Goal: Task Accomplishment & Management: Use online tool/utility

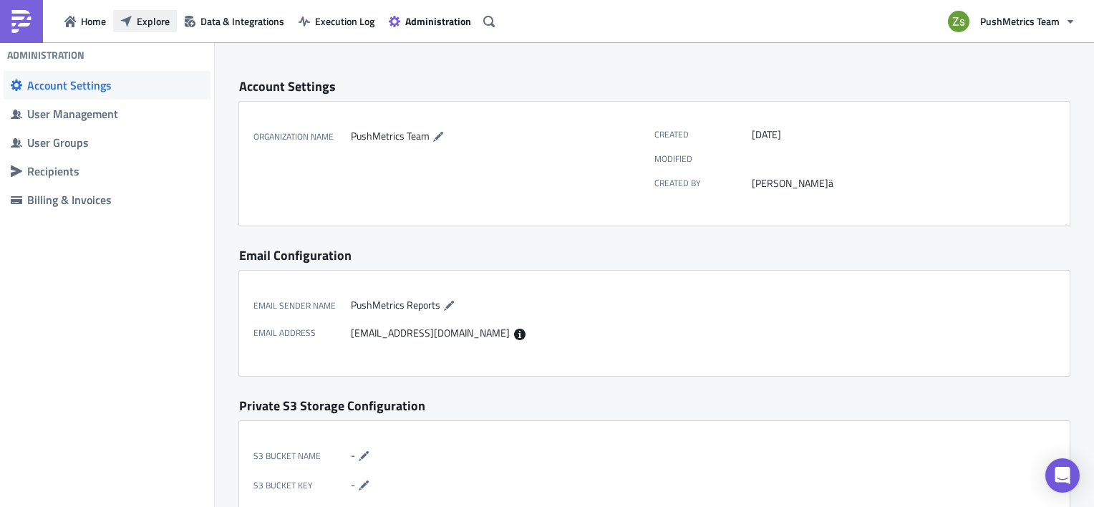
click at [170, 28] on button "Explore" at bounding box center [145, 21] width 64 height 22
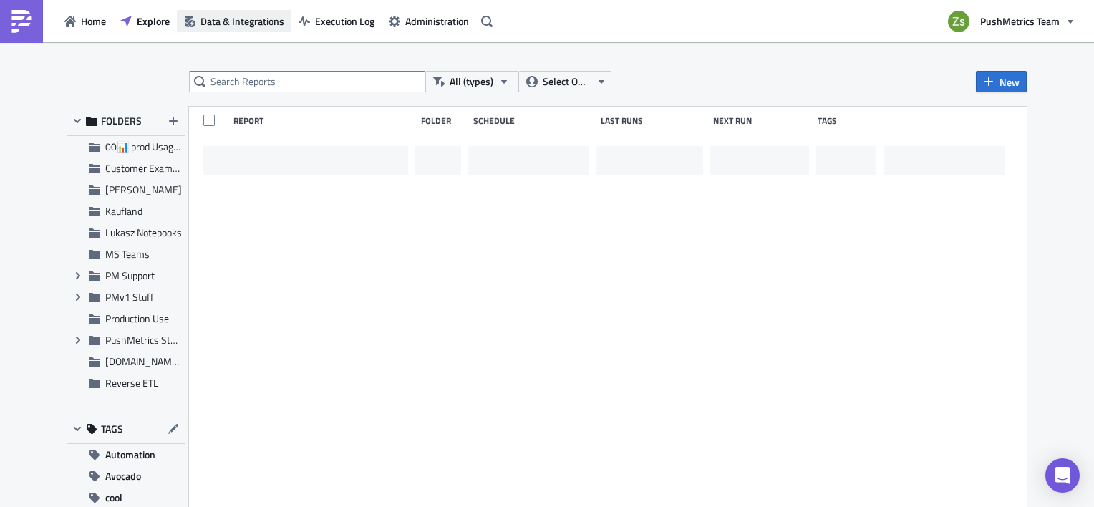
click at [220, 21] on span "Data & Integrations" at bounding box center [242, 21] width 84 height 15
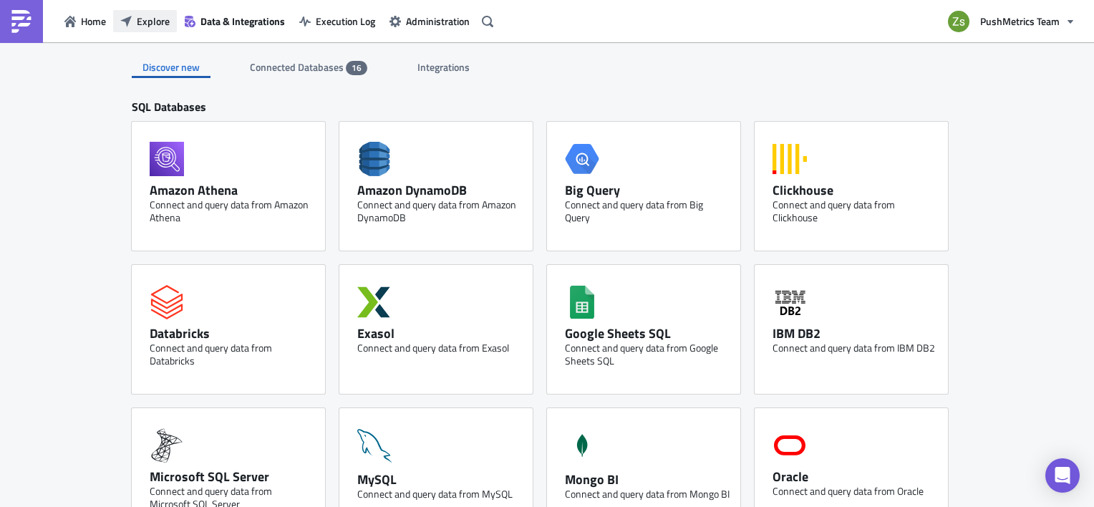
click at [146, 14] on span "Explore" at bounding box center [153, 21] width 33 height 15
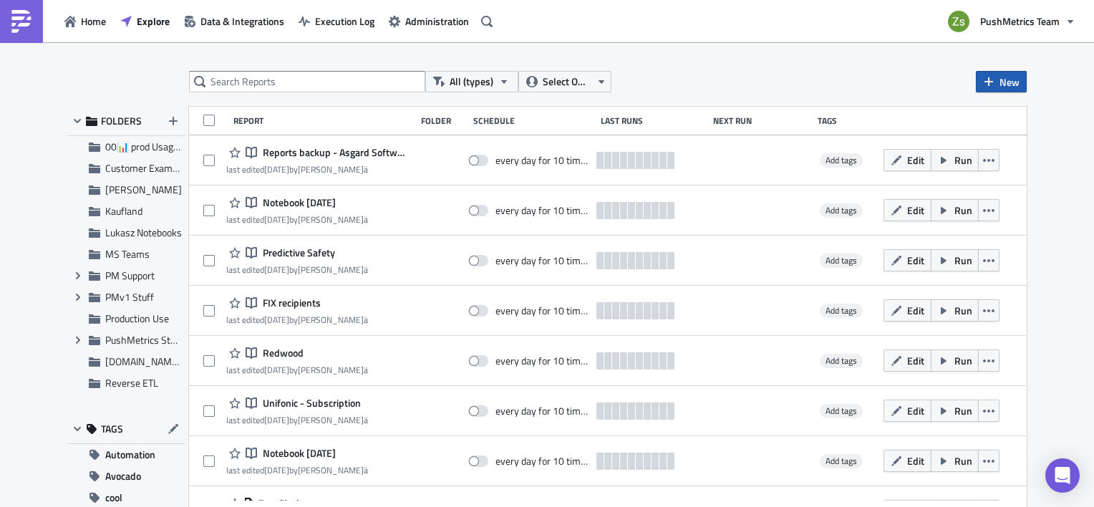
click at [1002, 80] on span "New" at bounding box center [1009, 81] width 20 height 15
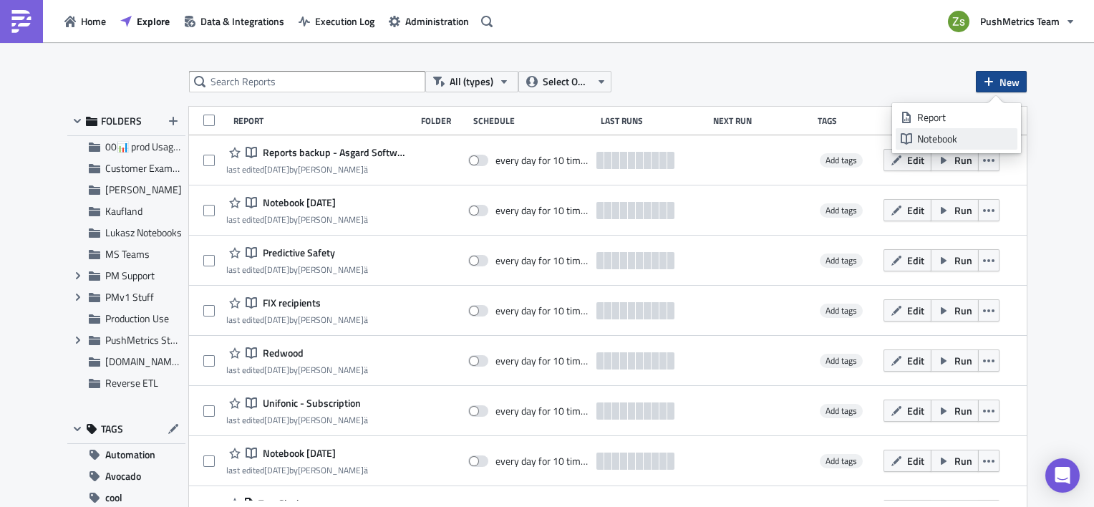
click at [973, 132] on div "Notebook" at bounding box center [964, 139] width 95 height 14
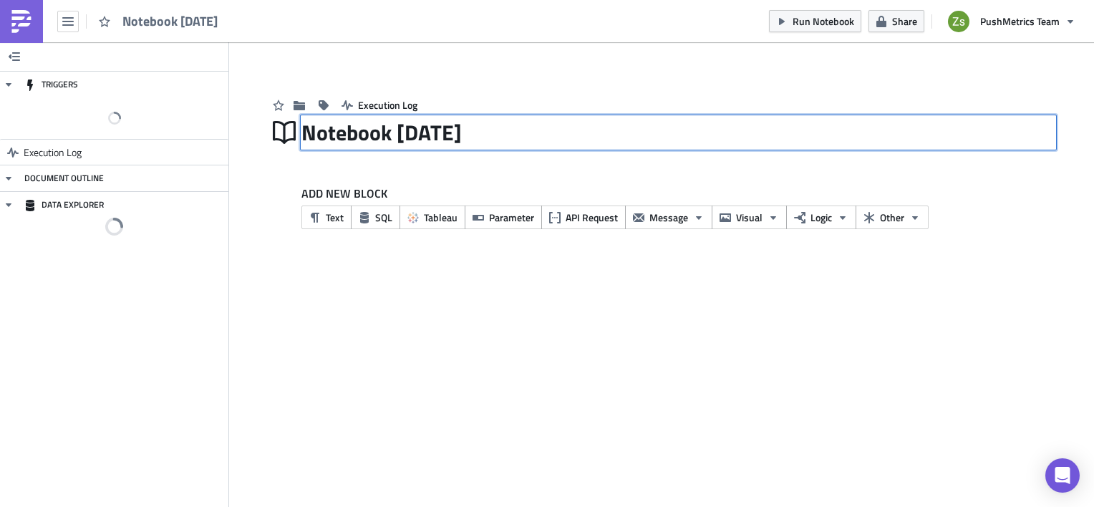
click at [442, 125] on div "Notebook 2025-10-02 Notebook 2025-10-02" at bounding box center [678, 132] width 754 height 33
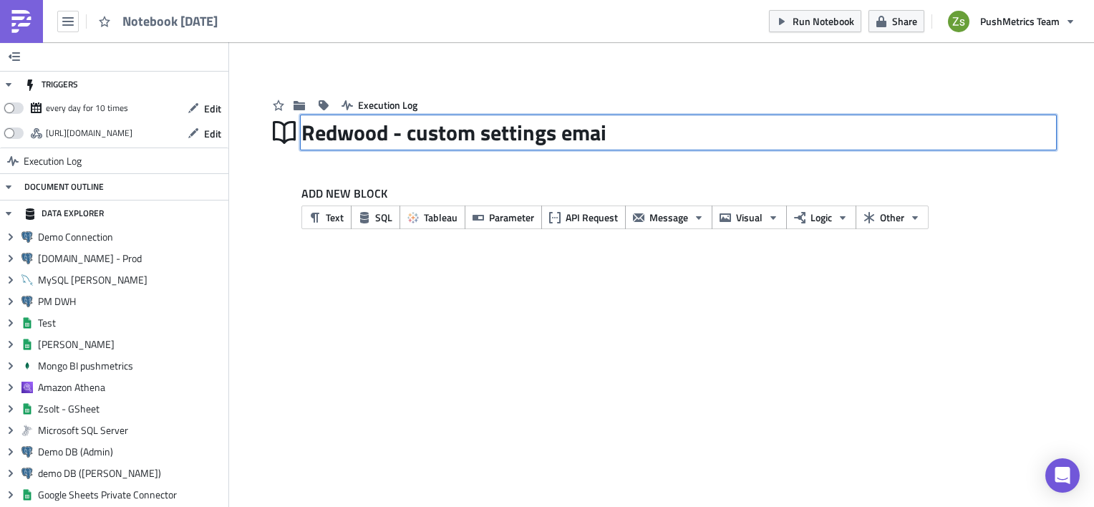
type input "Redwood - custom settings email"
click at [808, 104] on div "Execution Log" at bounding box center [661, 90] width 787 height 51
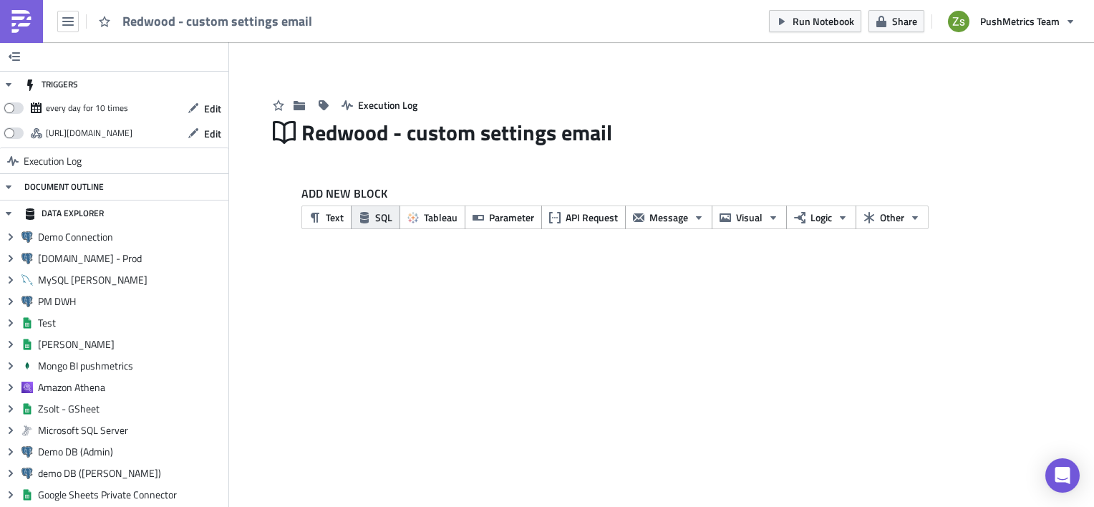
click at [368, 219] on icon "button" at bounding box center [364, 217] width 11 height 11
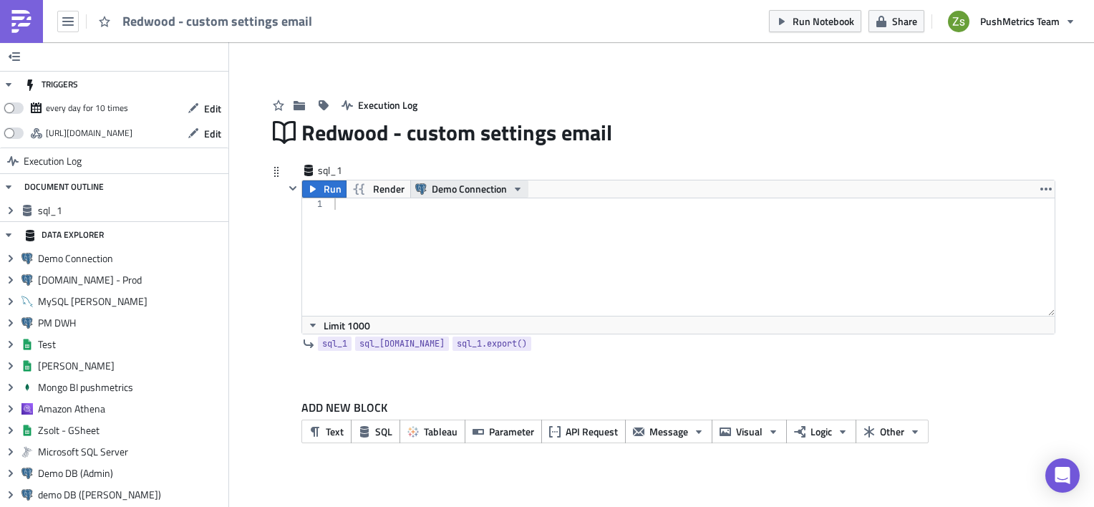
click at [432, 186] on span "Demo Connection" at bounding box center [469, 188] width 75 height 17
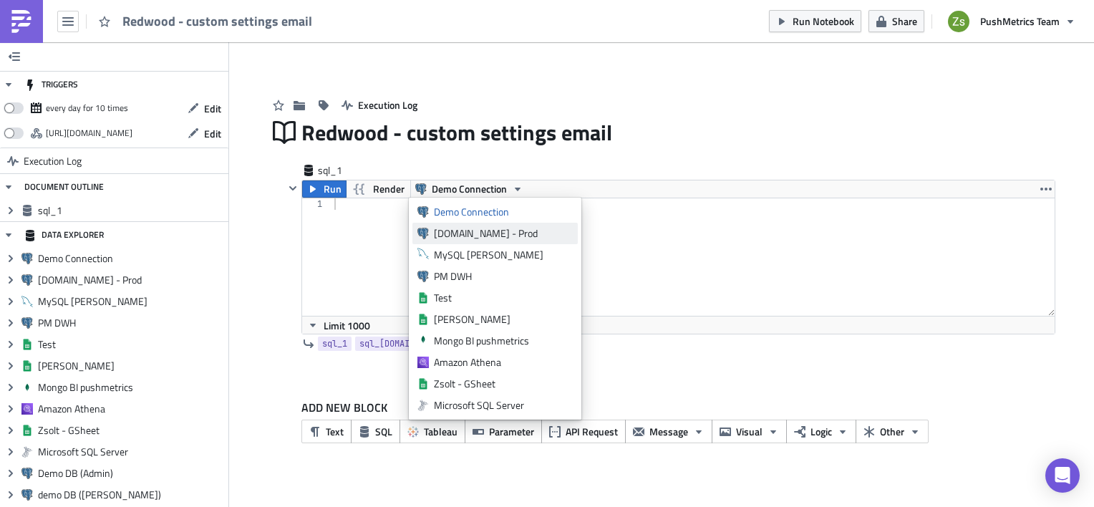
click at [461, 238] on div "[DOMAIN_NAME] - Prod" at bounding box center [503, 233] width 139 height 14
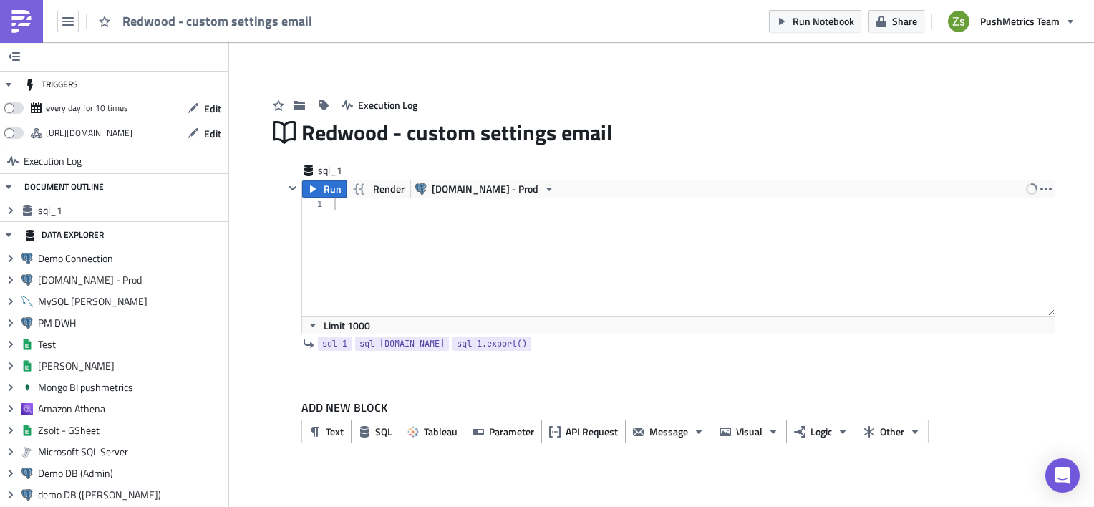
click at [461, 238] on div at bounding box center [693, 268] width 724 height 140
click at [489, 247] on div at bounding box center [693, 268] width 724 height 140
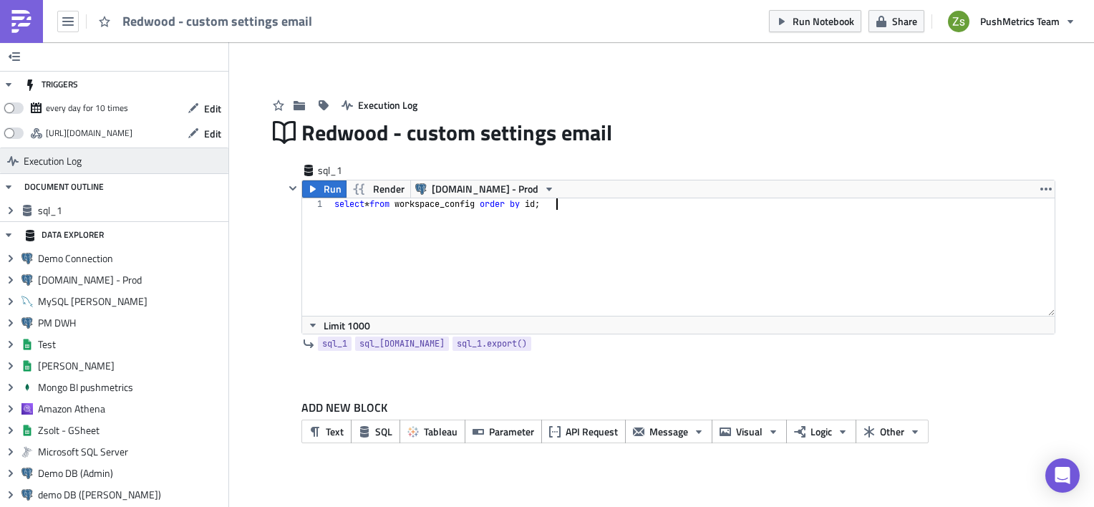
scroll to position [0, 17]
type textarea "select * from workspace_config order by id;"
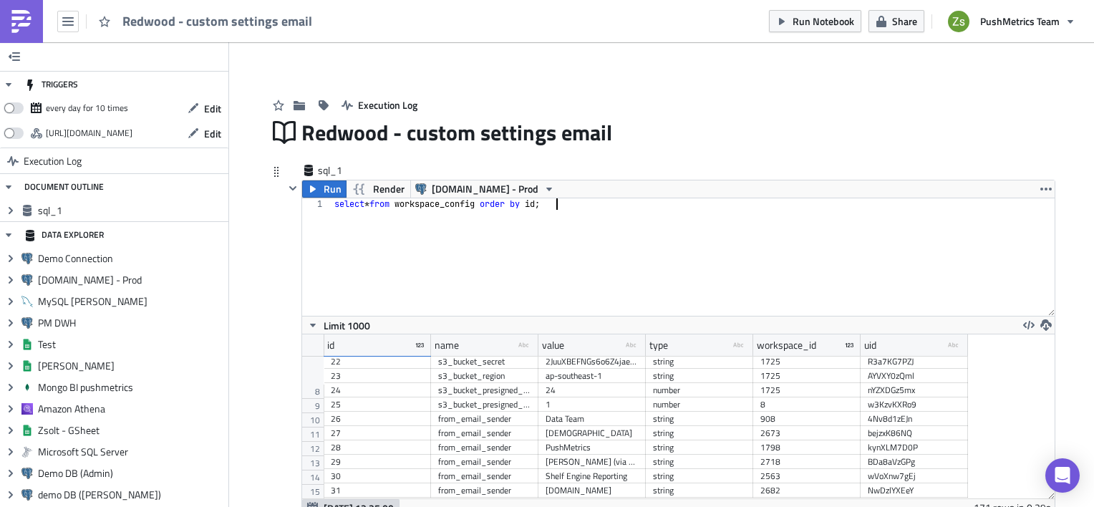
scroll to position [215, 0]
drag, startPoint x: 639, startPoint y: 344, endPoint x: 790, endPoint y: 347, distance: 151.8
click at [646, 347] on div at bounding box center [645, 345] width 2 height 22
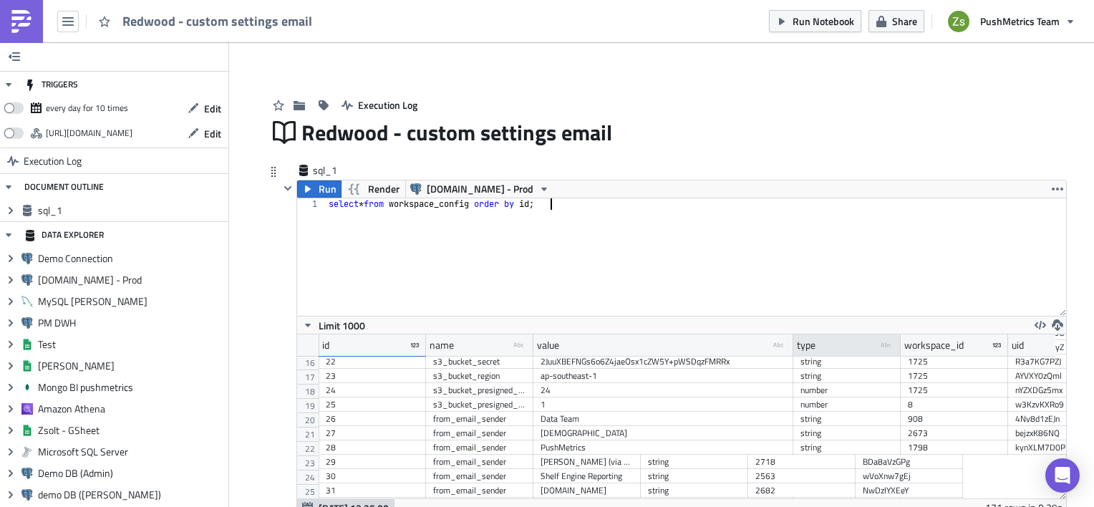
scroll to position [163, 769]
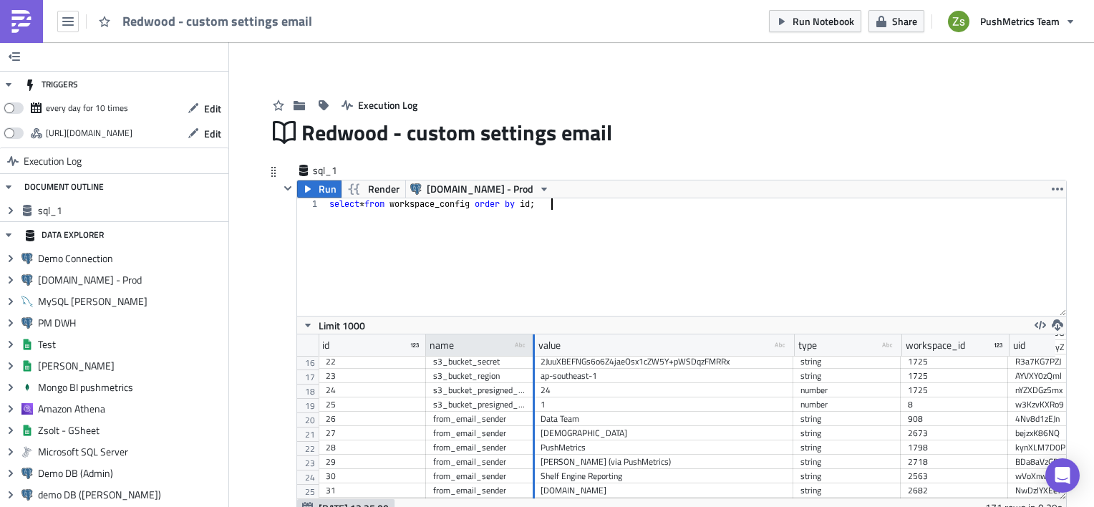
drag, startPoint x: 525, startPoint y: 342, endPoint x: 571, endPoint y: 343, distance: 45.8
click at [535, 343] on div at bounding box center [534, 345] width 2 height 22
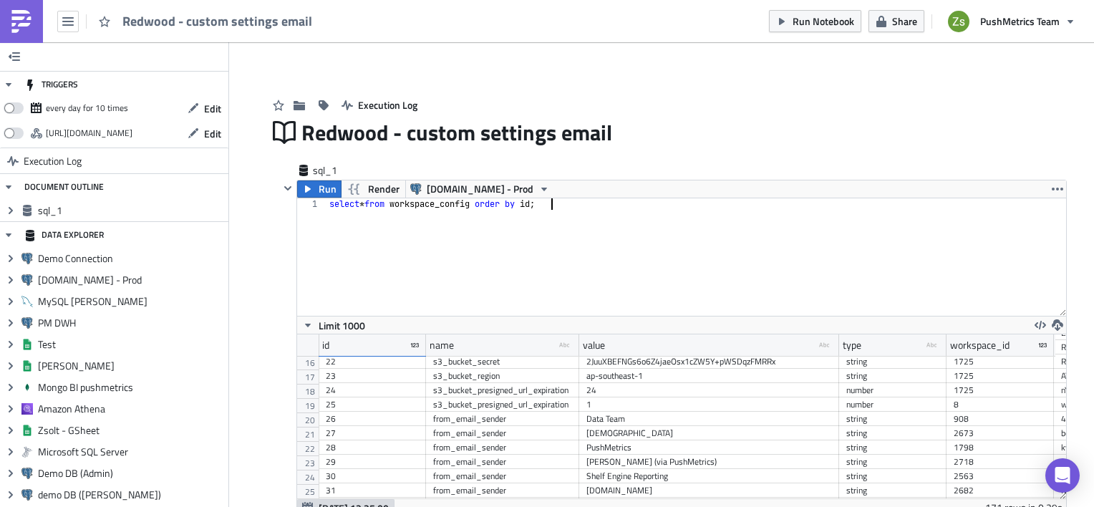
click at [525, 412] on div "from_email_sender" at bounding box center [502, 419] width 139 height 14
click at [606, 278] on div "select * from workspace_config order by id ;" at bounding box center [696, 268] width 740 height 140
type textarea "u"
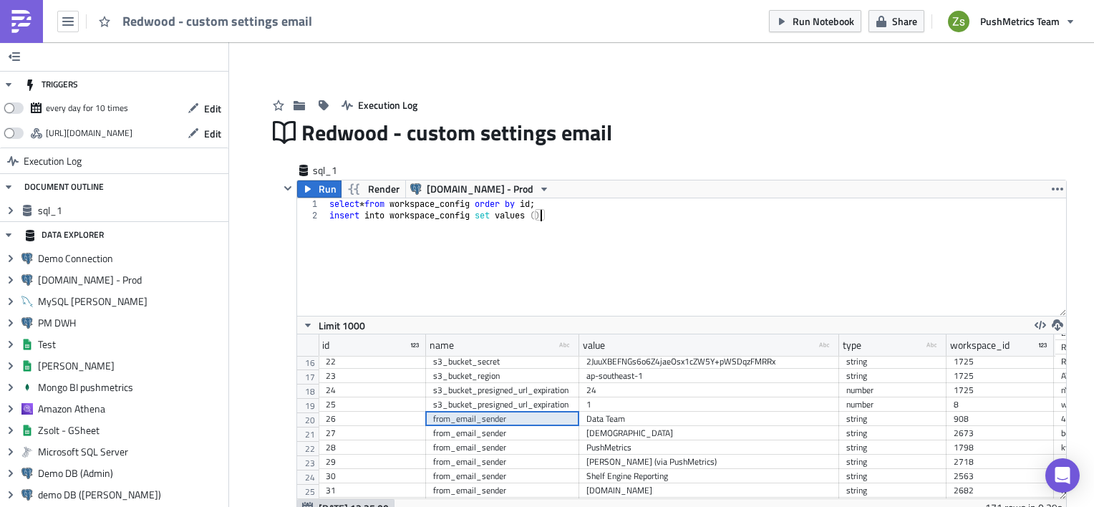
scroll to position [0, 0]
type textarea ")"
paste textarea "from_email_sender"
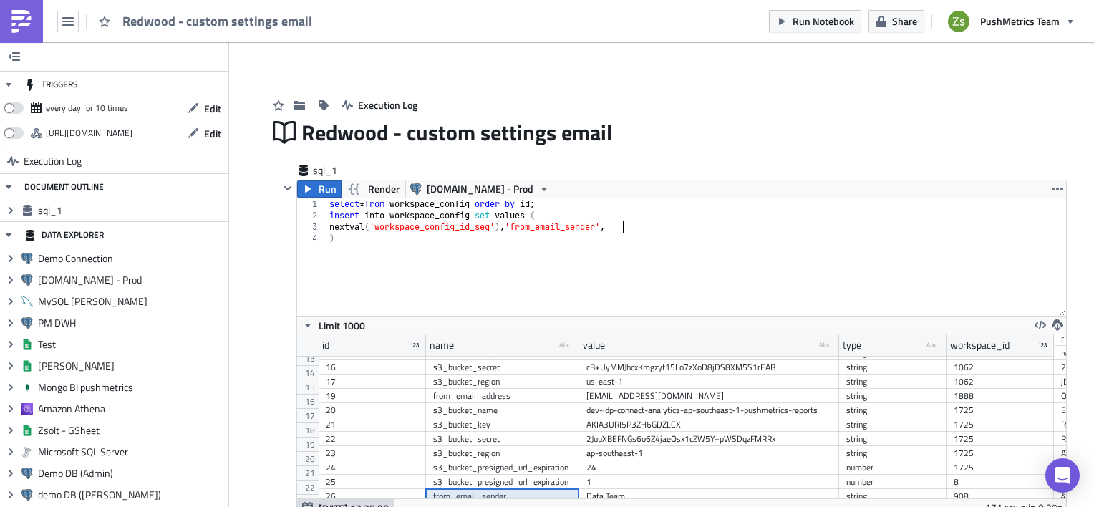
scroll to position [139, 0]
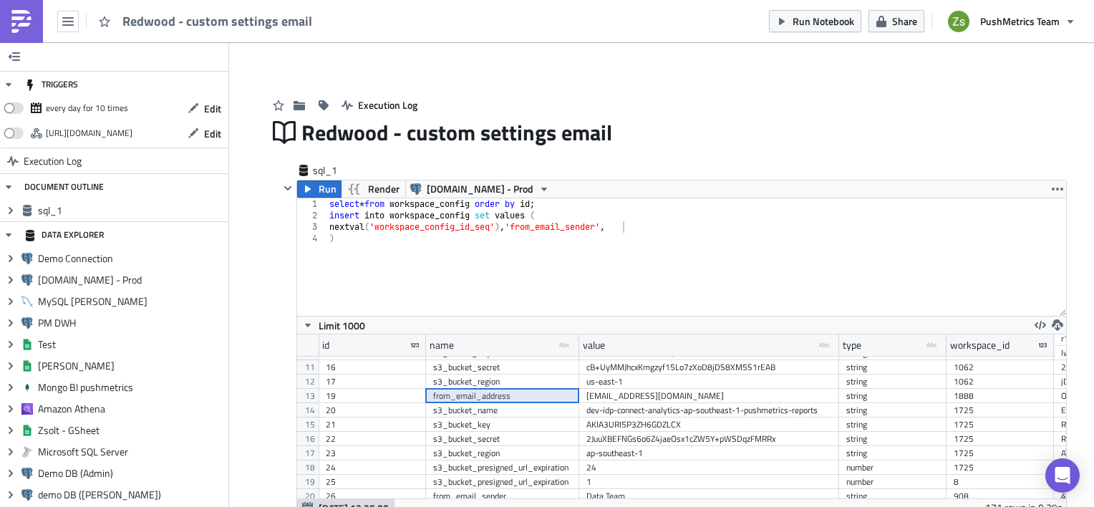
click at [505, 397] on div "from_email_address" at bounding box center [502, 396] width 139 height 14
click at [549, 224] on div "select * from workspace_config order by id ; insert into workspace_config set v…" at bounding box center [696, 268] width 740 height 140
paste textarea "address"
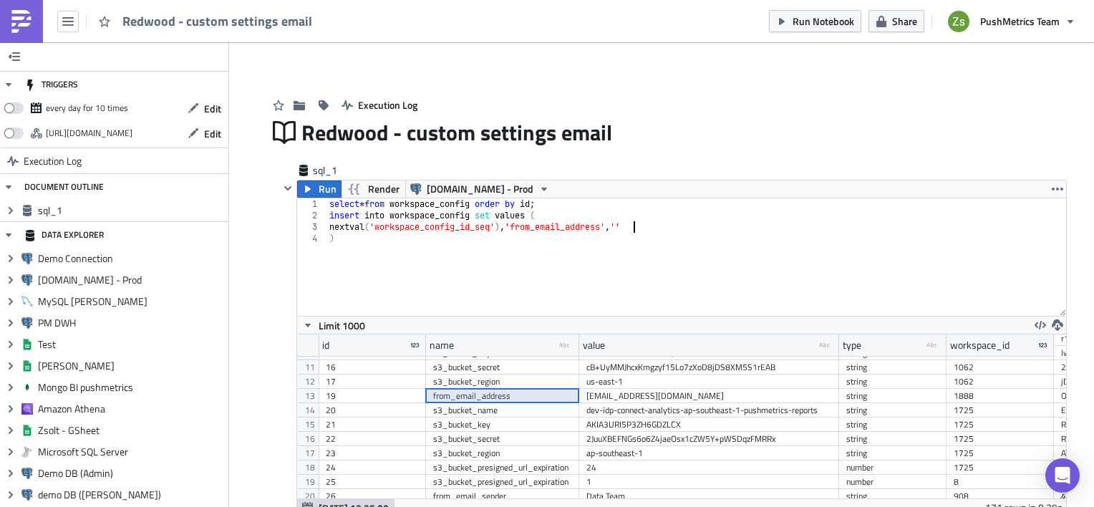
paste textarea "dataservices@redwood.trade"
paste textarea "2524"
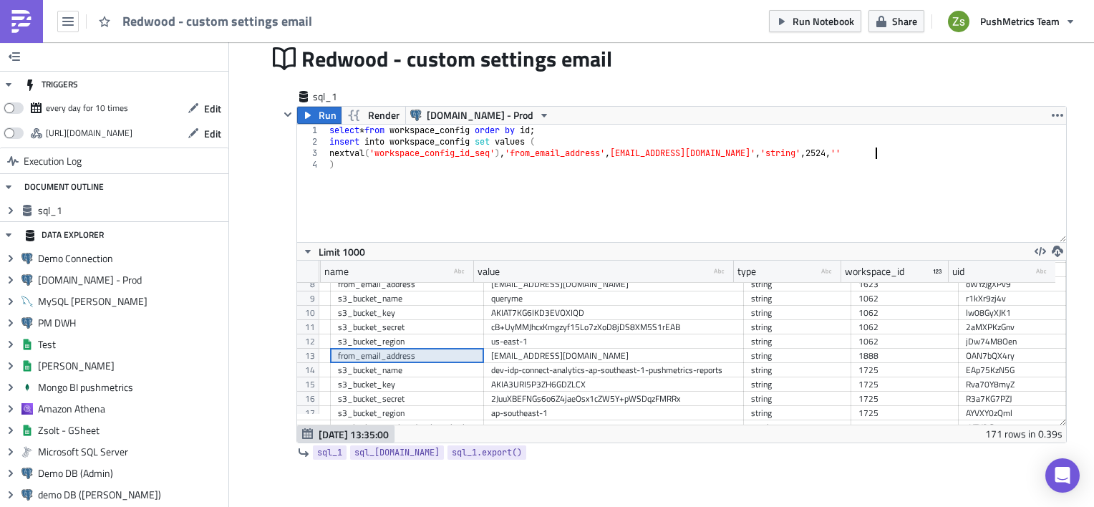
scroll to position [0, 16]
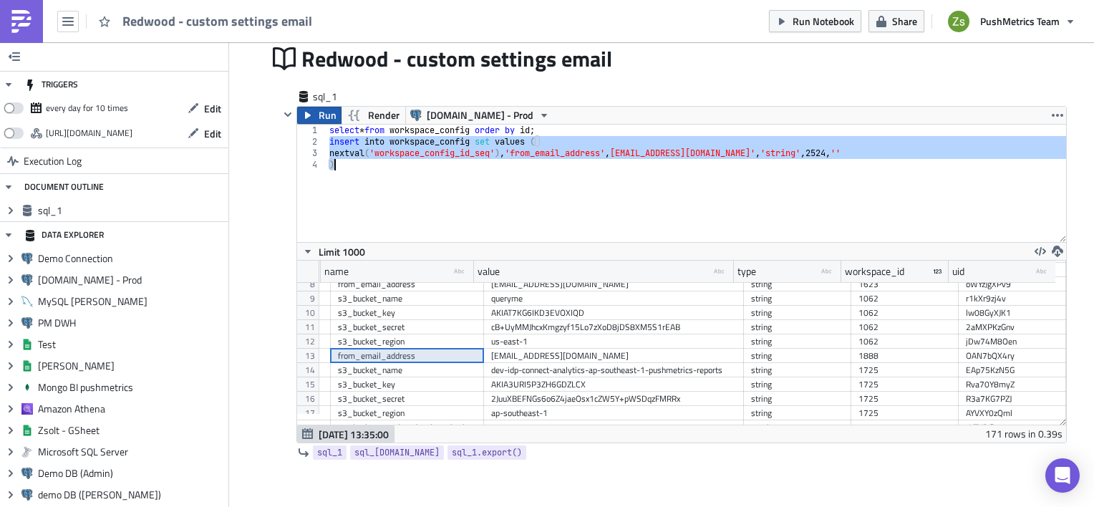
click at [319, 122] on span "Run" at bounding box center [328, 115] width 18 height 17
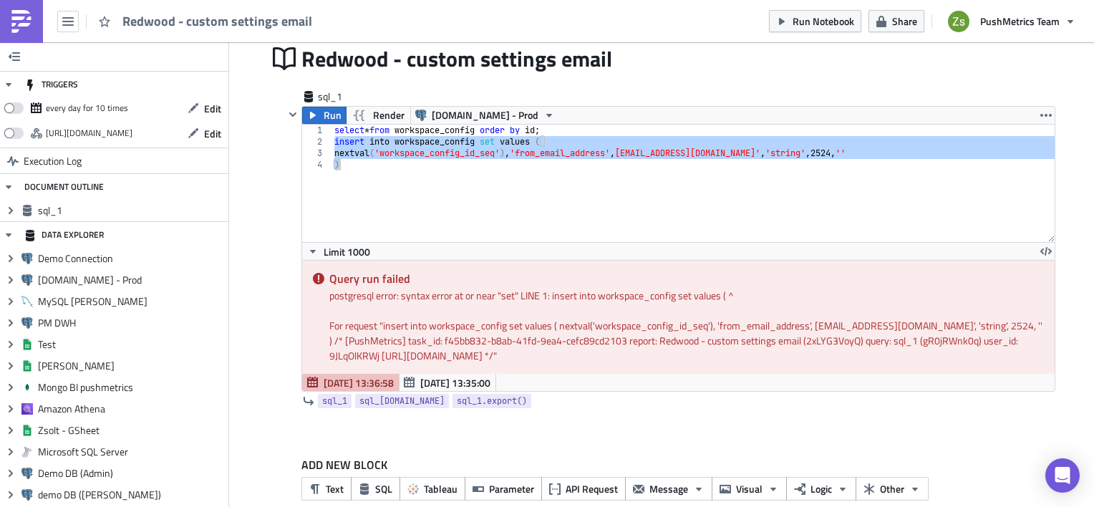
click at [484, 140] on div "select * from workspace_config order by id ; insert into workspace_config set v…" at bounding box center [692, 183] width 723 height 117
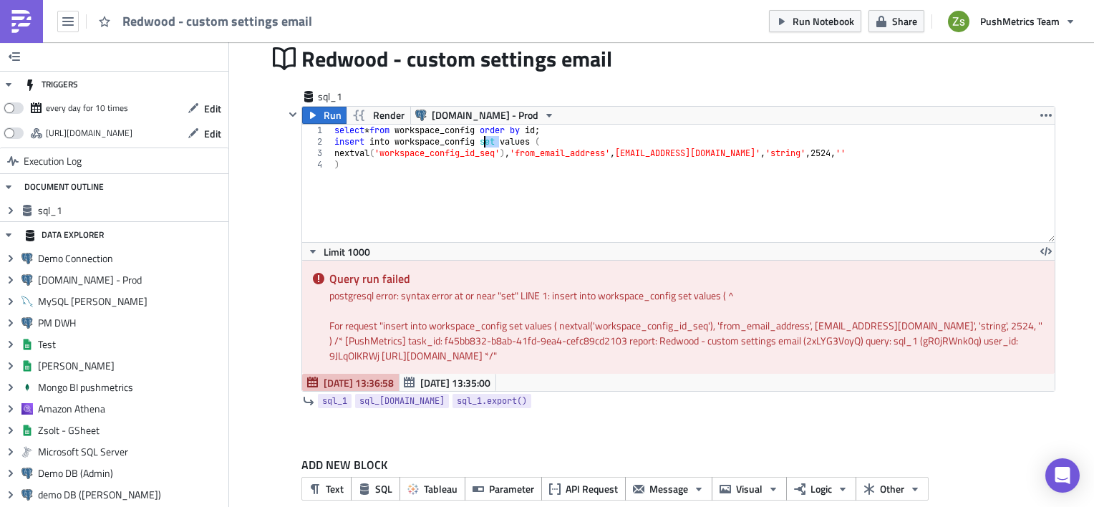
click at [484, 140] on div "select * from workspace_config order by id ; insert into workspace_config set v…" at bounding box center [692, 195] width 723 height 140
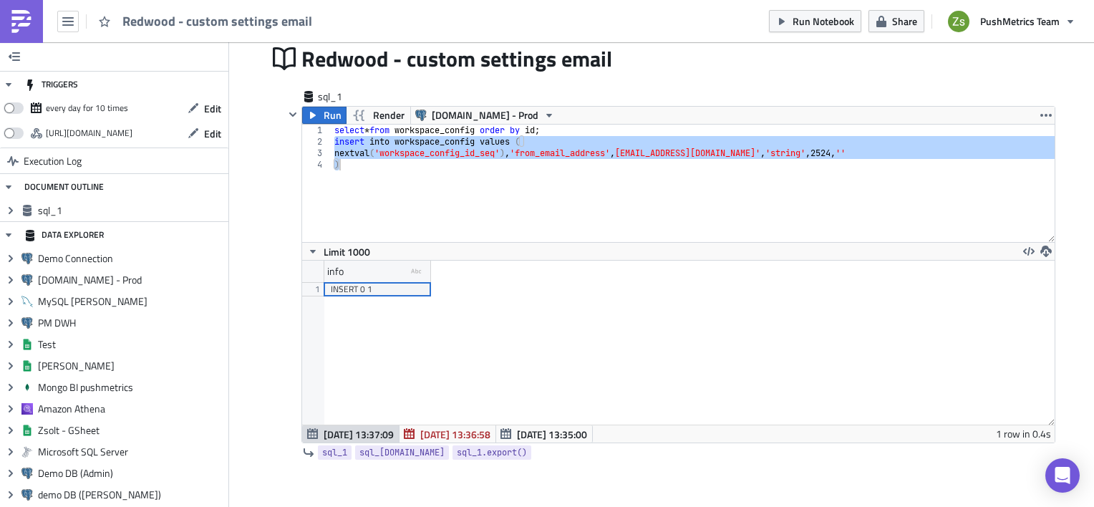
scroll to position [163, 752]
click at [687, 205] on div "select * from workspace_config order by id ; insert into workspace_config value…" at bounding box center [692, 183] width 723 height 117
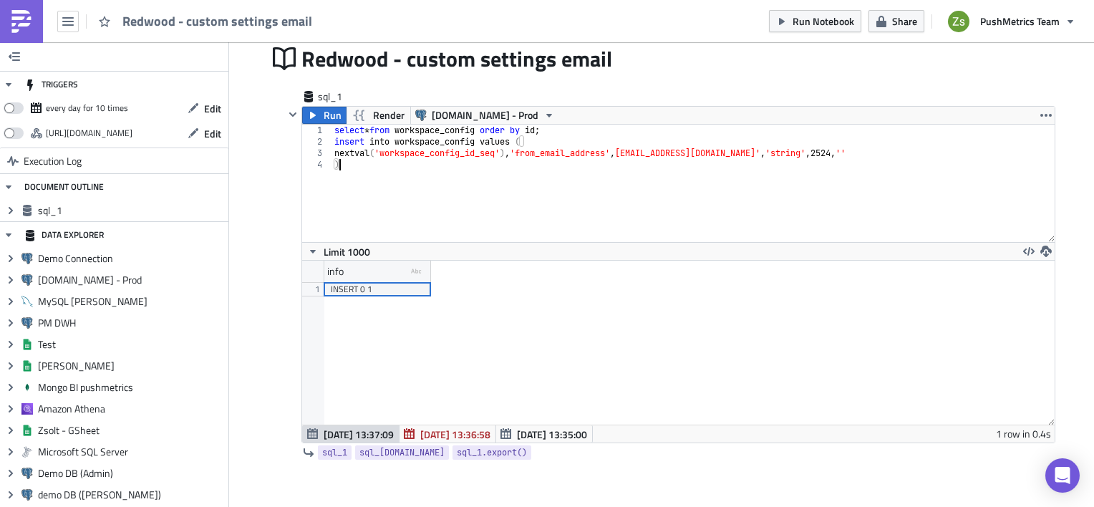
scroll to position [0, 0]
type textarea ")"
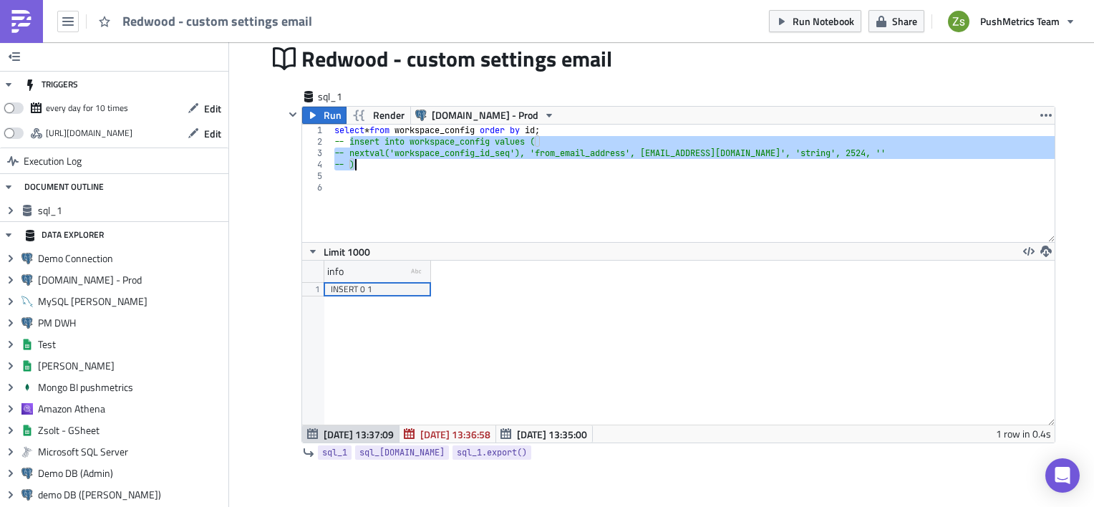
type textarea "-- )"
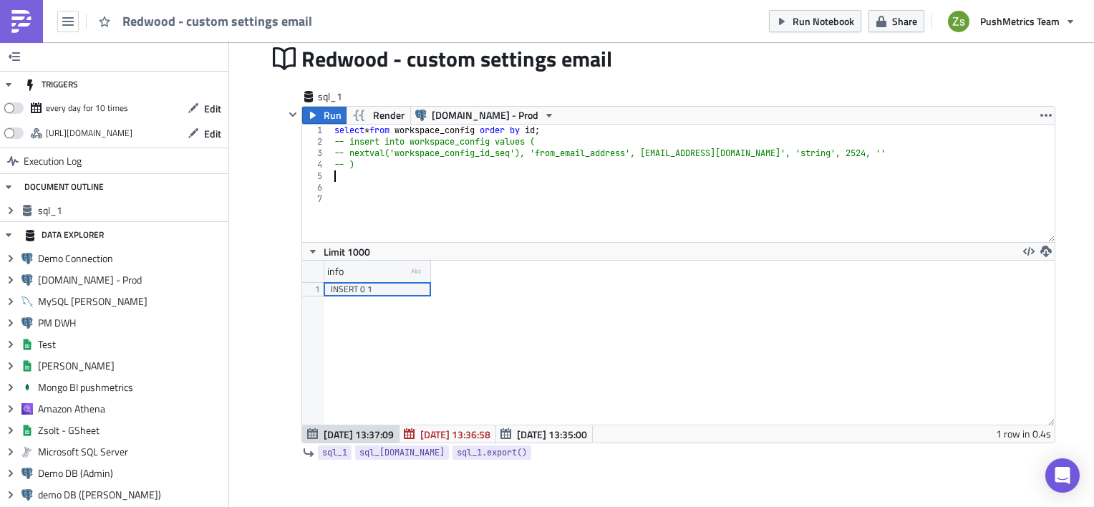
click at [563, 182] on div "select * from workspace_config order by id ; -- insert into workspace_config va…" at bounding box center [692, 195] width 723 height 140
click at [343, 435] on span "Oct 02 13:37:09" at bounding box center [359, 434] width 70 height 15
click at [517, 430] on span "Oct 02 13:35:00" at bounding box center [552, 434] width 70 height 15
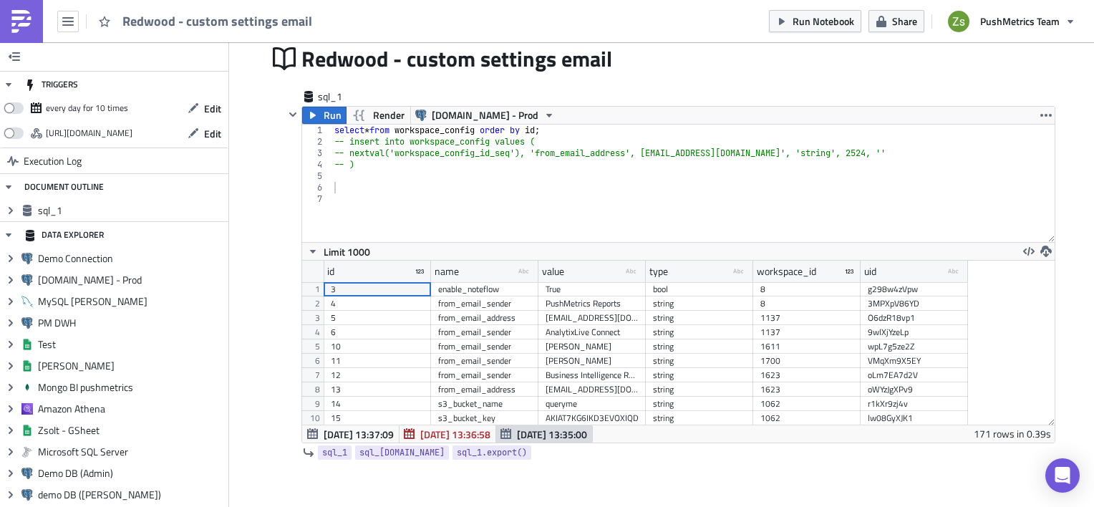
scroll to position [163, 752]
click at [607, 201] on div "select * from workspace_config order by id ; -- insert into workspace_config va…" at bounding box center [692, 195] width 723 height 140
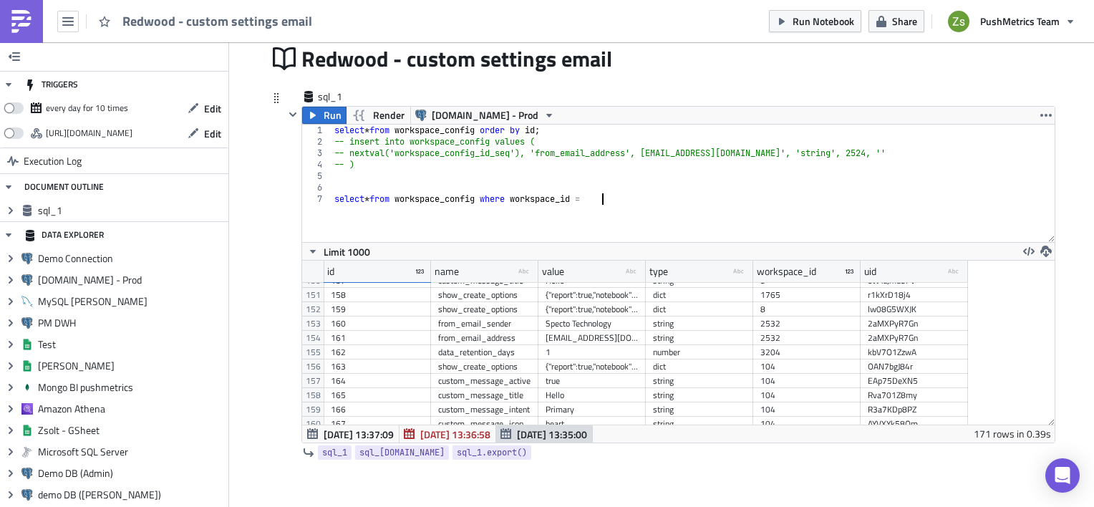
scroll to position [2305, 0]
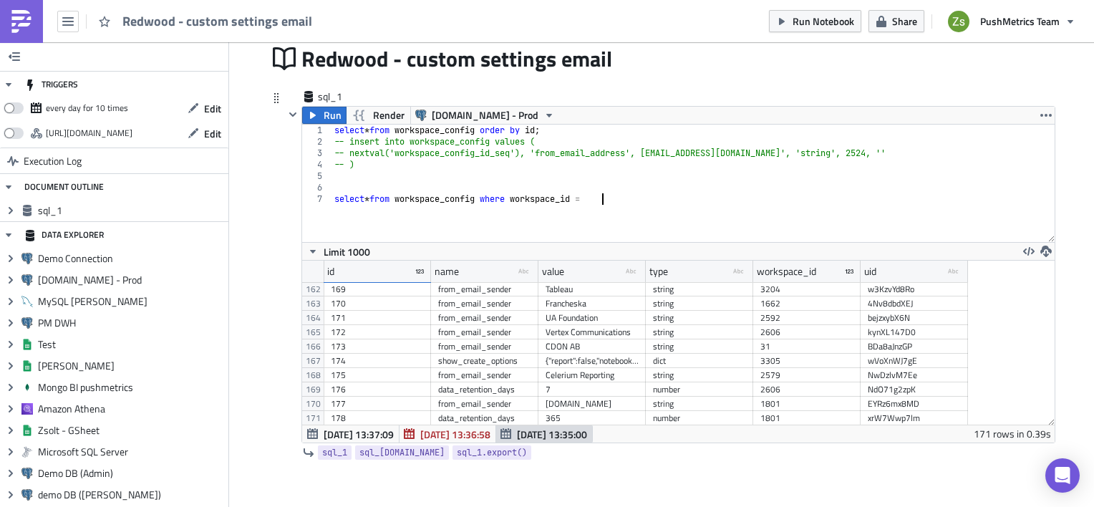
click at [864, 152] on div "select * from workspace_config order by id ; -- insert into workspace_config va…" at bounding box center [692, 195] width 723 height 140
paste textarea "select * from workspace_config where workspace_id ="
click at [636, 200] on div "select * from workspace_config order by id ; -- insert into workspace_config va…" at bounding box center [692, 195] width 723 height 140
paste textarea "2524"
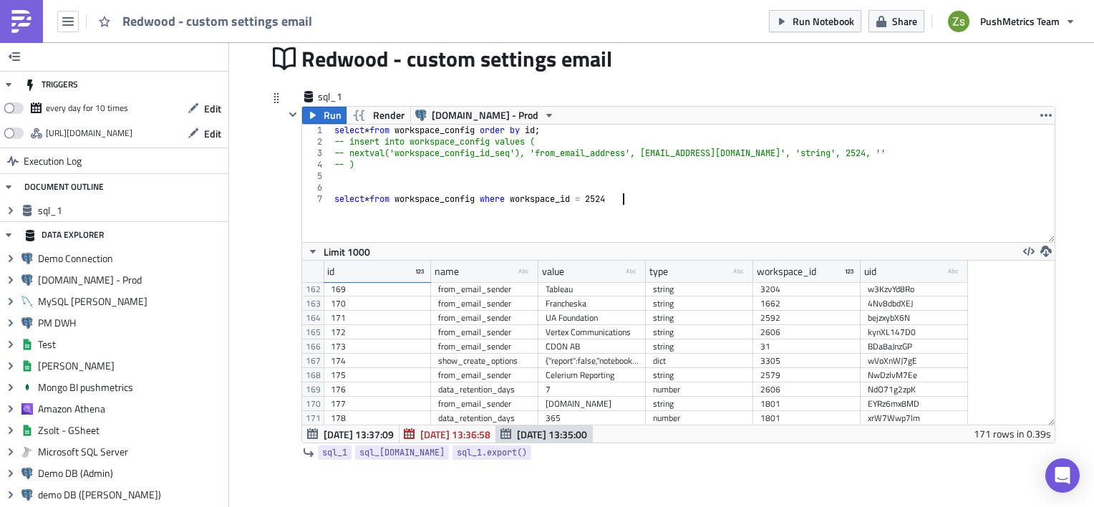
scroll to position [0, 24]
type textarea "select * from workspace_config where workspace_id = 2524;"
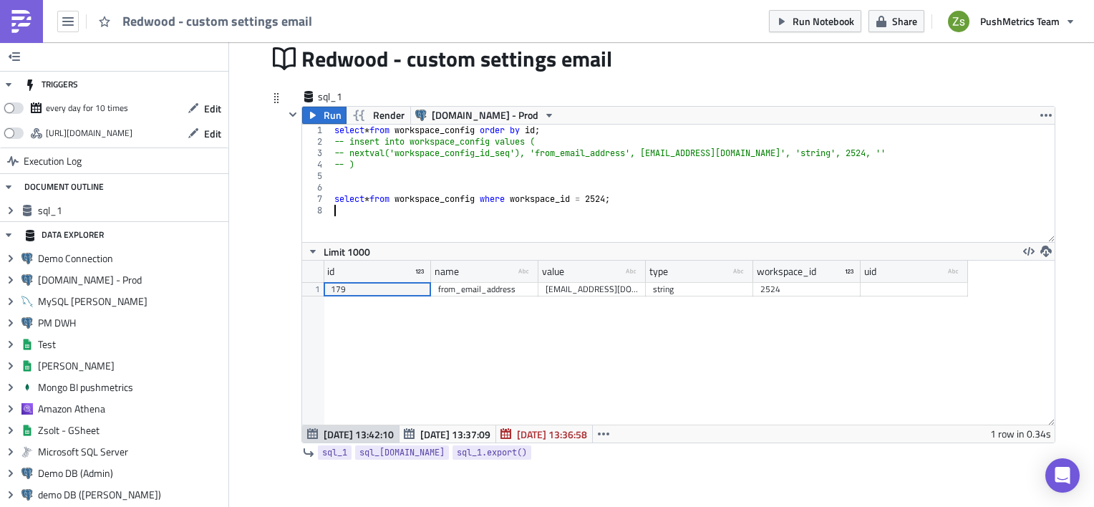
scroll to position [0, 0]
click at [531, 205] on div "select * from workspace_config order by id ; -- insert into workspace_config va…" at bounding box center [692, 195] width 723 height 140
click at [525, 198] on div "select * from workspace_config order by id ; -- insert into workspace_config va…" at bounding box center [692, 195] width 723 height 140
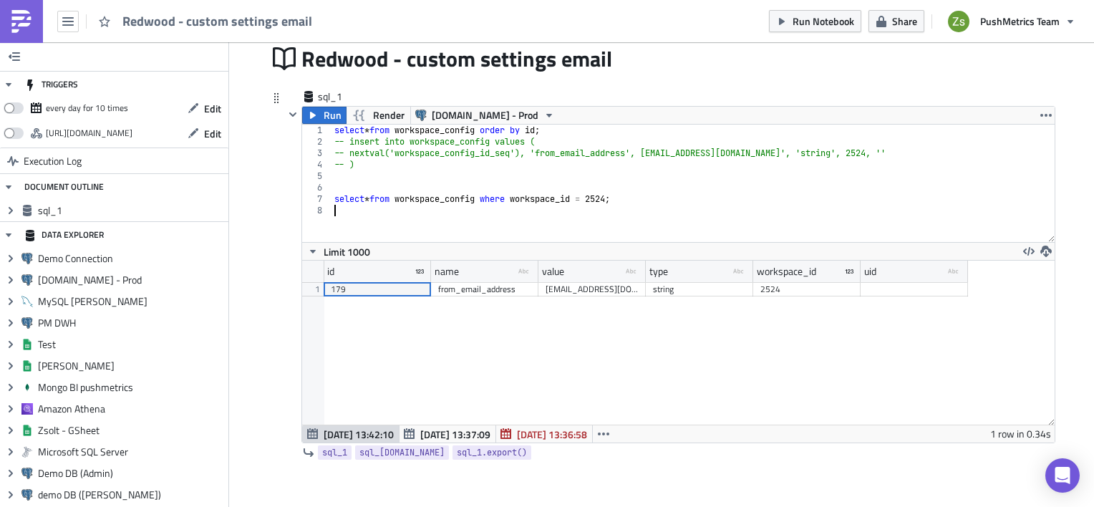
click at [525, 198] on div "select * from workspace_config order by id ; -- insert into workspace_config va…" at bounding box center [692, 195] width 723 height 140
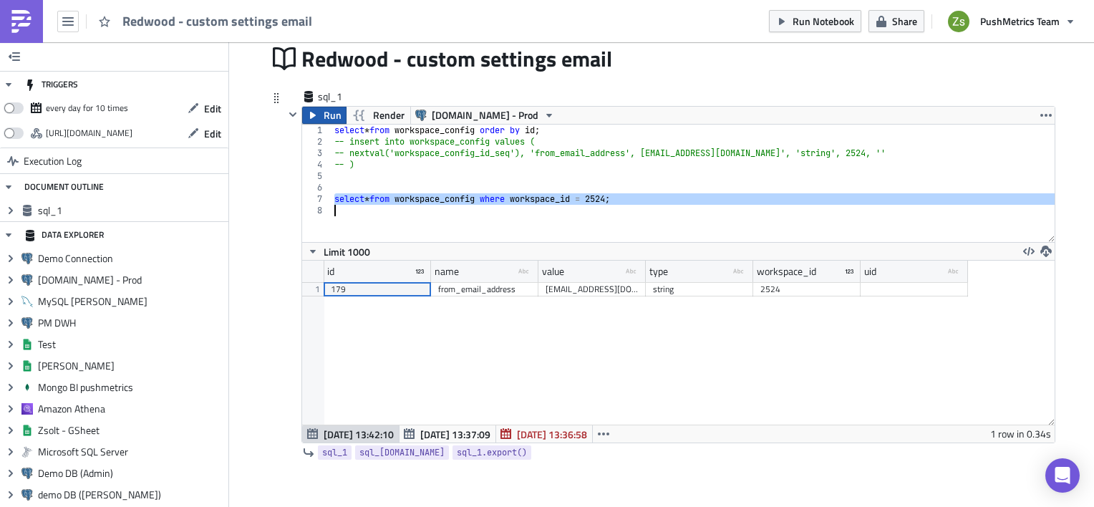
click at [309, 114] on icon "button" at bounding box center [312, 115] width 11 height 11
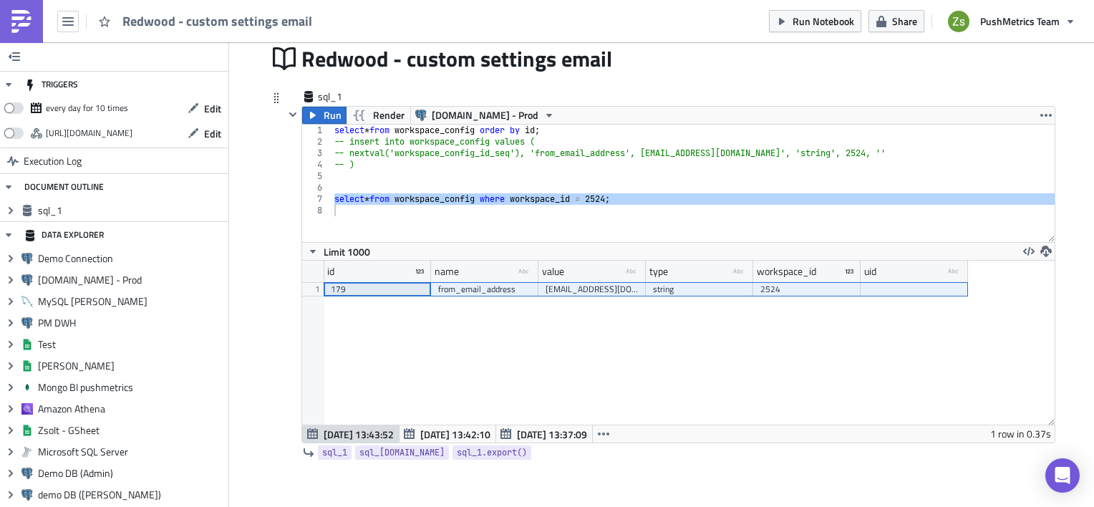
drag, startPoint x: 396, startPoint y: 288, endPoint x: 896, endPoint y: 291, distance: 499.7
click at [896, 282] on div "179 from_email_address dataservices@redwood.trade string 2524" at bounding box center [646, 282] width 644 height 0
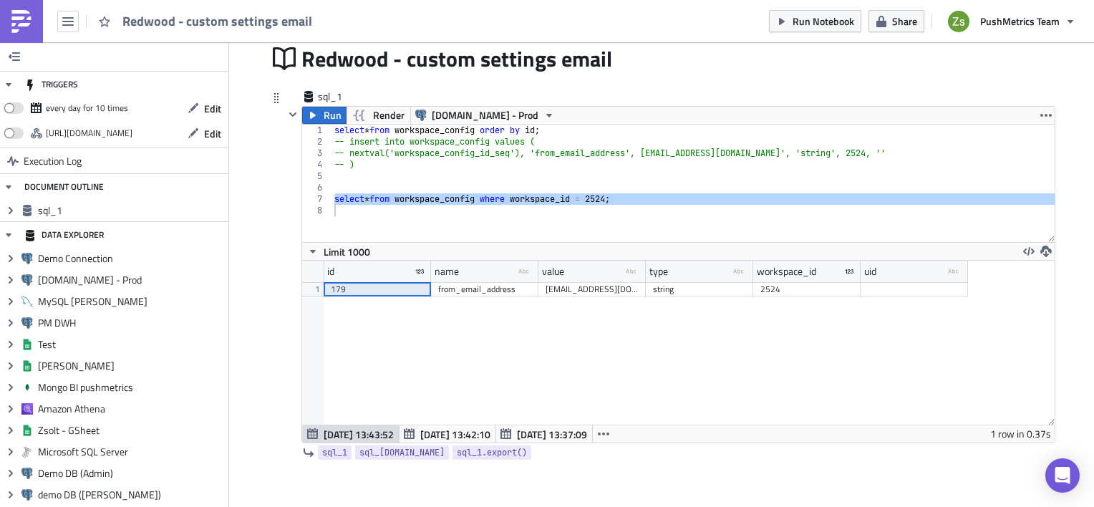
click at [402, 293] on div "179" at bounding box center [377, 289] width 93 height 14
click at [636, 198] on div "select * from workspace_config order by id ; -- insert into workspace_config va…" at bounding box center [692, 183] width 723 height 117
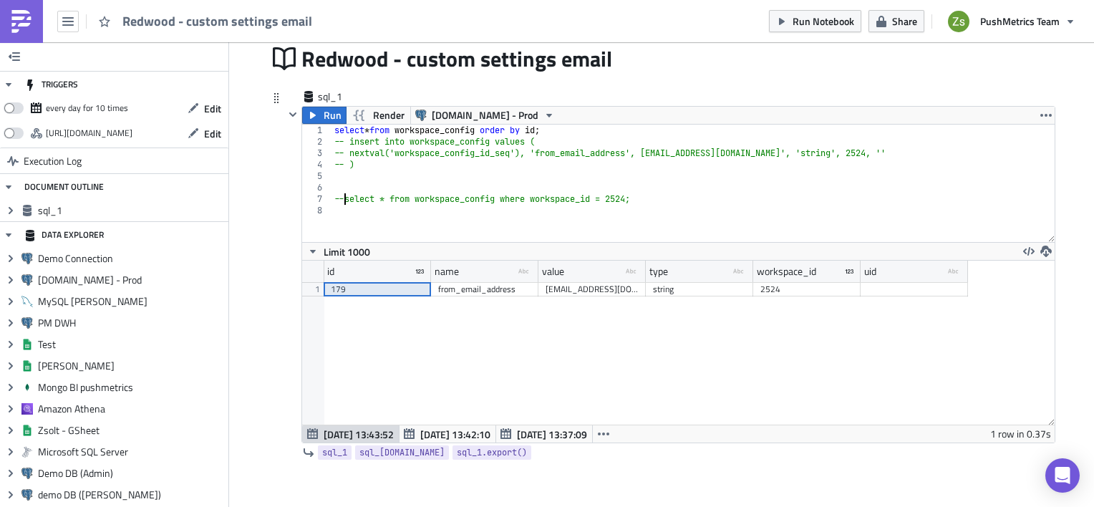
scroll to position [0, 1]
type textarea "-- select * from workspace_config where workspace_id = 2524;"
paste textarea "gbJXQq4XB3'"
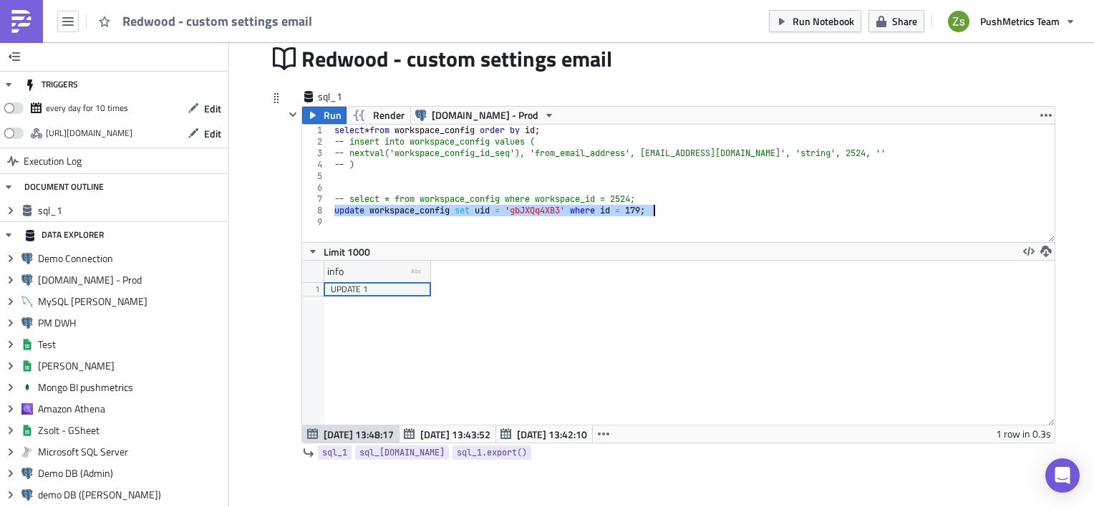
scroll to position [163, 752]
click at [685, 211] on div "select * from workspace_config order by id ; -- insert into workspace_config va…" at bounding box center [692, 183] width 723 height 117
click at [345, 195] on div "select * from workspace_config order by id ; -- insert into workspace_config va…" at bounding box center [692, 195] width 723 height 140
type textarea "select * from workspace_config where workspace_id = 2524;"
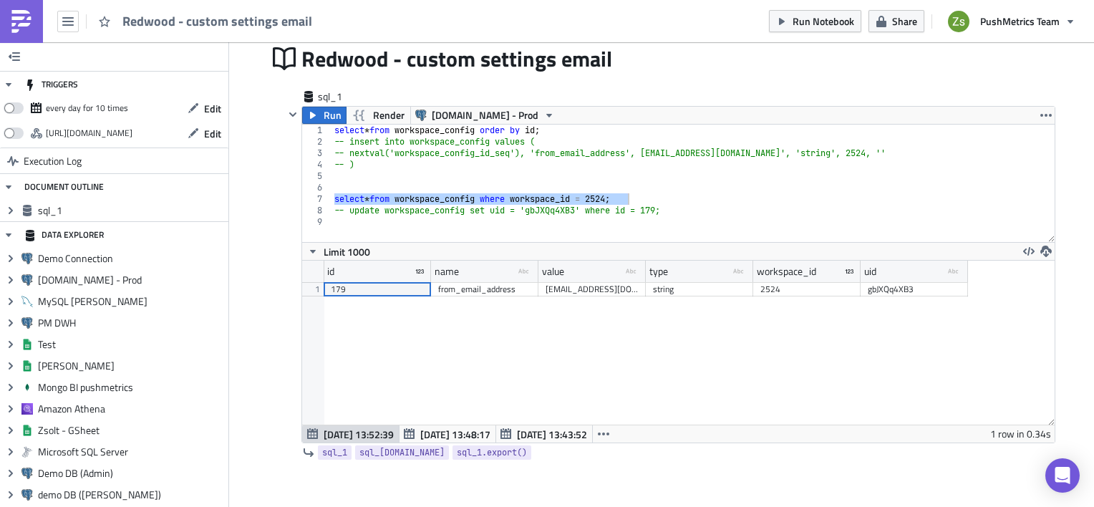
scroll to position [163, 752]
click at [923, 286] on div "gbJXQq4XB3" at bounding box center [914, 289] width 93 height 14
click at [594, 291] on div "[EMAIL_ADDRESS][DOMAIN_NAME]" at bounding box center [592, 289] width 93 height 14
drag, startPoint x: 639, startPoint y: 274, endPoint x: 775, endPoint y: 266, distance: 136.2
click at [646, 266] on div at bounding box center [645, 272] width 2 height 22
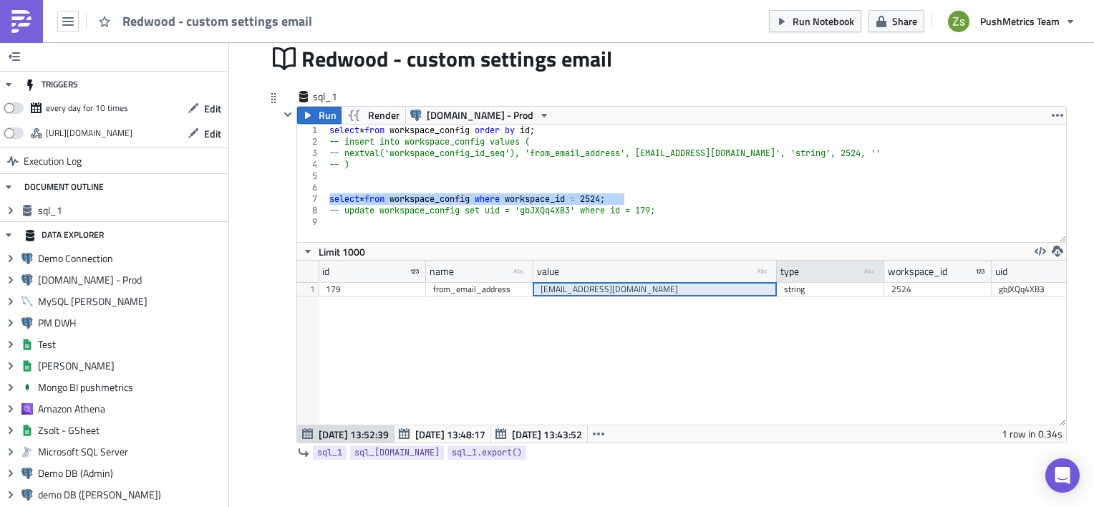
scroll to position [163, 769]
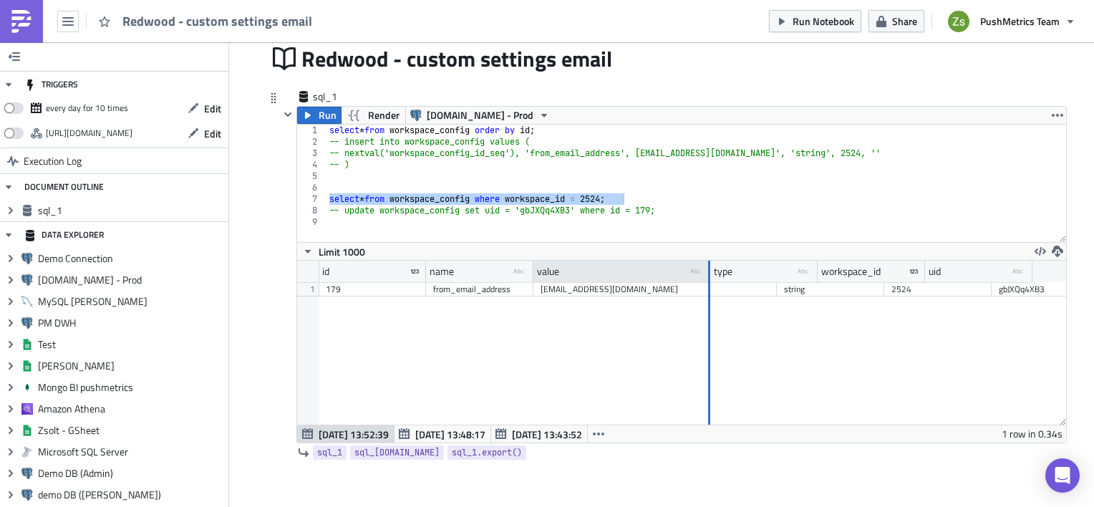
drag, startPoint x: 770, startPoint y: 268, endPoint x: 704, endPoint y: 263, distance: 66.7
click at [708, 263] on div at bounding box center [709, 272] width 2 height 22
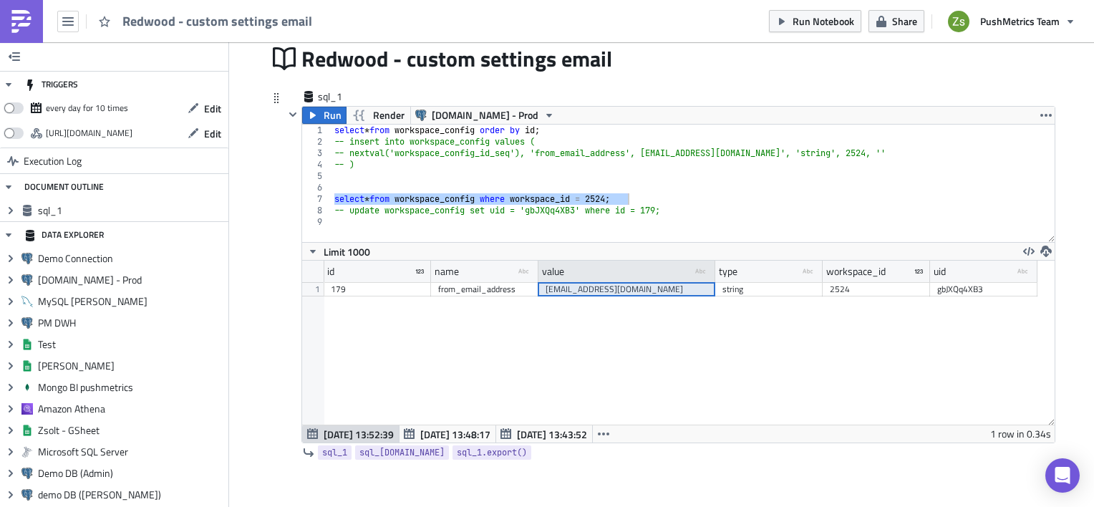
scroll to position [71424, 70836]
click at [707, 266] on div at bounding box center [708, 272] width 2 height 22
drag, startPoint x: 701, startPoint y: 266, endPoint x: 693, endPoint y: 265, distance: 8.0
click at [698, 265] on div at bounding box center [699, 272] width 2 height 22
click at [644, 331] on div "id name type-text Created with Sketch. value type-text Created with Sketch. typ…" at bounding box center [678, 343] width 752 height 164
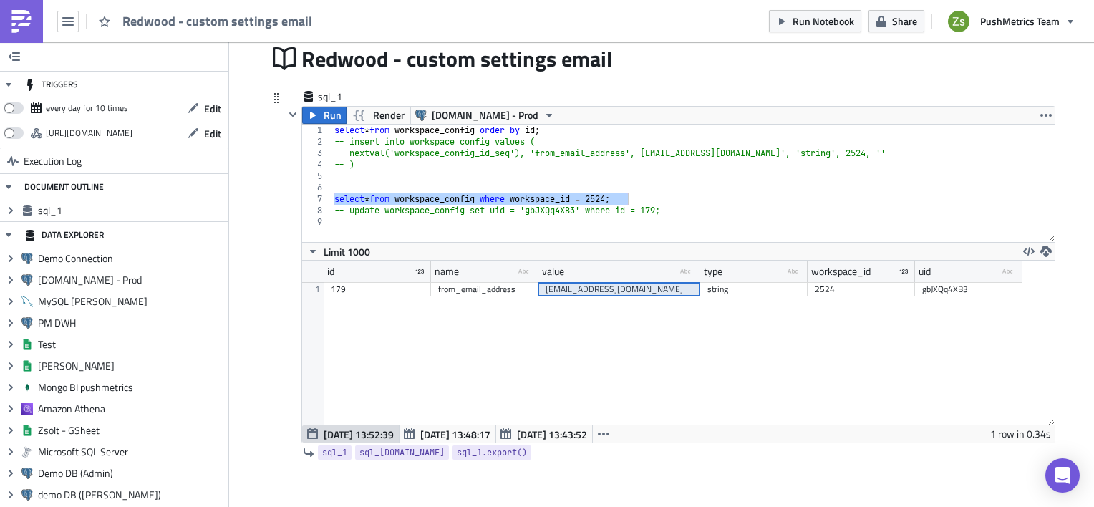
click at [610, 291] on div "[EMAIL_ADDRESS][DOMAIN_NAME]" at bounding box center [619, 289] width 147 height 14
click at [649, 198] on div "select * from workspace_config order by id ; -- insert into workspace_config va…" at bounding box center [692, 183] width 723 height 117
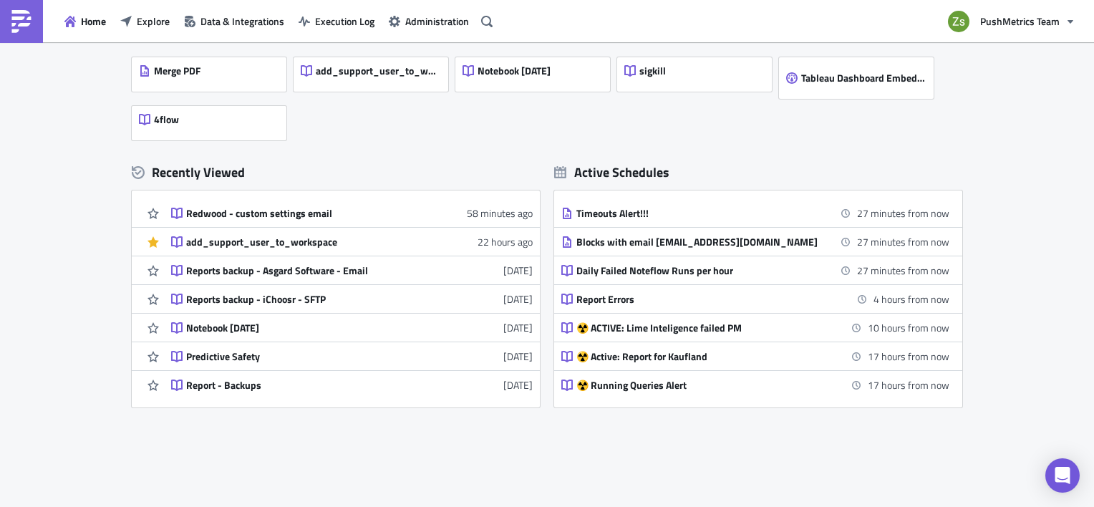
scroll to position [341, 0]
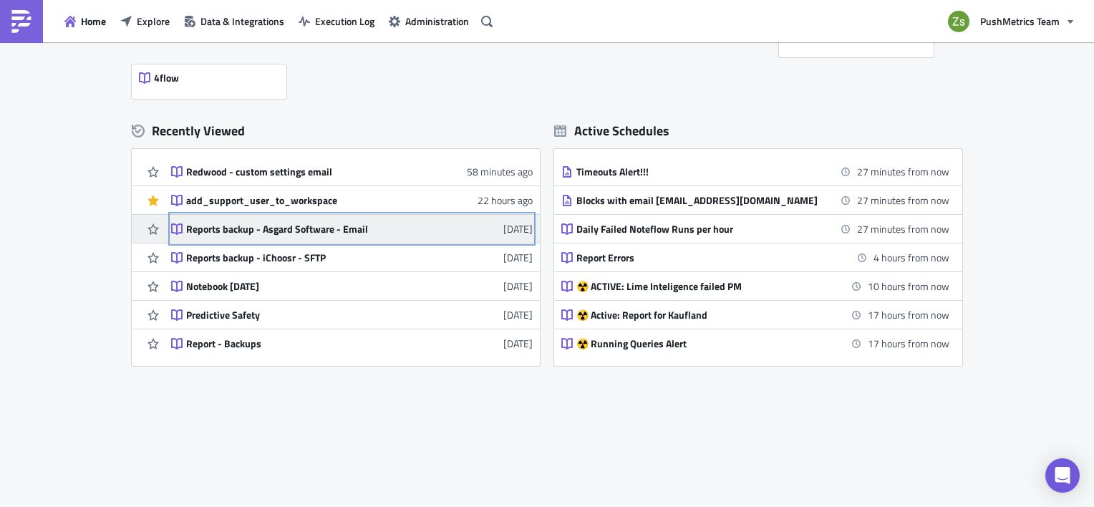
click at [293, 228] on div "Reports backup - Asgard Software - Email" at bounding box center [311, 229] width 251 height 13
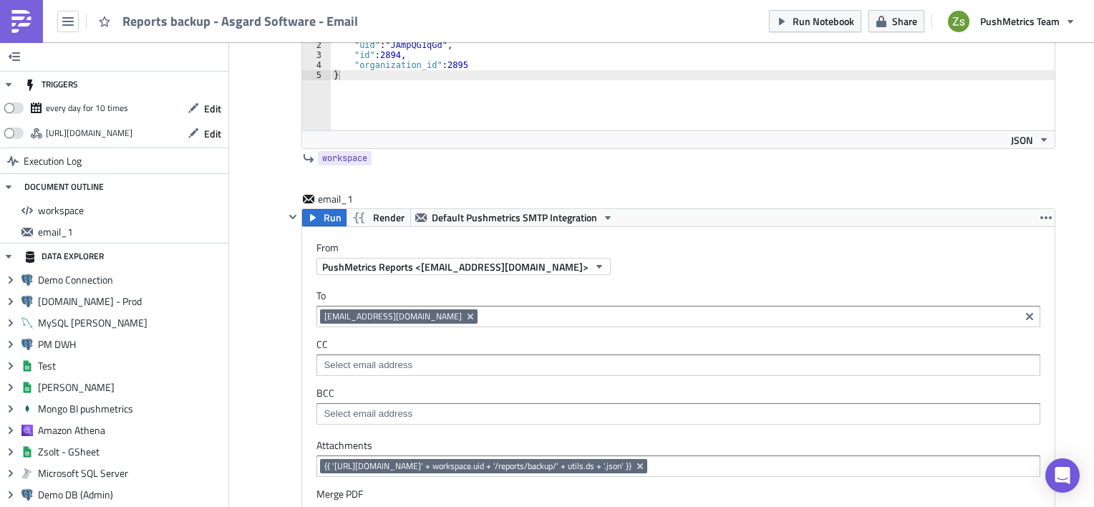
scroll to position [286, 0]
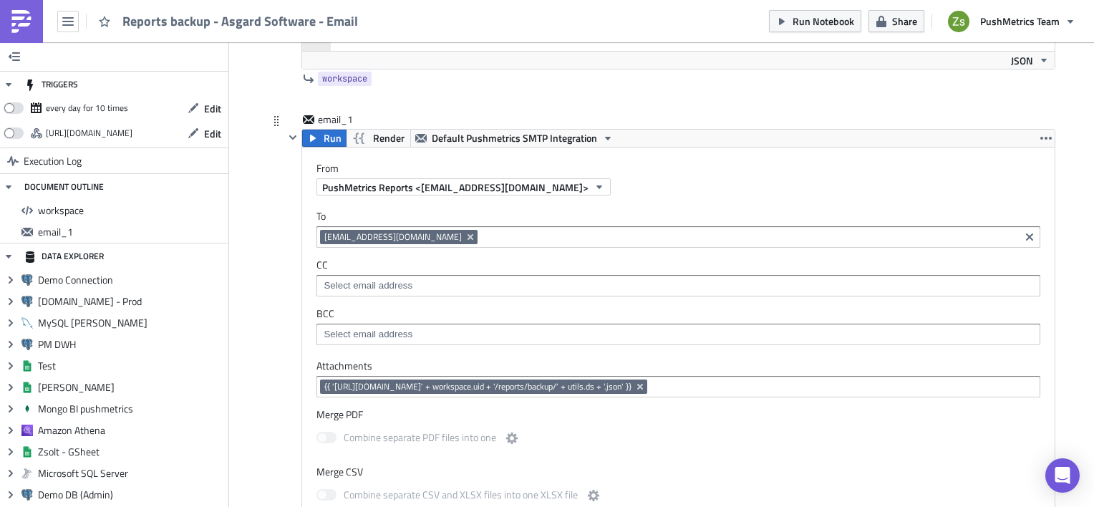
click at [482, 238] on input at bounding box center [748, 237] width 535 height 14
click at [566, 208] on div "To analytics@asgardsoftware.com analytics@asgardsoftware.com CC BCC" at bounding box center [678, 277] width 752 height 164
click at [208, 108] on span "Edit" at bounding box center [212, 108] width 17 height 15
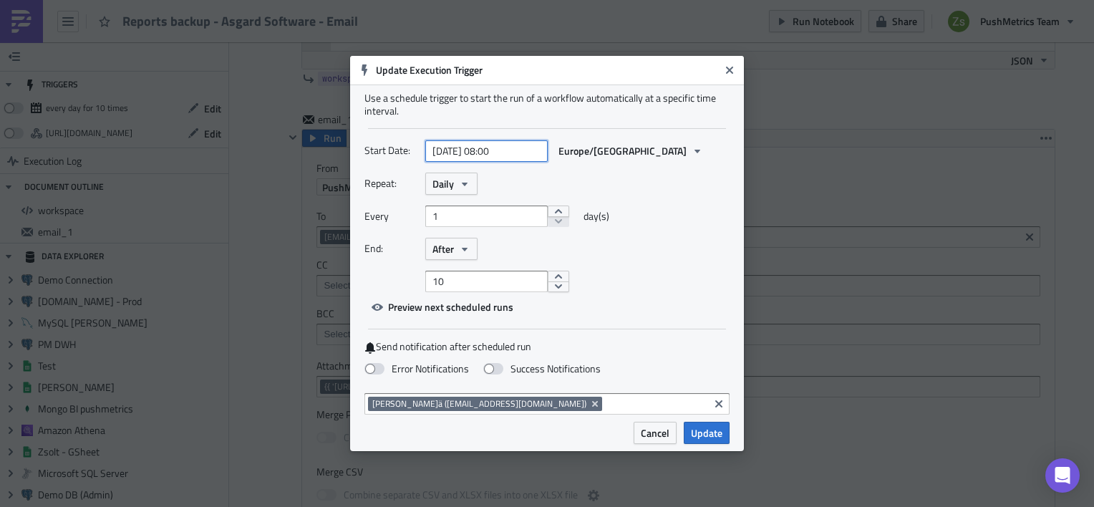
click at [491, 148] on input "2025-10-01 08:00" at bounding box center [486, 150] width 122 height 21
select select "9"
select select "2025"
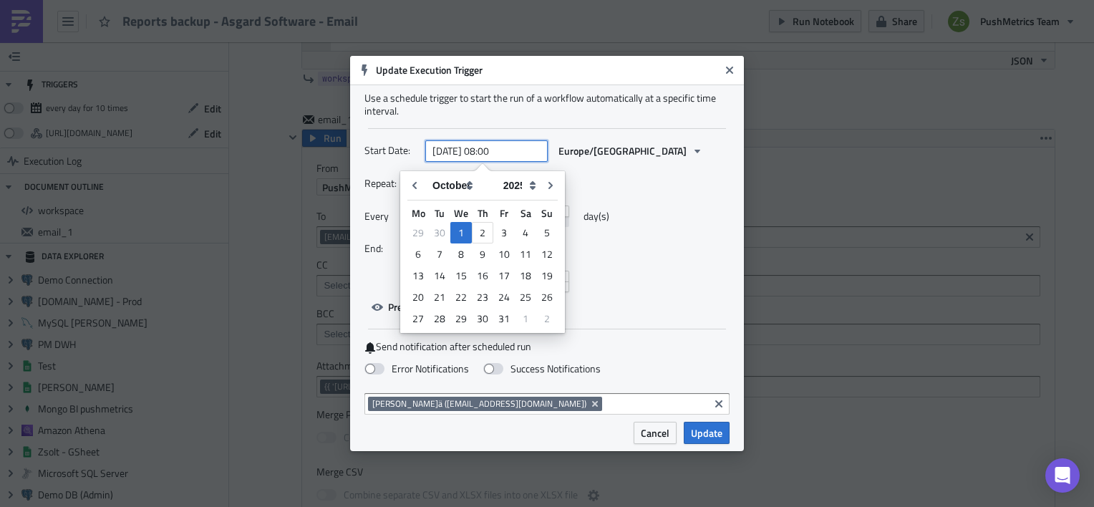
click at [491, 148] on input "2025-10-01 08:00" at bounding box center [486, 150] width 122 height 21
type input "2025-10-01 10:00"
click at [703, 159] on div "Start Date: 2025-10-01 10:00 Europe/Bucharest" at bounding box center [546, 151] width 365 height 22
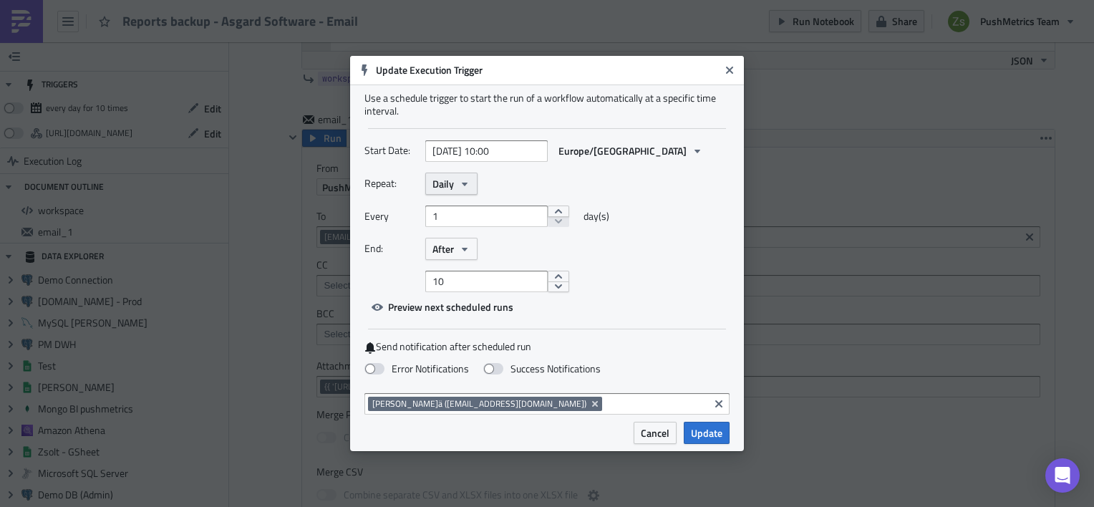
click at [462, 184] on icon "button" at bounding box center [464, 183] width 11 height 11
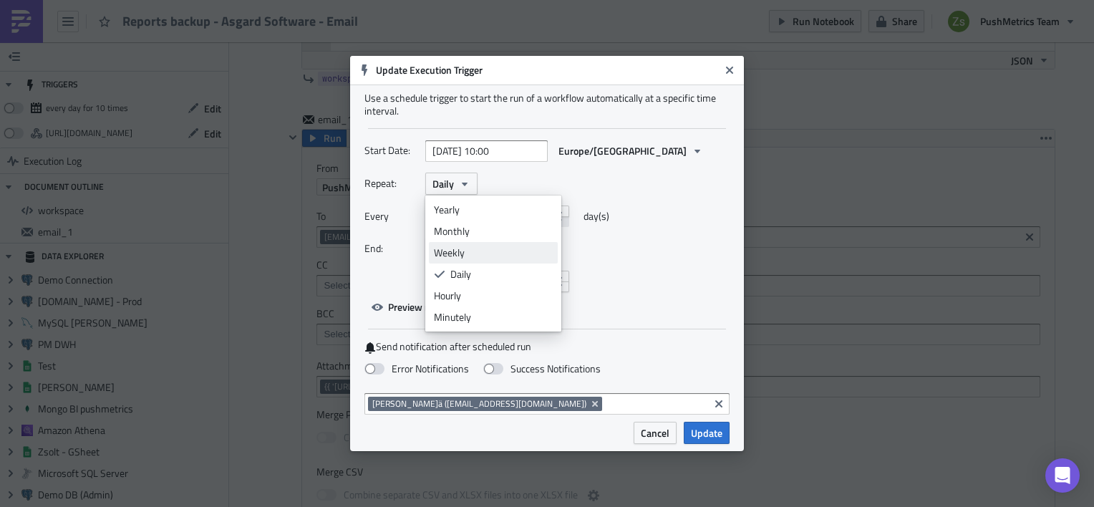
click at [470, 244] on link "Weekly" at bounding box center [493, 252] width 129 height 21
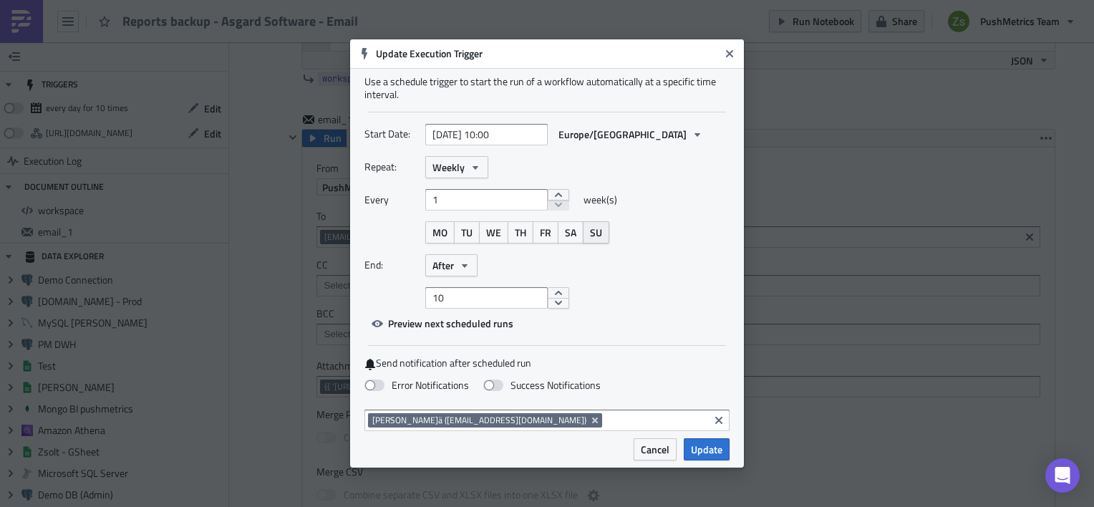
click at [598, 233] on span "SU" at bounding box center [596, 232] width 12 height 15
click at [572, 253] on div "Repeat: Weekly Every 1 week(s) MO TU WE TH FR SA SU End: After 10" at bounding box center [546, 232] width 365 height 152
click at [499, 298] on input "10" at bounding box center [486, 297] width 122 height 21
type input "150"
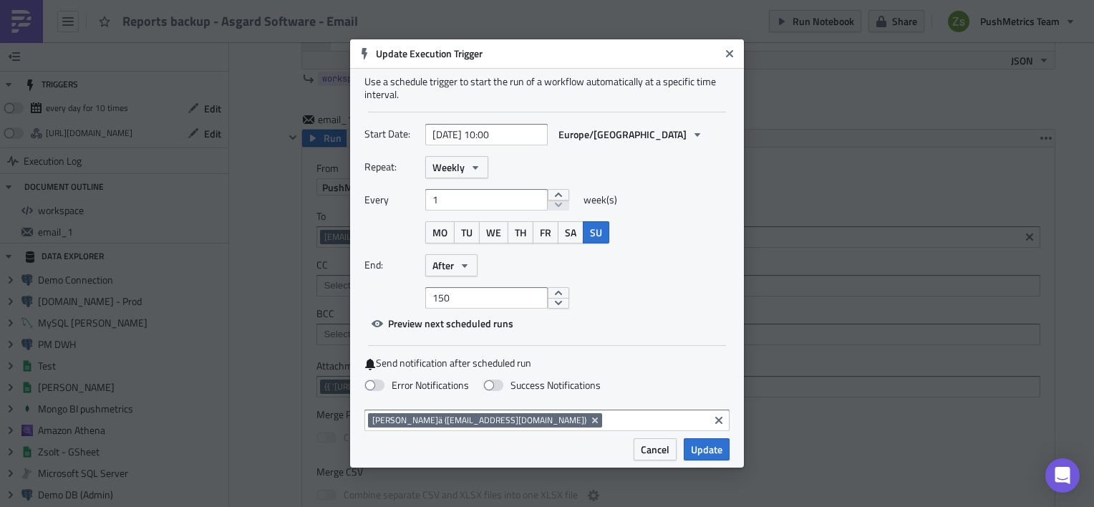
click at [647, 265] on div "End: After" at bounding box center [546, 265] width 365 height 22
click at [438, 268] on span "After" at bounding box center [442, 265] width 21 height 15
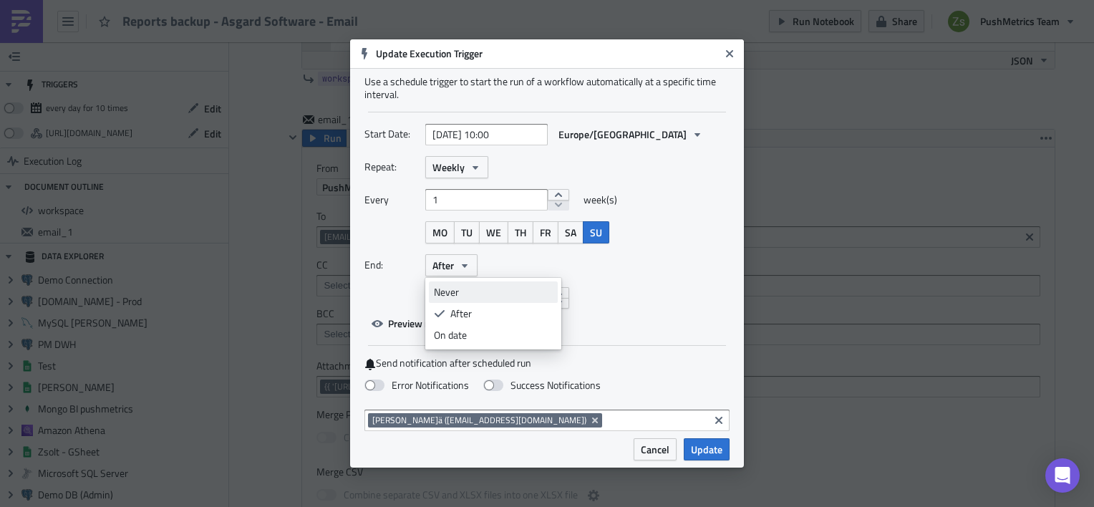
click at [488, 291] on div "Never" at bounding box center [493, 292] width 119 height 14
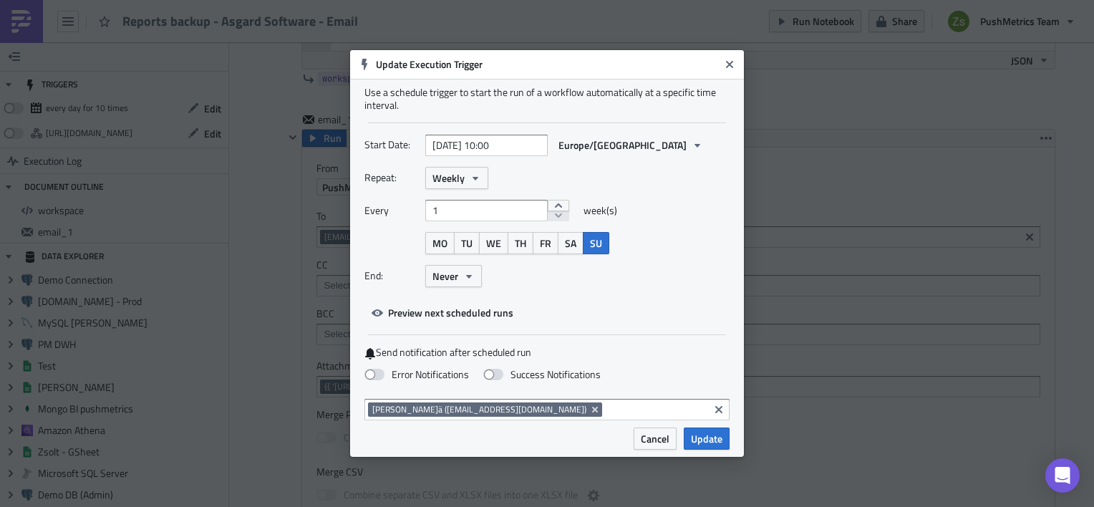
click at [644, 279] on div "End: Never" at bounding box center [546, 276] width 365 height 22
click at [448, 312] on span "Preview next scheduled runs" at bounding box center [450, 312] width 125 height 15
click at [695, 327] on div "Use a schedule trigger to start the run of a workflow automatically at a specif…" at bounding box center [547, 253] width 394 height 349
click at [707, 437] on span "Update" at bounding box center [706, 438] width 31 height 15
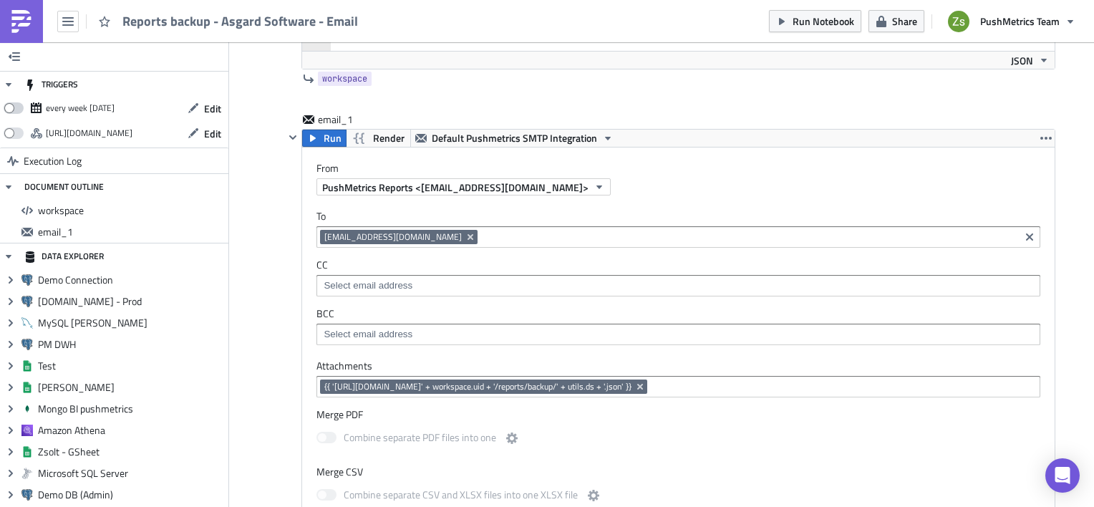
click at [16, 105] on span at bounding box center [14, 107] width 20 height 11
click at [16, 105] on input "checkbox" at bounding box center [10, 104] width 9 height 9
checkbox input "true"
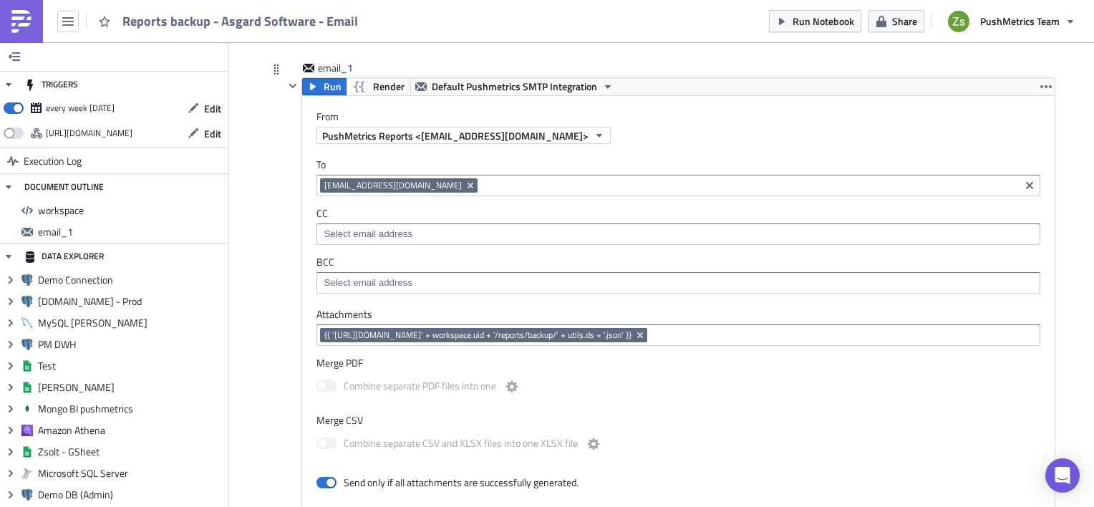
scroll to position [358, 0]
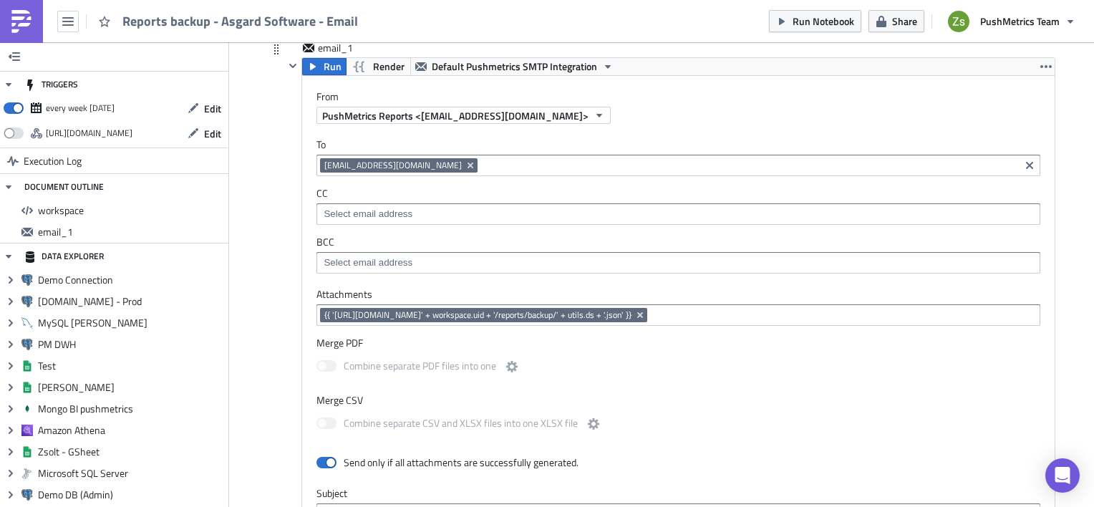
click at [582, 166] on input at bounding box center [748, 165] width 535 height 14
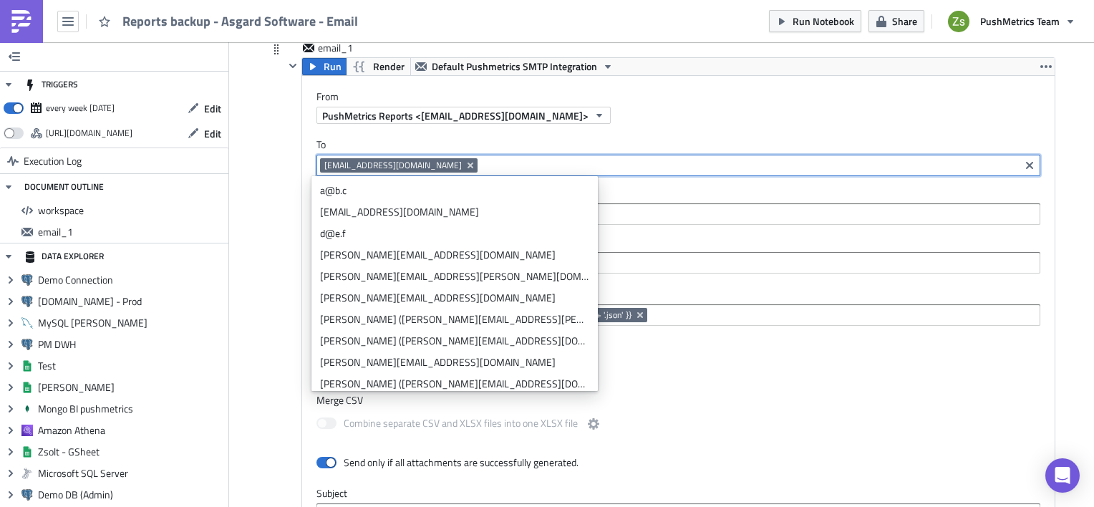
type input "pap.zsolt90@gmail.com"
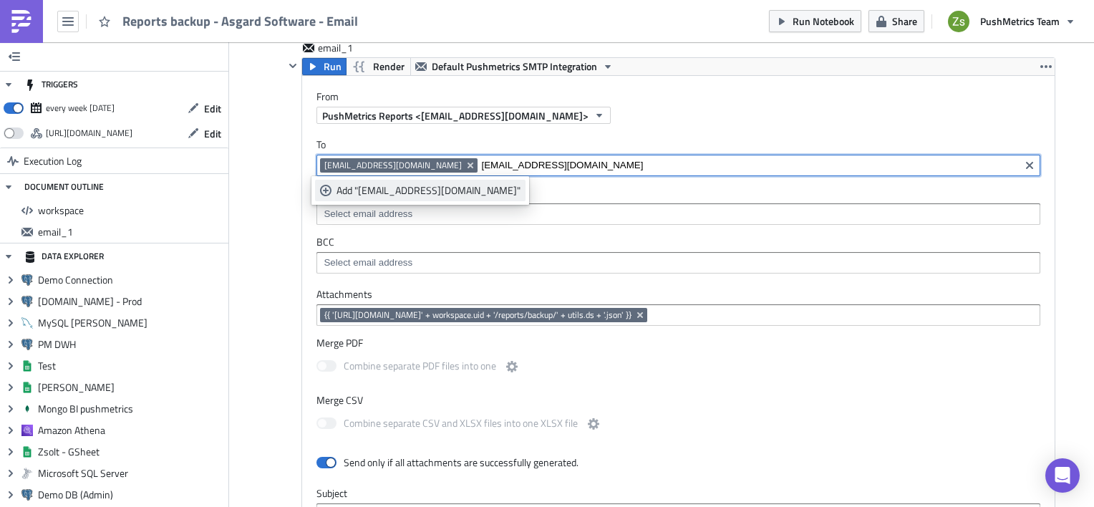
click at [424, 194] on div "Add "pap.zsolt90@gmail.com"" at bounding box center [428, 190] width 184 height 14
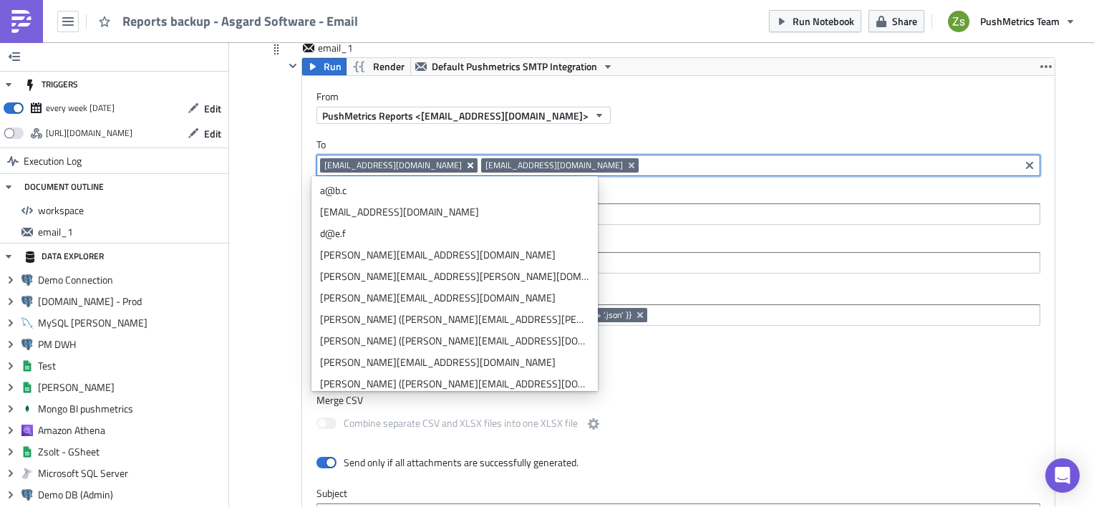
click at [467, 163] on icon "Remove Tag" at bounding box center [470, 166] width 6 height 6
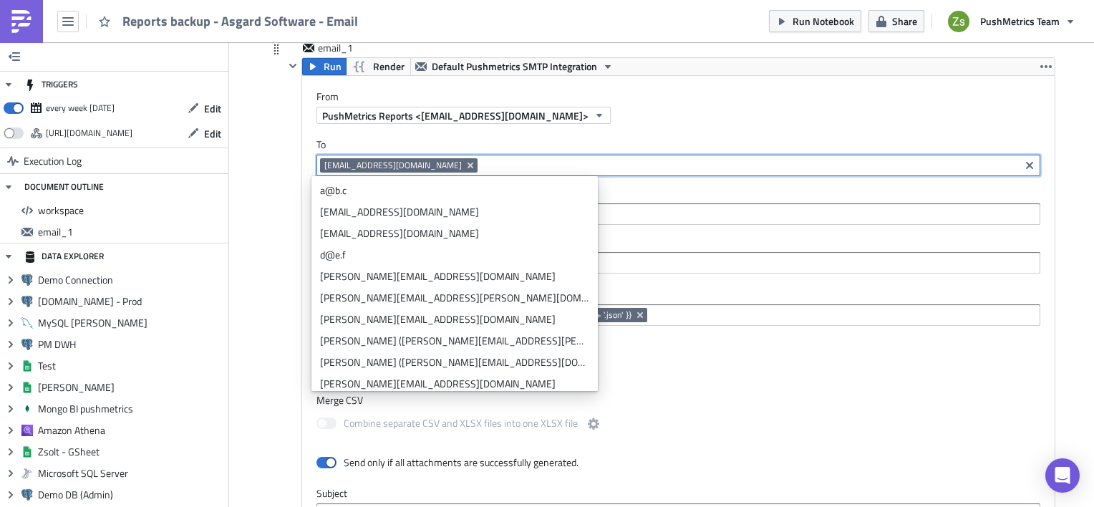
click at [481, 142] on label "To" at bounding box center [678, 144] width 724 height 13
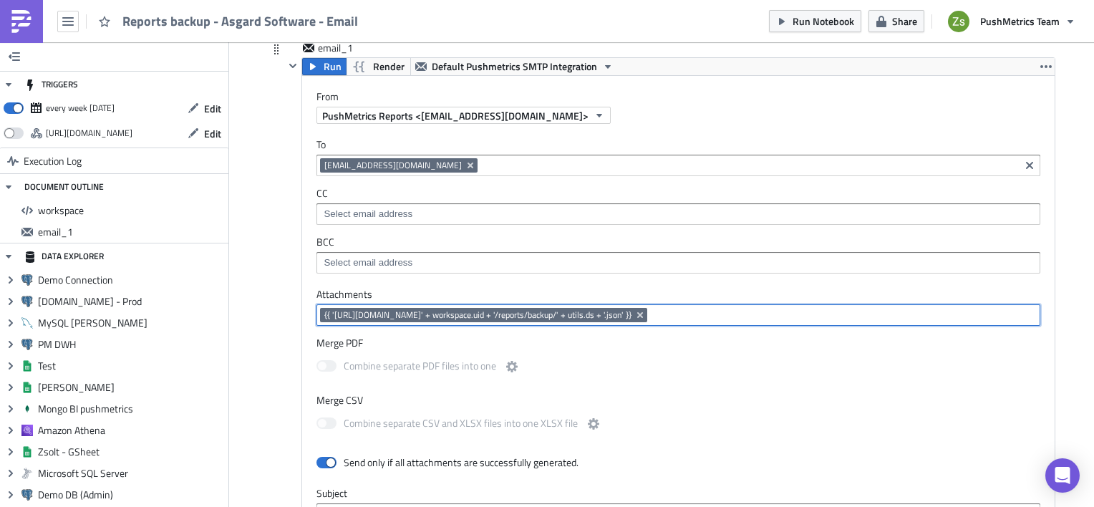
drag, startPoint x: 811, startPoint y: 314, endPoint x: 558, endPoint y: 310, distance: 252.7
click at [563, 309] on div "{{ '[URL][DOMAIN_NAME]' + workspace.uid + '/reports/backup/' + utils.ds + '.jso…" at bounding box center [677, 317] width 715 height 18
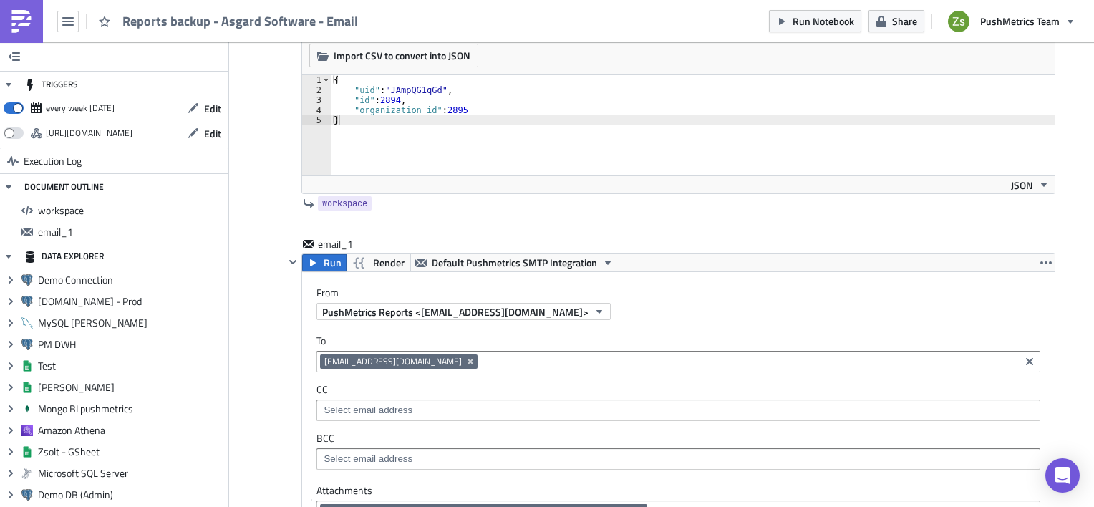
scroll to position [143, 0]
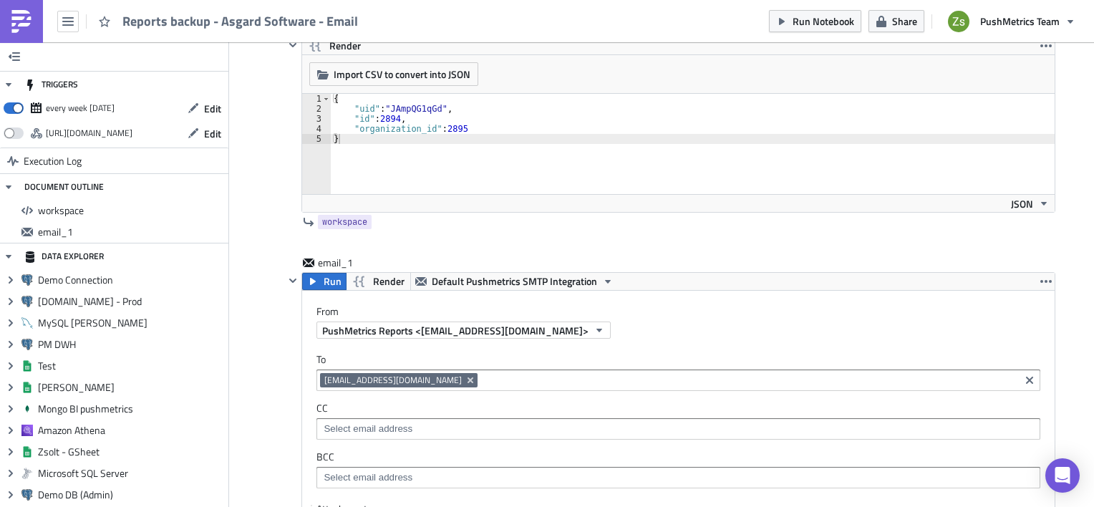
click at [530, 160] on div "{ "uid" : "JAmpQG1qGd" , "id" : 2894 , "organization_id" : 2895 }" at bounding box center [693, 154] width 724 height 120
paste textarea "}{{ 'https://s3-eu-central-1.amazonaws.com/queryme-notebooks-prod/' + workspace…"
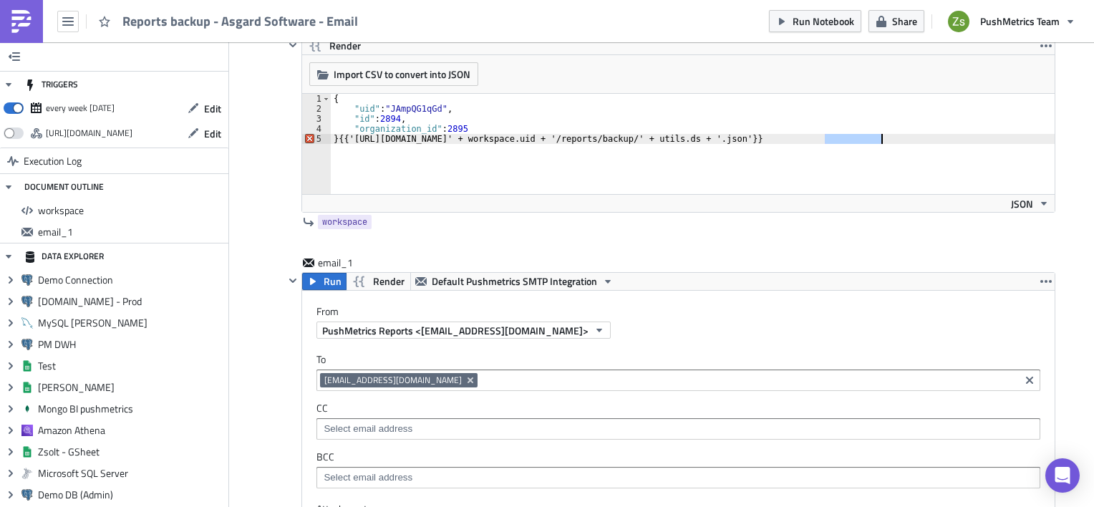
drag, startPoint x: 820, startPoint y: 140, endPoint x: 883, endPoint y: 141, distance: 62.3
click at [883, 141] on div "{ "uid" : "JAmpQG1qGd" , "id" : 2894 , "organization_id" : 2895 } {{ 'https://s…" at bounding box center [693, 154] width 724 height 120
click at [771, 163] on div "{ "uid" : "JAmpQG1qGd" , "id" : 2894 , "organization_id" : 2895 } {{ 'https://s…" at bounding box center [693, 154] width 724 height 120
click at [848, 135] on div "{ "uid" : "JAmpQG1qGd" , "id" : 2894 , "organization_id" : 2895 } {{ 'https://s…" at bounding box center [693, 154] width 724 height 120
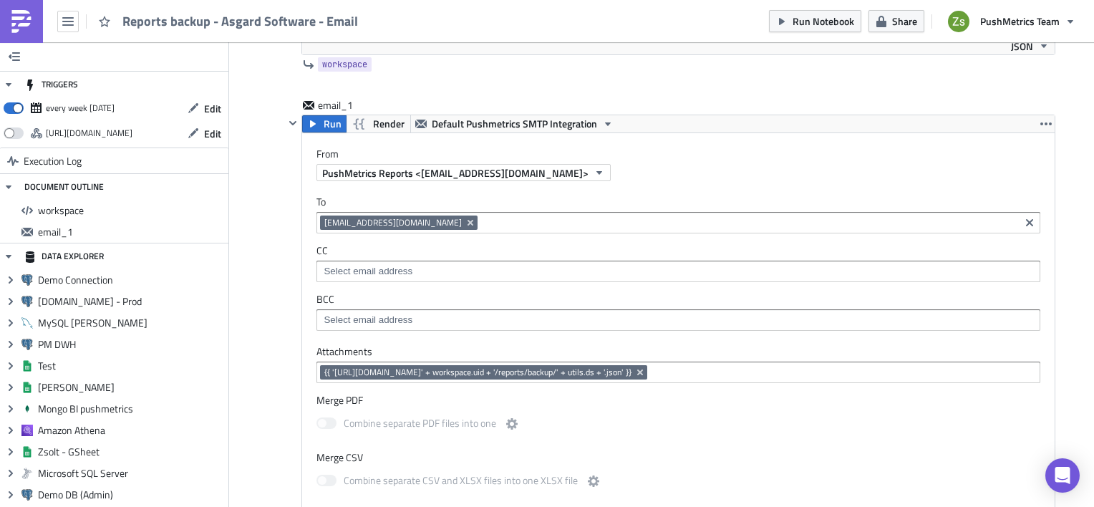
scroll to position [318, 0]
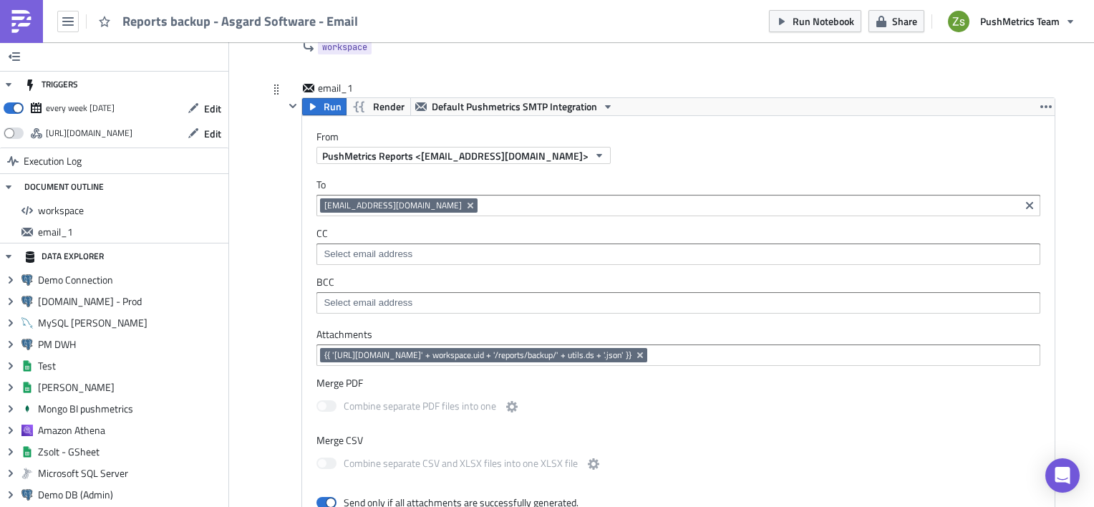
type textarea "}"
click at [830, 346] on div "{{ '[URL][DOMAIN_NAME]' + workspace.uid + '/reports/backup/' + utils.ds + '.jso…" at bounding box center [678, 354] width 724 height 21
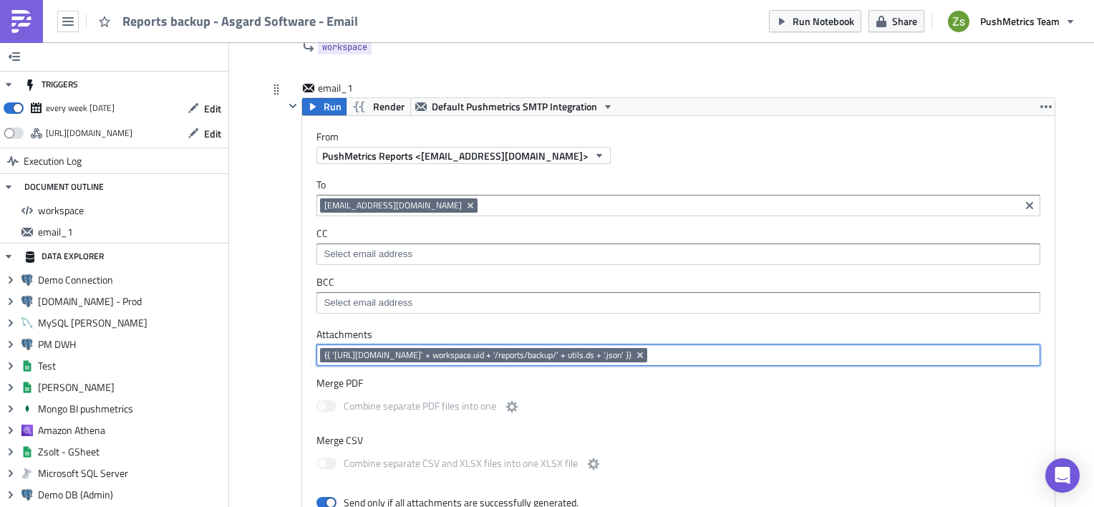
paste input "{{ 'https://s3-eu-central-1.amazonaws.com/queryme-notebooks-prod/' + workspace.…"
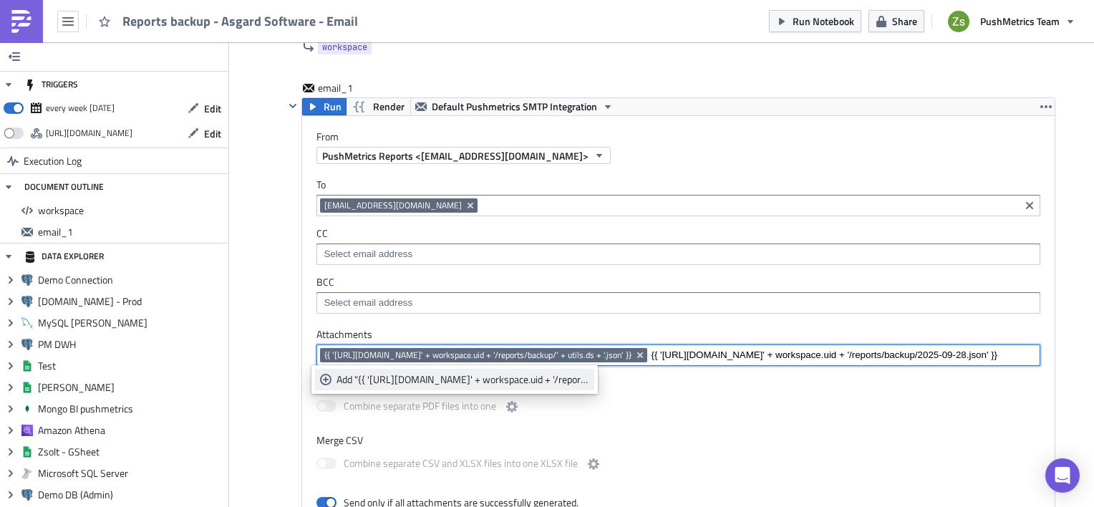
type input "{{ 'https://s3-eu-central-1.amazonaws.com/queryme-notebooks-prod/' + workspace.…"
click at [541, 370] on link "Add "{{ 'https://s3-eu-central-1.amazonaws.com/queryme-notebooks-prod/' + works…" at bounding box center [454, 379] width 279 height 21
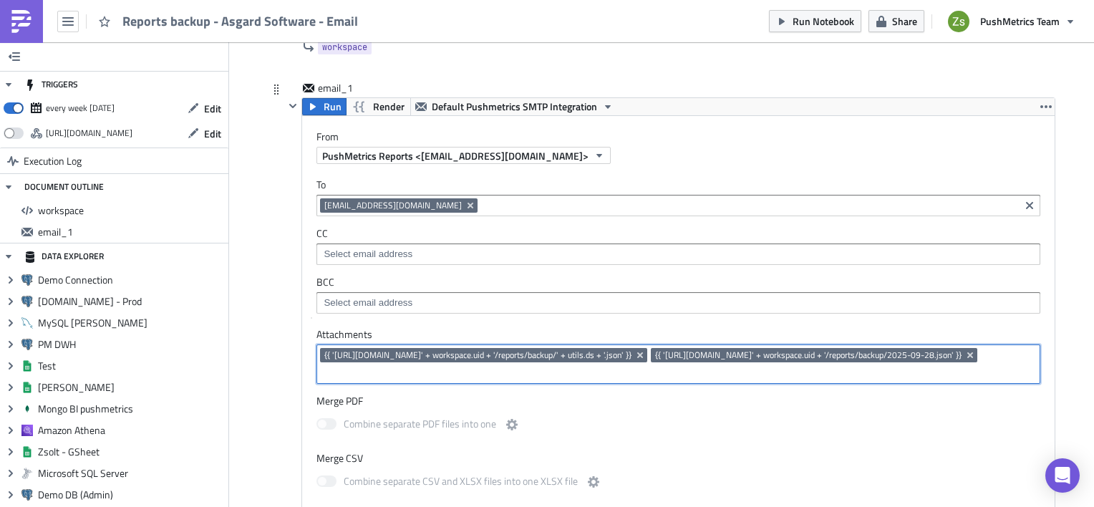
scroll to position [407, 0]
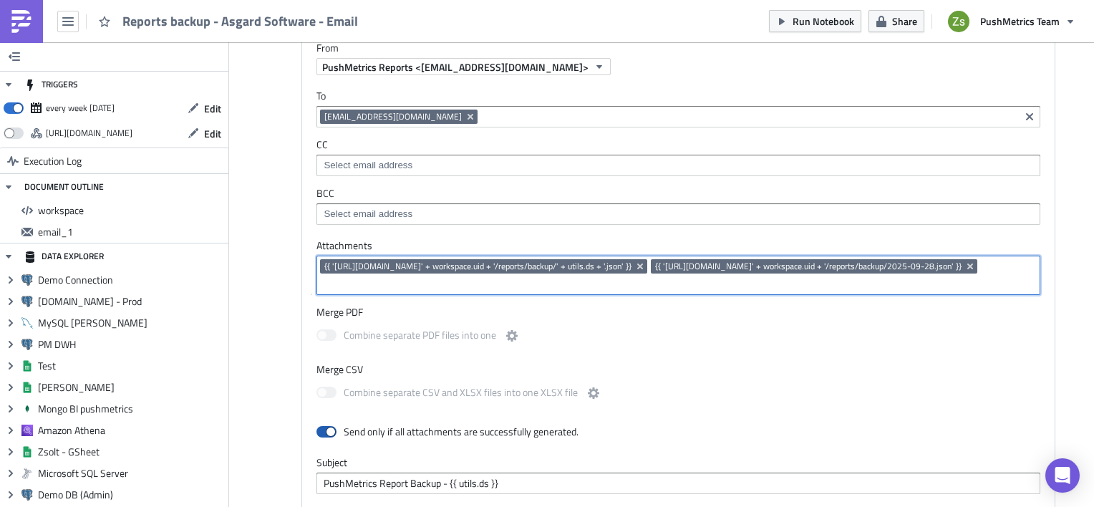
click at [324, 435] on span at bounding box center [326, 431] width 20 height 11
click at [324, 435] on input "checkbox" at bounding box center [323, 431] width 9 height 9
checkbox input "false"
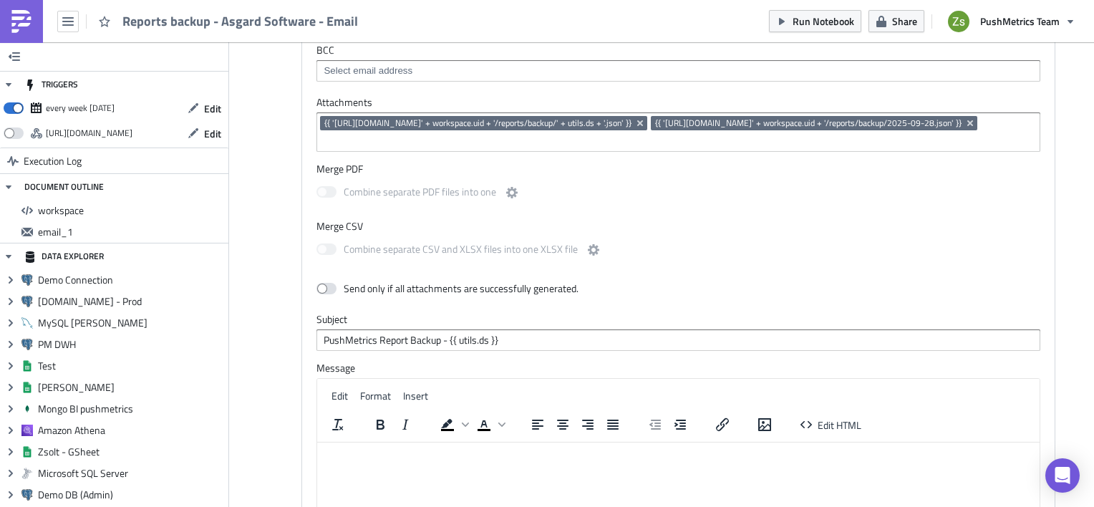
scroll to position [263, 0]
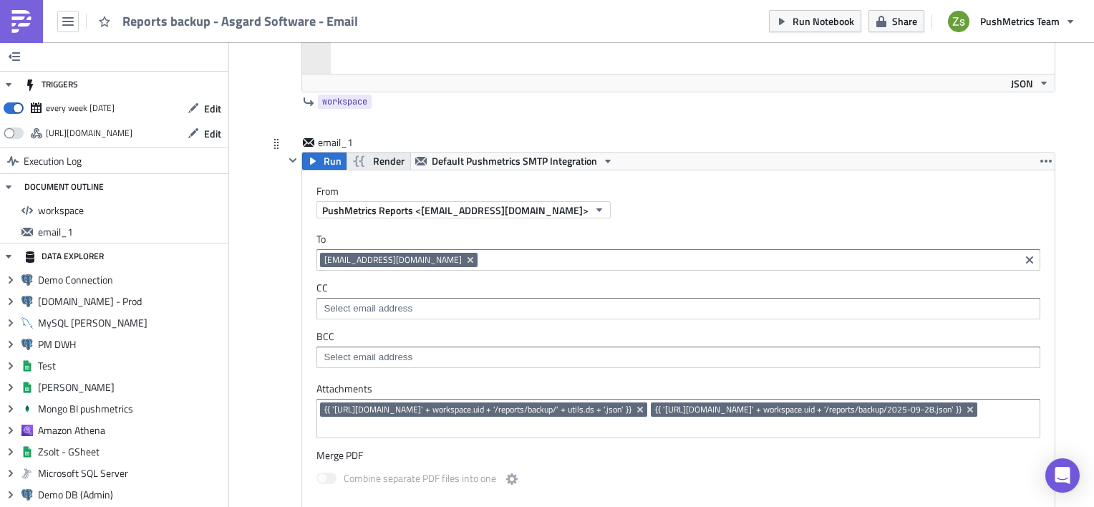
click at [373, 161] on span "Render" at bounding box center [388, 160] width 31 height 17
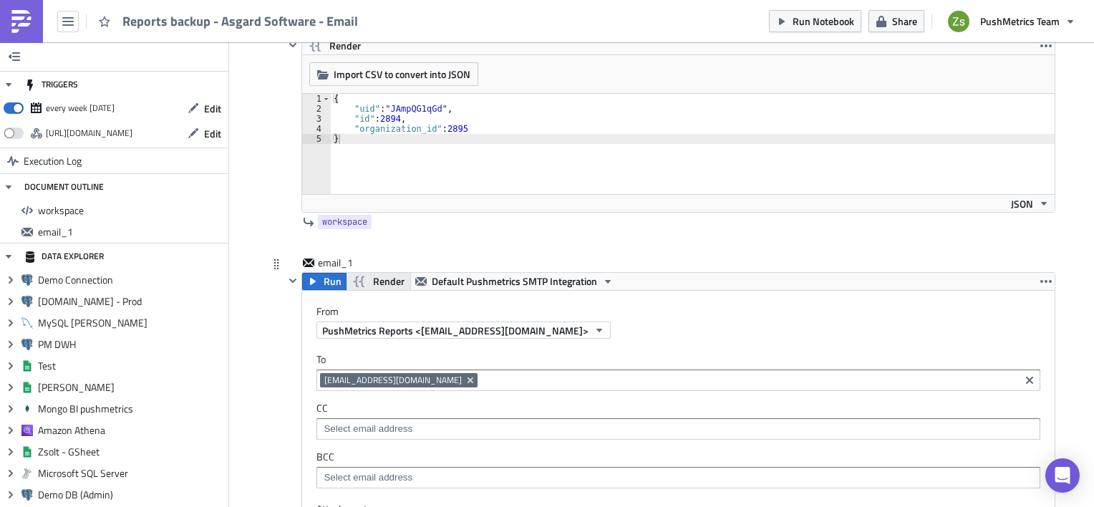
scroll to position [286, 0]
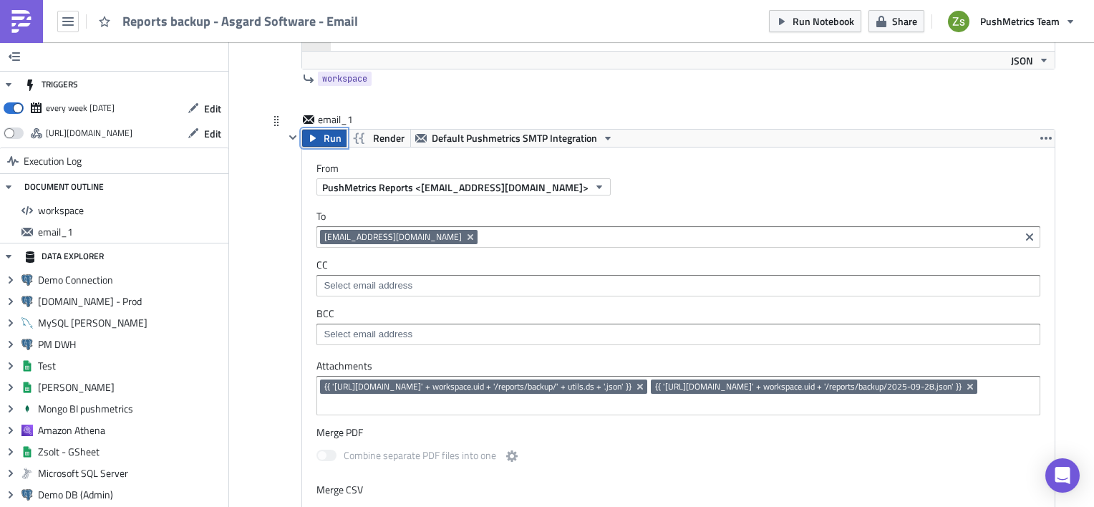
click at [324, 139] on span "Run" at bounding box center [333, 138] width 18 height 17
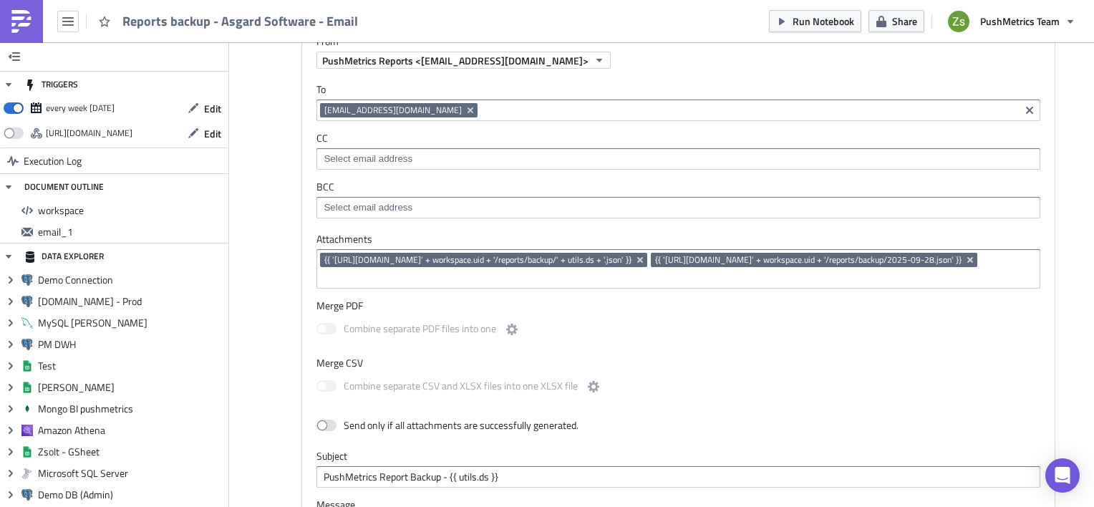
scroll to position [198, 0]
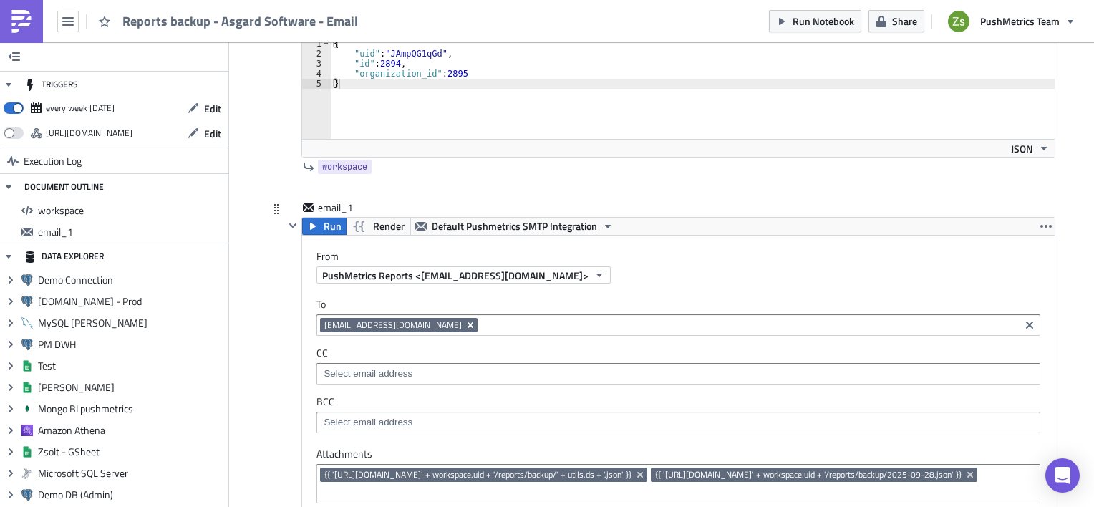
click at [467, 326] on icon "Remove Tag" at bounding box center [470, 325] width 6 height 6
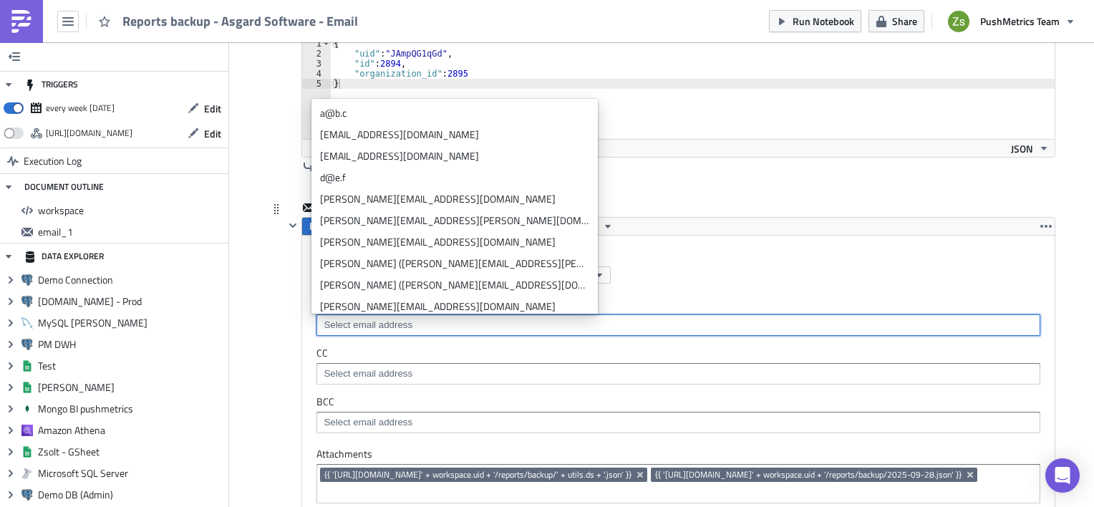
click at [448, 326] on input at bounding box center [677, 325] width 715 height 14
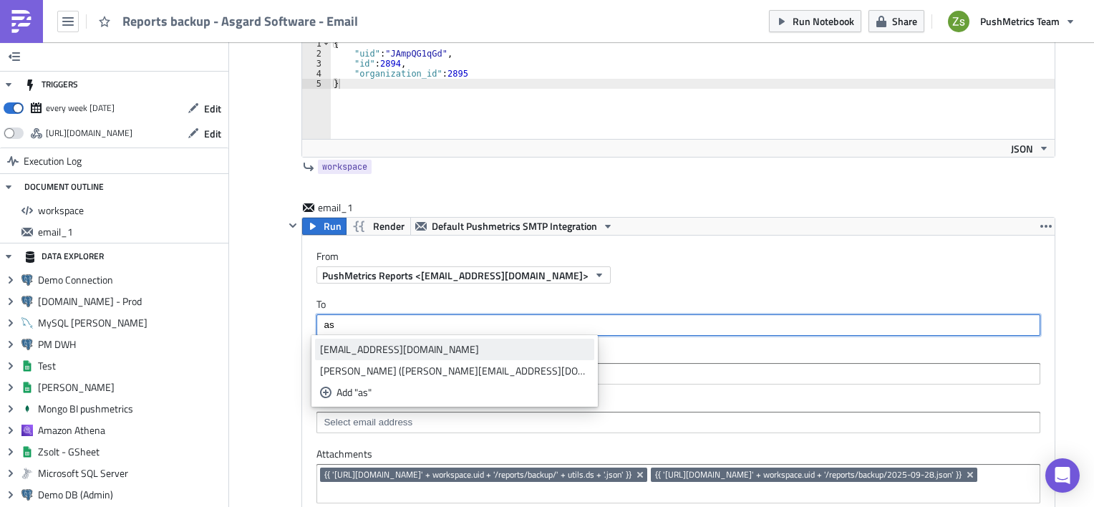
type input "as"
click at [453, 351] on div "analytics@asgardsoftware.com" at bounding box center [454, 349] width 269 height 14
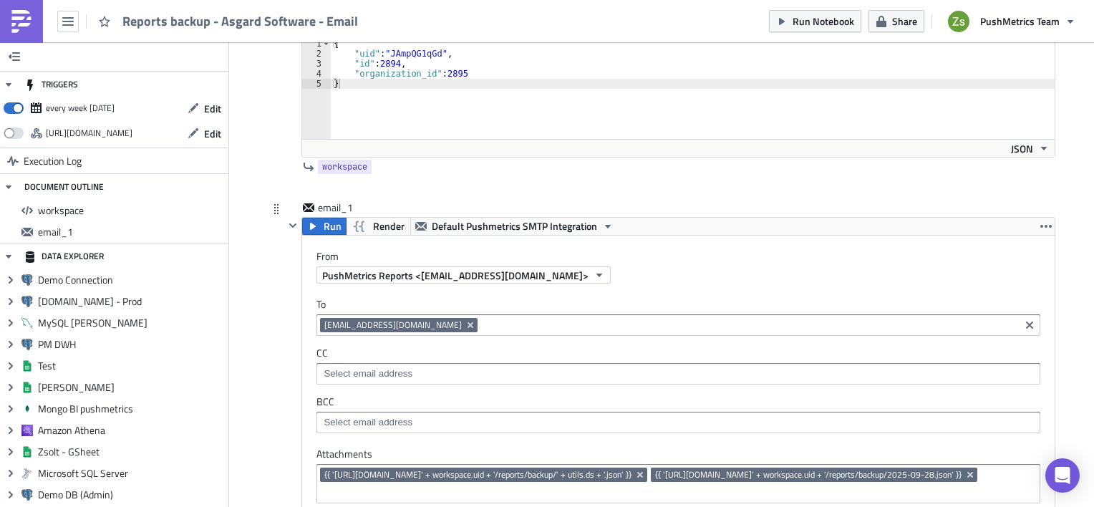
scroll to position [341, 0]
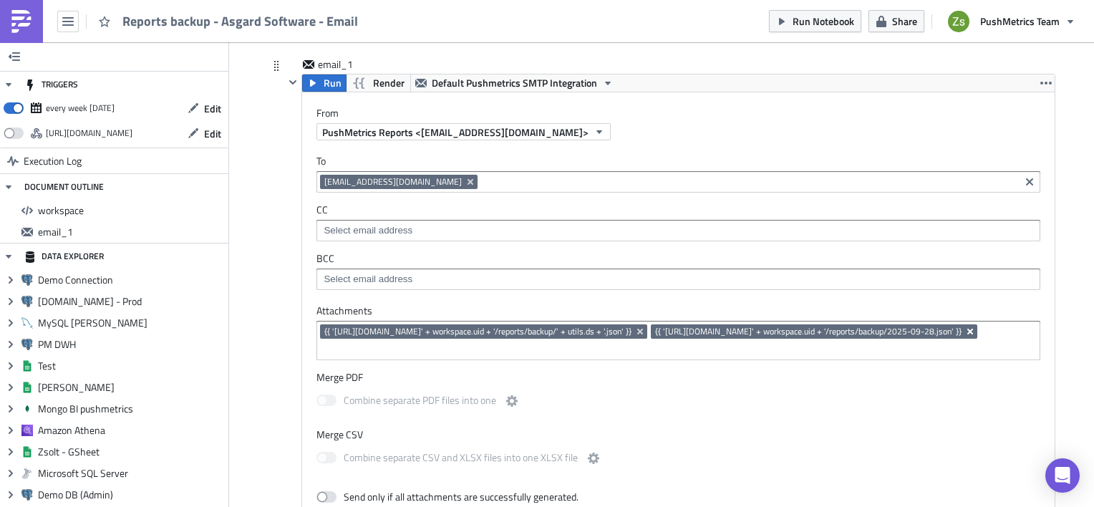
click at [967, 334] on icon "Remove Tag" at bounding box center [970, 332] width 6 height 6
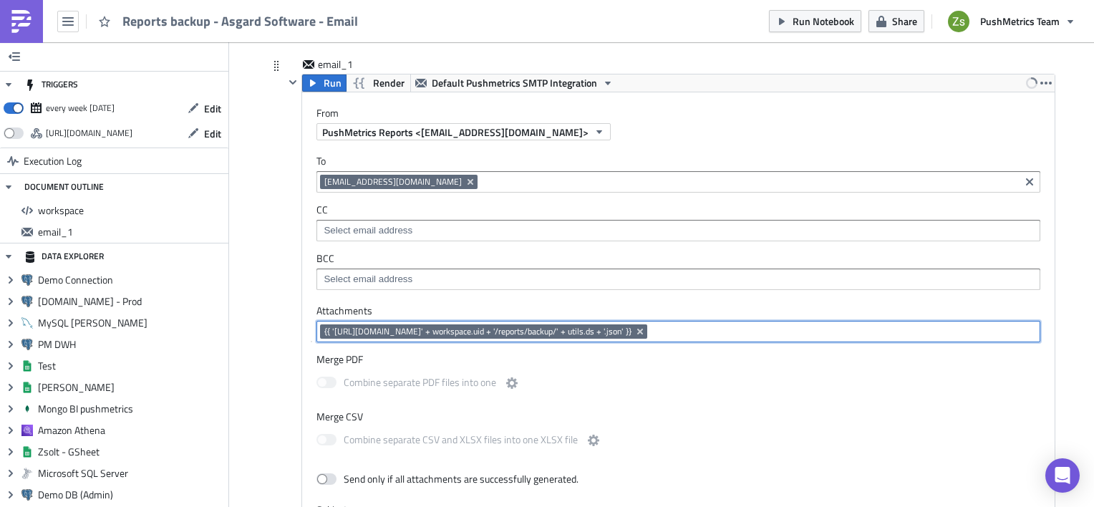
scroll to position [413, 0]
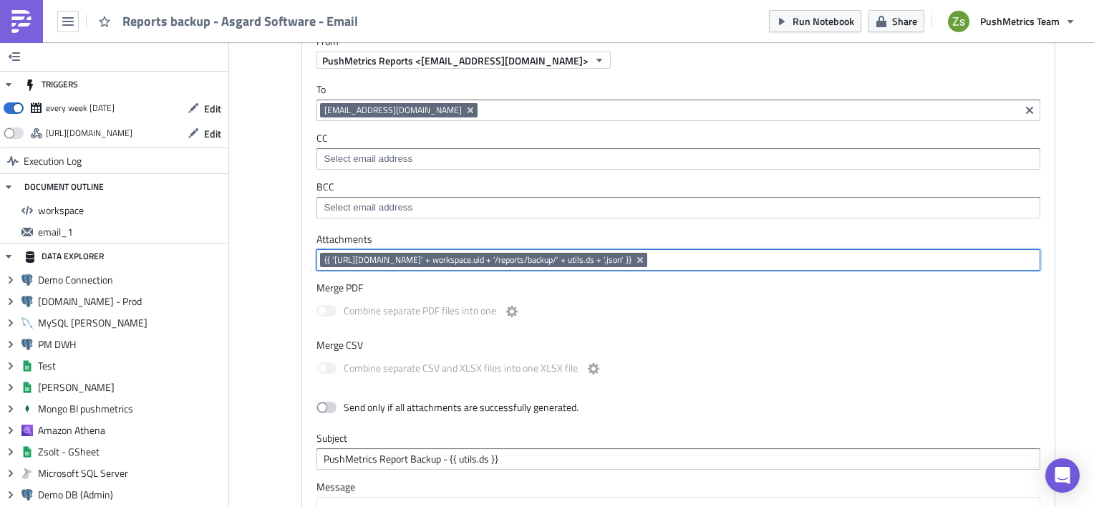
click at [319, 409] on span at bounding box center [326, 407] width 20 height 11
click at [319, 409] on input "checkbox" at bounding box center [323, 407] width 9 height 9
checkbox input "true"
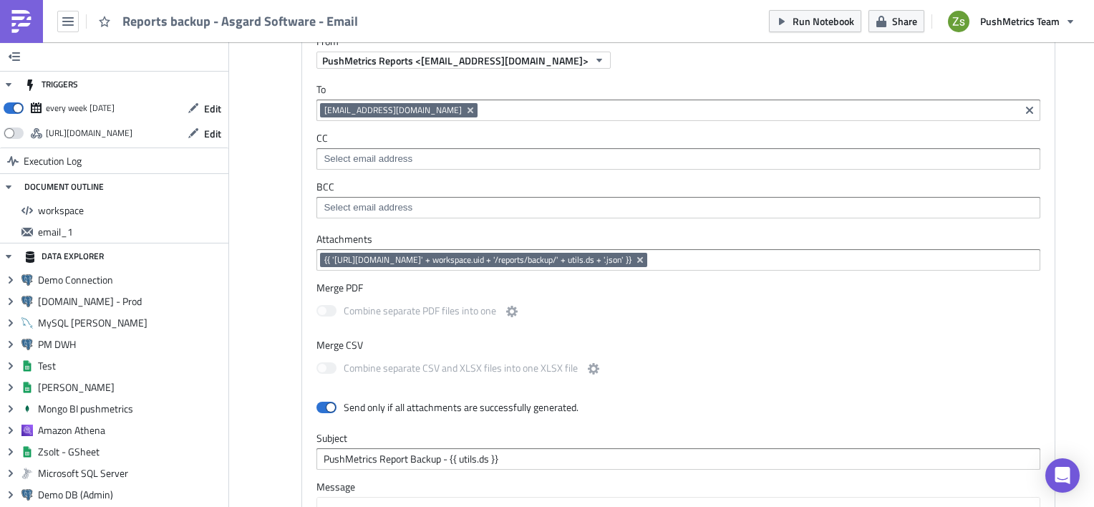
click at [284, 379] on div at bounding box center [292, 400] width 17 height 797
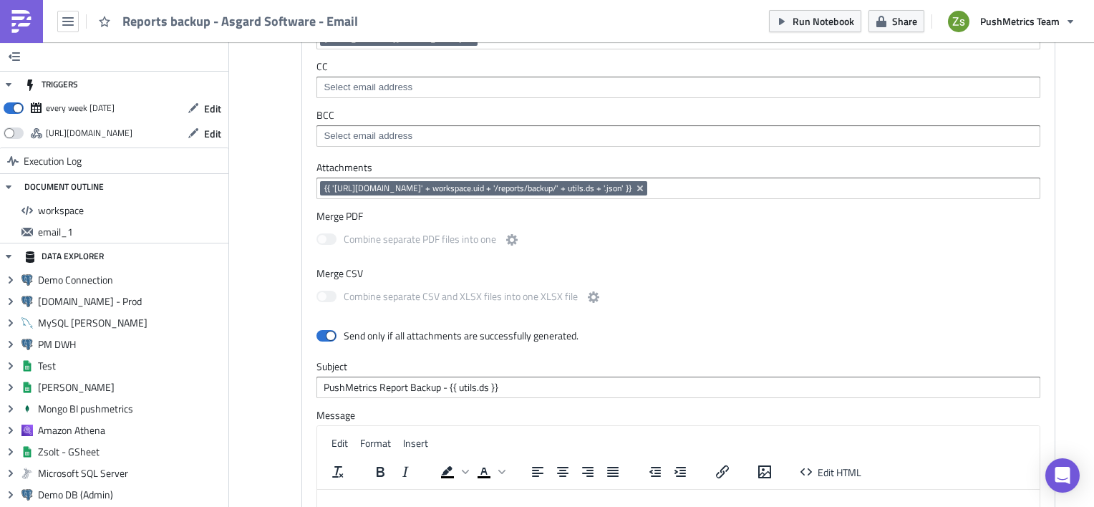
scroll to position [198, 0]
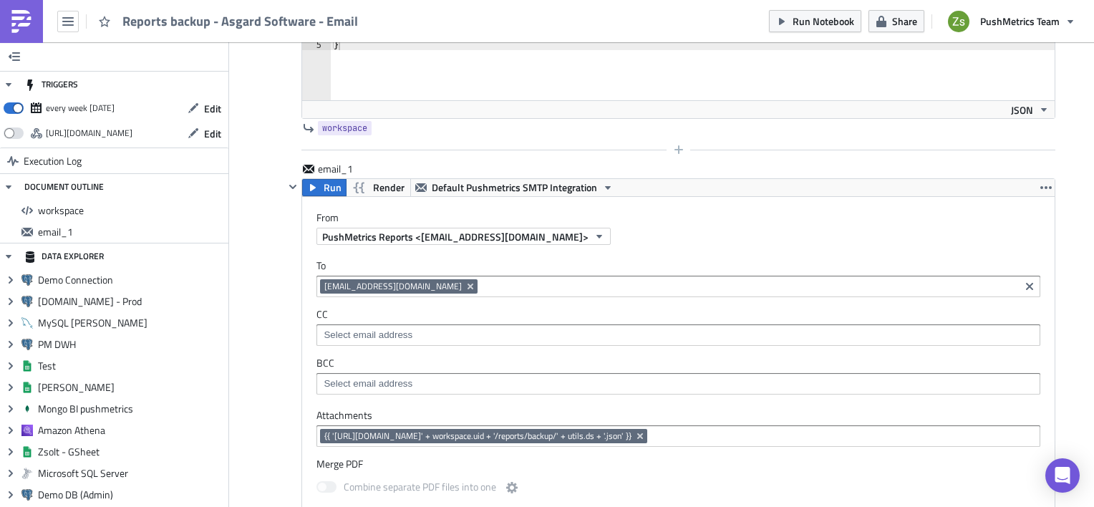
scroll to position [215, 0]
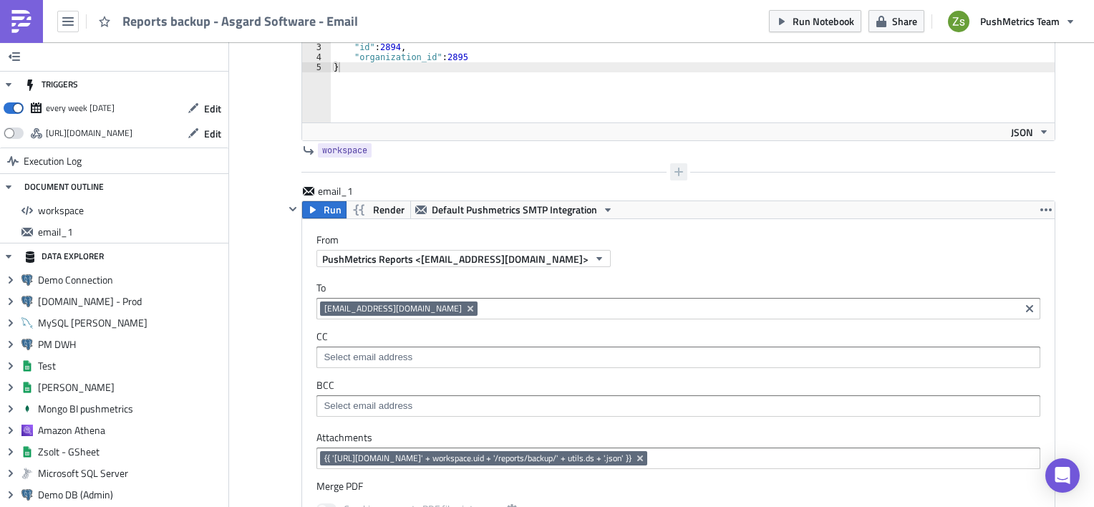
click at [673, 168] on icon "button" at bounding box center [678, 171] width 11 height 11
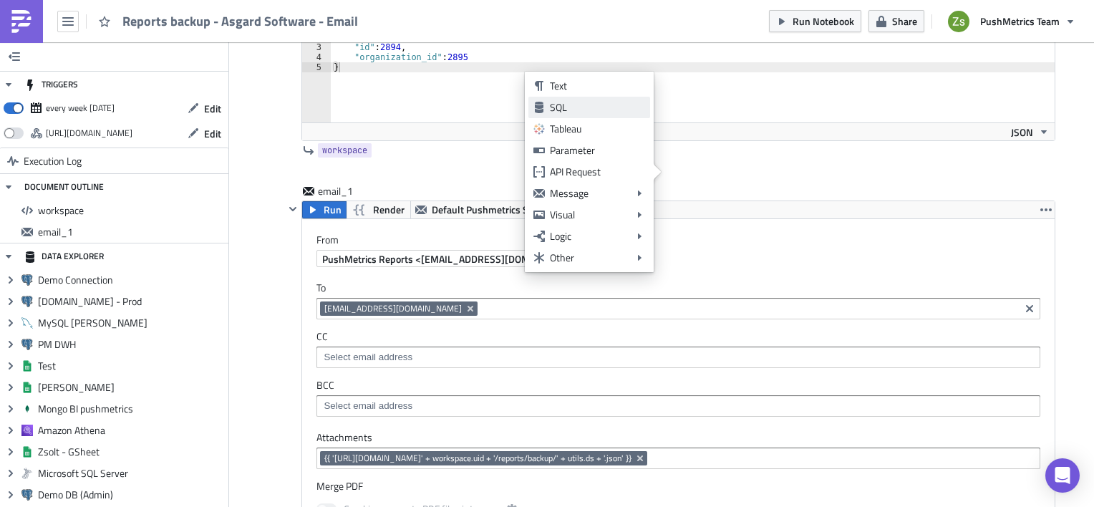
click at [594, 106] on div "SQL" at bounding box center [597, 107] width 95 height 14
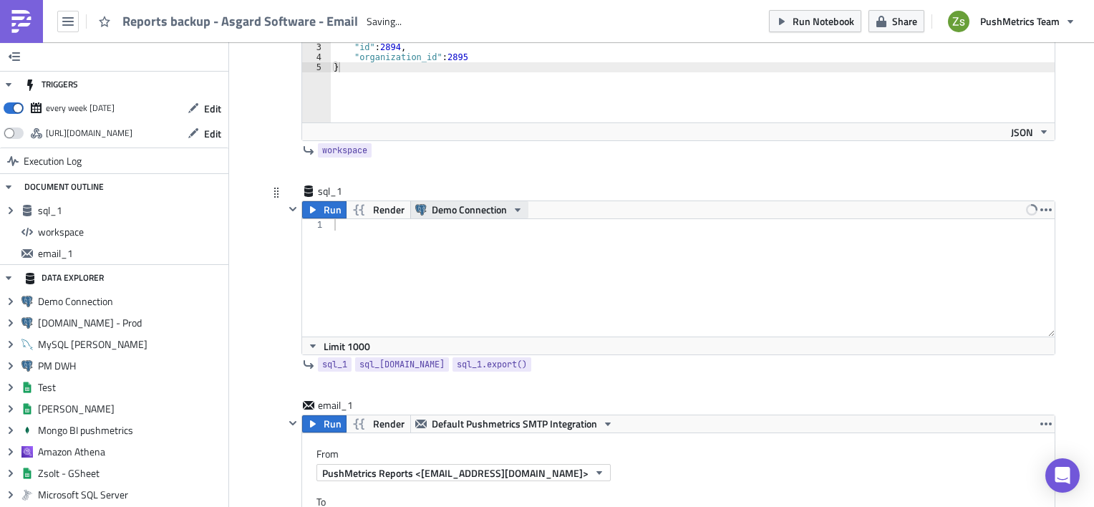
click at [489, 206] on span "Demo Connection" at bounding box center [469, 209] width 75 height 17
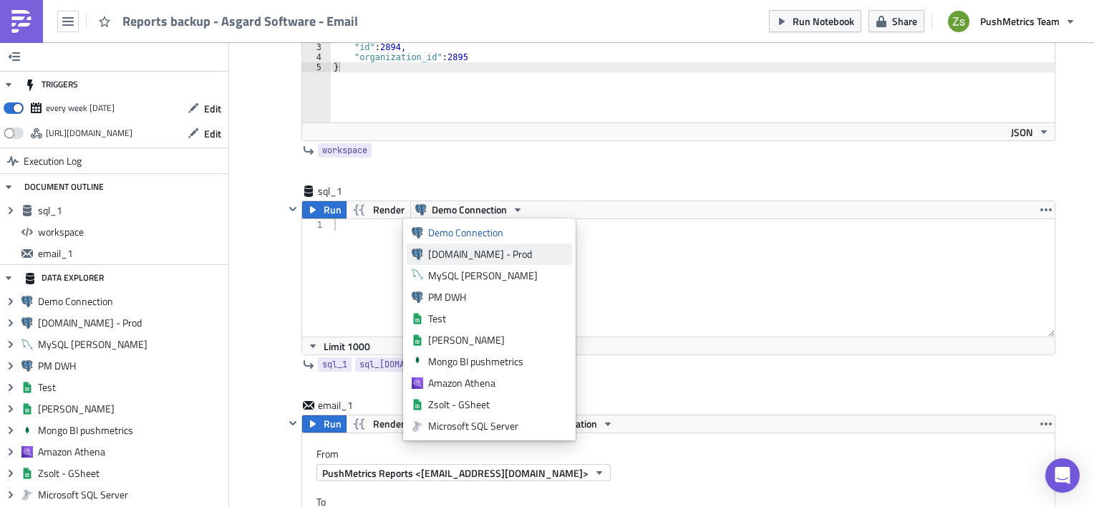
click at [480, 249] on div "[DOMAIN_NAME] - Prod" at bounding box center [497, 254] width 139 height 14
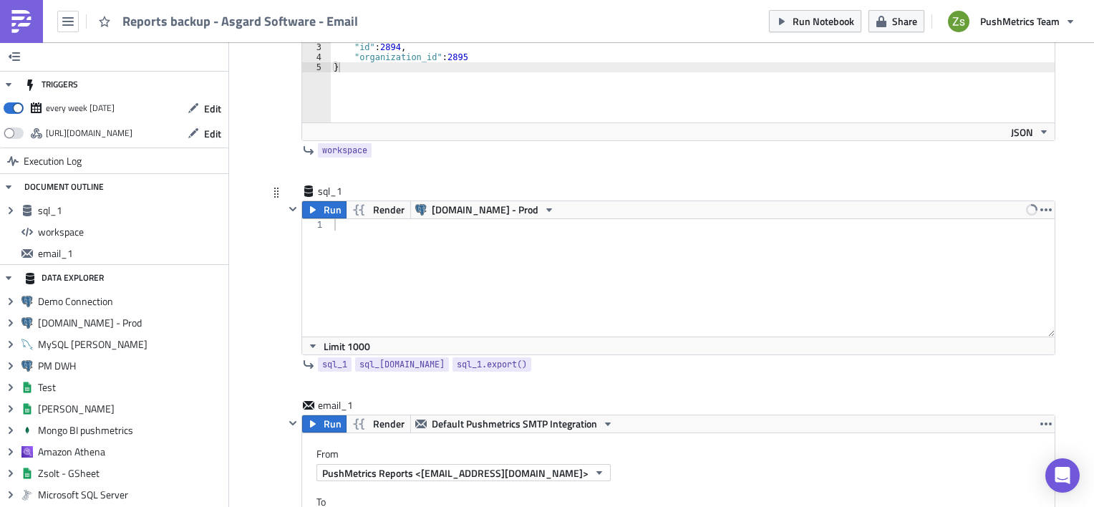
click at [480, 251] on div at bounding box center [693, 289] width 724 height 140
paste textarea "75rgaZylBM'"
type textarea "select * from report where uid ='75rgaZylBM'"
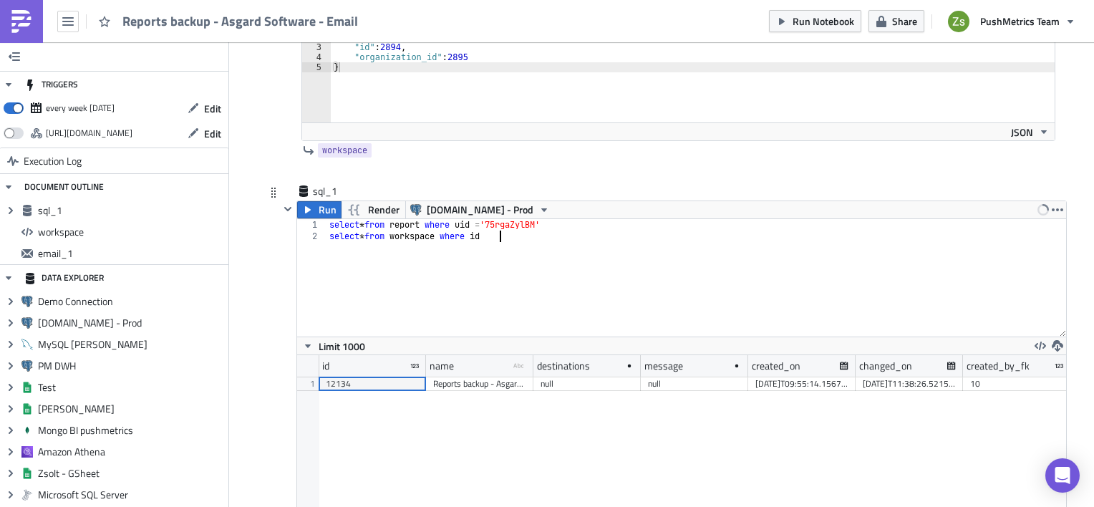
click at [365, 382] on div "12134" at bounding box center [372, 384] width 93 height 14
click at [420, 232] on div "select * from report where uid = '75rgaZylBM' select * from workspace where id" at bounding box center [696, 289] width 740 height 140
paste textarea "12134"
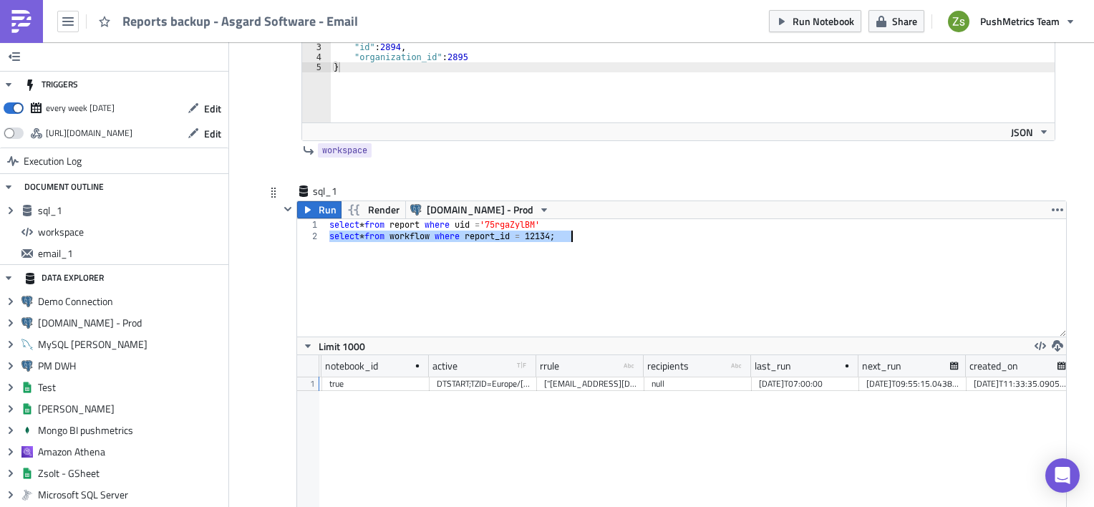
scroll to position [0, 568]
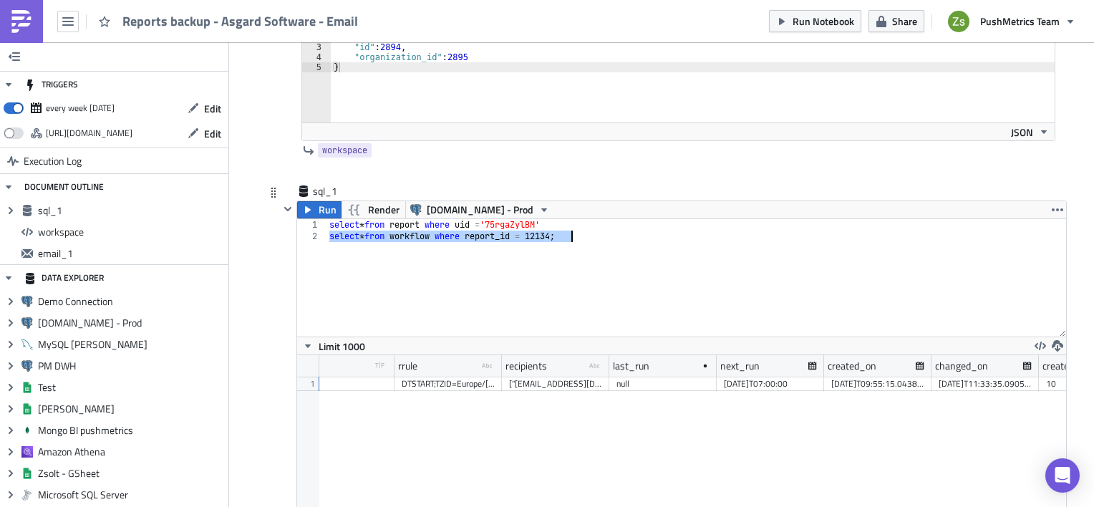
click at [757, 384] on div "2025-10-05T07:00:00" at bounding box center [770, 384] width 93 height 14
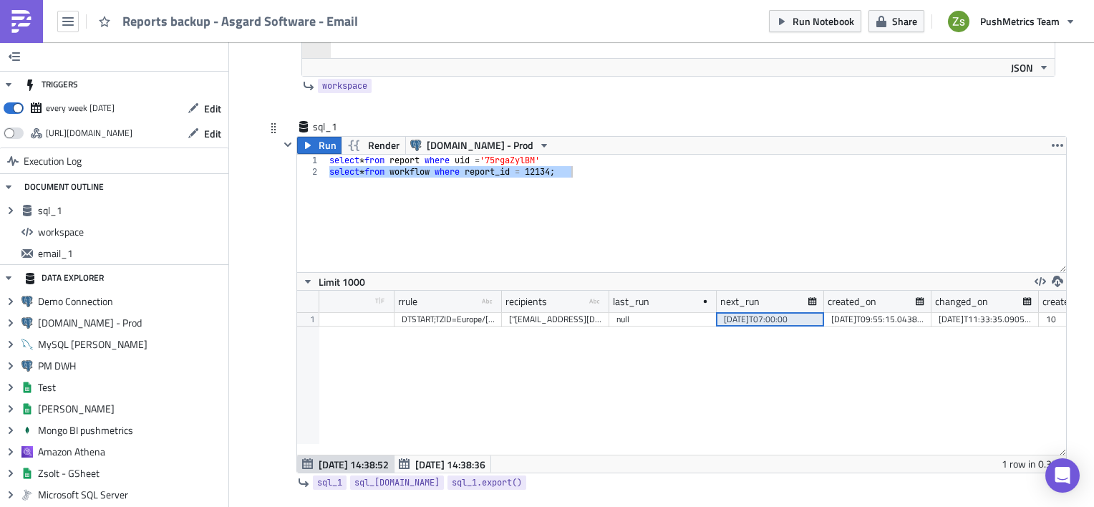
scroll to position [358, 0]
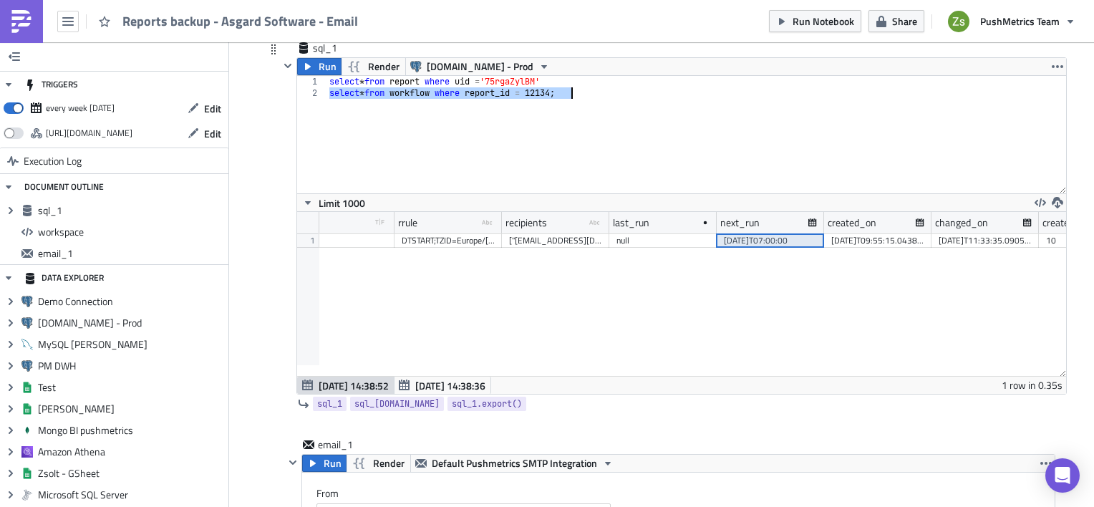
click at [556, 116] on div "select * from report where uid = '75rgaZylBM' select * from workflow where repo…" at bounding box center [696, 134] width 740 height 117
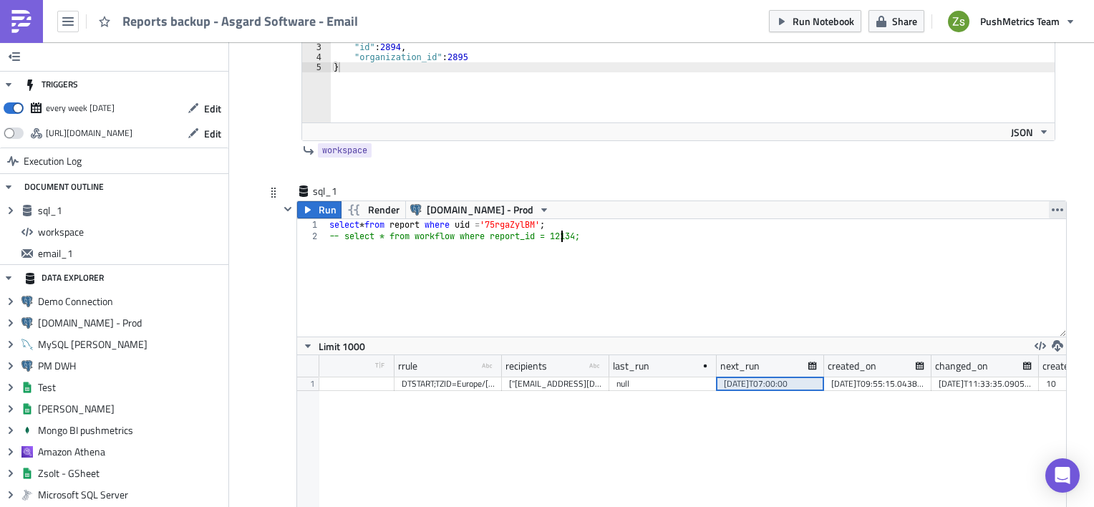
type textarea "-- select * from workflow where report_id = 12134;"
click at [1054, 209] on icon "button" at bounding box center [1057, 209] width 11 height 11
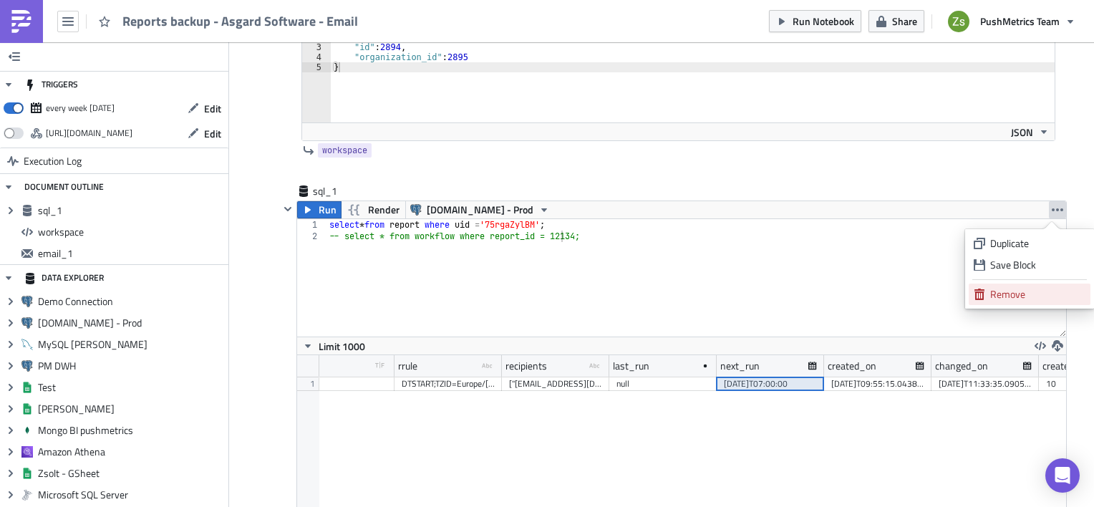
click at [1019, 289] on div "Remove" at bounding box center [1037, 294] width 95 height 14
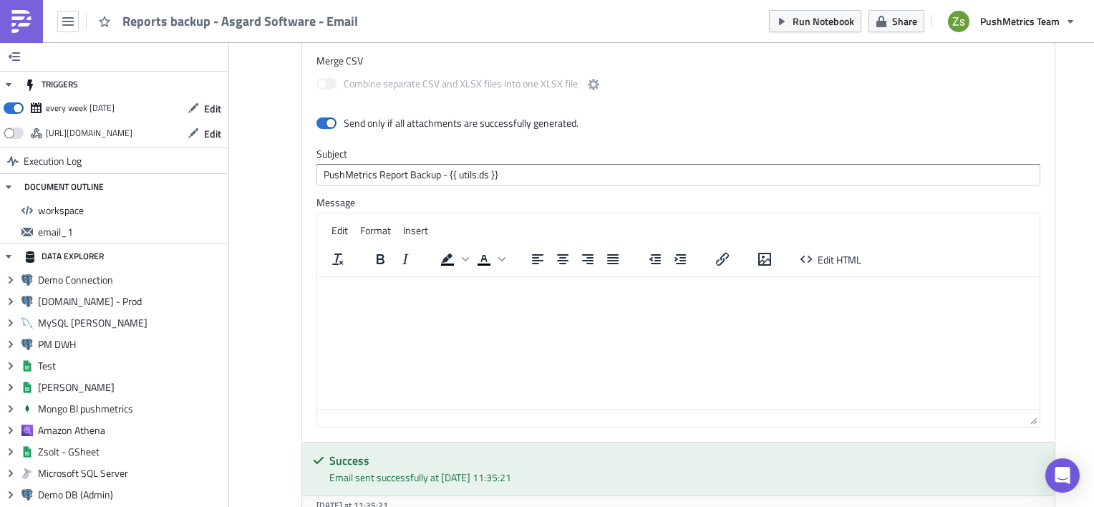
scroll to position [716, 0]
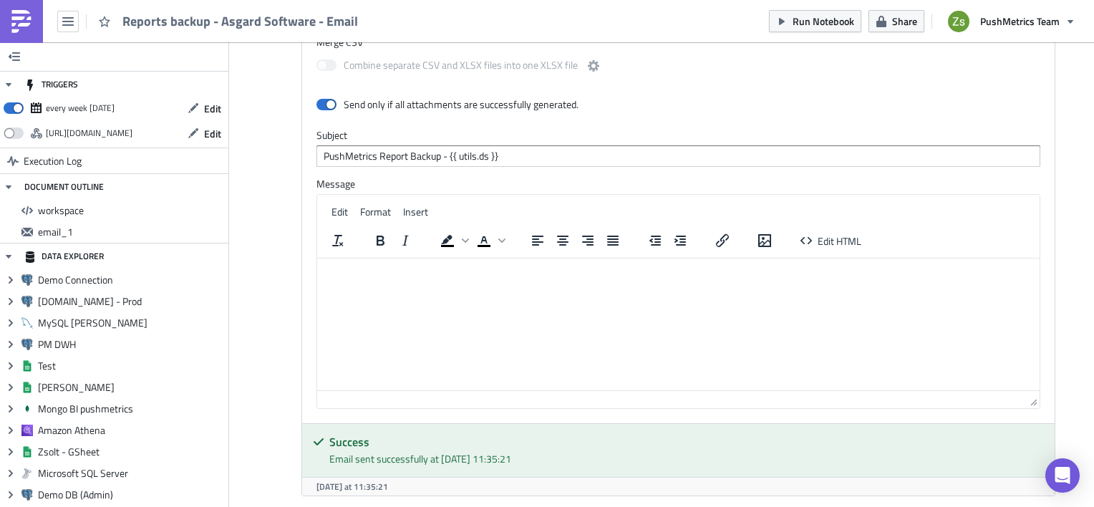
click at [699, 281] on html at bounding box center [678, 269] width 722 height 23
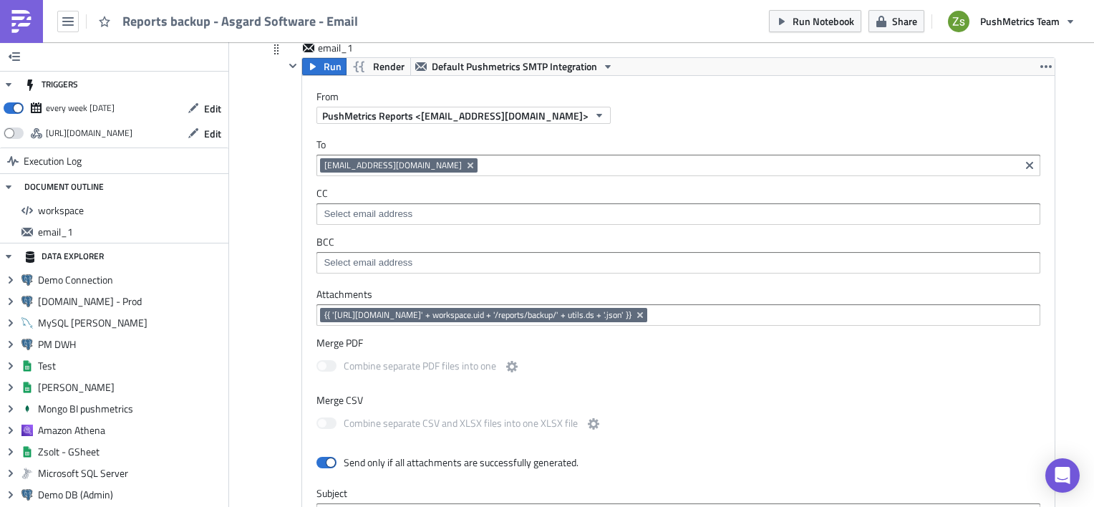
scroll to position [215, 0]
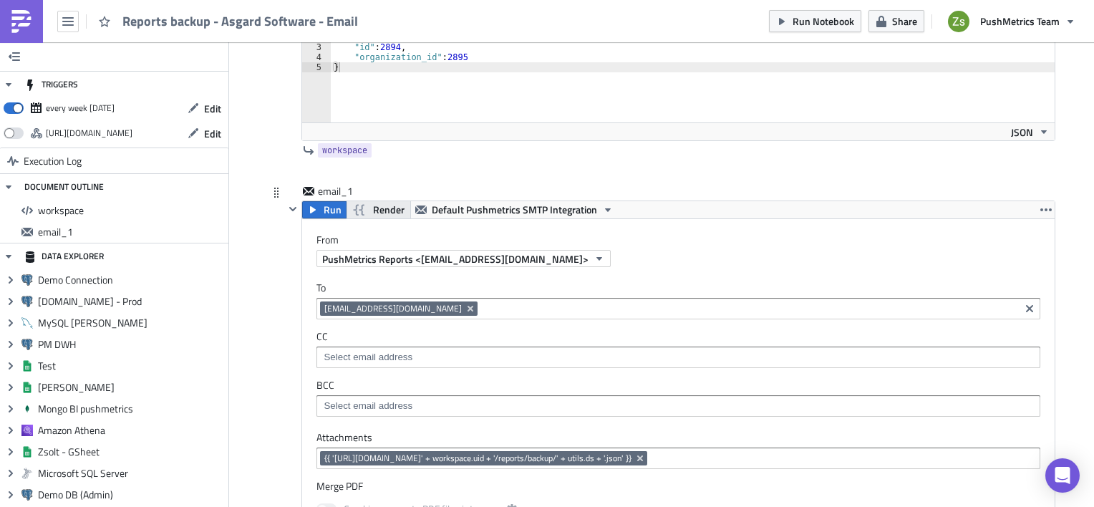
click at [384, 212] on span "Render" at bounding box center [388, 209] width 31 height 17
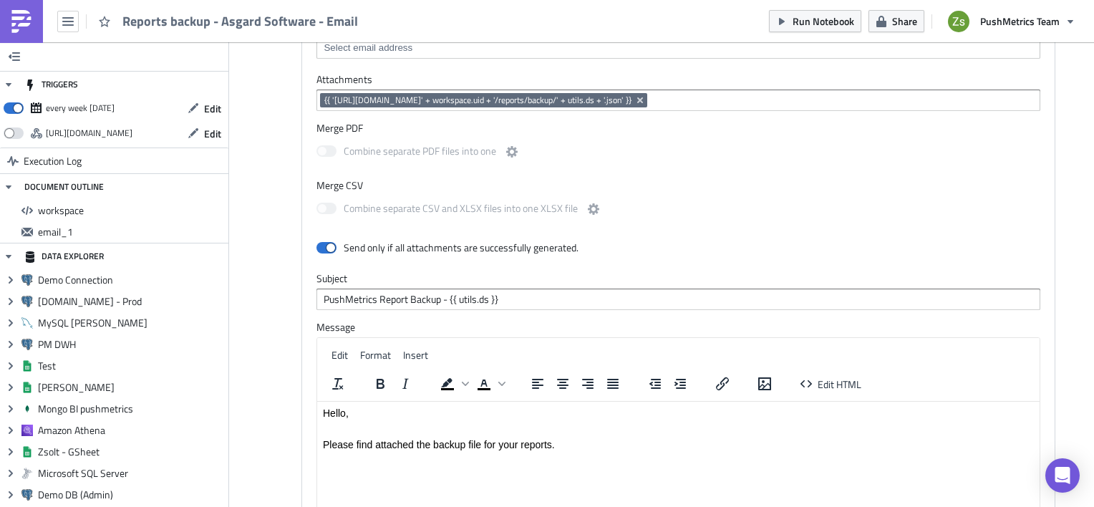
scroll to position [644, 0]
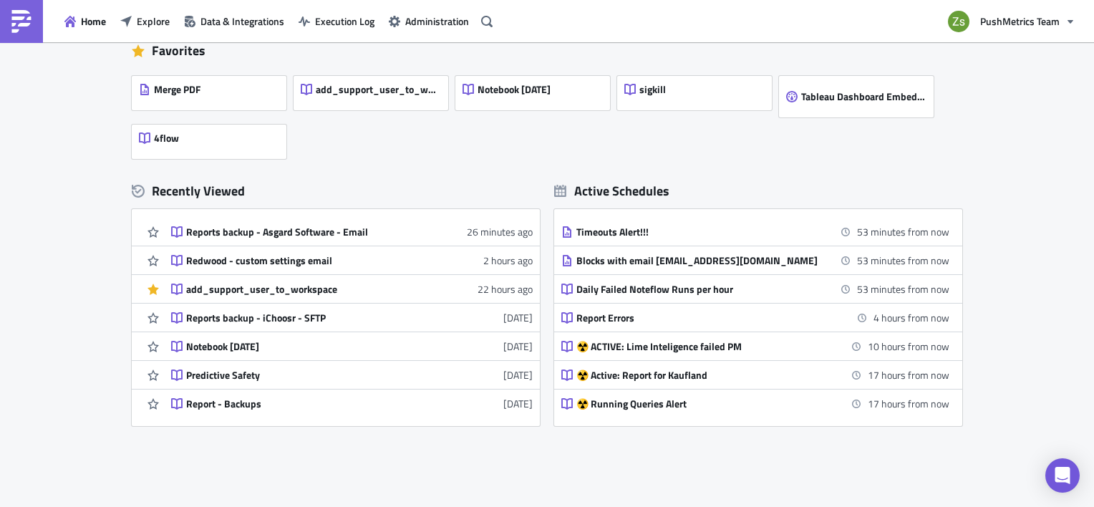
scroll to position [286, 0]
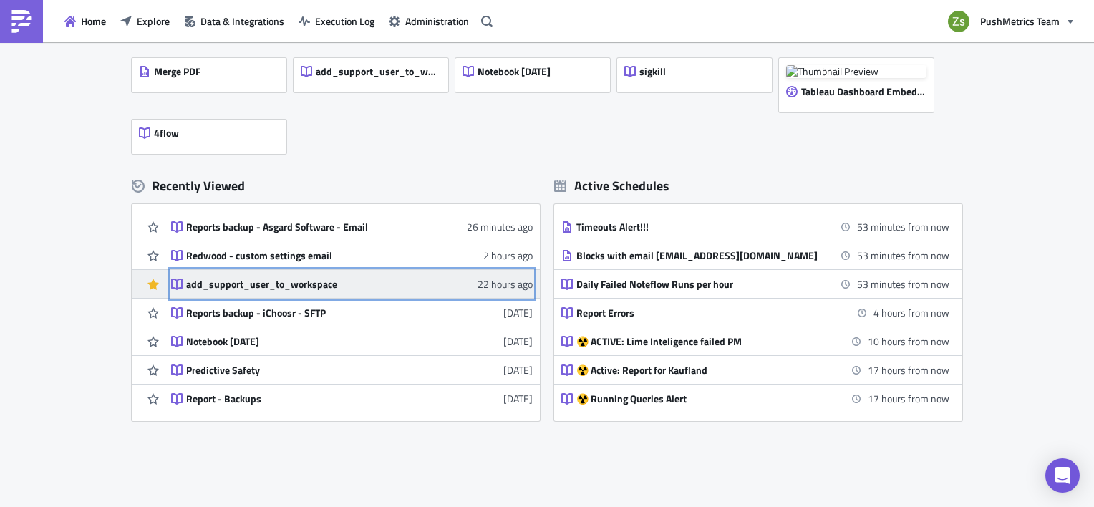
click at [220, 278] on div "add_support_user_to_workspace" at bounding box center [311, 284] width 251 height 13
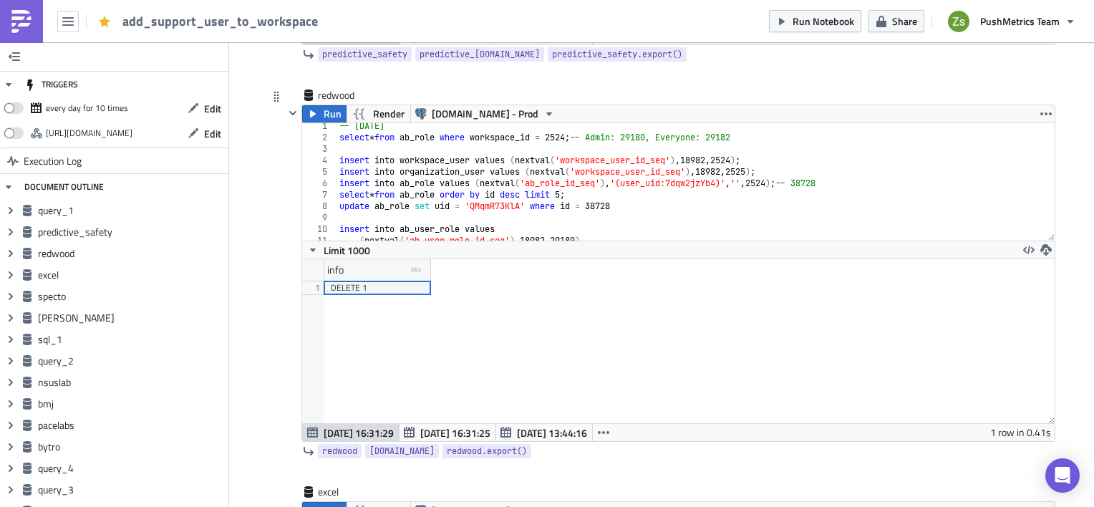
type textarea "insert into workspace_user values (nextval('workspace_user_id_seq'), 18982, 252…"
click at [633, 173] on div "-- [DATE] select * from ab_role where workspace_id = 2524 ; -- Admin: 29180, Ev…" at bounding box center [690, 190] width 708 height 140
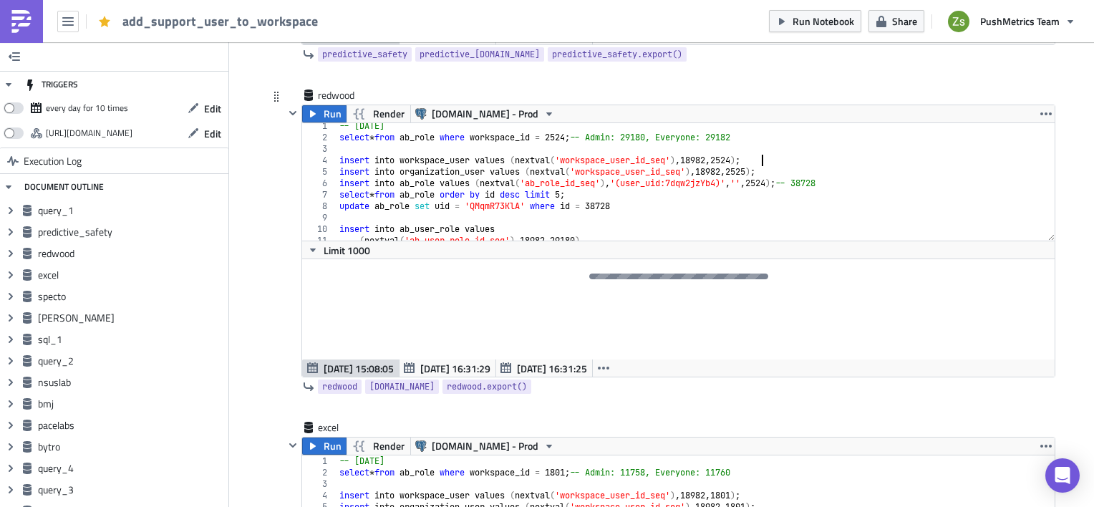
type textarea "insert into organization_user values (nextval('workspace_user_id_seq'), 18982, …"
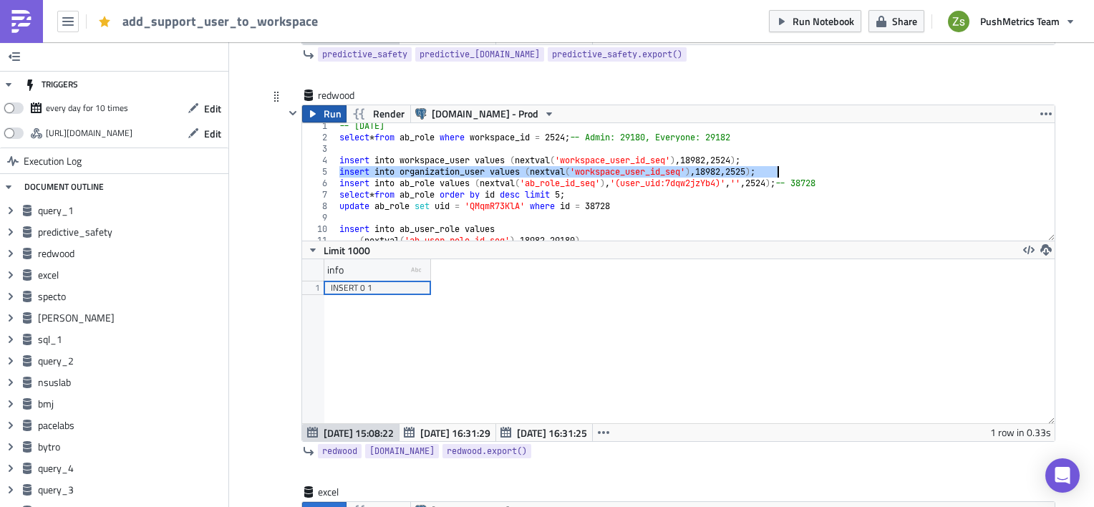
click at [324, 122] on span "Run" at bounding box center [333, 113] width 18 height 17
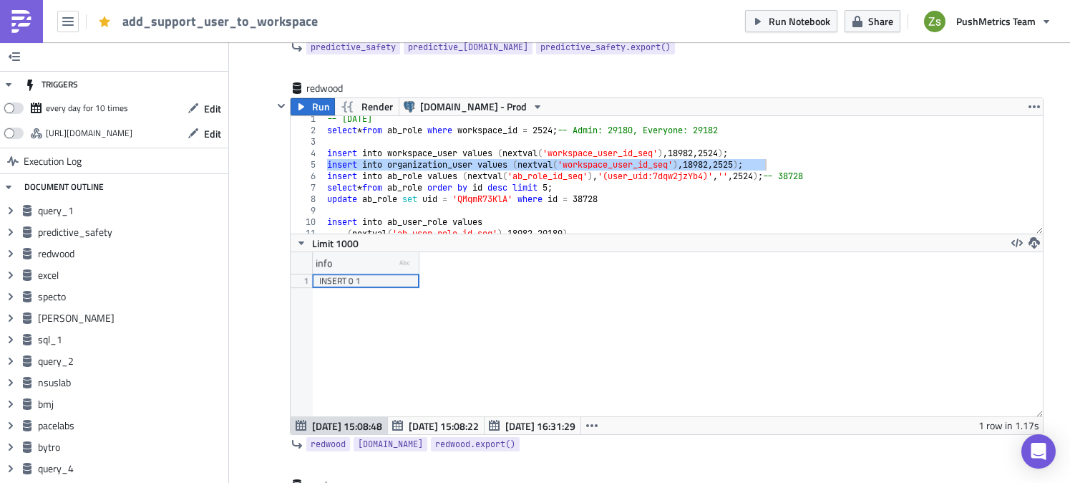
scroll to position [71425, 70836]
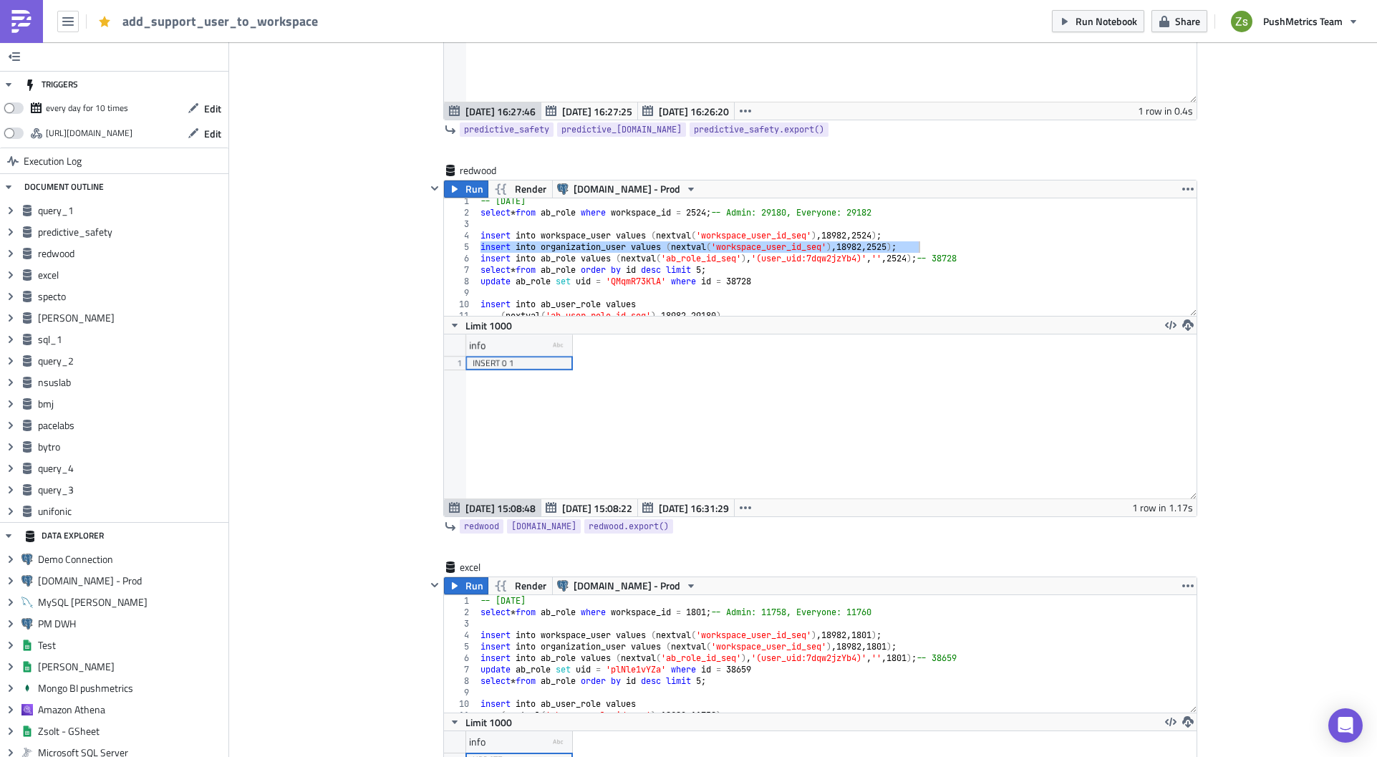
click at [431, 190] on icon "button" at bounding box center [434, 188] width 7 height 4
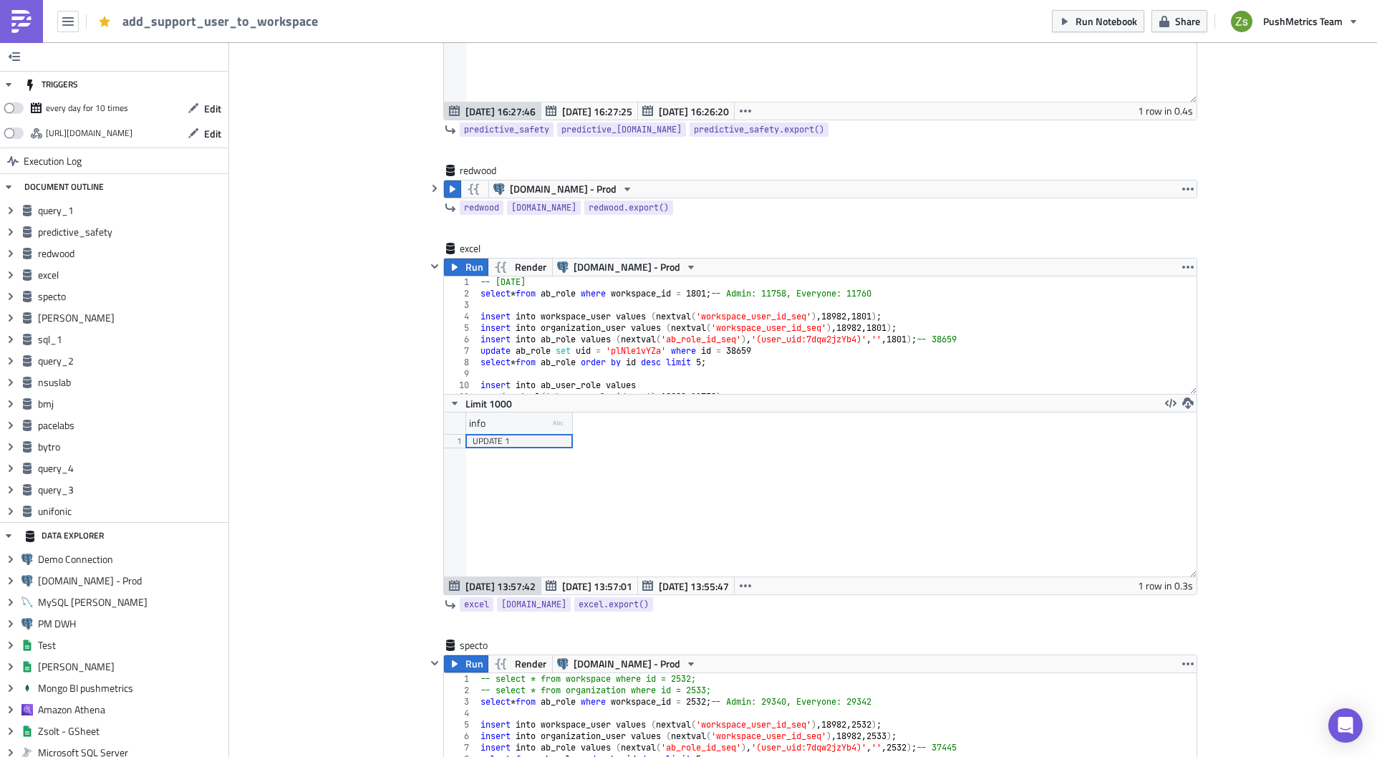
click at [29, 28] on img at bounding box center [21, 21] width 23 height 23
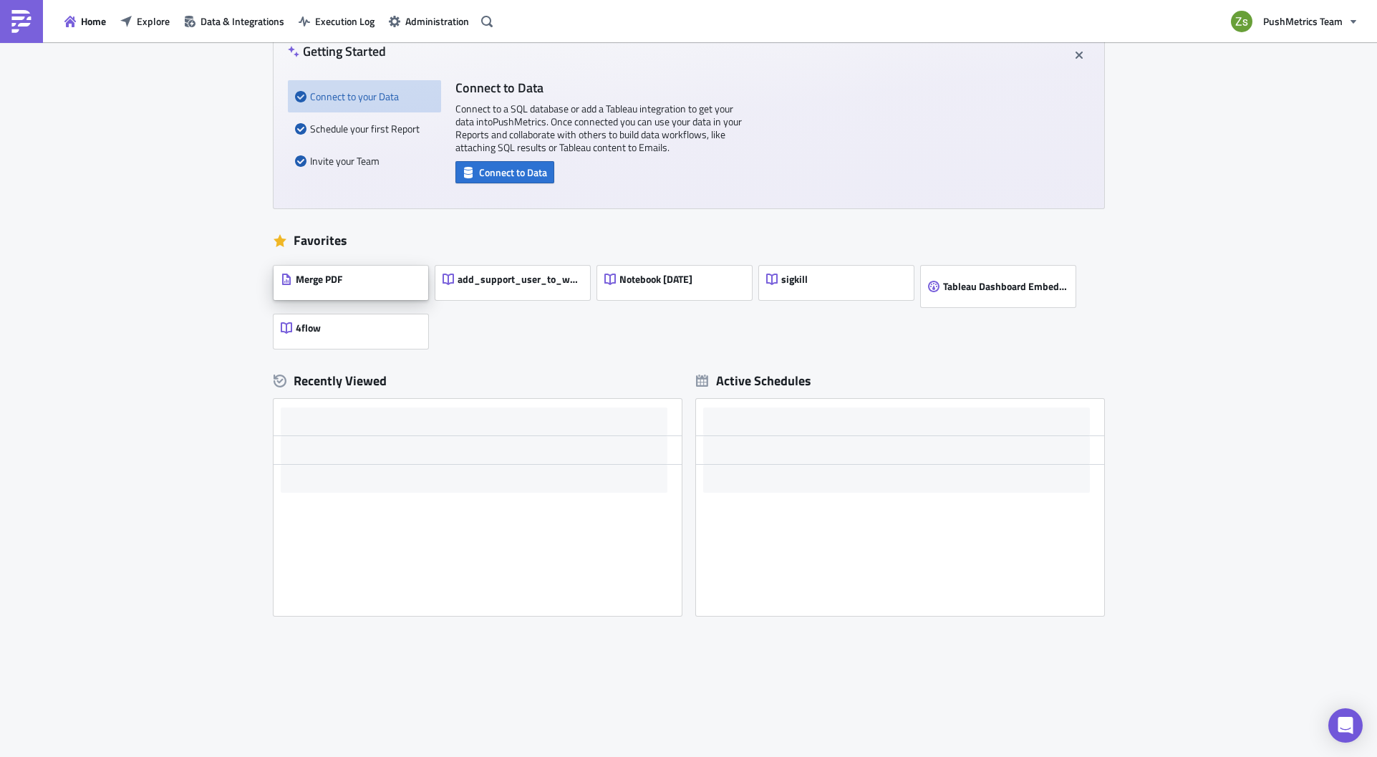
scroll to position [91, 0]
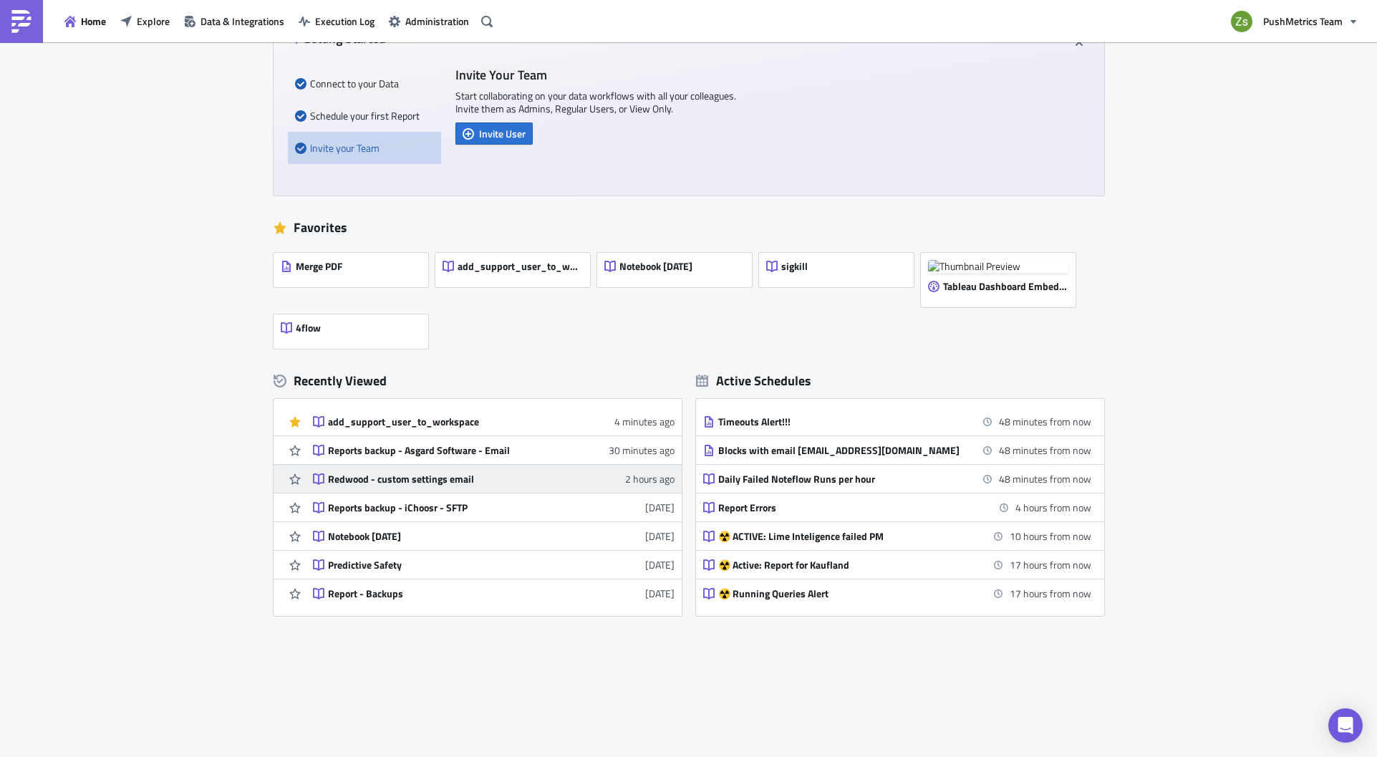
click at [420, 485] on link "Redwood - custom settings email 2 hours ago" at bounding box center [494, 479] width 362 height 28
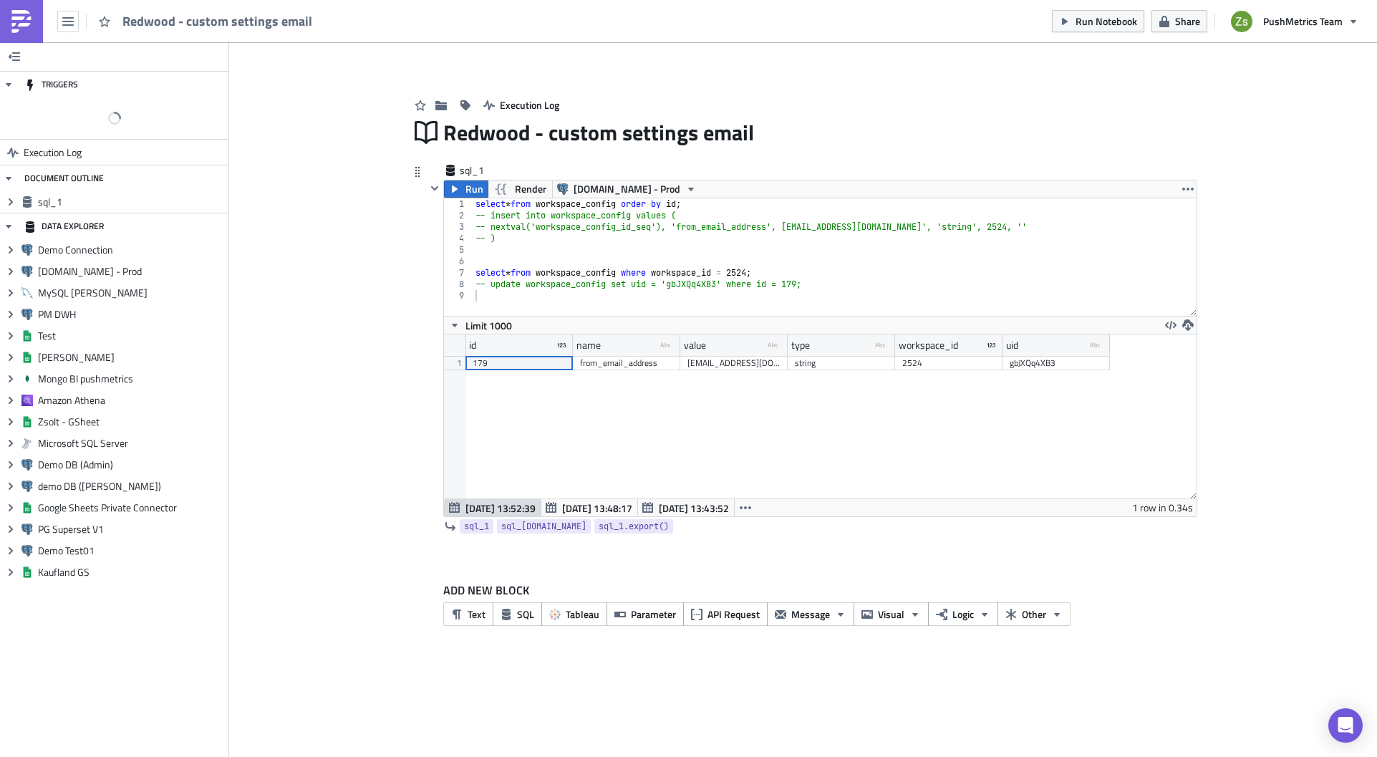
scroll to position [164, 752]
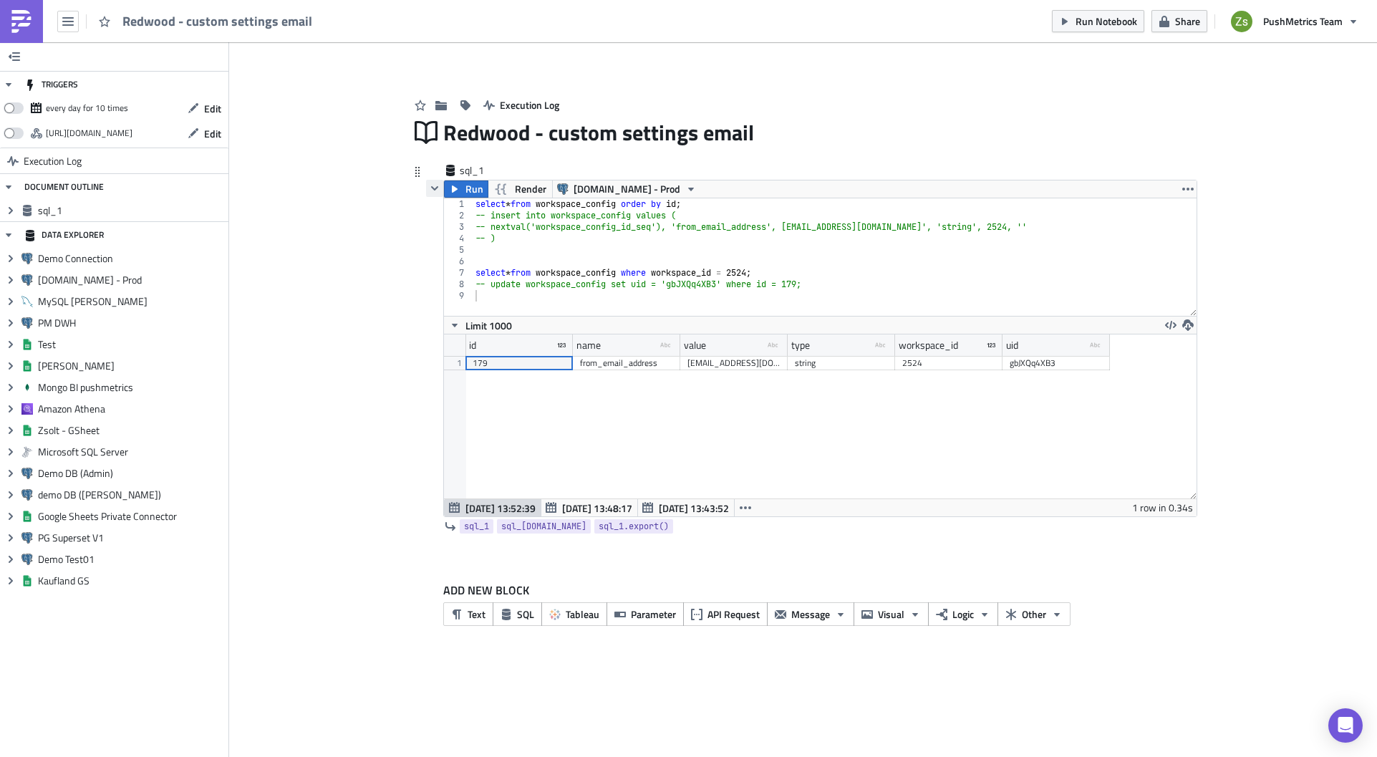
click at [435, 188] on icon "button" at bounding box center [434, 188] width 7 height 4
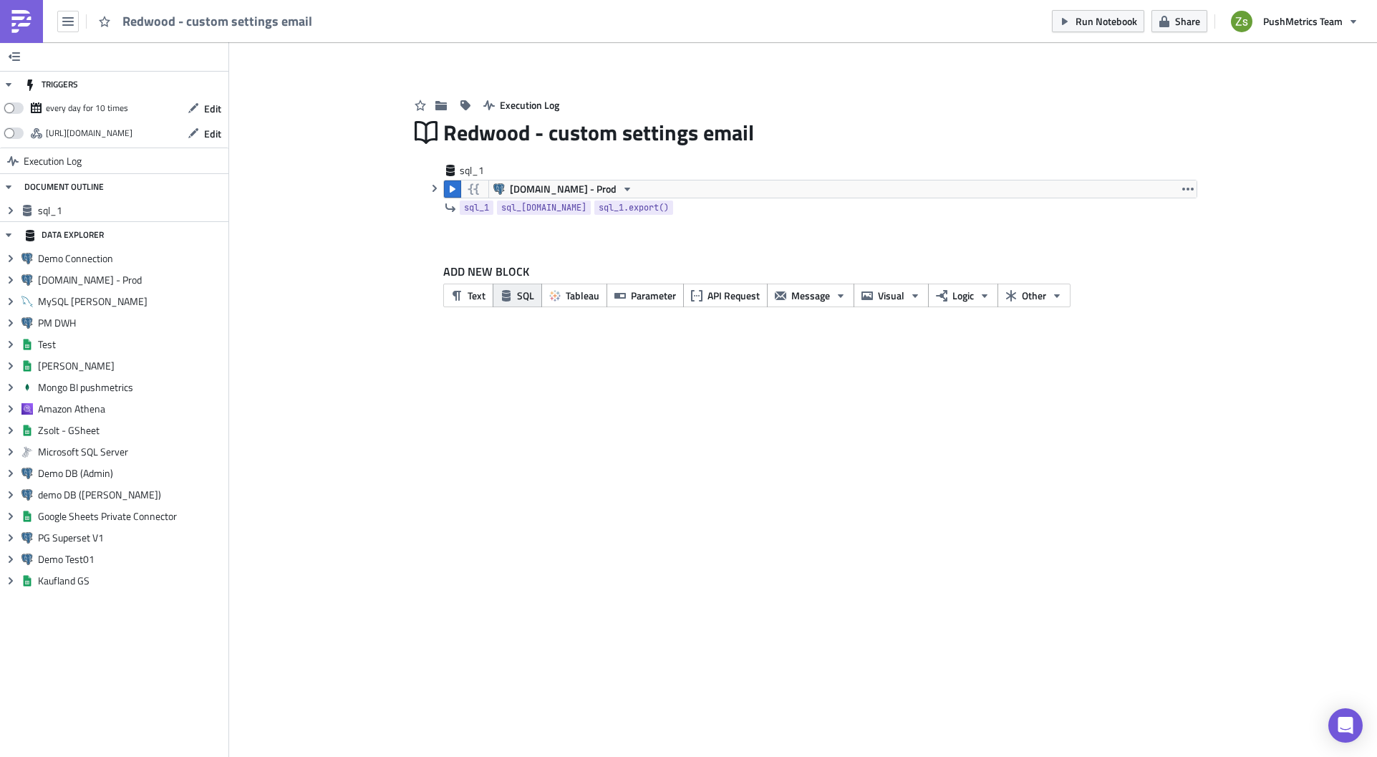
click at [503, 297] on icon "button" at bounding box center [505, 295] width 11 height 11
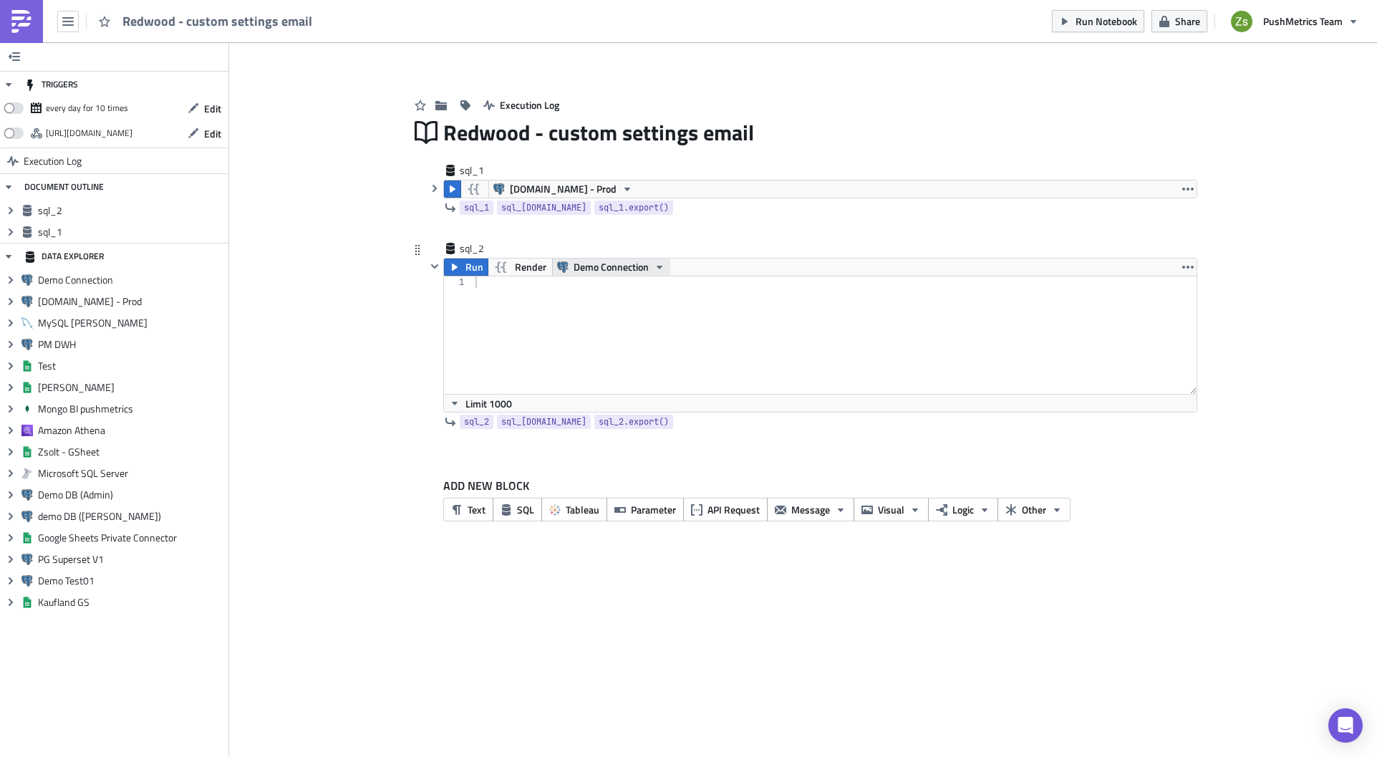
click at [609, 265] on span "Demo Connection" at bounding box center [610, 266] width 75 height 17
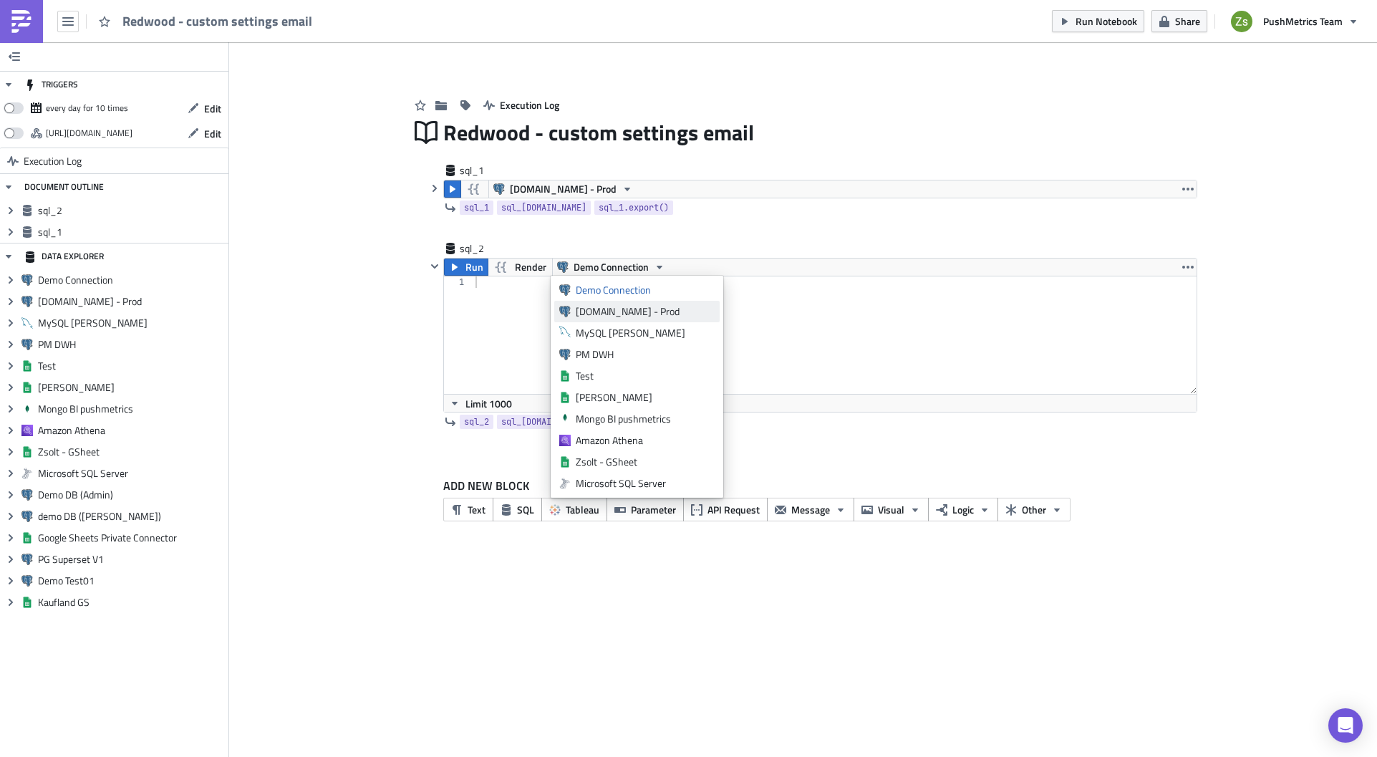
click at [617, 312] on div "[DOMAIN_NAME] - Prod" at bounding box center [645, 311] width 139 height 14
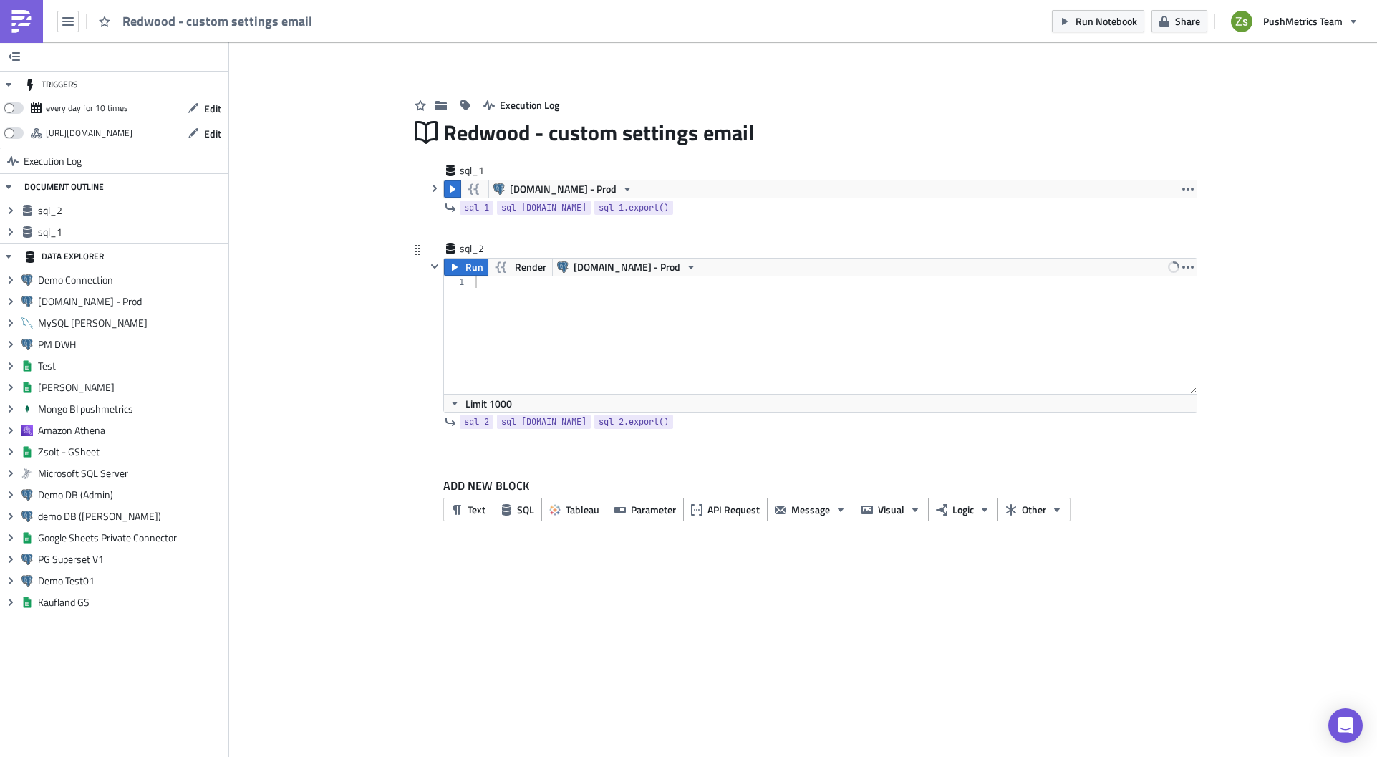
click at [579, 315] on div at bounding box center [834, 346] width 724 height 140
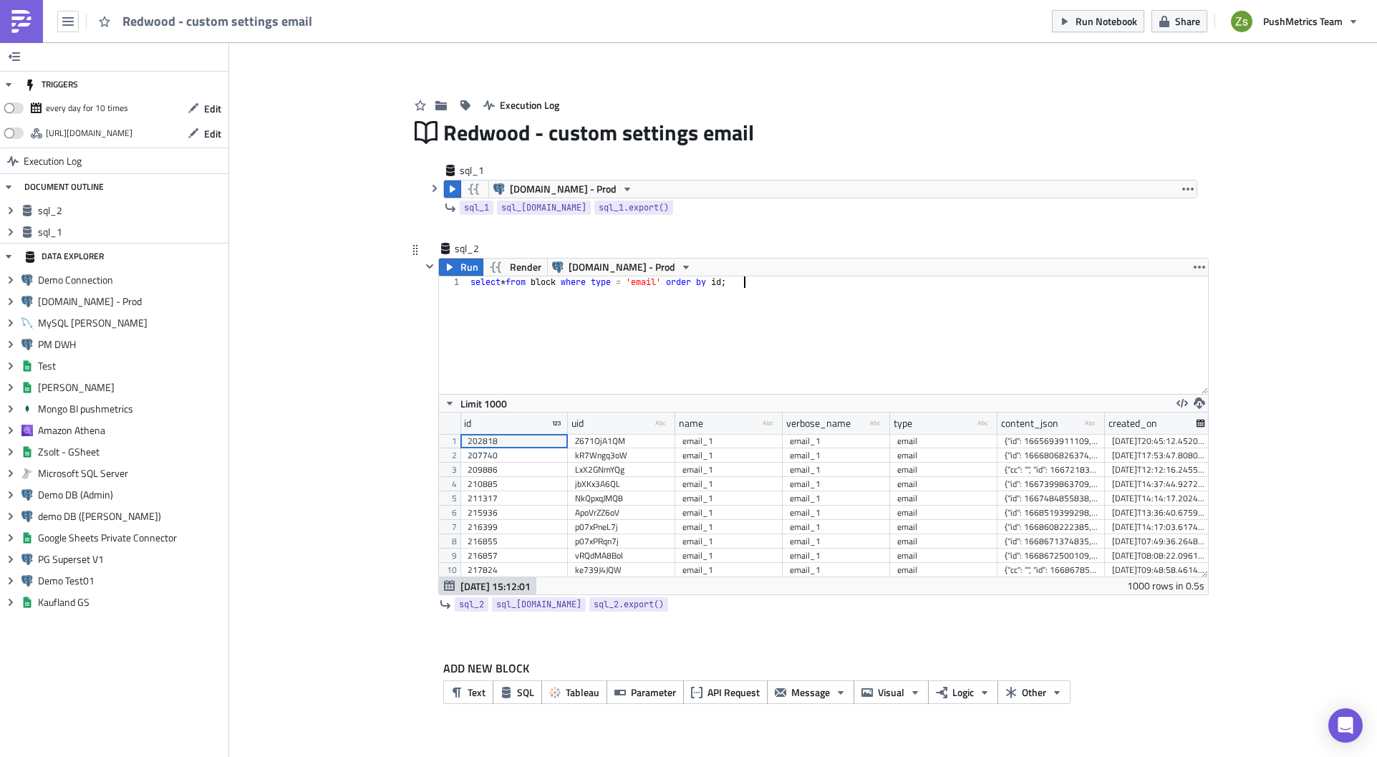
scroll to position [164, 769]
type textarea "select * from block where type = 'email' order by id;"
click at [1022, 442] on div "{"id": 1665693911109, "value": "", "subject": "", "children": [{"text": " "}], …" at bounding box center [1050, 441] width 93 height 14
click at [889, 314] on div "select * from block where type = 'email' order by id ;" at bounding box center [838, 346] width 740 height 140
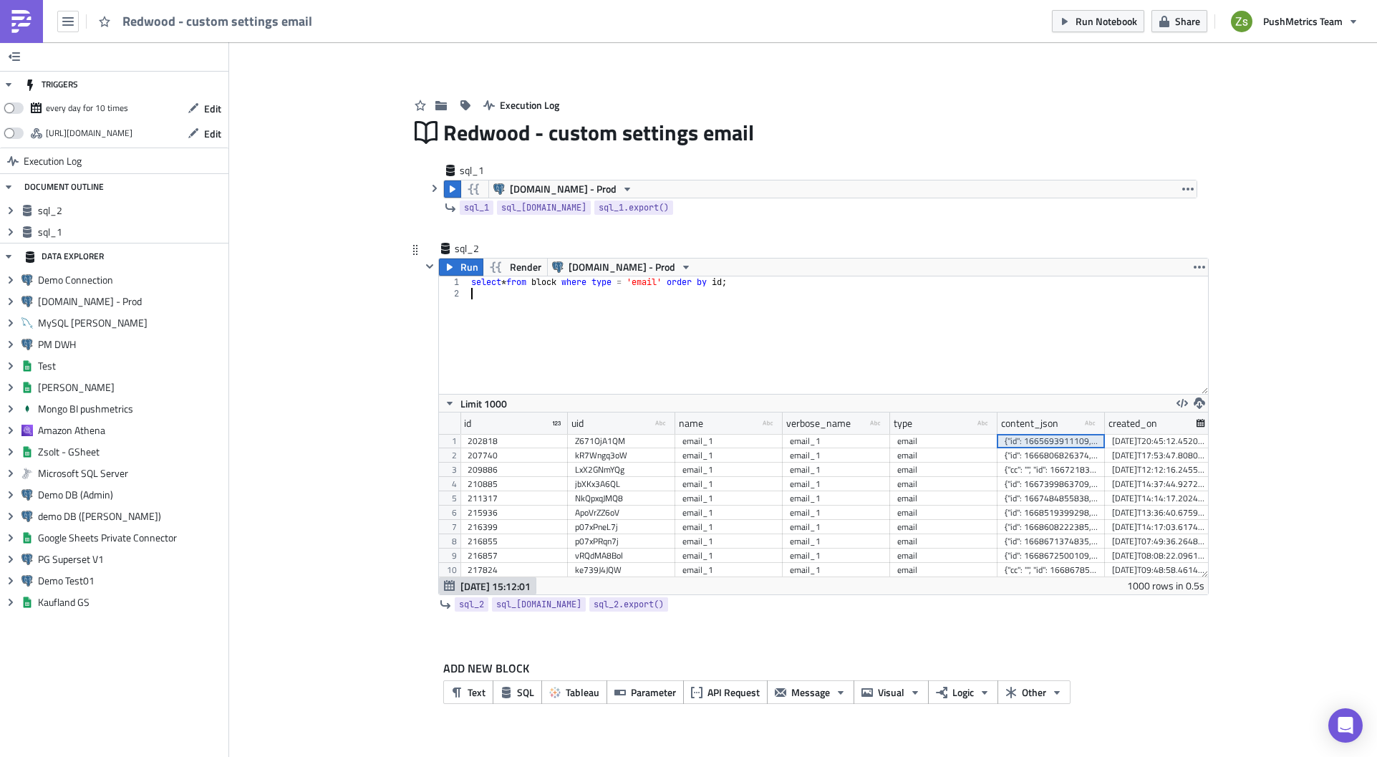
paste textarea "{"id": 1665693911109, "value": "", "subject": "", "children": [{"text": " "}], …"
type textarea "{"id": 1665693911109, "value": "", "subject": "", "children": [{"text": " "}], …"
click at [520, 452] on div "207740" at bounding box center [513, 455] width 93 height 14
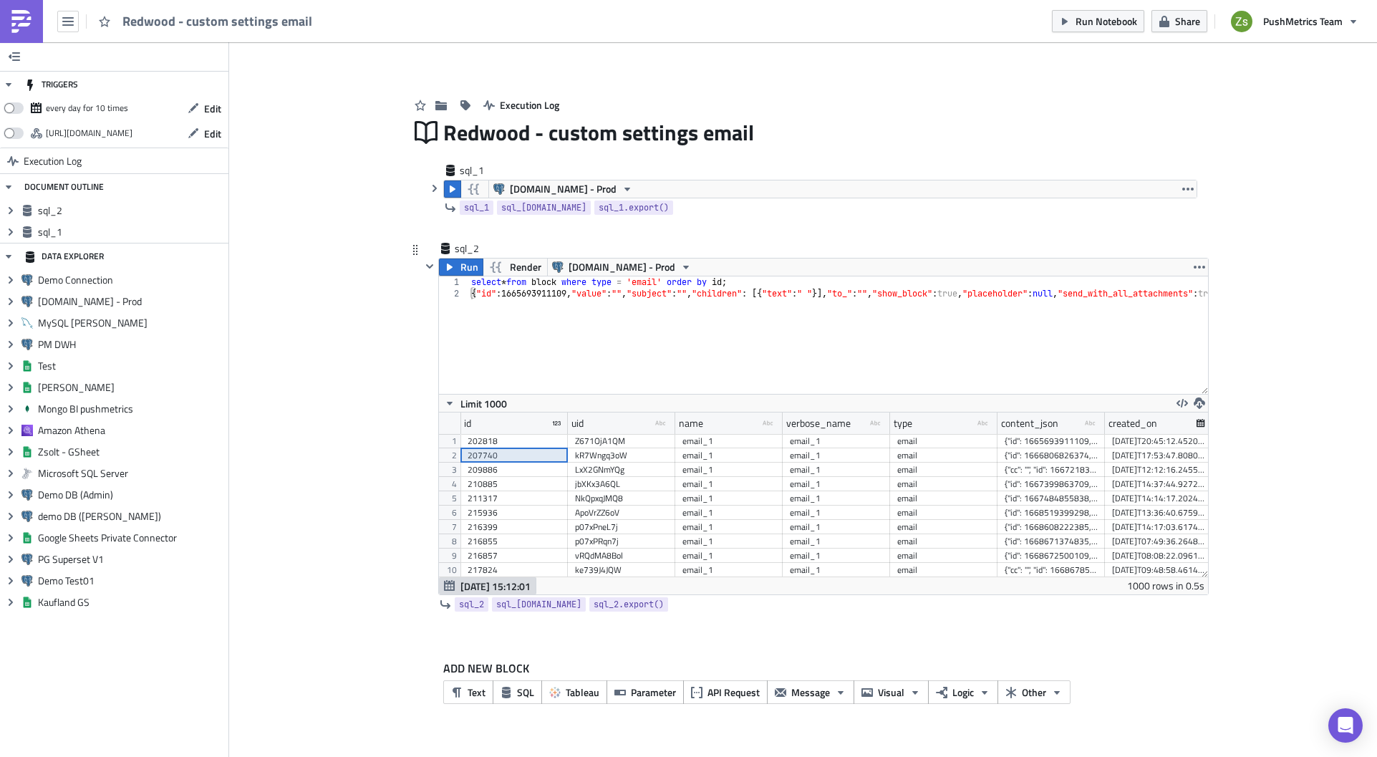
click at [589, 334] on div "select * from block where type = 'email' order by id ; { "id" : 1665693911109 ,…" at bounding box center [896, 341] width 856 height 130
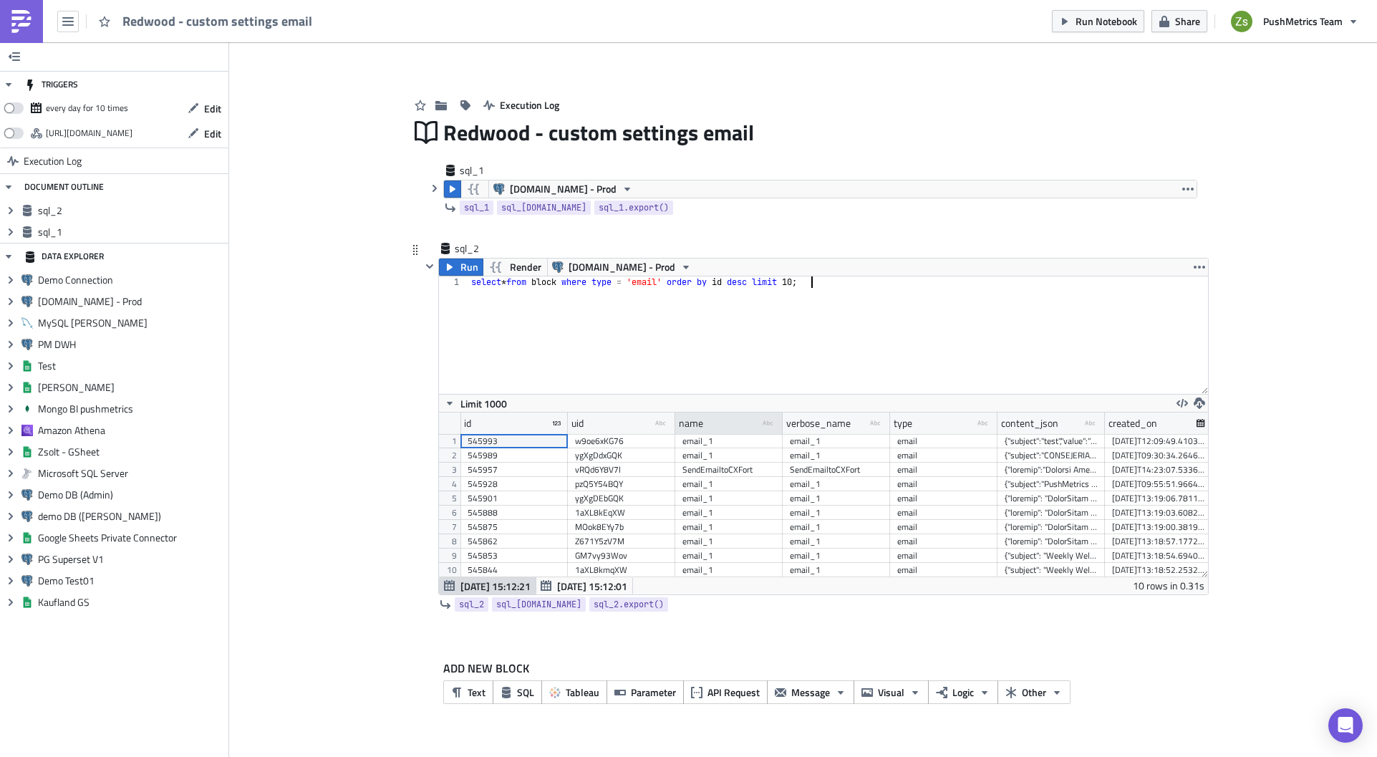
scroll to position [164, 769]
type textarea "select * from block where type = 'email' order by id desc limit 10;"
click at [1048, 446] on div "{"subject":"test","value":"<p>test</p>","to_":"[EMAIL_ADDRESS][DOMAIN_NAME]","c…" at bounding box center [1050, 441] width 93 height 14
click at [945, 322] on div "select * from block where type = 'email' order by id desc limit 10 ;" at bounding box center [838, 346] width 740 height 140
paste textarea
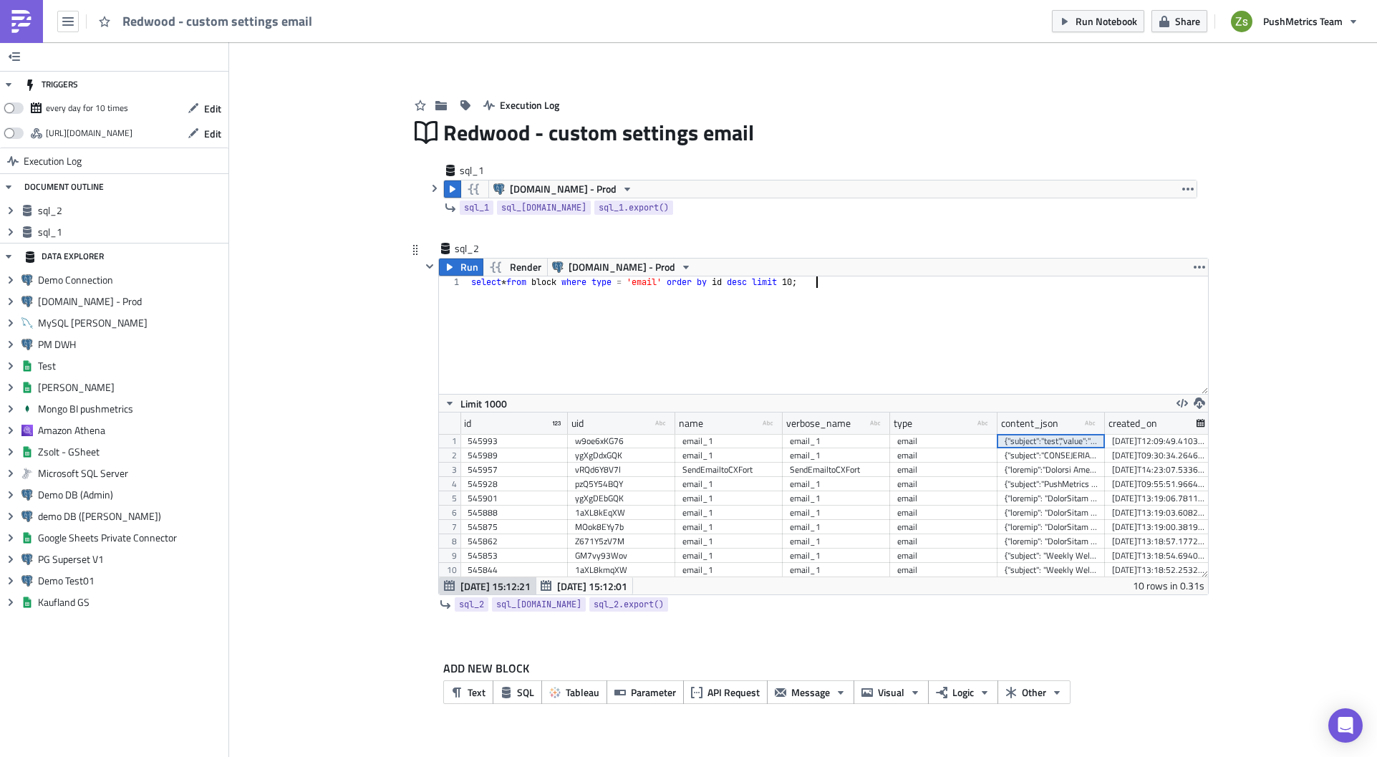
scroll to position [0, 1359]
type textarea "select * from block where type = 'email' order by id desc limit 10;"
paste textarea "{"subject":"test","value":"<p>test</p>","to_":"[EMAIL_ADDRESS][DOMAIN_NAME]","c…"
type textarea "{"subject":"test","value":"<p>test</p>","to_":"[EMAIL_ADDRESS][DOMAIN_NAME]","c…"
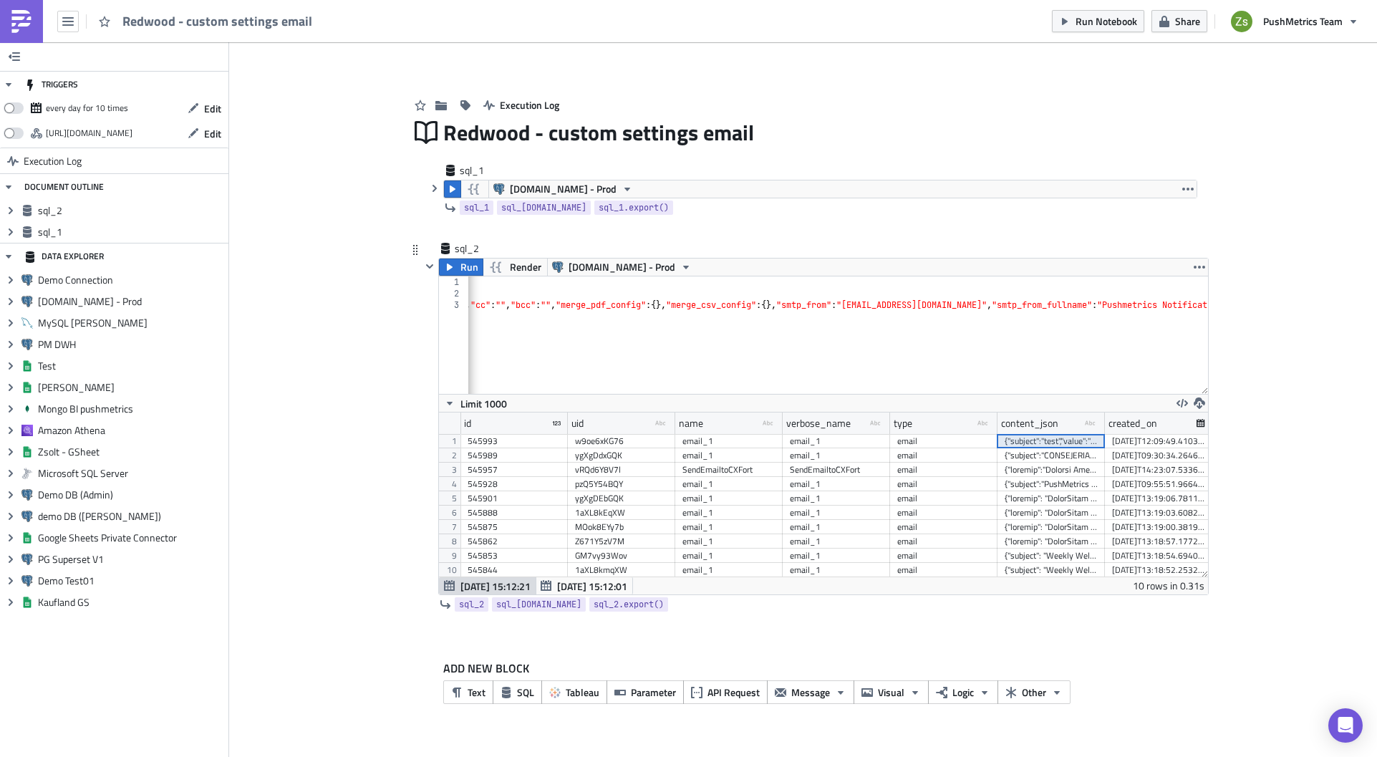
scroll to position [0, 387]
drag, startPoint x: 868, startPoint y: 305, endPoint x: 1005, endPoint y: 300, distance: 137.5
click at [1005, 300] on div "select * from block where type = 'email' order by id desc limit 10 ; { "subject…" at bounding box center [958, 341] width 1753 height 130
click at [835, 322] on div "select * from block where type = 'email' order by id desc limit 10 ; { "subject…" at bounding box center [958, 341] width 1753 height 130
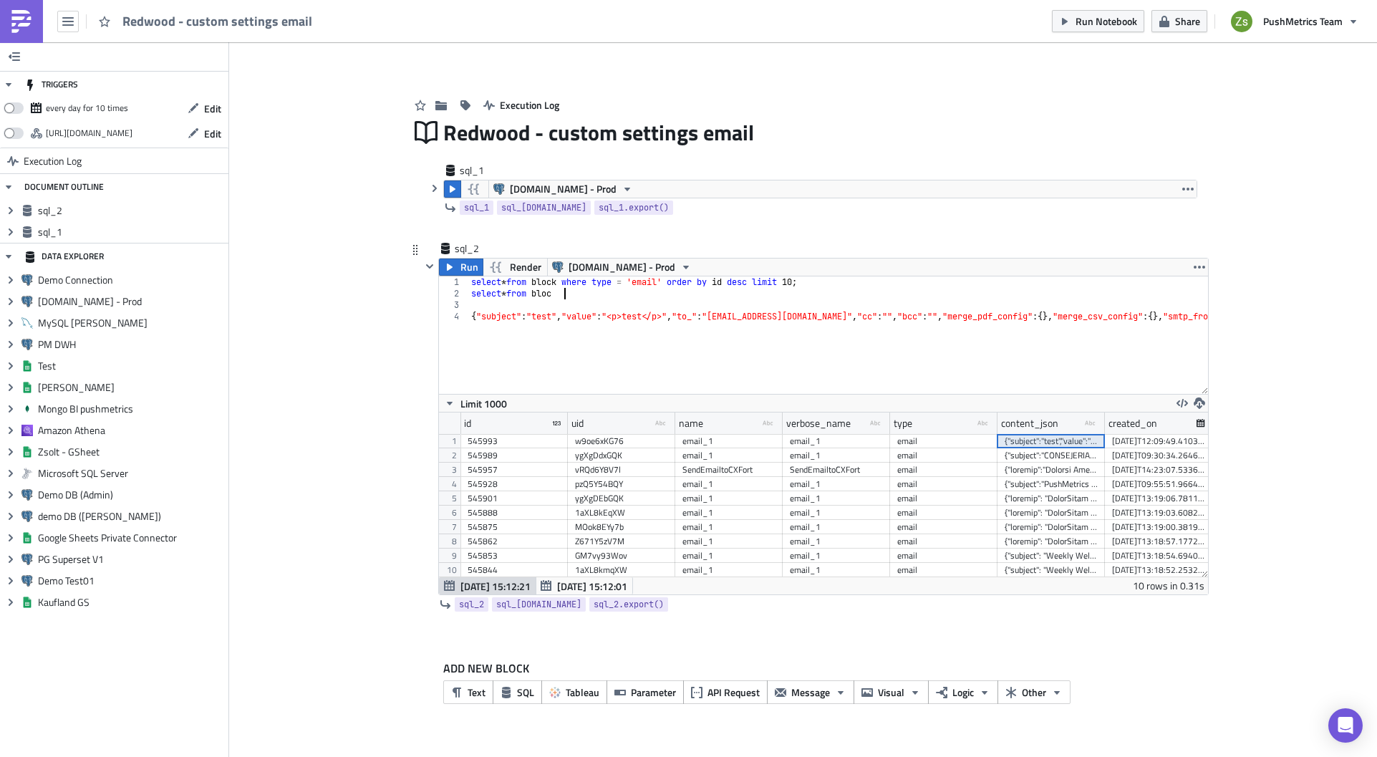
scroll to position [0, 7]
type textarea "select * from bloc"
click at [531, 442] on div "545993" at bounding box center [513, 441] width 93 height 14
type textarea "select * from block where type = 'email' order by id desc limit 10;"
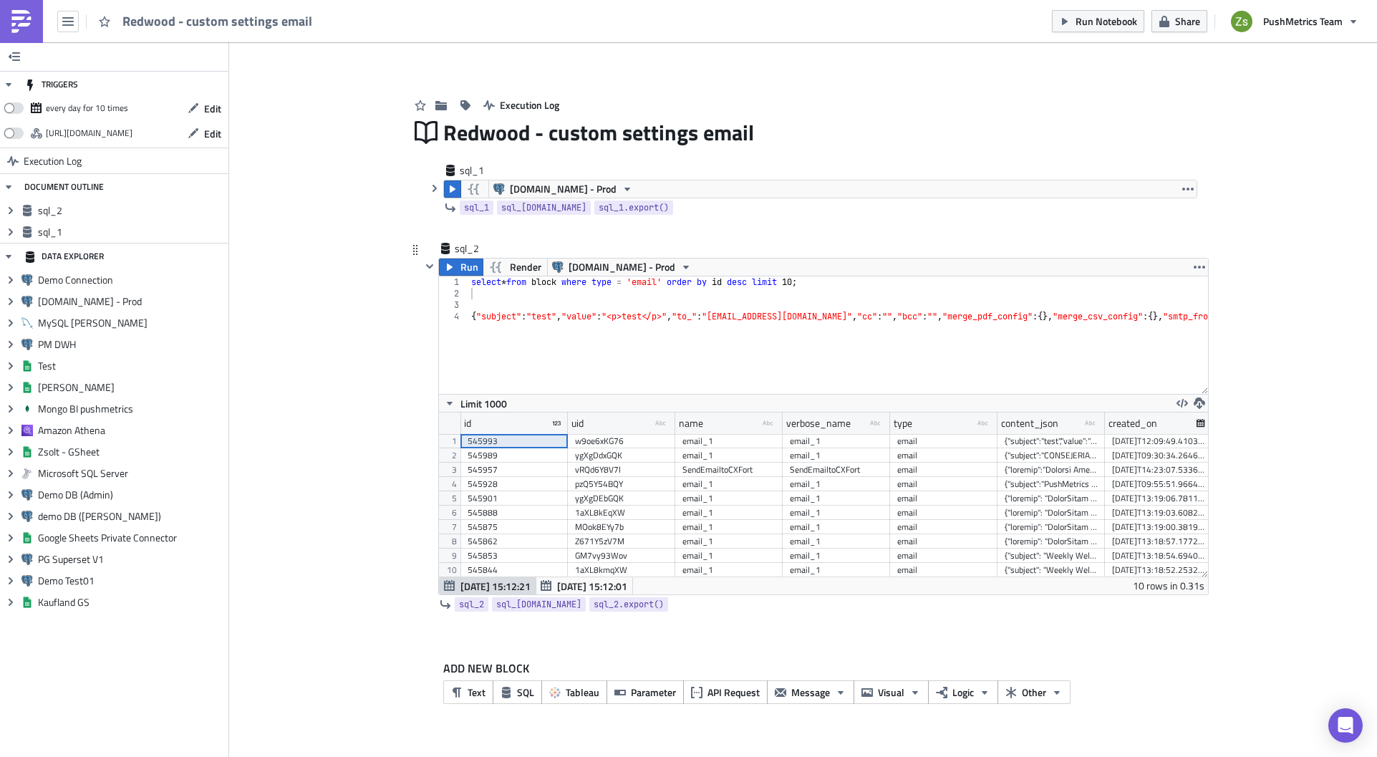
click at [611, 281] on div "select * from block where type = 'email' order by id desc limit 10 ; { "subject…" at bounding box center [1344, 341] width 1753 height 130
click at [614, 291] on div "select * from block where type = 'email' order by id desc limit 10 ; { "subject…" at bounding box center [1344, 341] width 1753 height 130
paste textarea "545993"
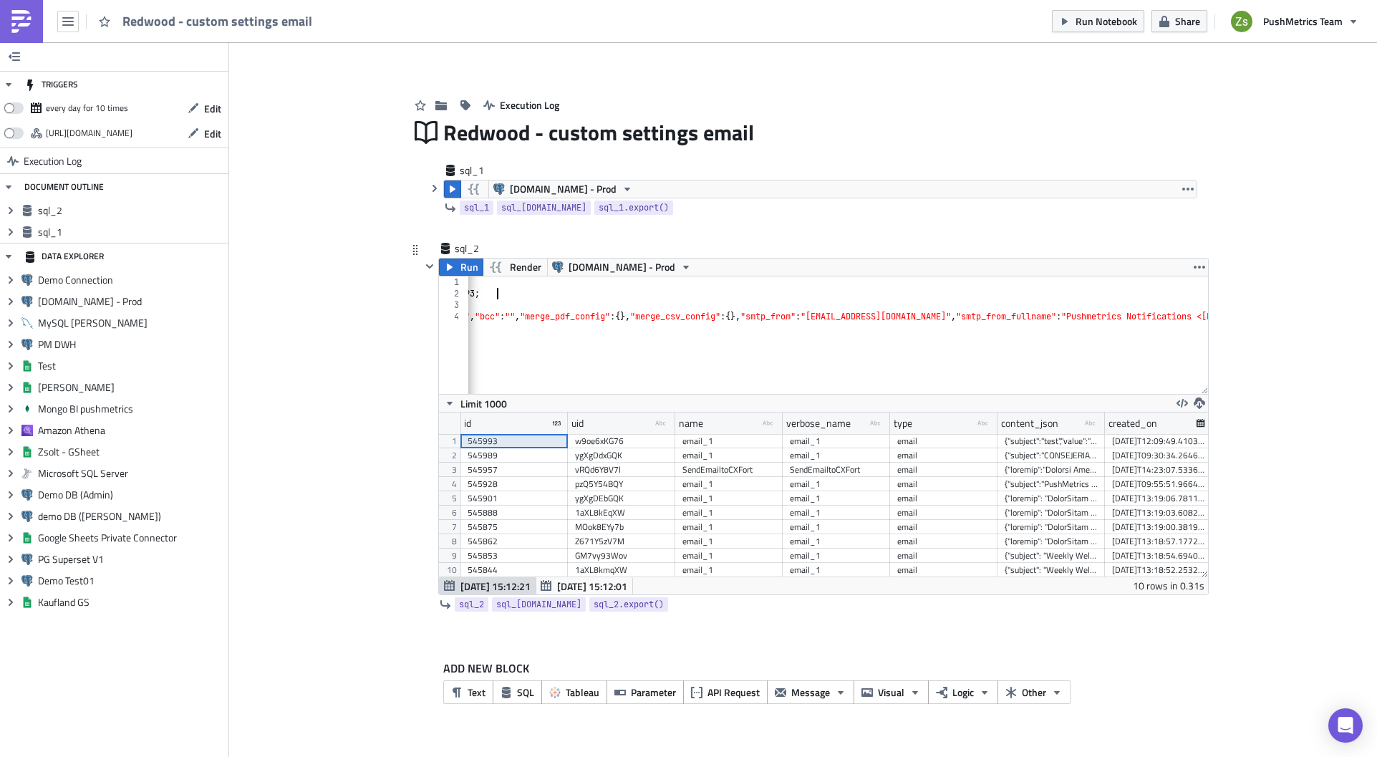
scroll to position [0, 426]
click at [791, 314] on div "select * from block where type = 'email' order by id desc limit 10 ; update blo…" at bounding box center [918, 341] width 1753 height 130
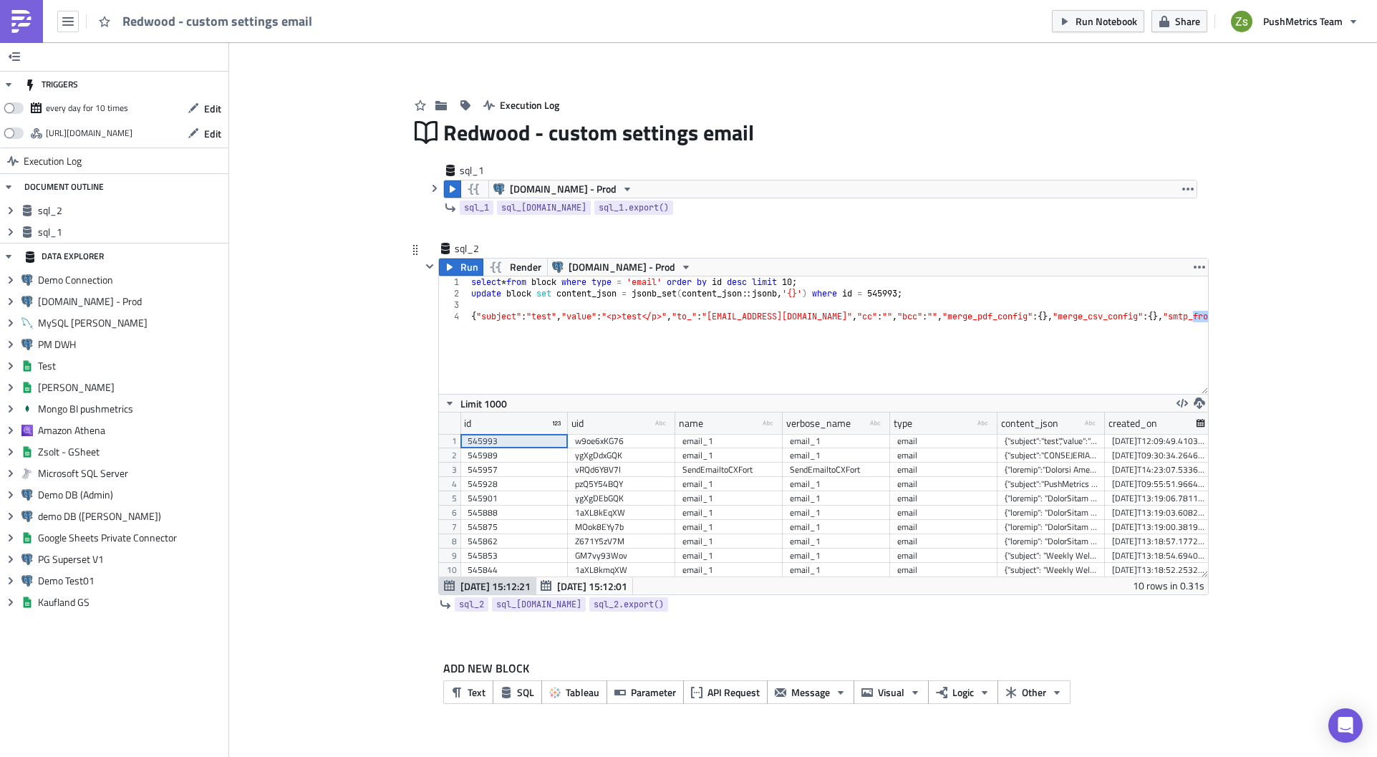
click at [805, 296] on div "select * from block where type = 'email' order by id desc limit 10 ; update blo…" at bounding box center [1344, 341] width 1753 height 130
paste textarea "smtp_from"
click at [775, 296] on div "select * from block where type = 'email' order by id desc limit 10 ; update blo…" at bounding box center [1236, 341] width 1753 height 130
paste textarea "[EMAIL_ADDRESS][DOMAIN_NAME]"
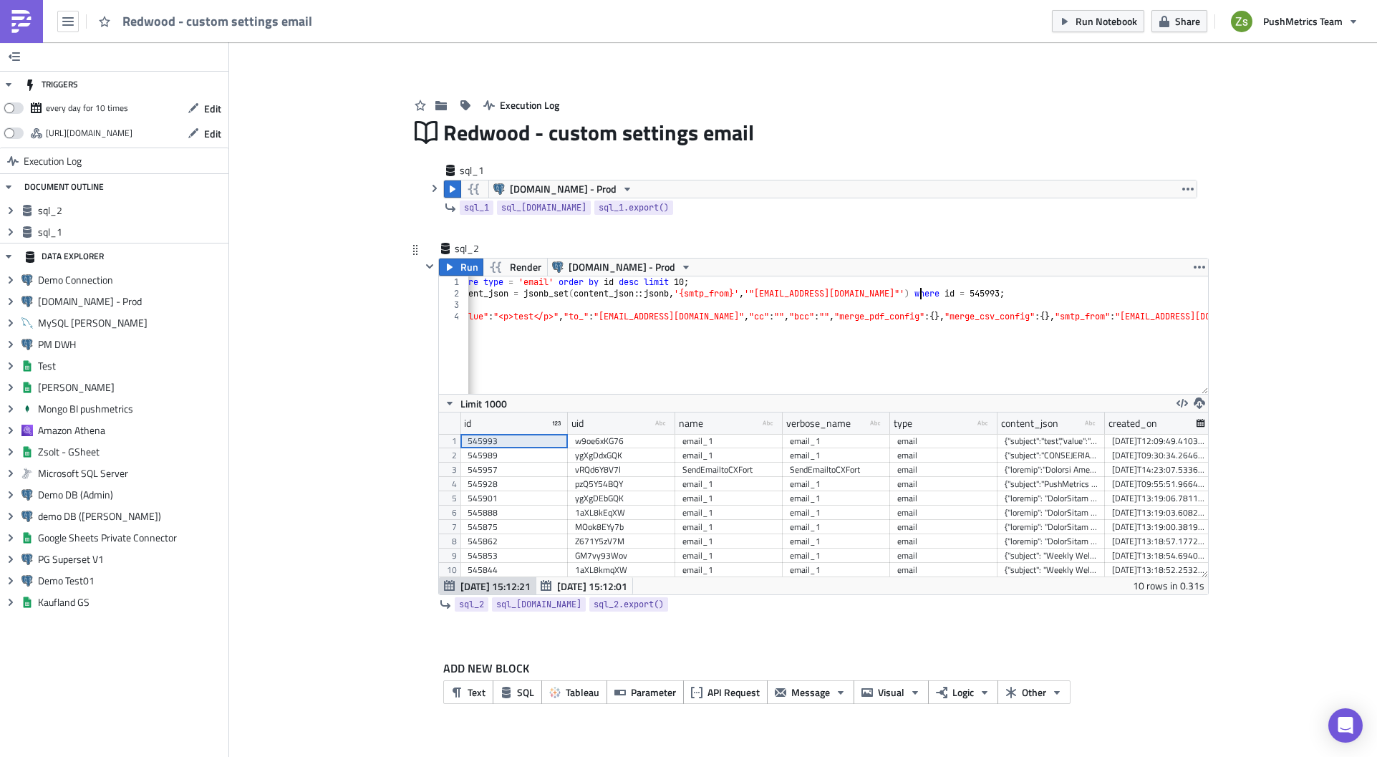
click at [918, 293] on div "select * from block where type = 'email' order by id desc limit 10 ; update blo…" at bounding box center [1236, 341] width 1753 height 130
type textarea "update block set content_json = jsonb_set(content_json::jsonb, '{smtp_from}', '…"
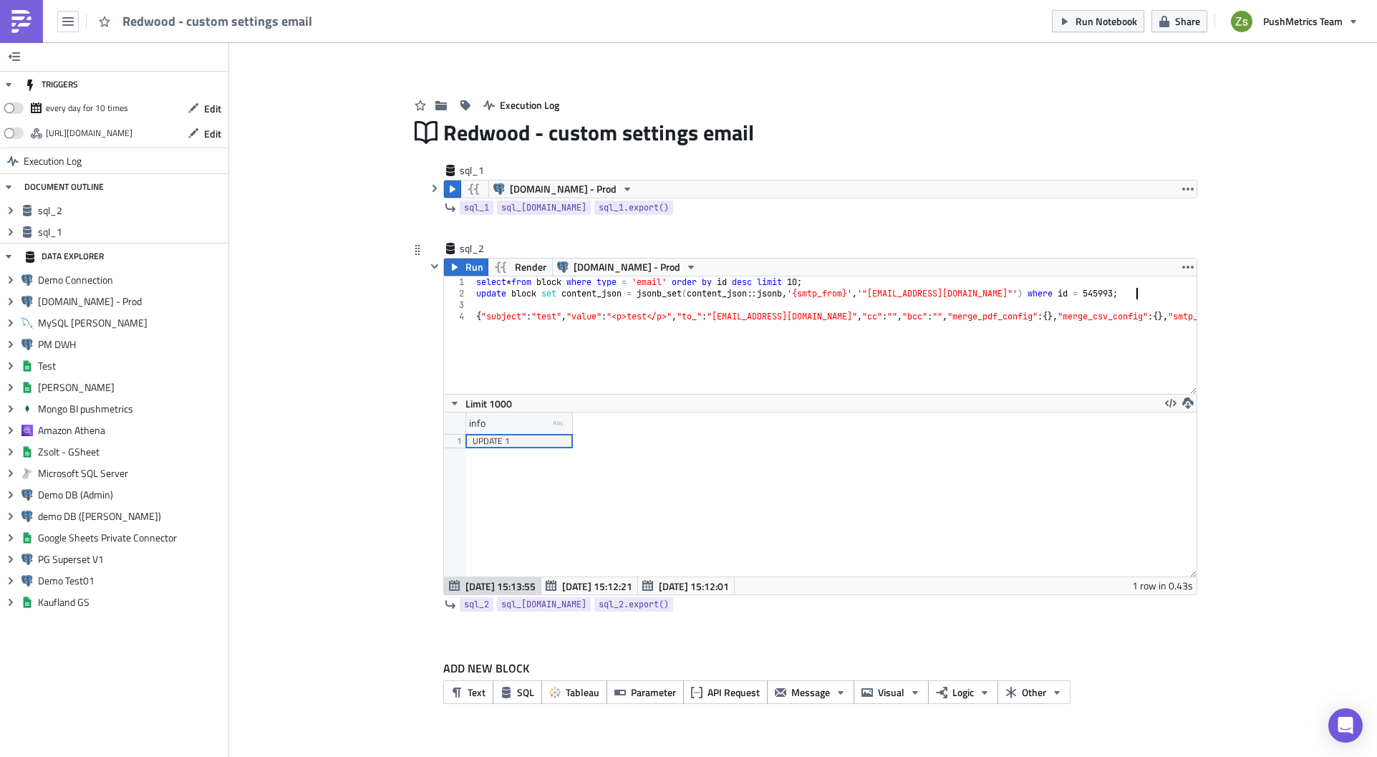
scroll to position [0, 0]
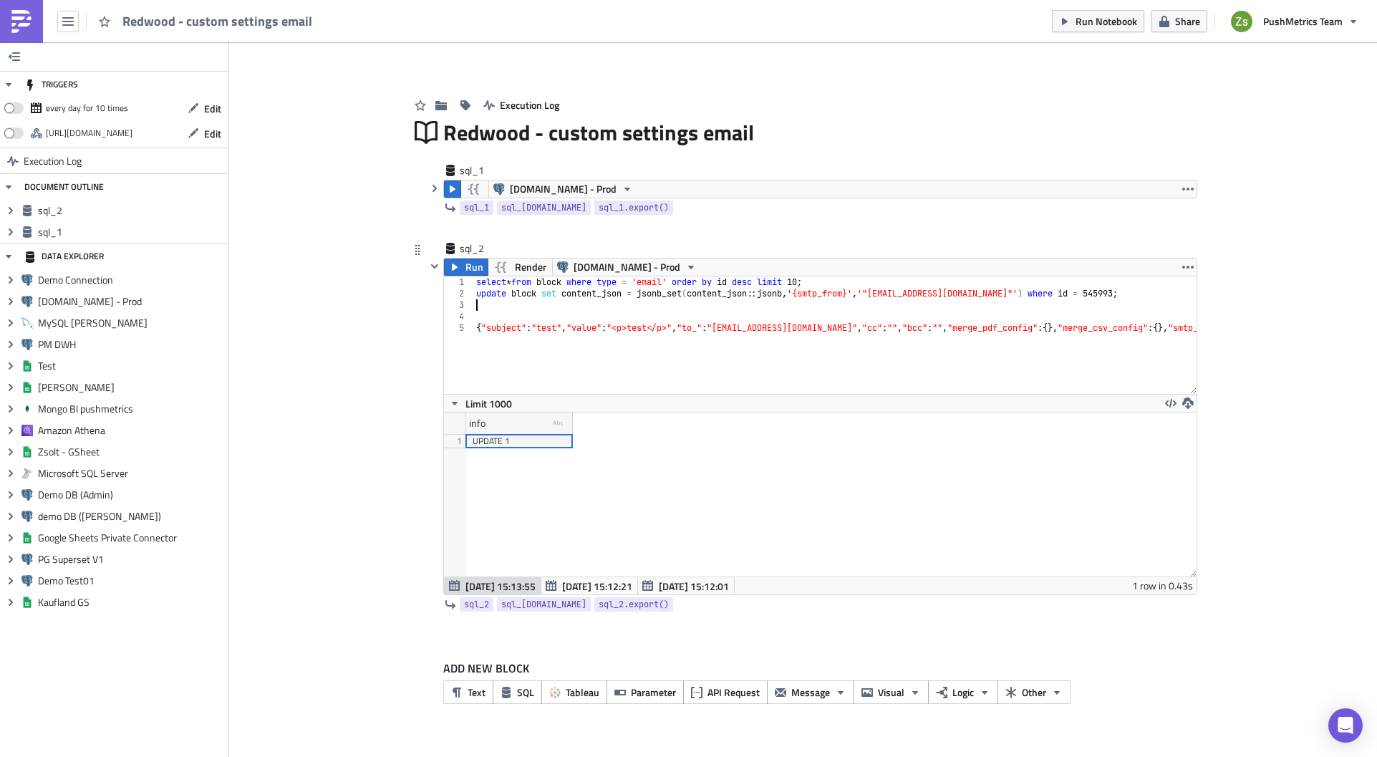
type textarea "update block set content_json = jsonb_set(content_json::jsonb, '{smtp_from}', '…"
paste textarea "update block set content_json = jsonb_set(content_json::jsonb, '{smtp_from}', '…"
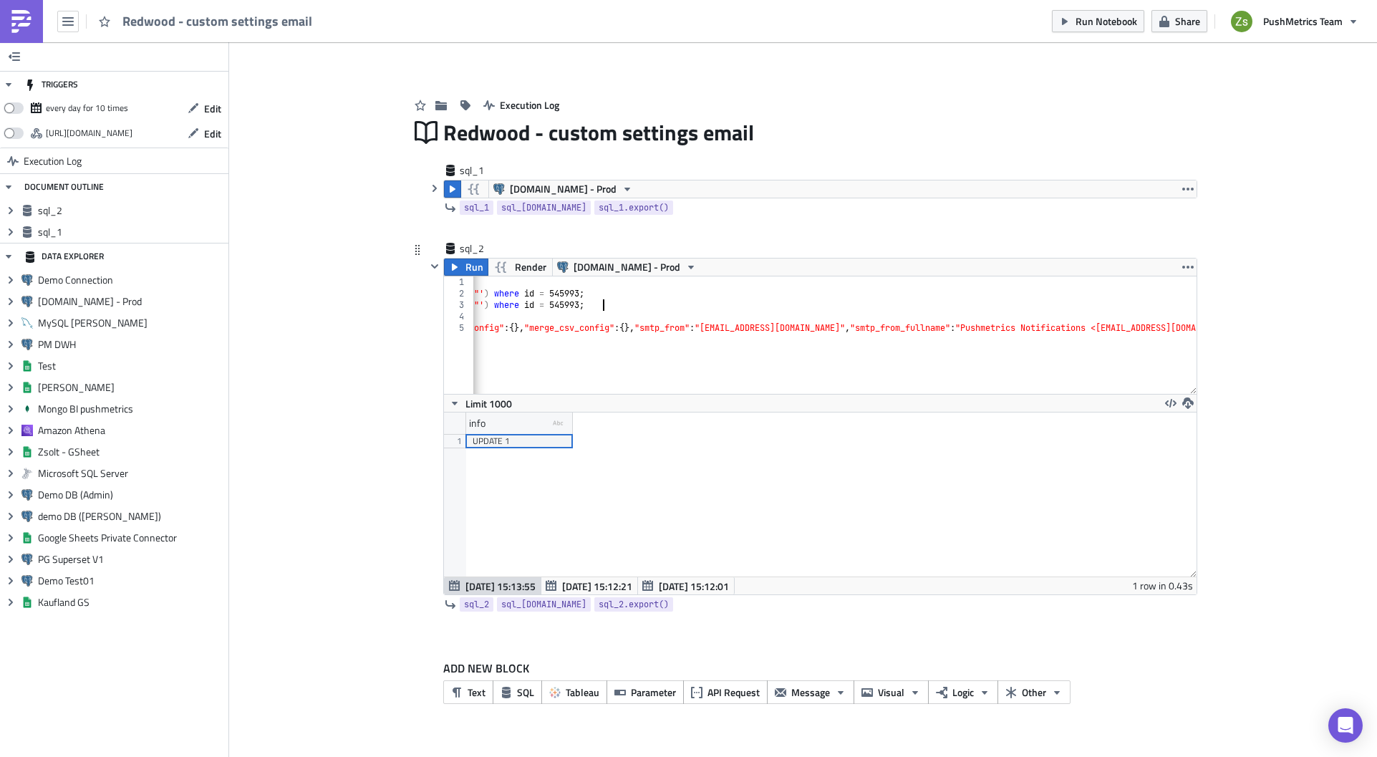
scroll to position [0, 546]
click at [928, 326] on div "select * from block where type = 'email' order by id desc limit 10 ; update blo…" at bounding box center [803, 341] width 1753 height 130
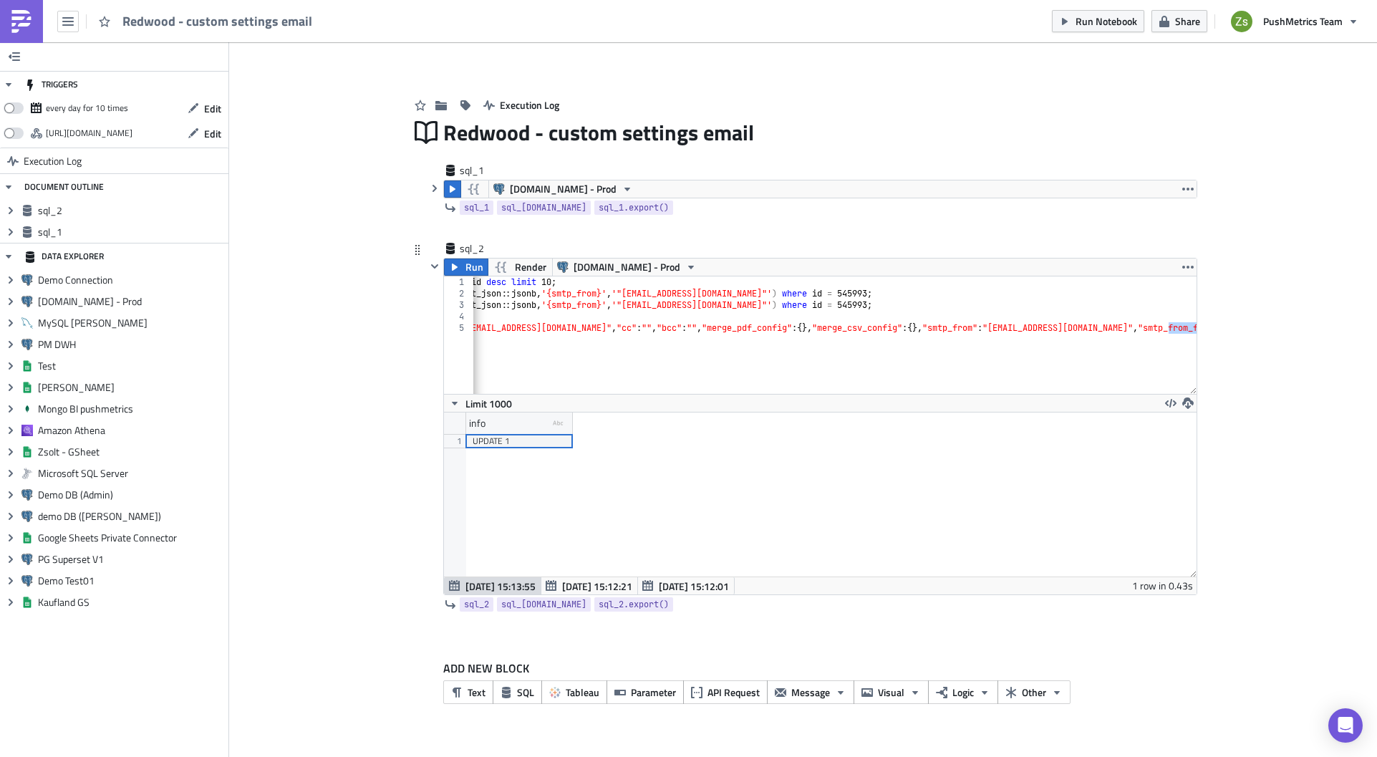
scroll to position [0, 246]
click at [595, 304] on div "select * from block where type = 'email' order by id desc limit 10 ; update blo…" at bounding box center [1104, 341] width 1753 height 130
paste textarea "_fullname"
drag, startPoint x: 688, startPoint y: 307, endPoint x: 823, endPoint y: 301, distance: 134.7
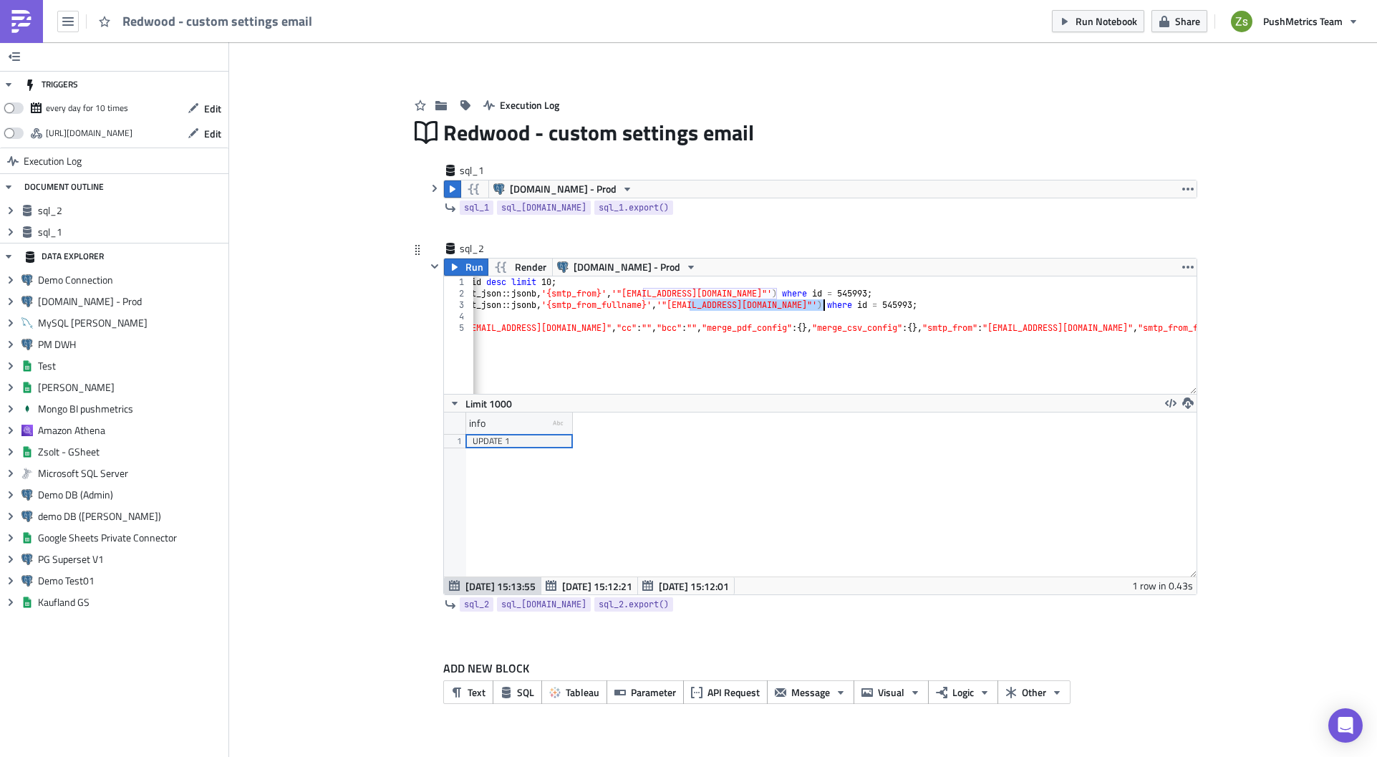
click at [823, 301] on div "select * from block where type = 'email' order by id desc limit 10 ; update blo…" at bounding box center [1104, 341] width 1753 height 130
paste textarea "Redwood Data Services <[EMAIL_ADDRESS][DOMAIN_NAME]>"
type textarea "update block set content_json = jsonb_set(content_json::jsonb, '{smtp_from_full…"
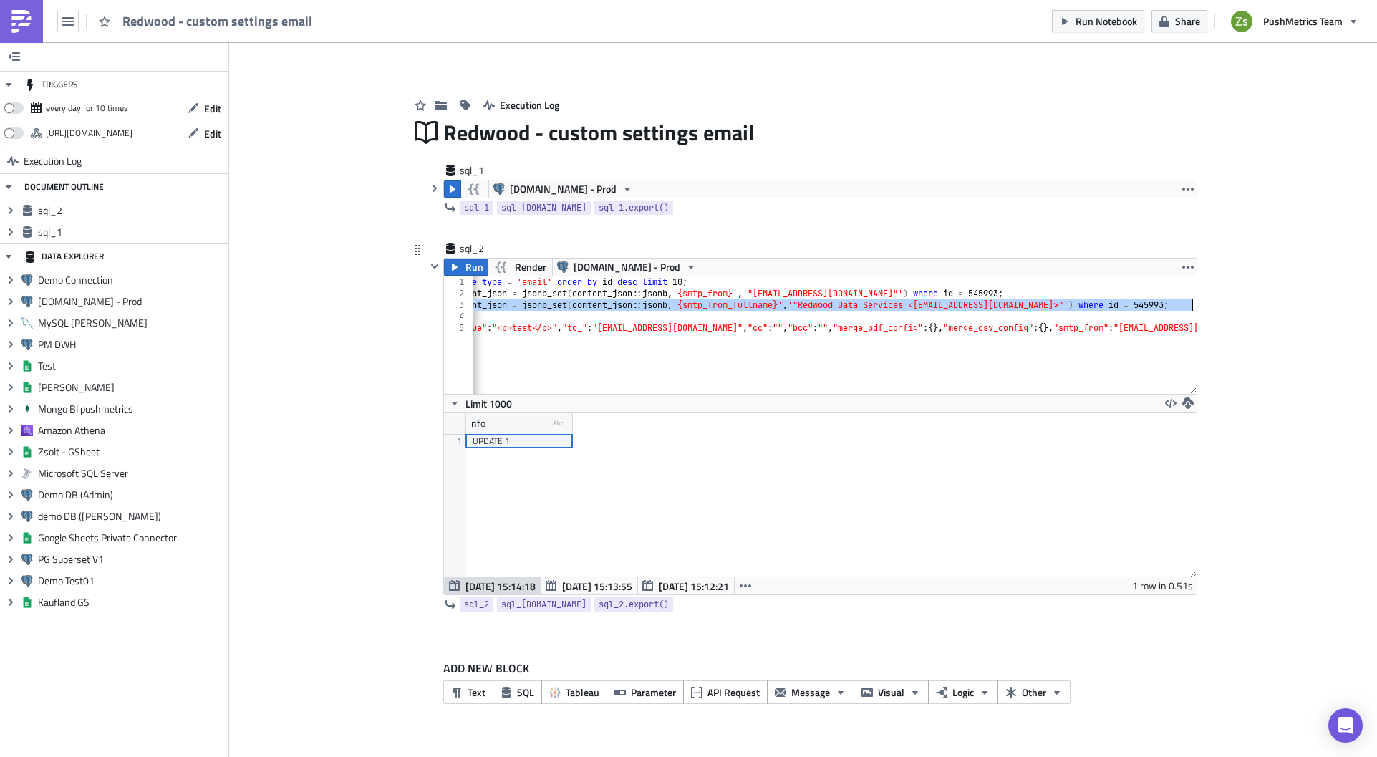
scroll to position [164, 752]
type textarea "{"subject":"test","value":"<p>test</p>","to_":"[EMAIL_ADDRESS][DOMAIN_NAME]","c…"
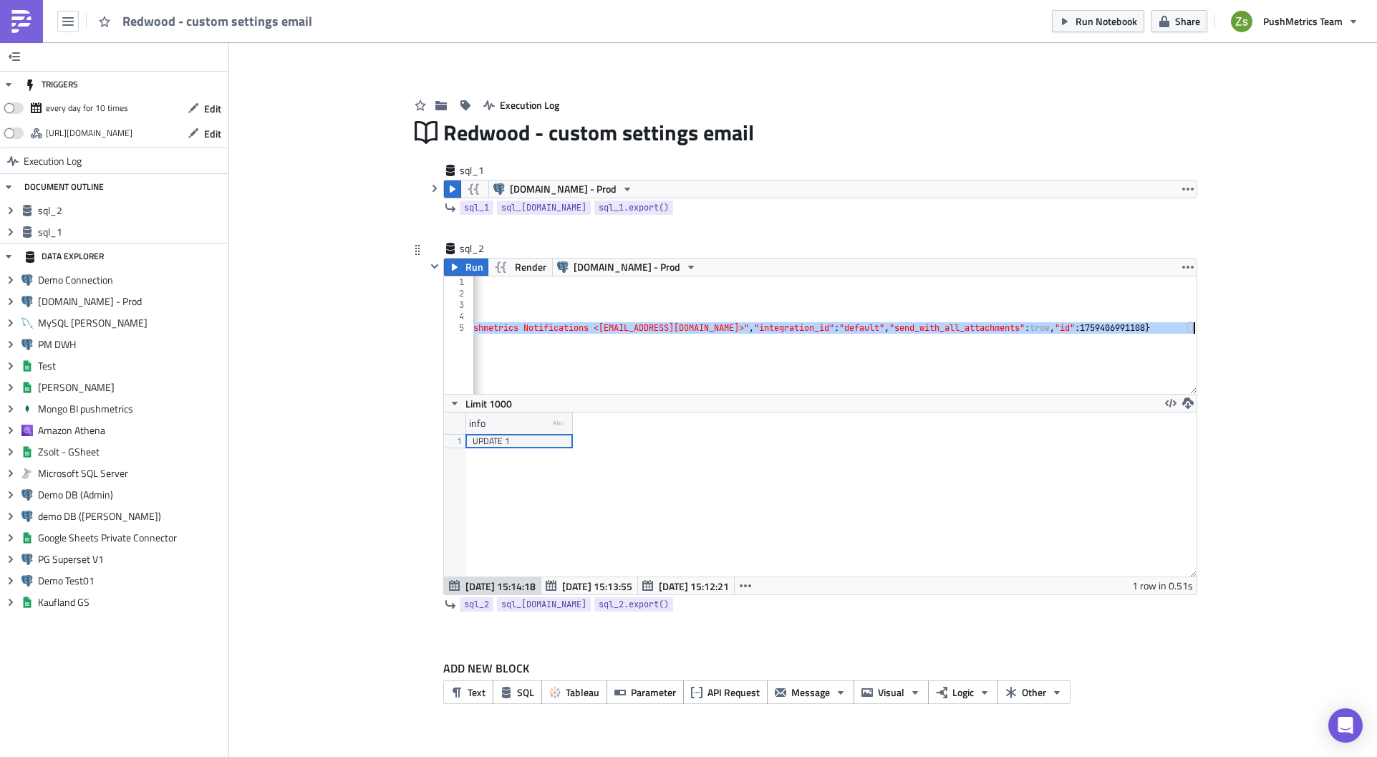
scroll to position [0, 0]
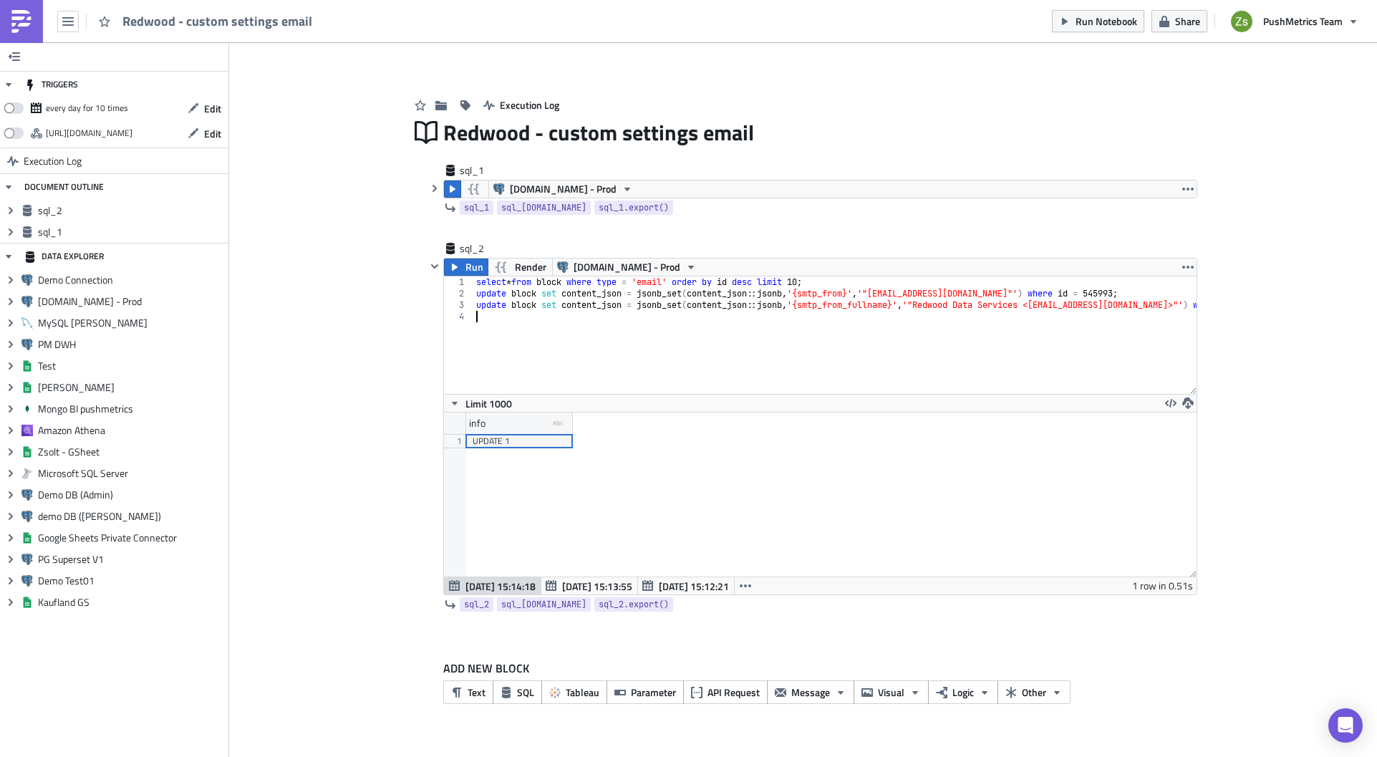
click at [24, 36] on link at bounding box center [21, 21] width 43 height 43
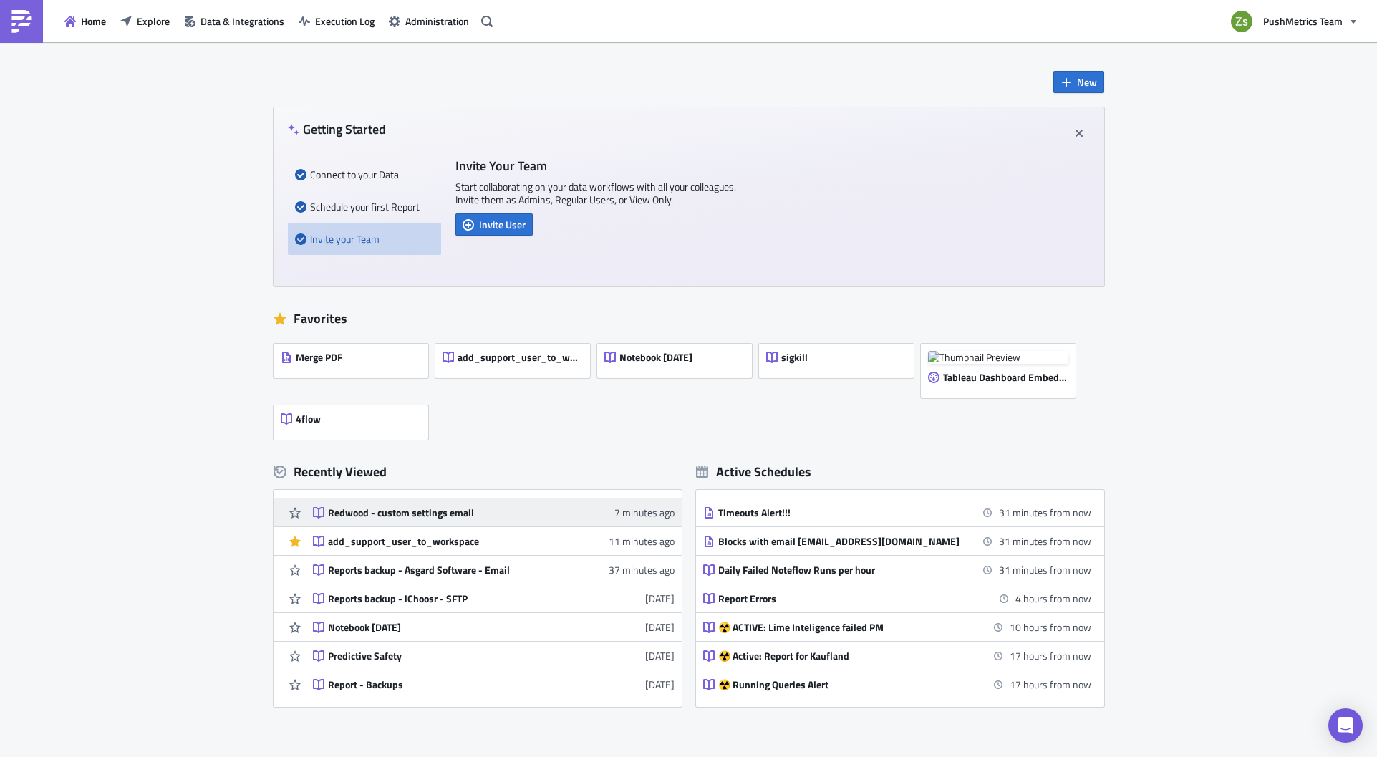
click at [423, 506] on div "Redwood - custom settings email" at bounding box center [453, 512] width 251 height 13
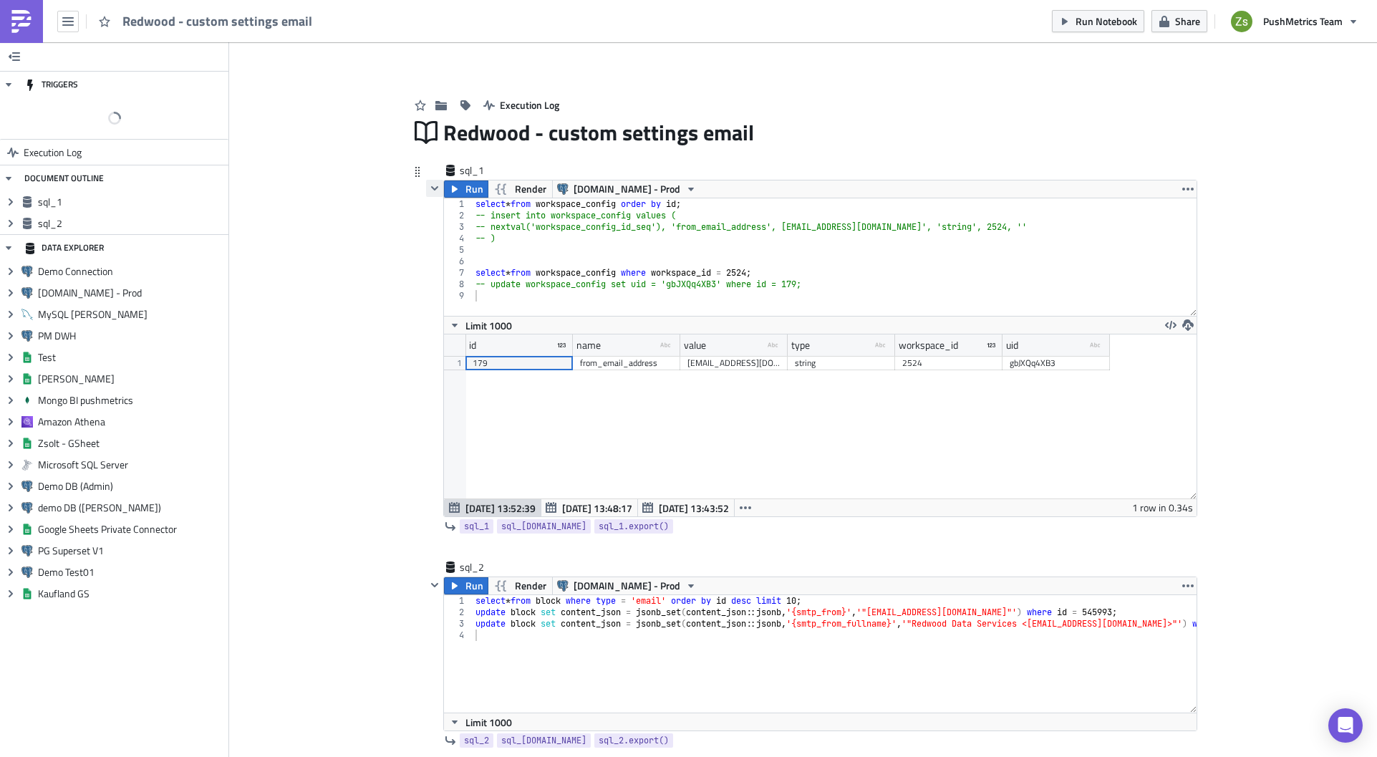
click at [433, 190] on icon "button" at bounding box center [434, 188] width 11 height 11
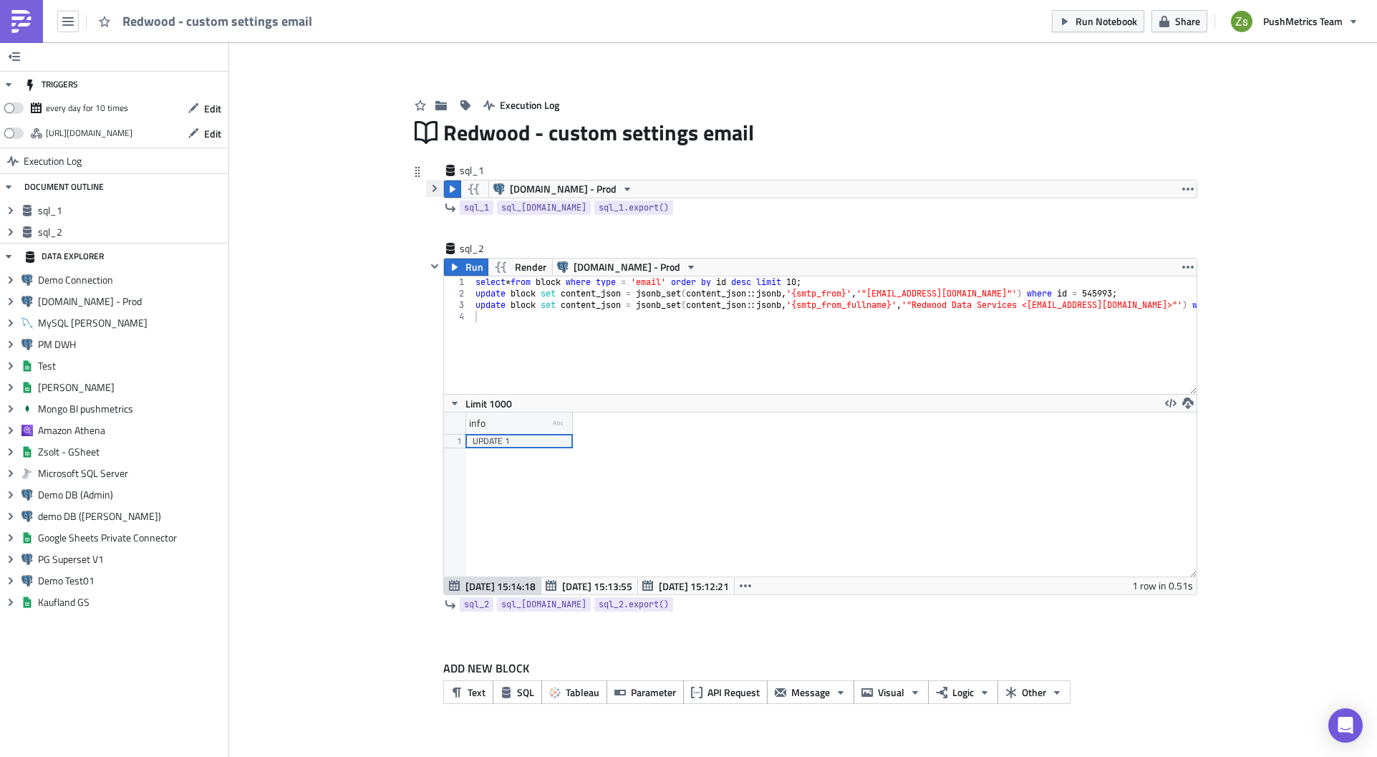
scroll to position [164, 752]
click at [434, 264] on icon "button" at bounding box center [434, 266] width 11 height 11
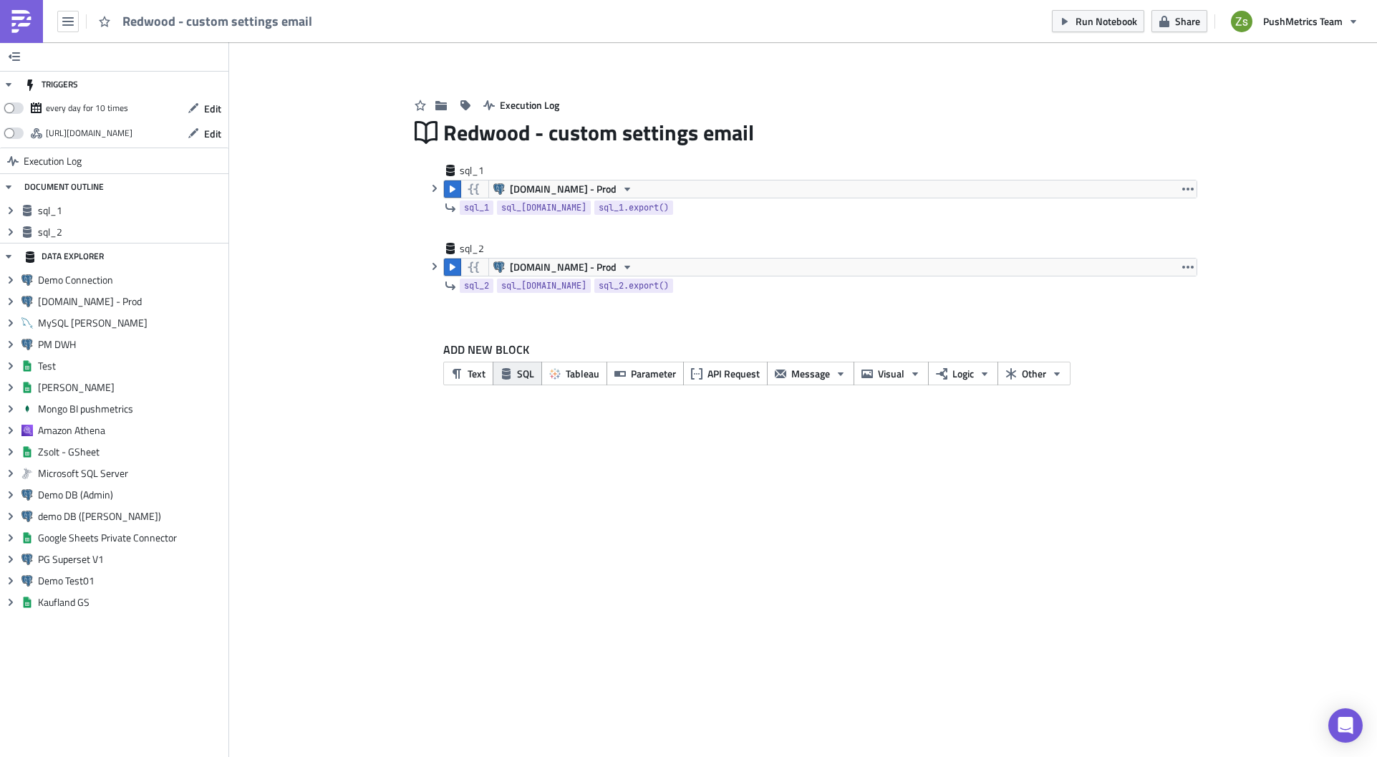
click at [503, 374] on icon "button" at bounding box center [506, 373] width 9 height 11
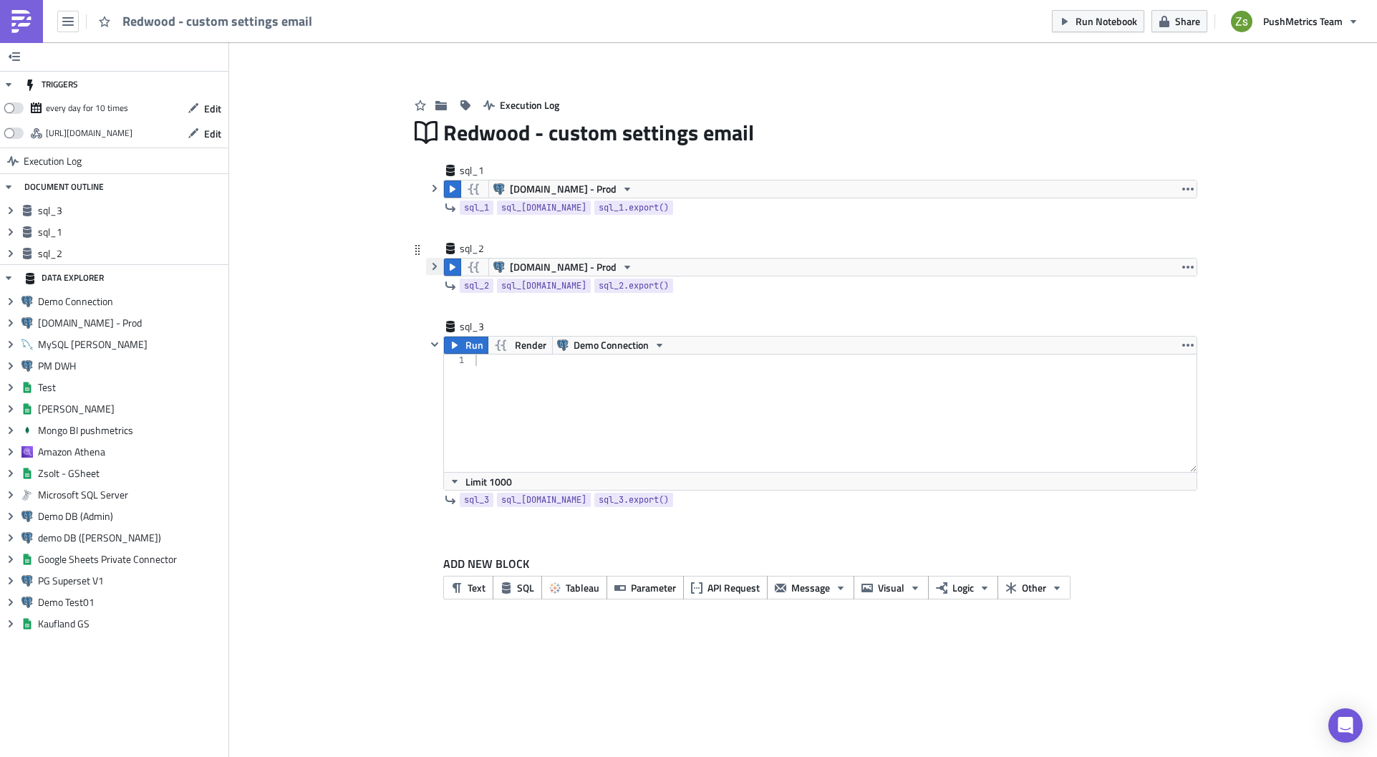
click at [440, 269] on icon "button" at bounding box center [434, 266] width 11 height 11
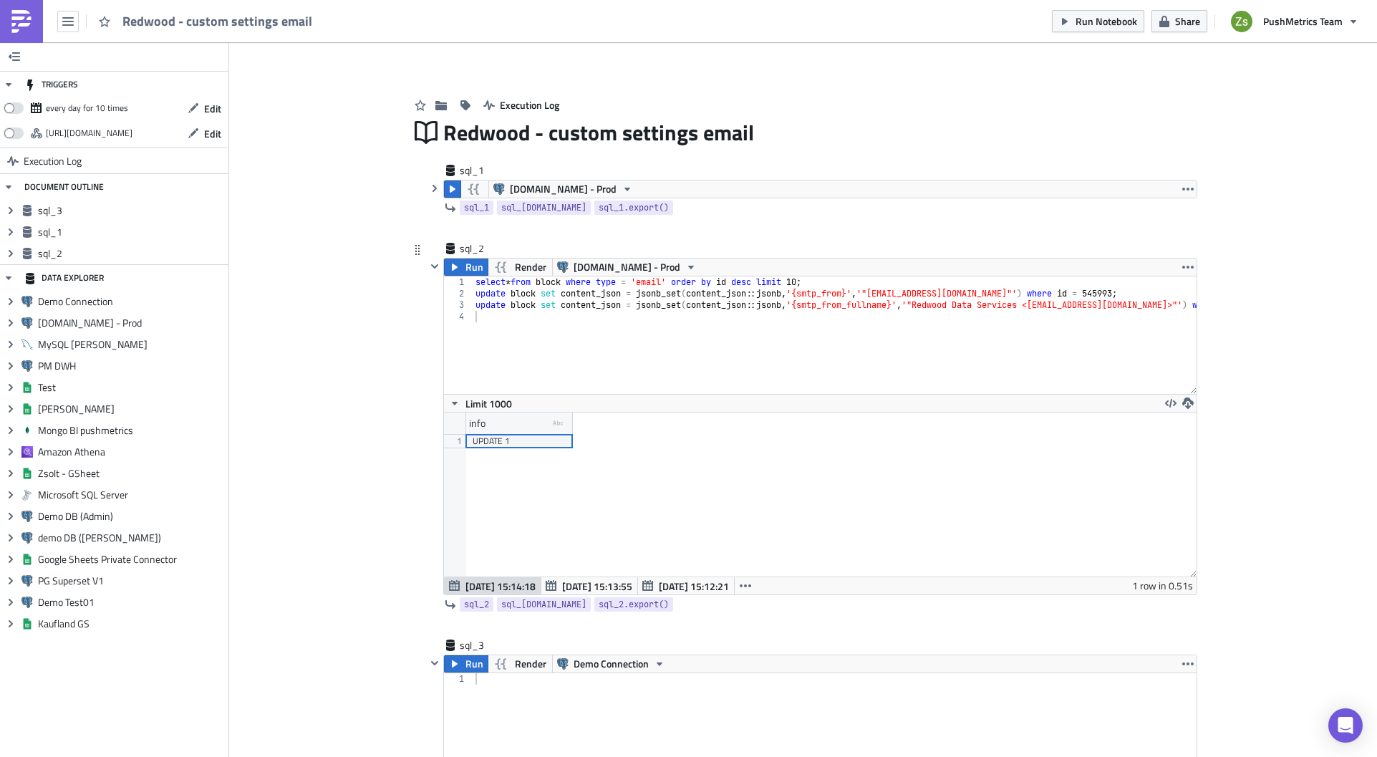
click at [517, 299] on div "select * from block where type = 'email' order by id desc limit 10 ; update blo…" at bounding box center [889, 341] width 835 height 130
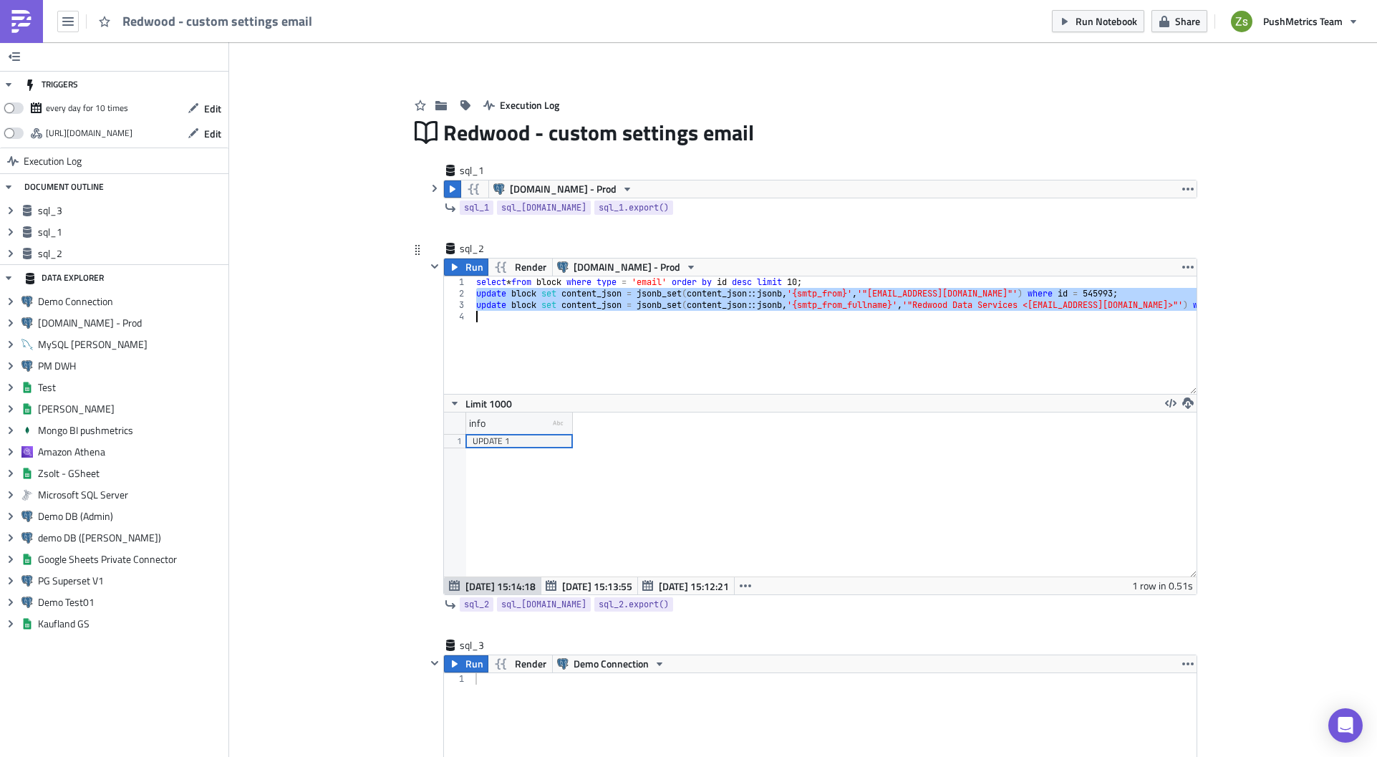
type textarea "-- update block set content_json = jsonb_set(content_json::jsonb, '{smtp_from_f…"
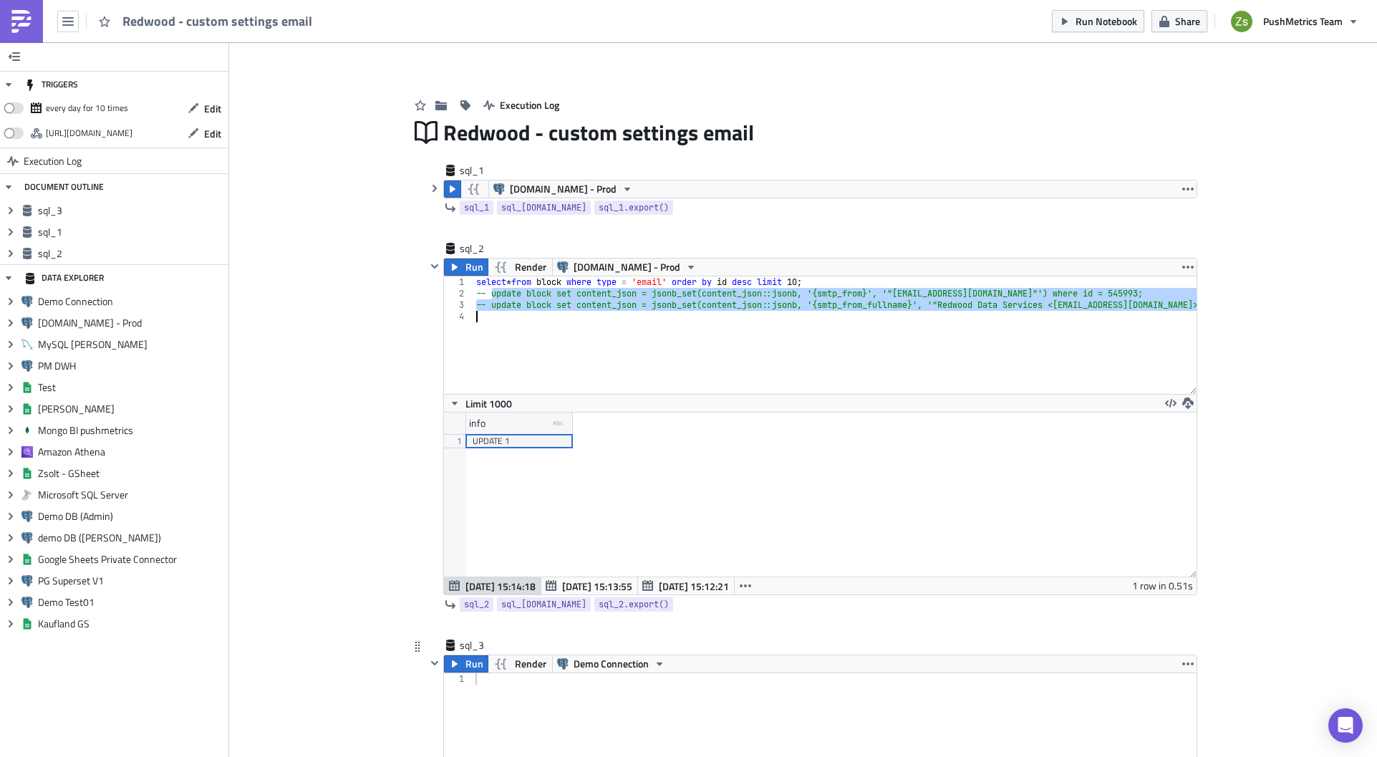
click at [611, 506] on div at bounding box center [834, 743] width 724 height 140
click at [612, 506] on div at bounding box center [834, 743] width 724 height 140
click at [604, 506] on span "Demo Connection" at bounding box center [610, 663] width 75 height 17
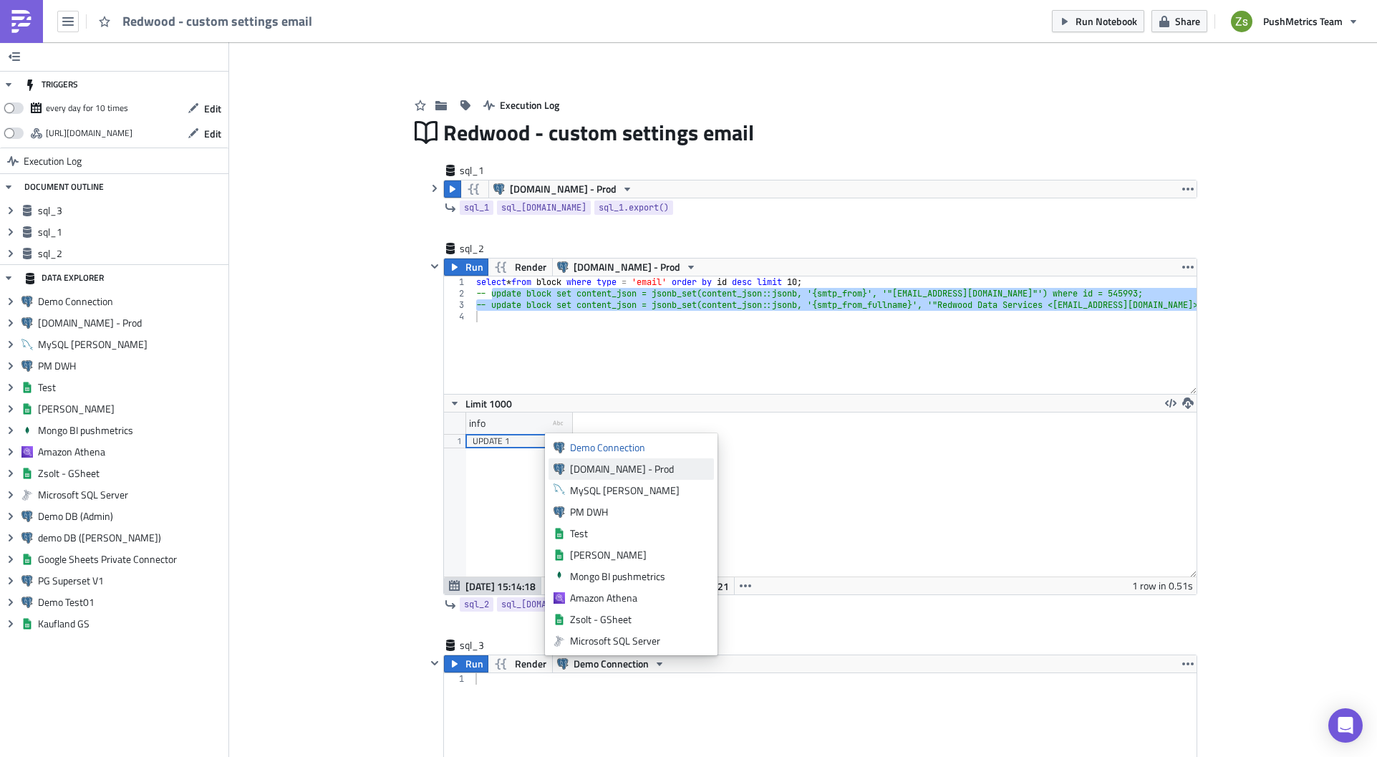
click at [663, 472] on div "[DOMAIN_NAME] - Prod" at bounding box center [639, 469] width 139 height 14
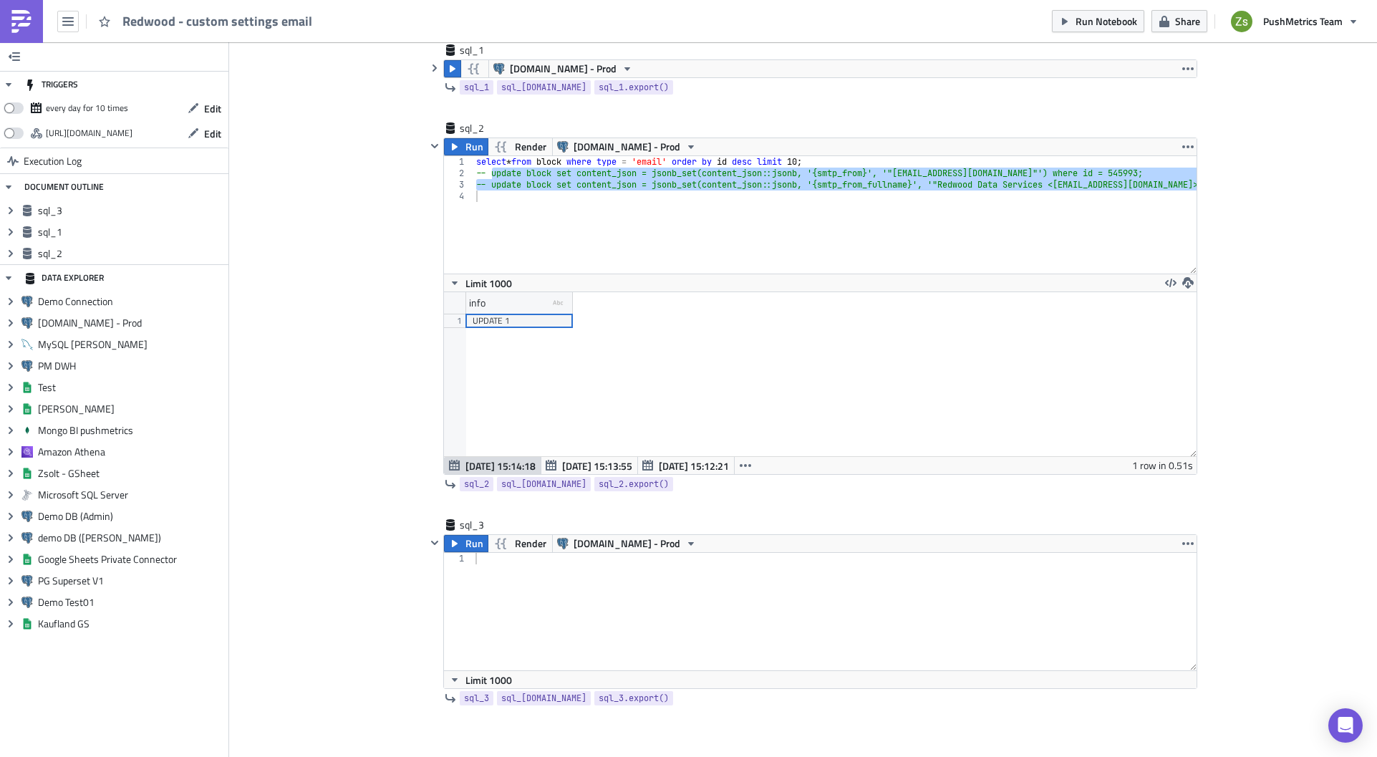
scroll to position [191, 0]
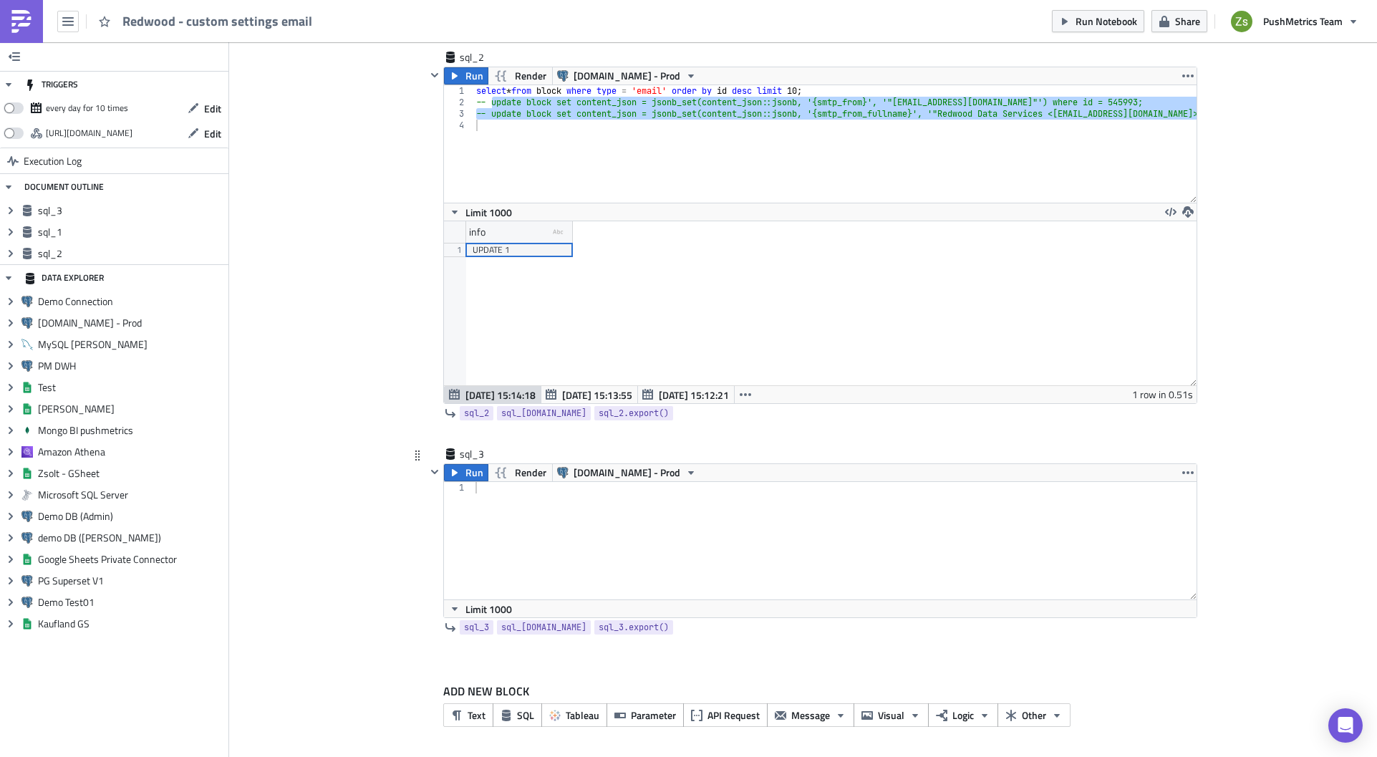
click at [659, 506] on div at bounding box center [834, 552] width 724 height 140
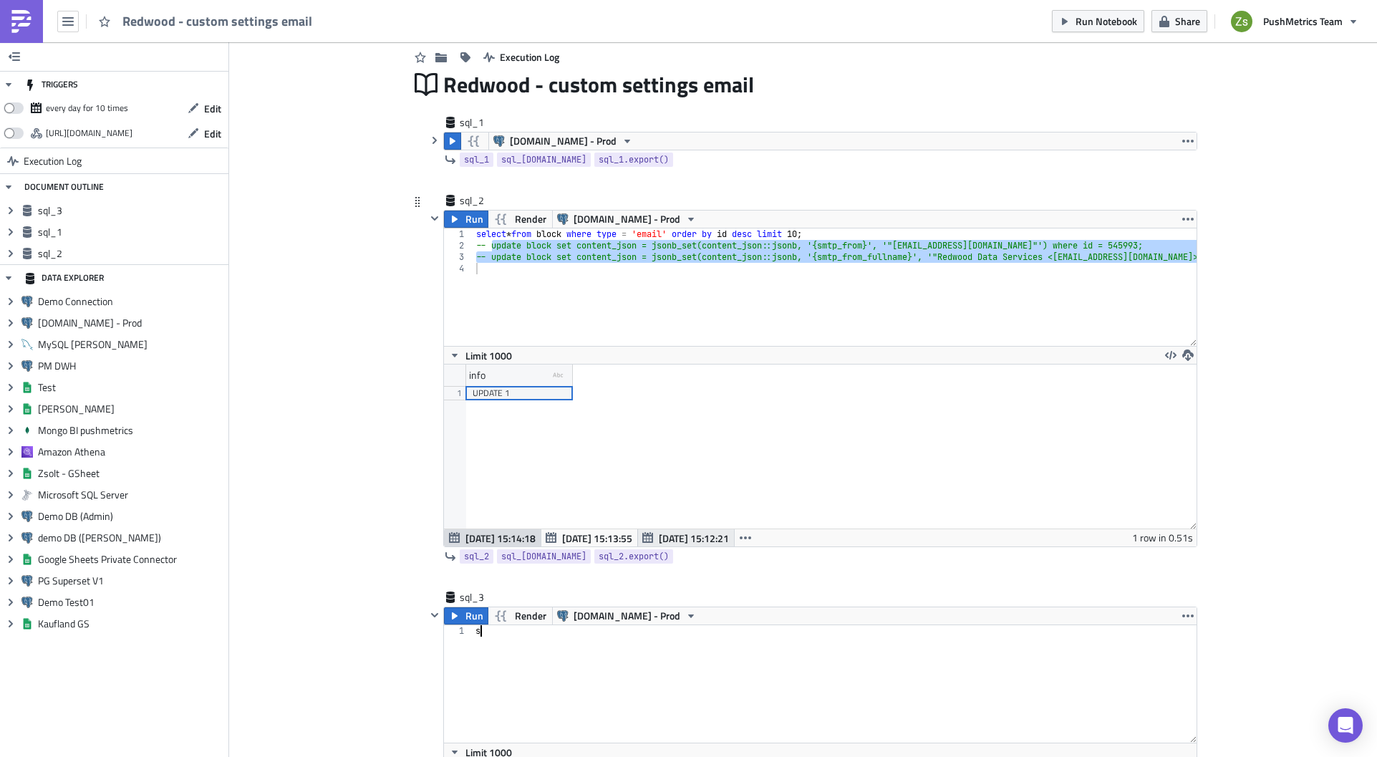
type textarea "s"
click at [671, 506] on span "[DATE] 15:12:21" at bounding box center [694, 537] width 70 height 15
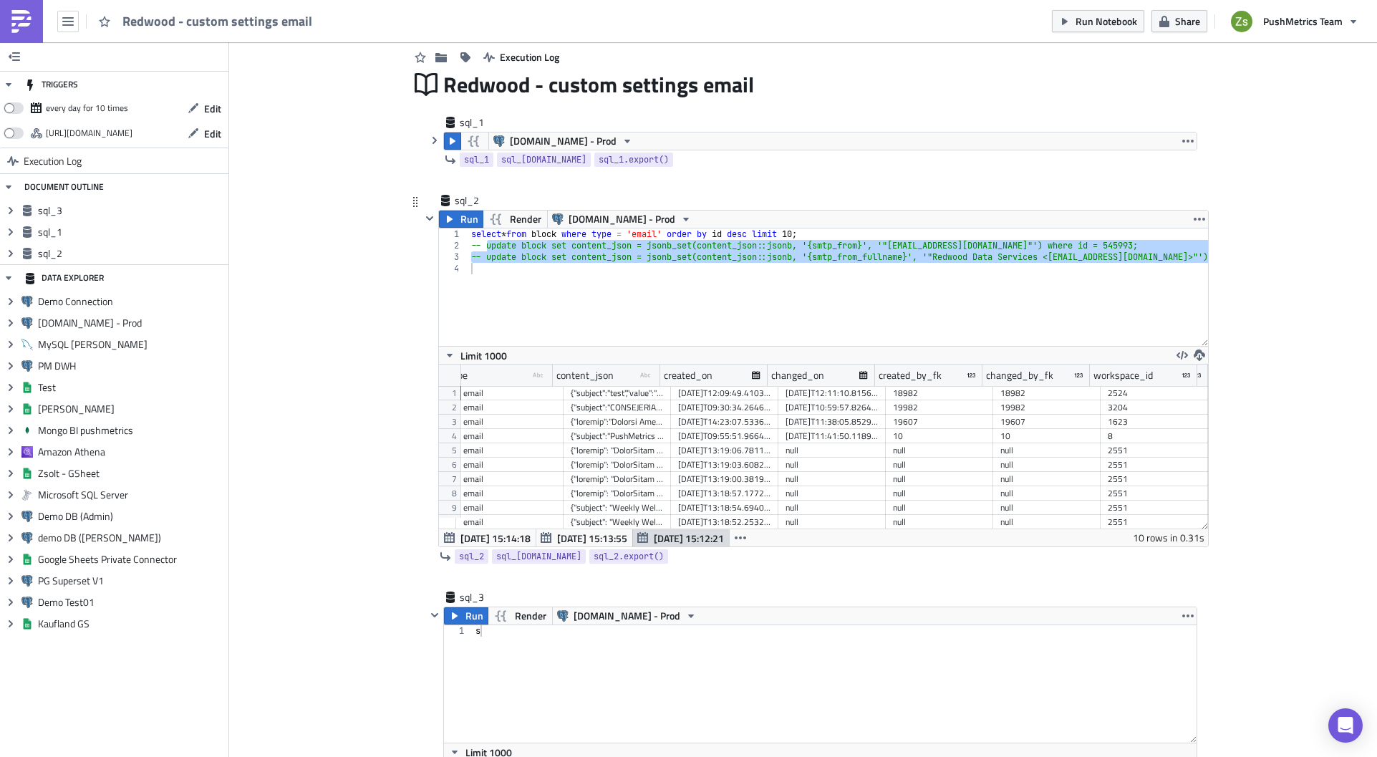
scroll to position [0, 445]
click at [1093, 392] on div "2524" at bounding box center [1153, 393] width 93 height 14
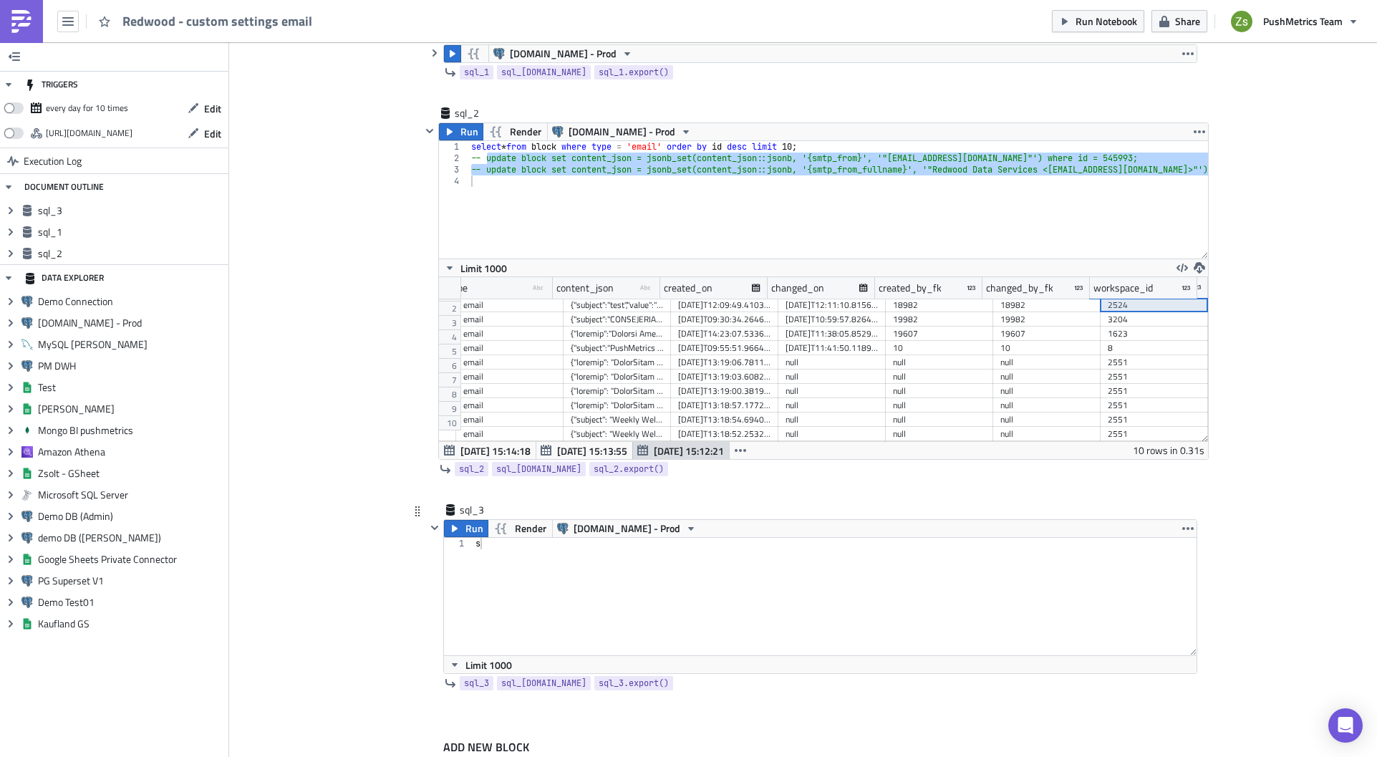
scroll to position [191, 0]
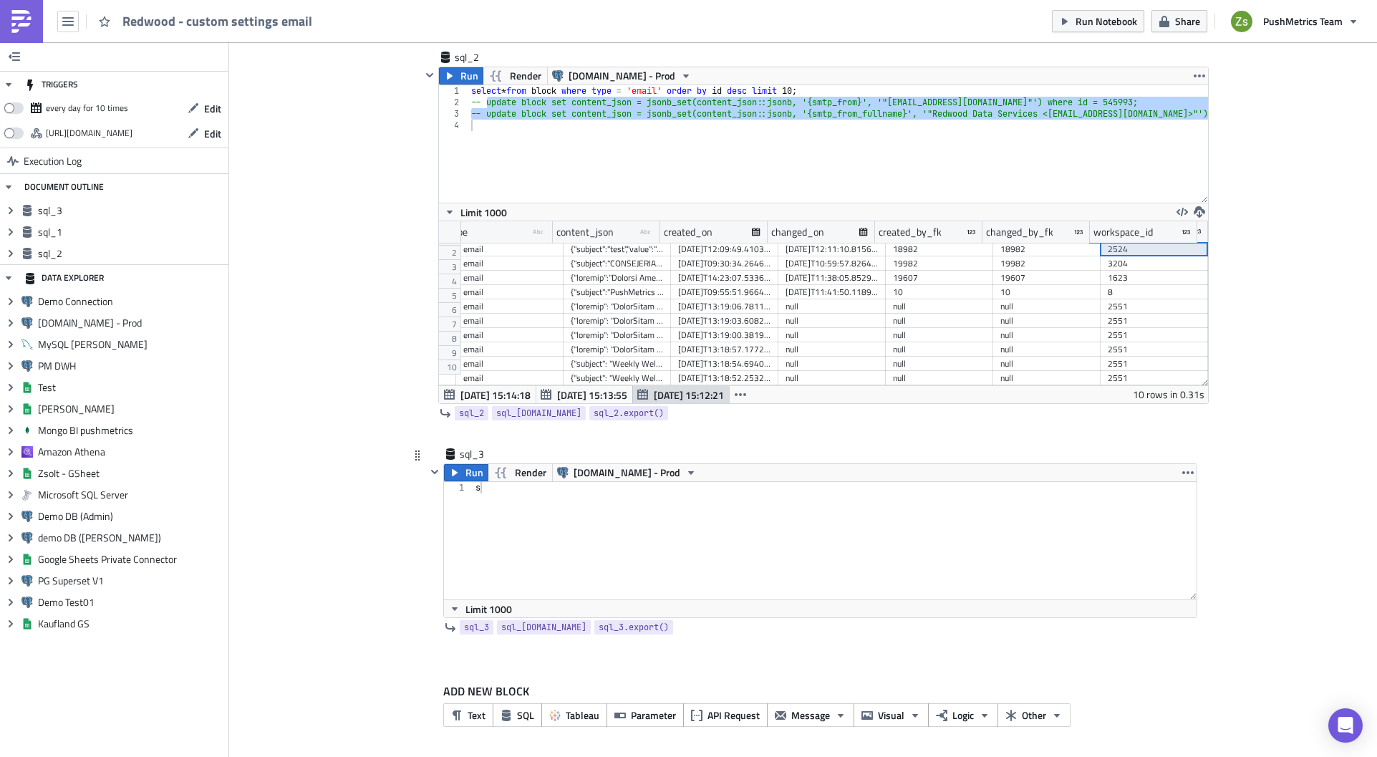
click at [702, 506] on div "s" at bounding box center [834, 552] width 724 height 140
paste textarea "2524"
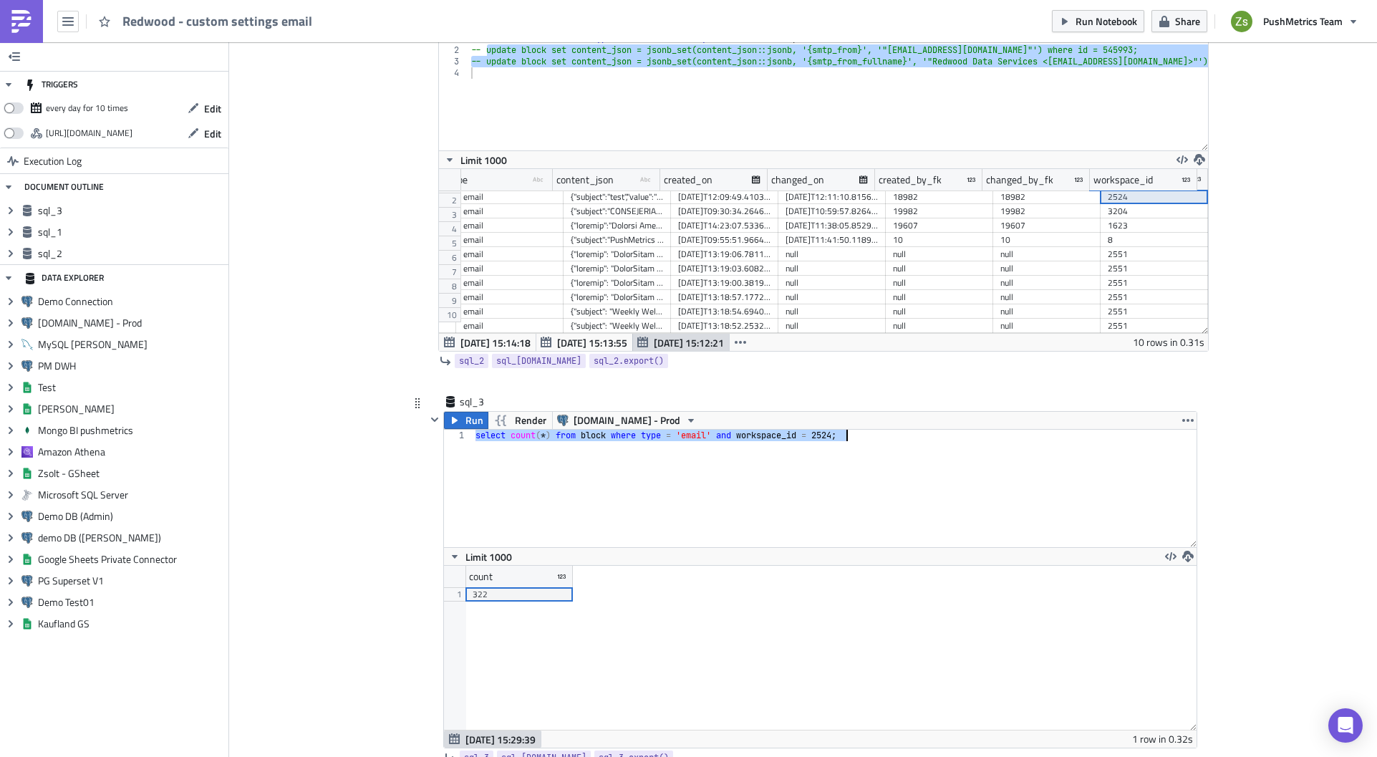
scroll to position [191, 0]
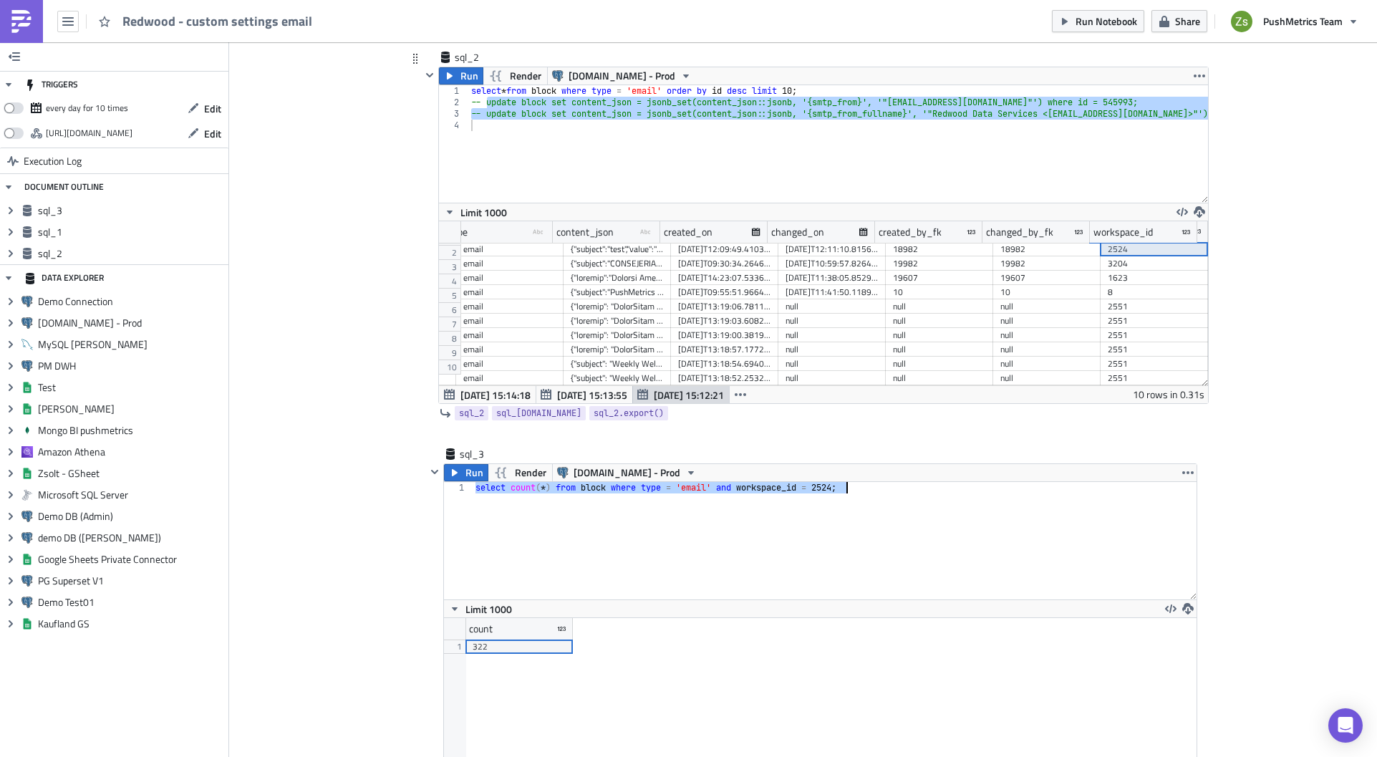
type textarea "select count(*) from block where type = 'email' and workspace_id = 2524;"
click at [683, 97] on div "select * from block where type = 'email' order by id desc limit 10 ; -- update …" at bounding box center [838, 143] width 740 height 117
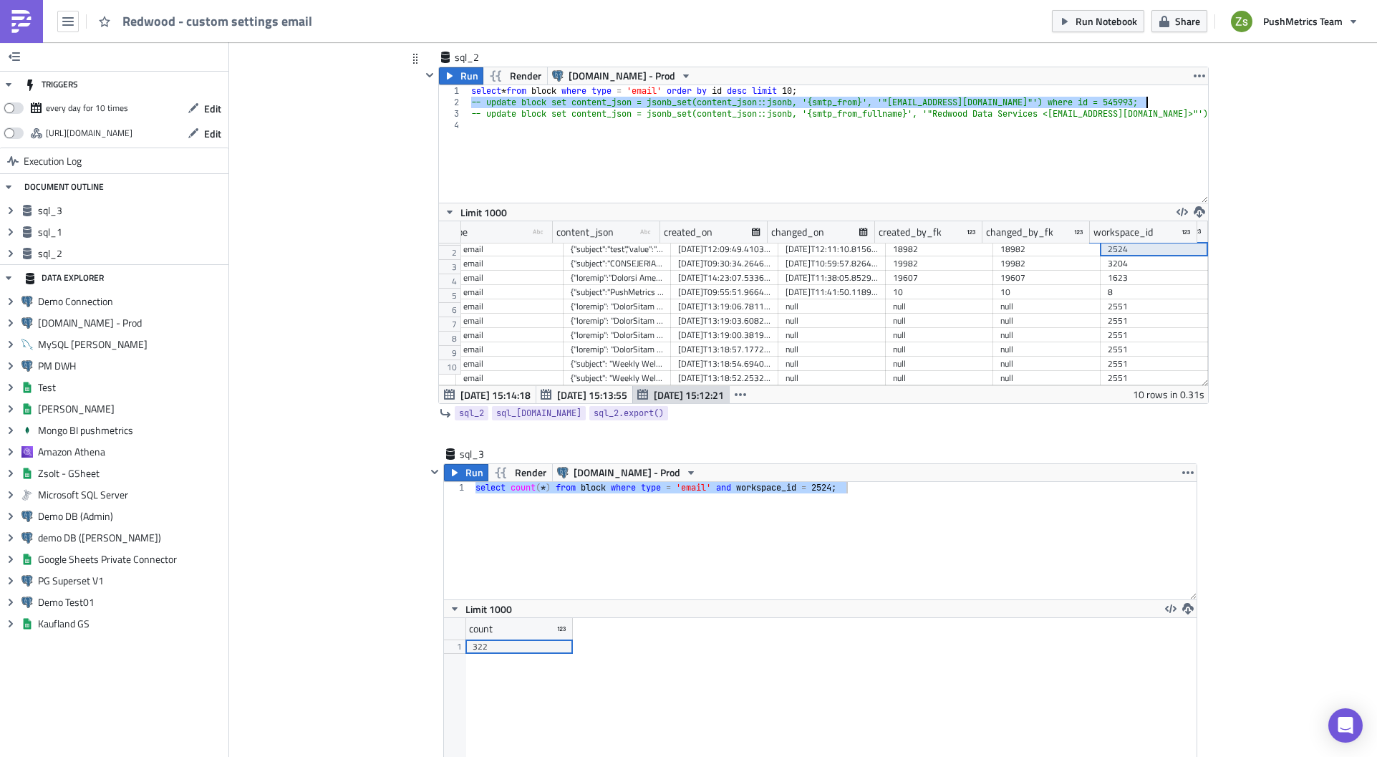
type textarea "-- update block set content_json = jsonb_set(content_json::jsonb, '{smtp_from}'…"
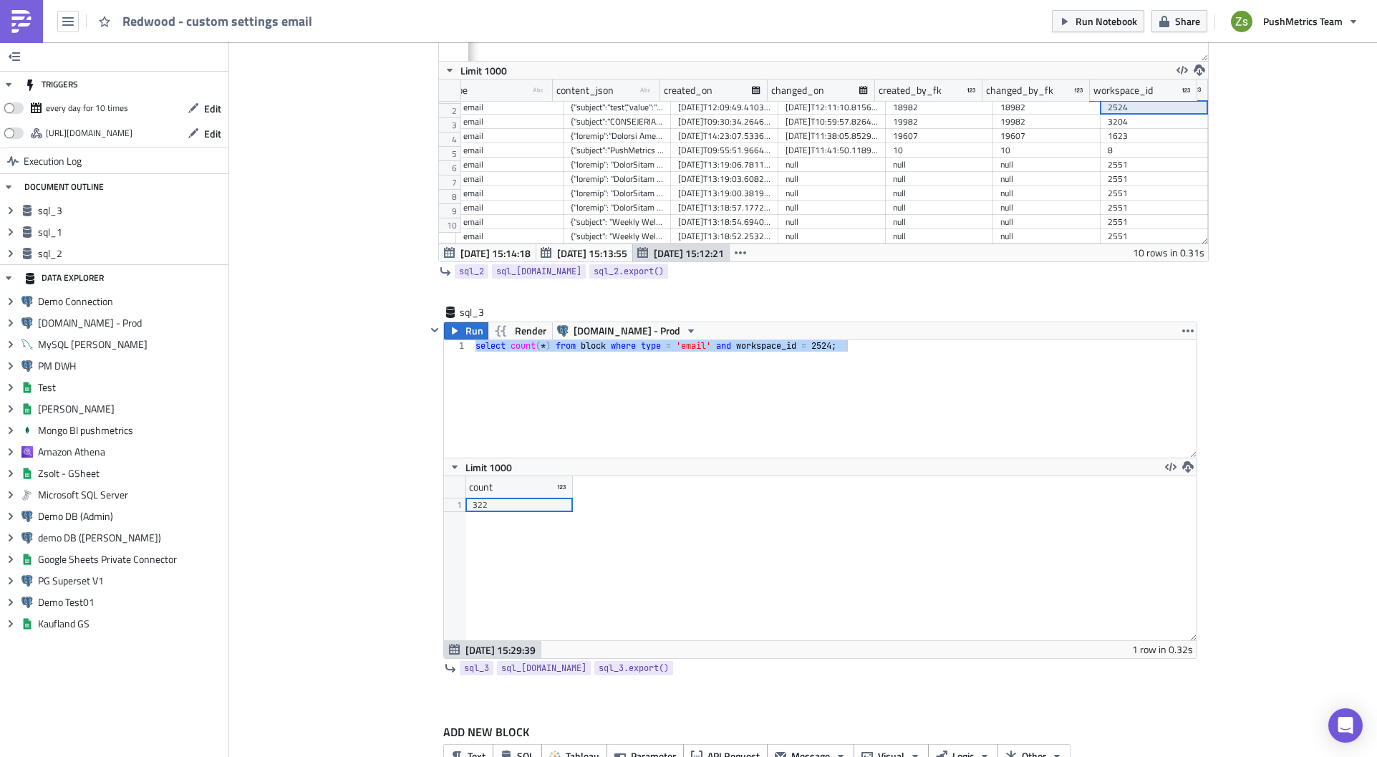
scroll to position [334, 0]
click at [759, 381] on div "select count ( * ) from block where type = 'email' and workspace_id = 2524 ;" at bounding box center [833, 397] width 723 height 117
paste textarea "-- update block set content_json = jsonb_set(content_json::jsonb, '{smtp_from_f…"
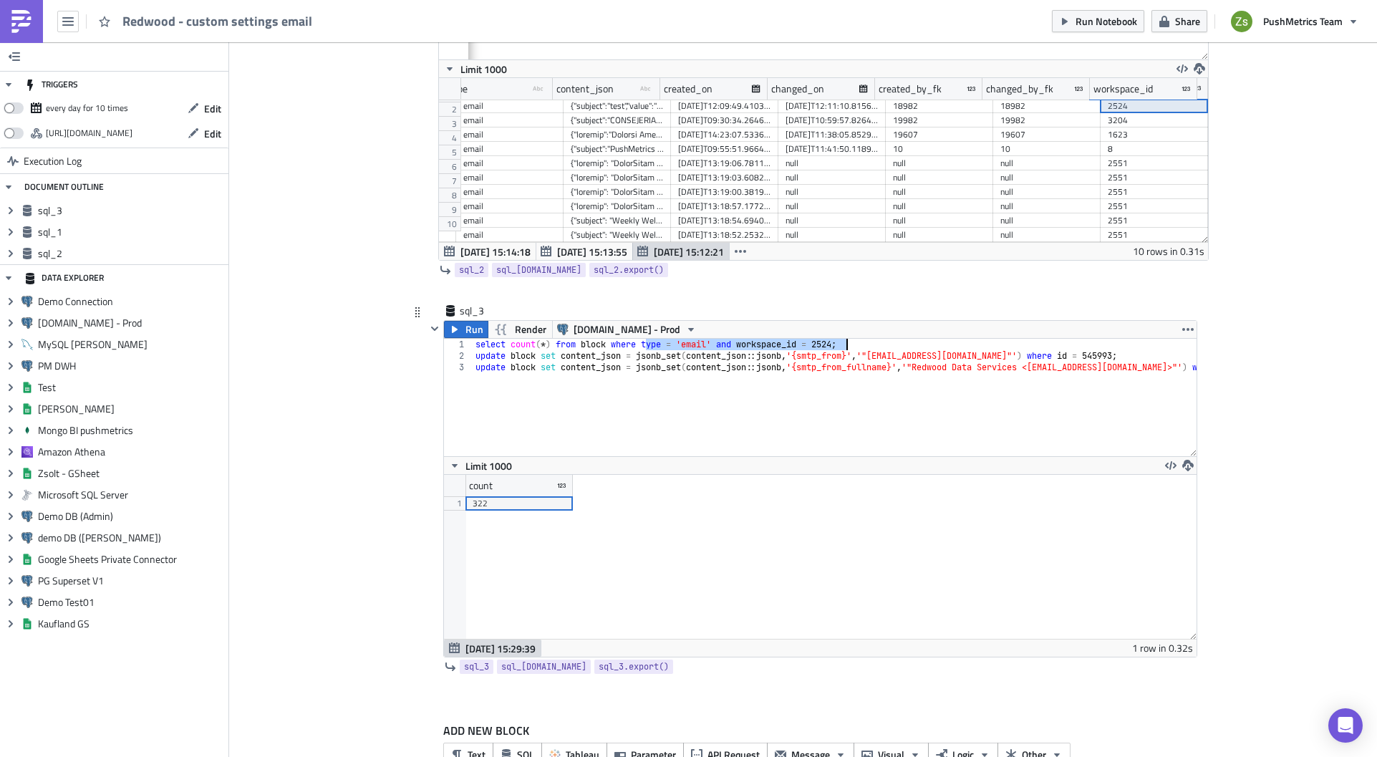
drag, startPoint x: 639, startPoint y: 346, endPoint x: 917, endPoint y: 347, distance: 277.8
click at [917, 347] on div "select count ( * ) from block where type = 'email' and workspace_id = 2524 ; up…" at bounding box center [889, 404] width 835 height 130
drag, startPoint x: 1067, startPoint y: 356, endPoint x: 1179, endPoint y: 352, distance: 112.5
click at [1093, 352] on div "select count ( * ) from block where type = 'email' and workspace_id = 2524 ; up…" at bounding box center [889, 404] width 835 height 130
drag, startPoint x: 547, startPoint y: 344, endPoint x: 506, endPoint y: 344, distance: 40.8
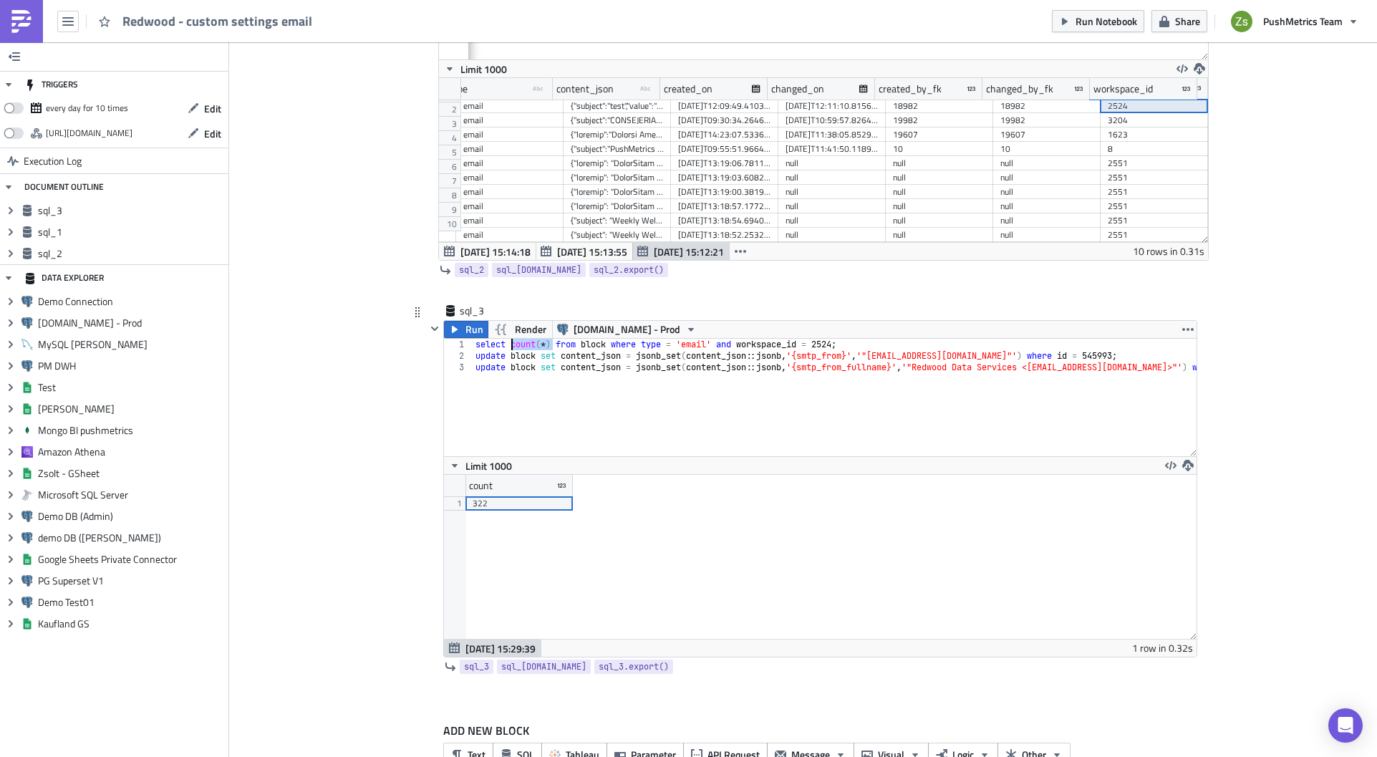
click at [506, 344] on div "select count ( * ) from block where type = 'email' and workspace_id = 2524 ; up…" at bounding box center [889, 404] width 835 height 130
click at [833, 359] on div "select content_json :: json ->> '' from block where type = 'email' and workspac…" at bounding box center [889, 404] width 835 height 130
click at [619, 344] on div "select content_json :: json ->> '' from block where type = 'email' and workspac…" at bounding box center [889, 404] width 835 height 130
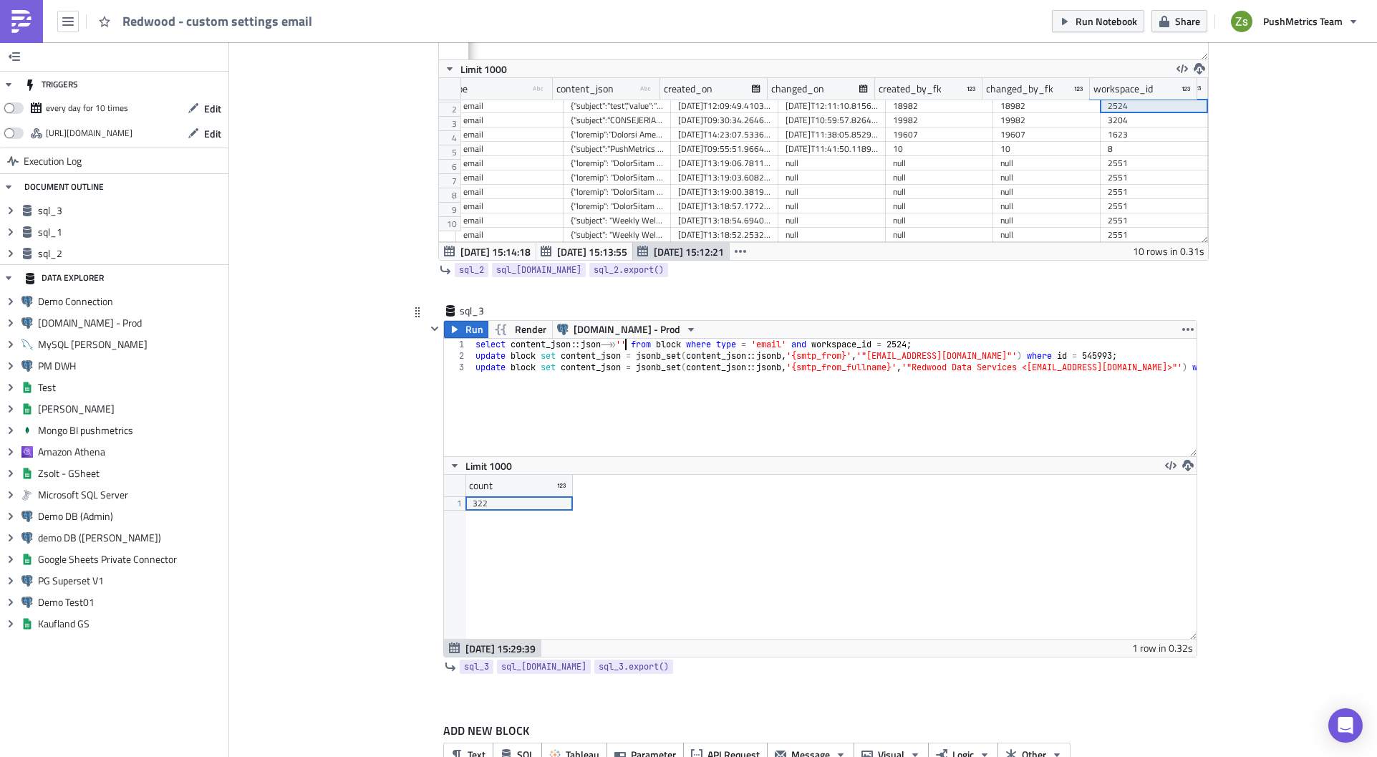
paste textarea "smtp_from"
paste textarea "smtp_from""
click at [851, 366] on div "select content_json :: json ->> 'smtp_from' as "smtp_from" , from block where t…" at bounding box center [889, 404] width 835 height 130
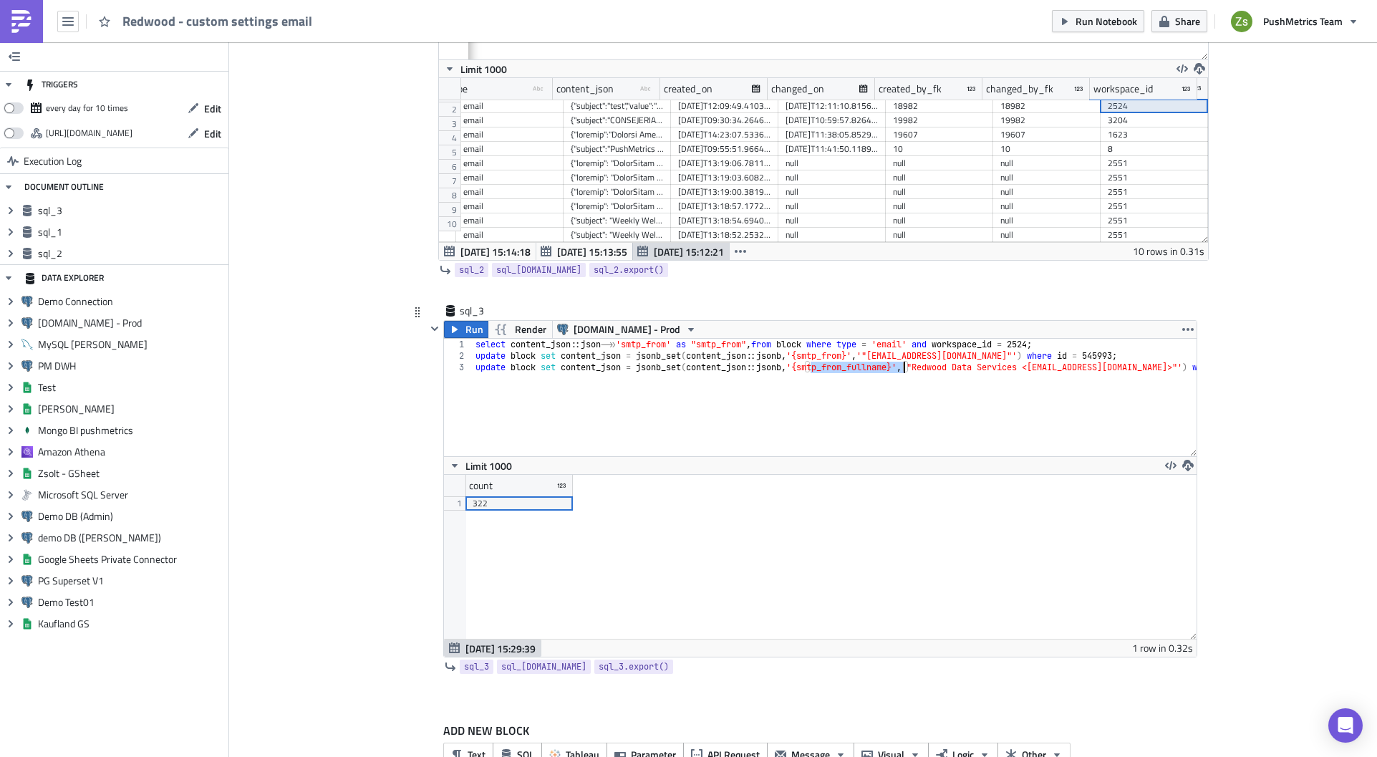
click at [851, 366] on div "select content_json :: json ->> 'smtp_from' as "smtp_from" , from block where t…" at bounding box center [889, 404] width 835 height 130
click at [762, 341] on div "select content_json :: json ->> 'smtp_from' as "smtp_from" , from block where t…" at bounding box center [889, 404] width 835 height 130
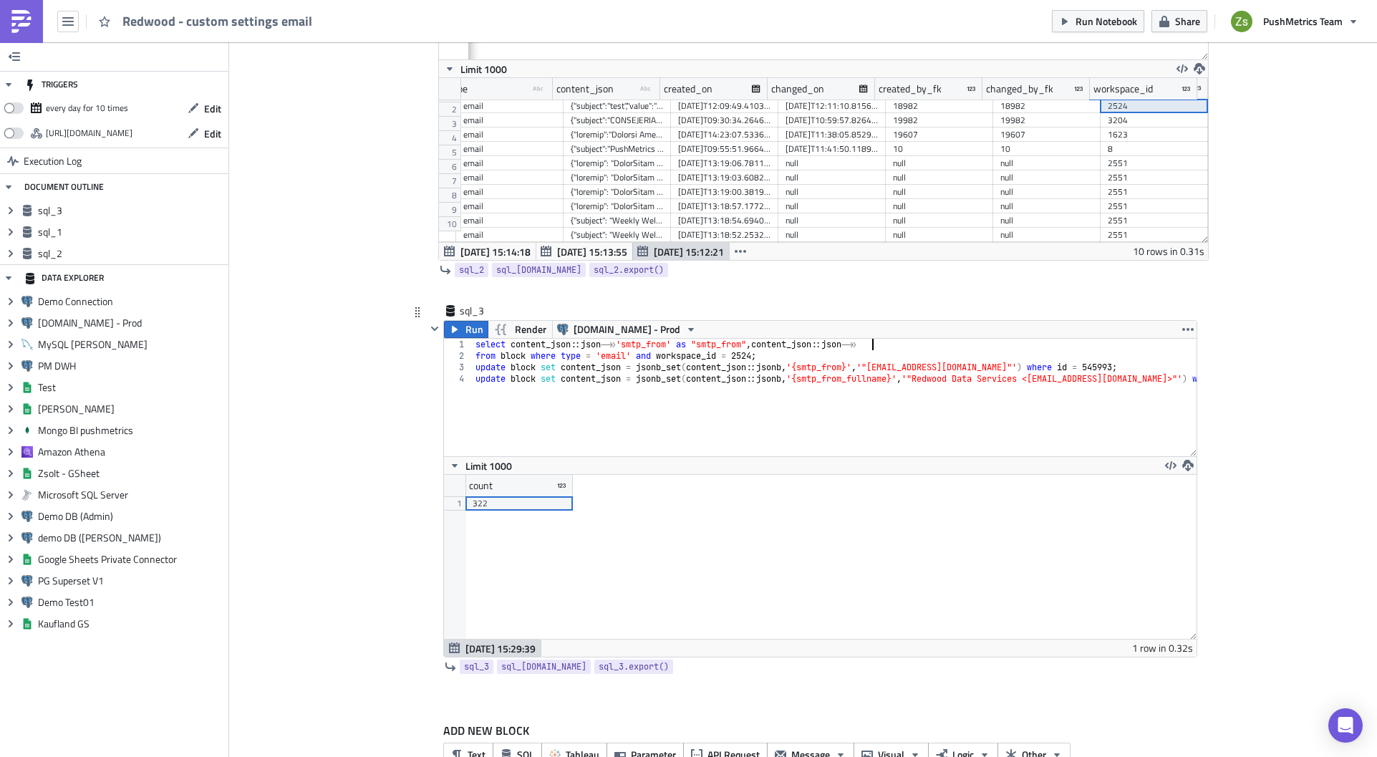
scroll to position [0, 33]
paste textarea "smtp_from_fullname'"
paste textarea "smtp_from_fullname""
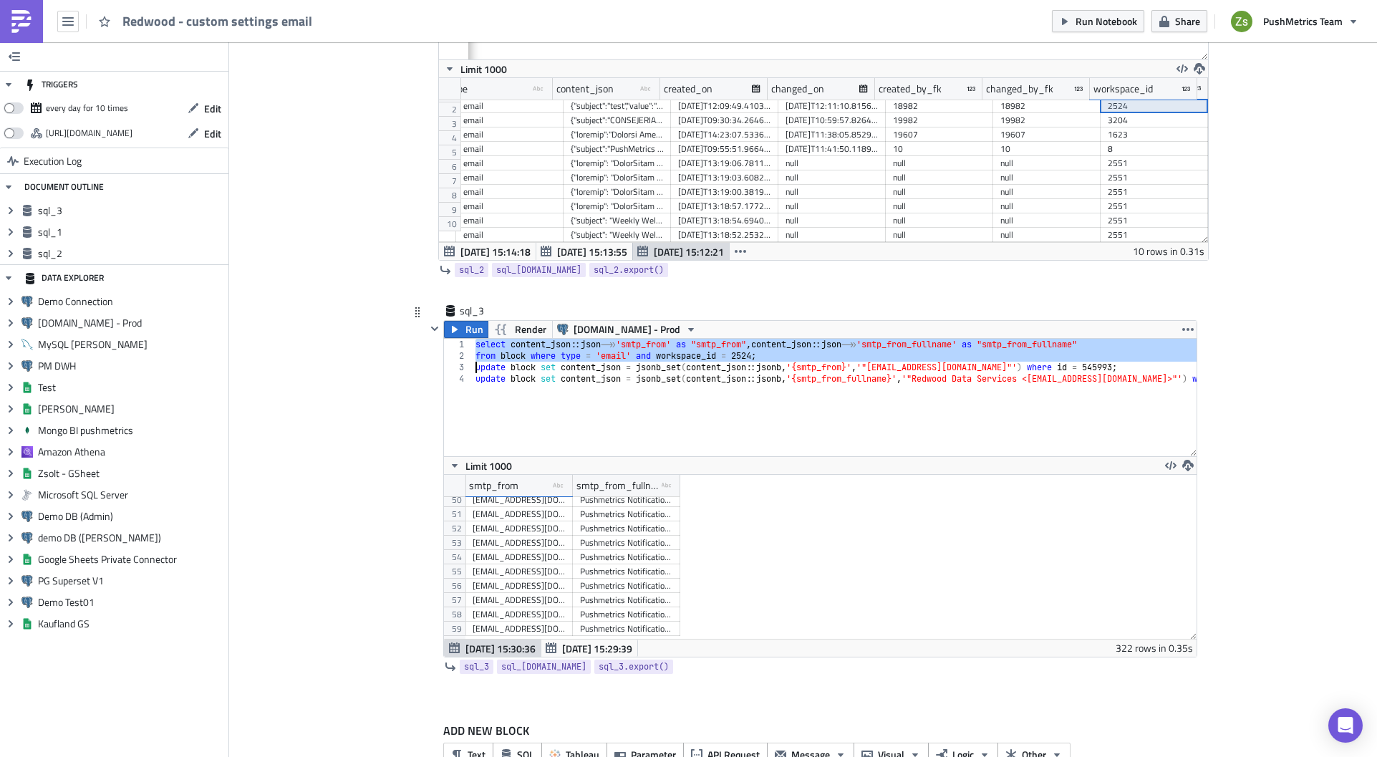
scroll to position [848, 0]
drag, startPoint x: 673, startPoint y: 485, endPoint x: 954, endPoint y: 508, distance: 282.3
click at [954, 506] on div "smtp_from type-text Created with Sketch. smtp_from_fullname type-text Created w…" at bounding box center [820, 557] width 752 height 164
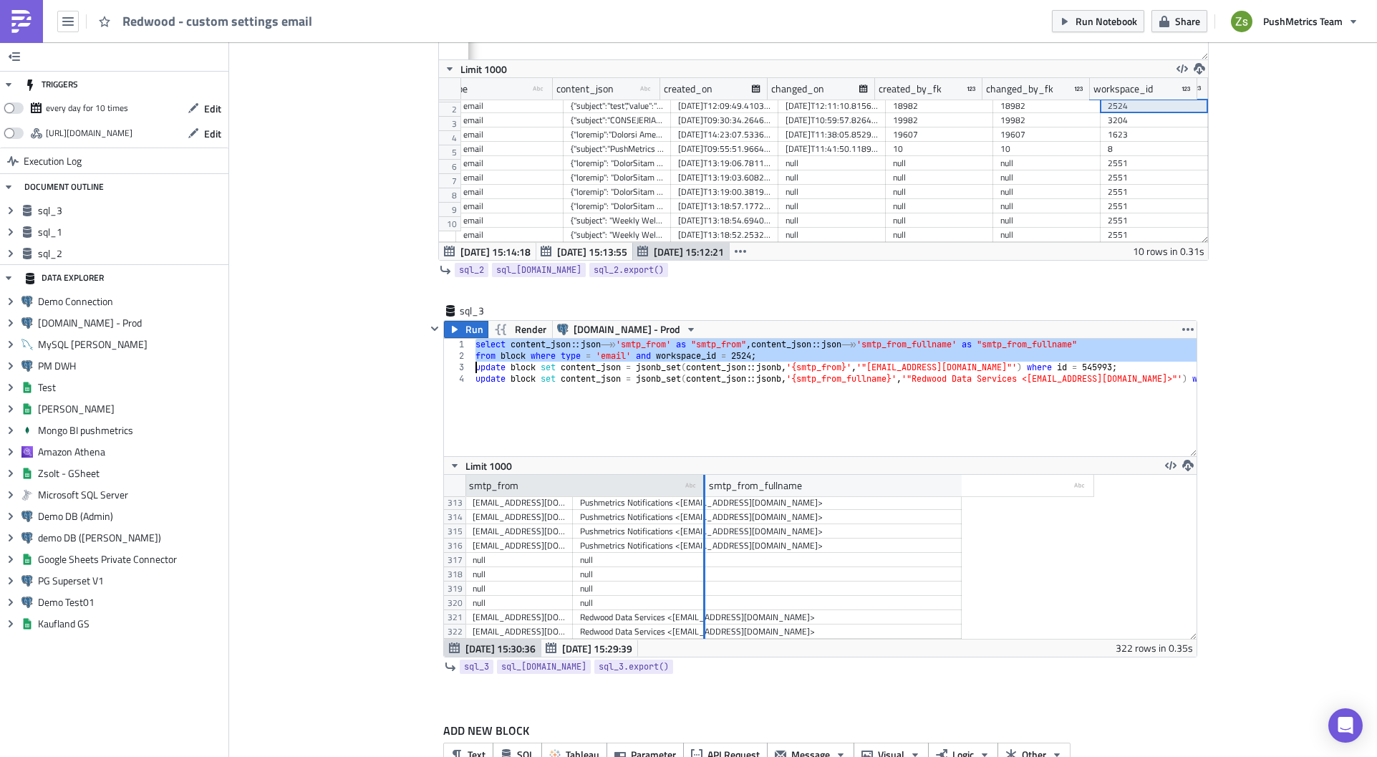
drag, startPoint x: 564, startPoint y: 488, endPoint x: 697, endPoint y: 490, distance: 132.5
click at [702, 490] on div at bounding box center [704, 486] width 4 height 22
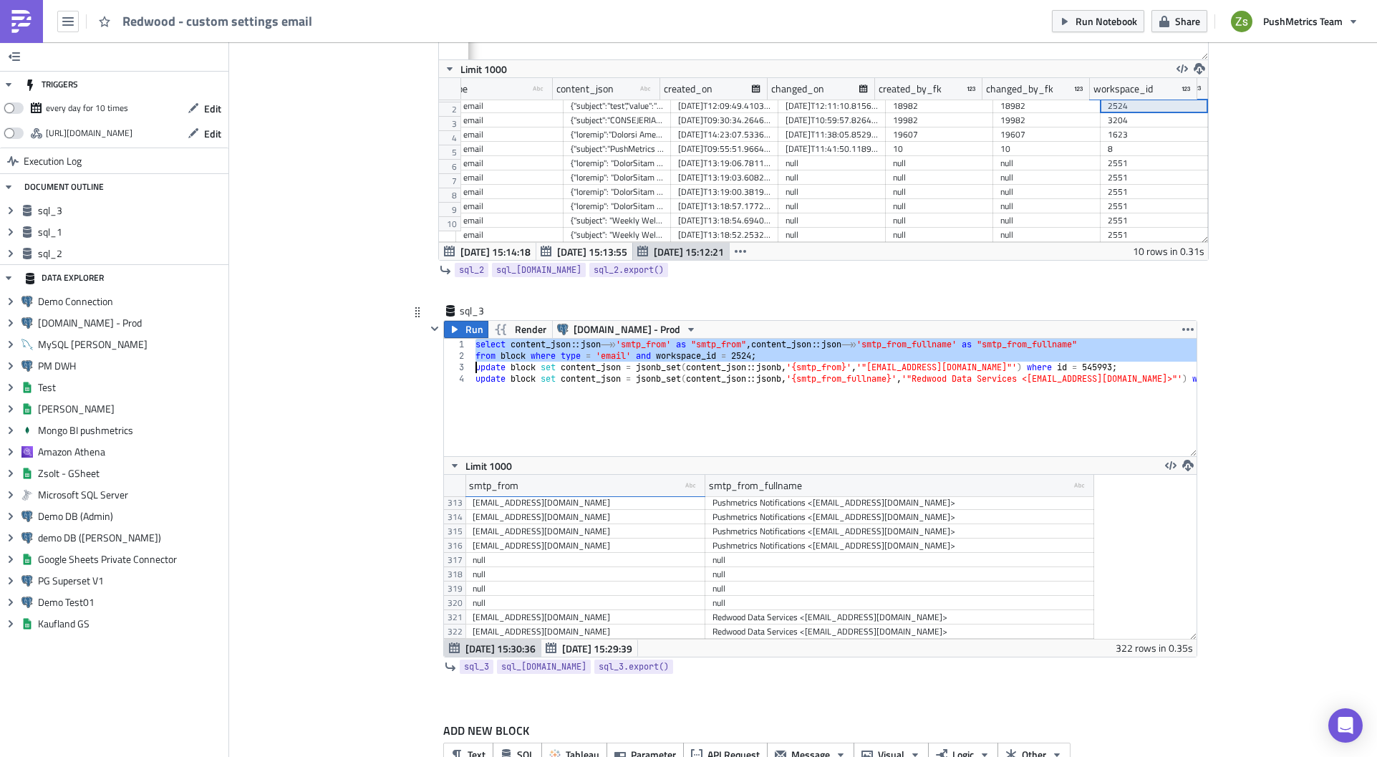
click at [894, 370] on div "select content_json :: json ->> 'smtp_from' as "smtp_from" , content_json :: js…" at bounding box center [889, 404] width 835 height 130
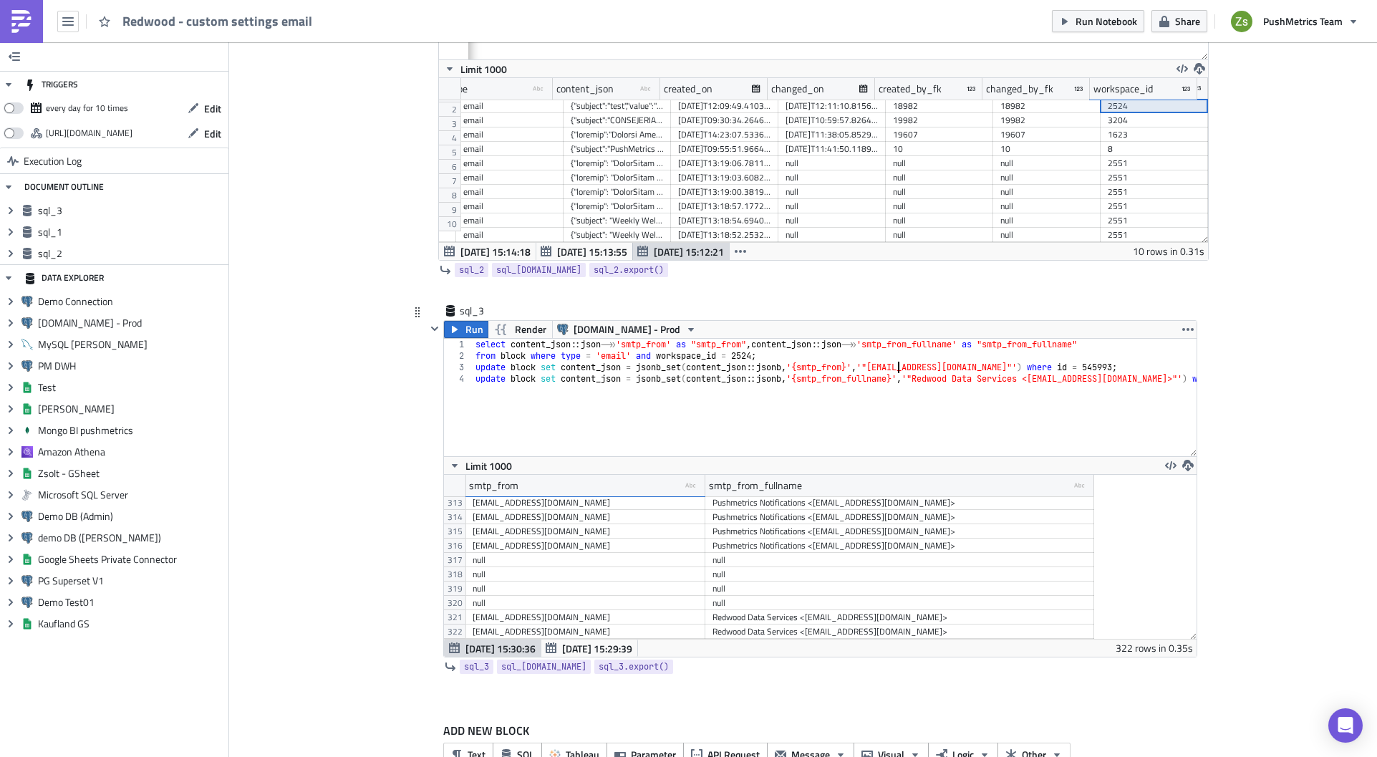
click at [506, 344] on div "select content_json :: json ->> 'smtp_from' as "smtp_from" , content_json :: js…" at bounding box center [889, 404] width 835 height 130
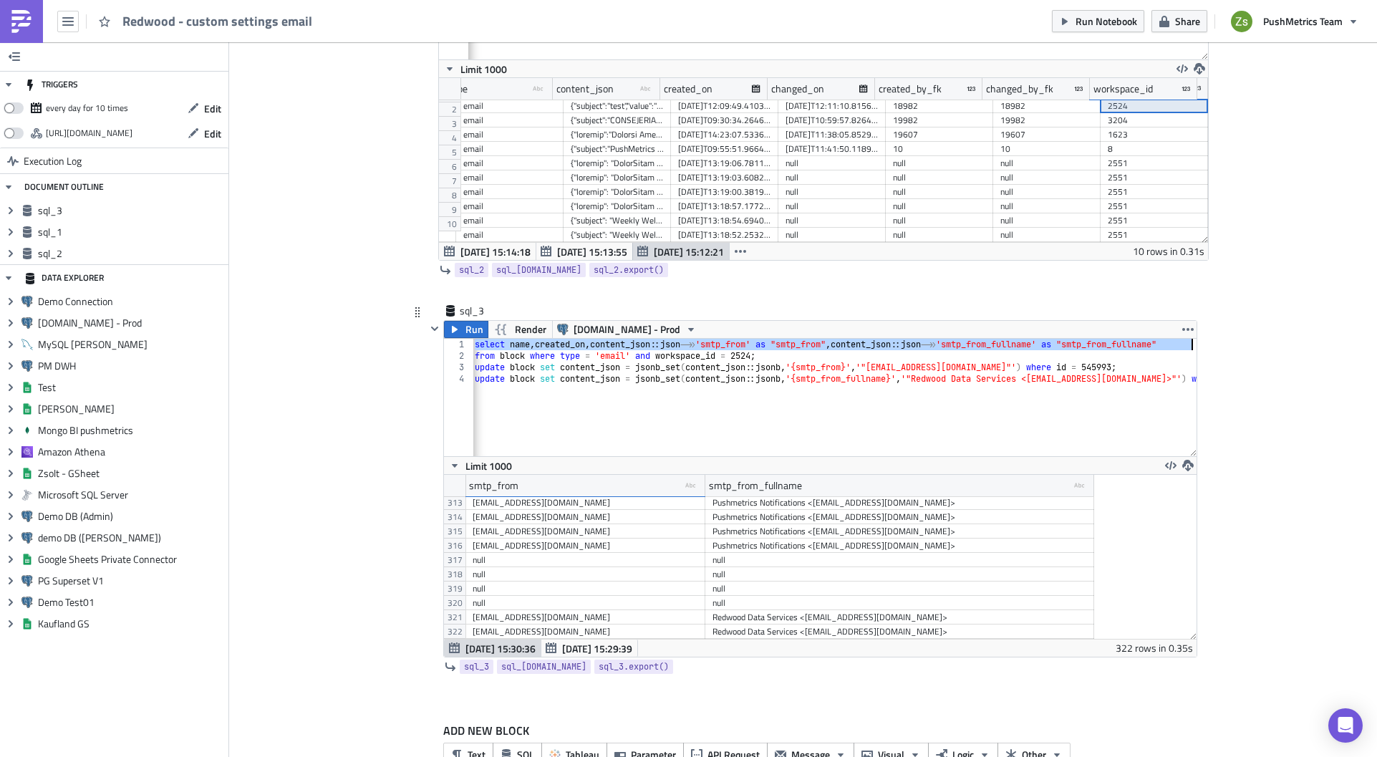
click at [546, 349] on div "select name , created_on , content_json :: json ->> 'smtp_from' as "smtp_from" …" at bounding box center [833, 397] width 723 height 117
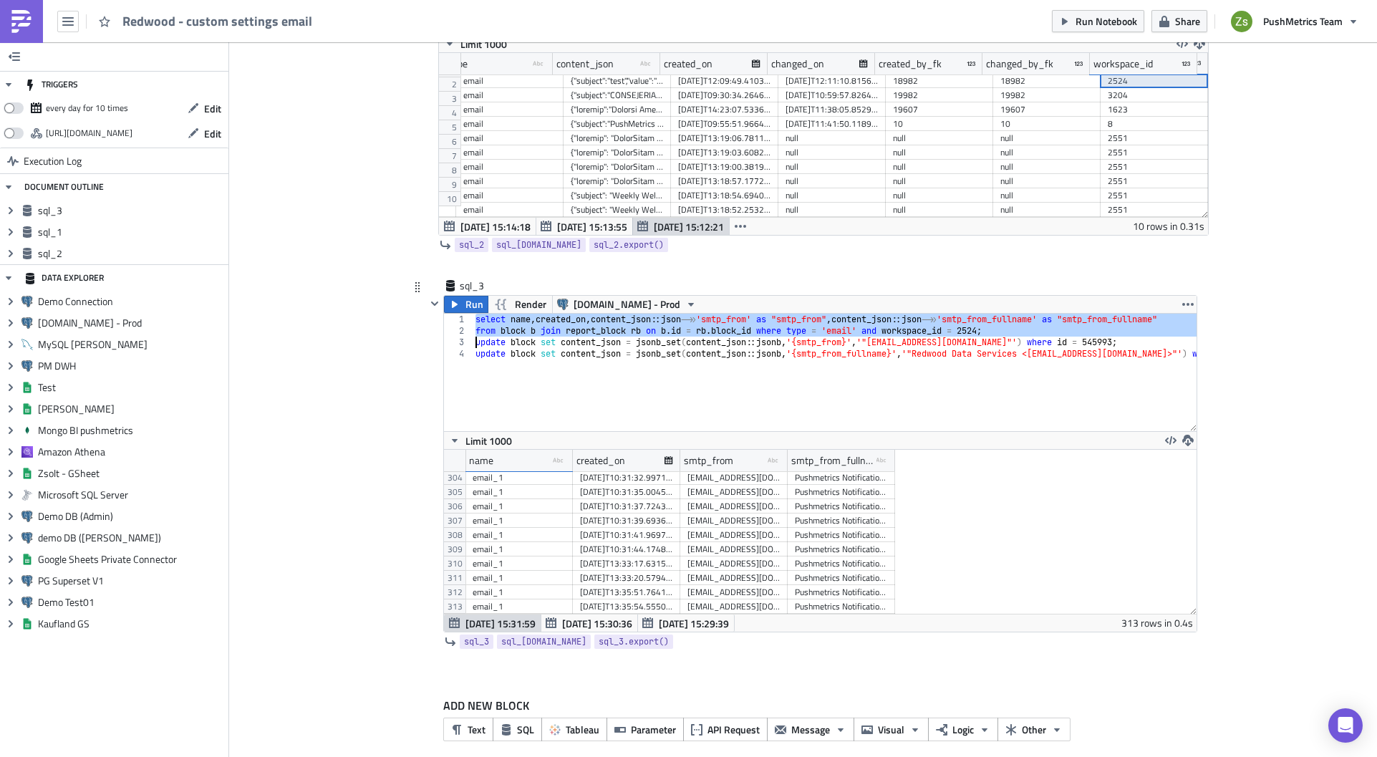
scroll to position [374, 0]
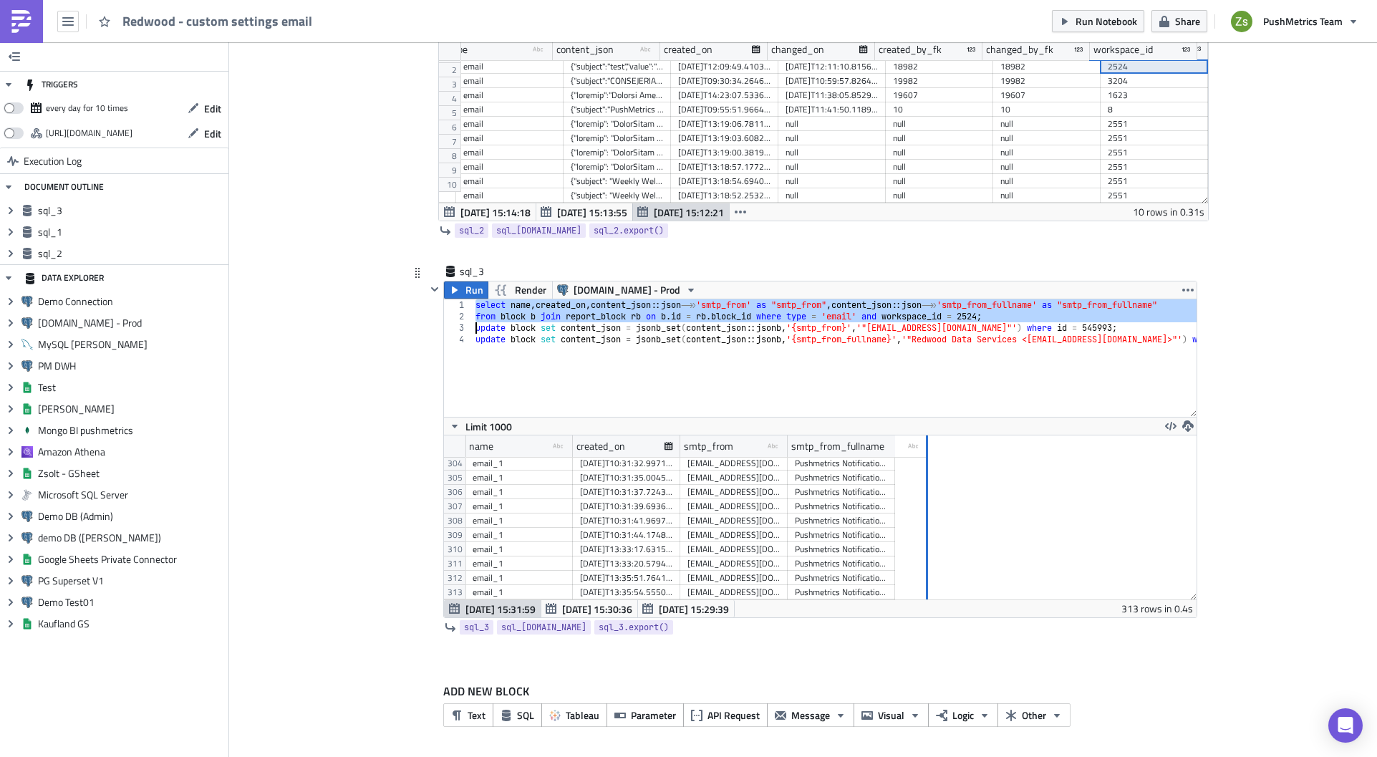
drag, startPoint x: 888, startPoint y: 443, endPoint x: 1008, endPoint y: 450, distance: 119.7
click at [928, 450] on div at bounding box center [927, 446] width 2 height 22
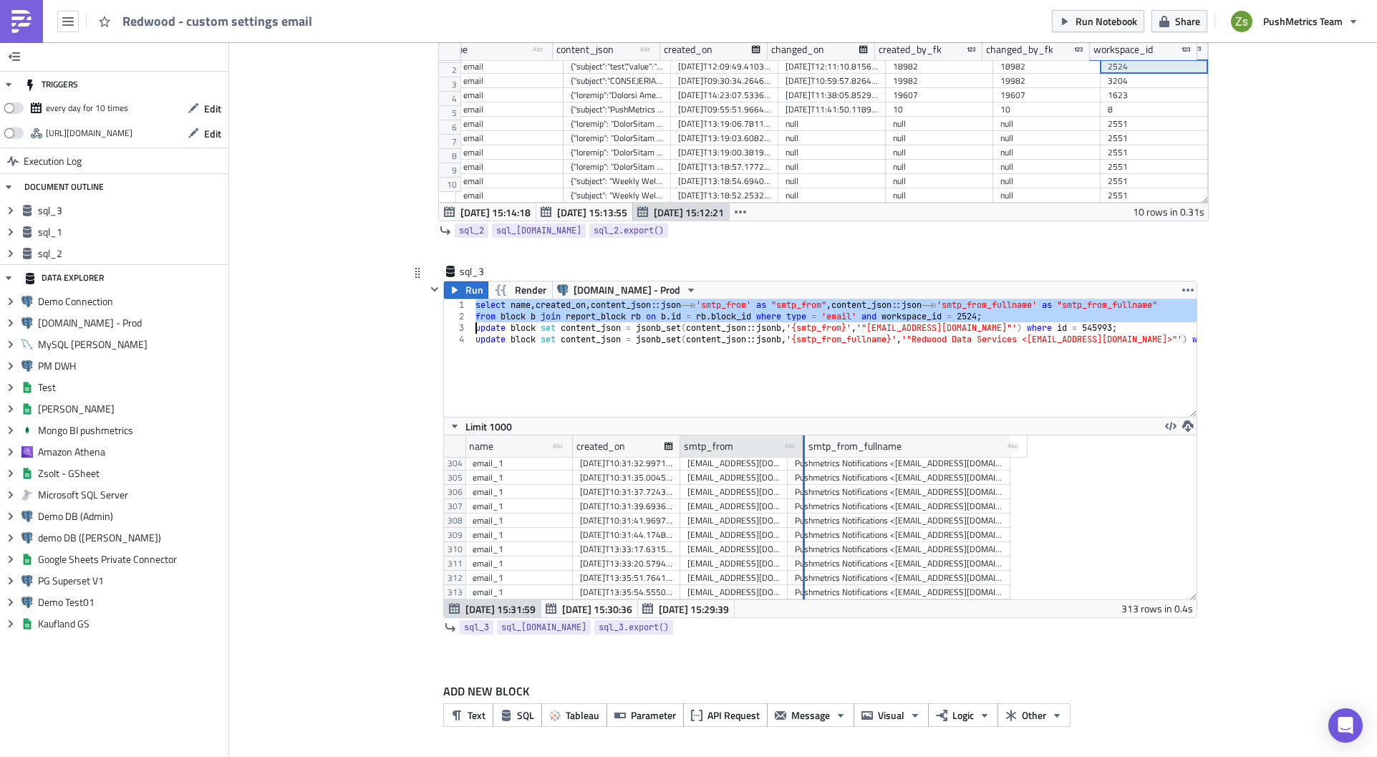
drag, startPoint x: 779, startPoint y: 450, endPoint x: 810, endPoint y: 447, distance: 30.9
click at [805, 447] on div at bounding box center [803, 446] width 4 height 22
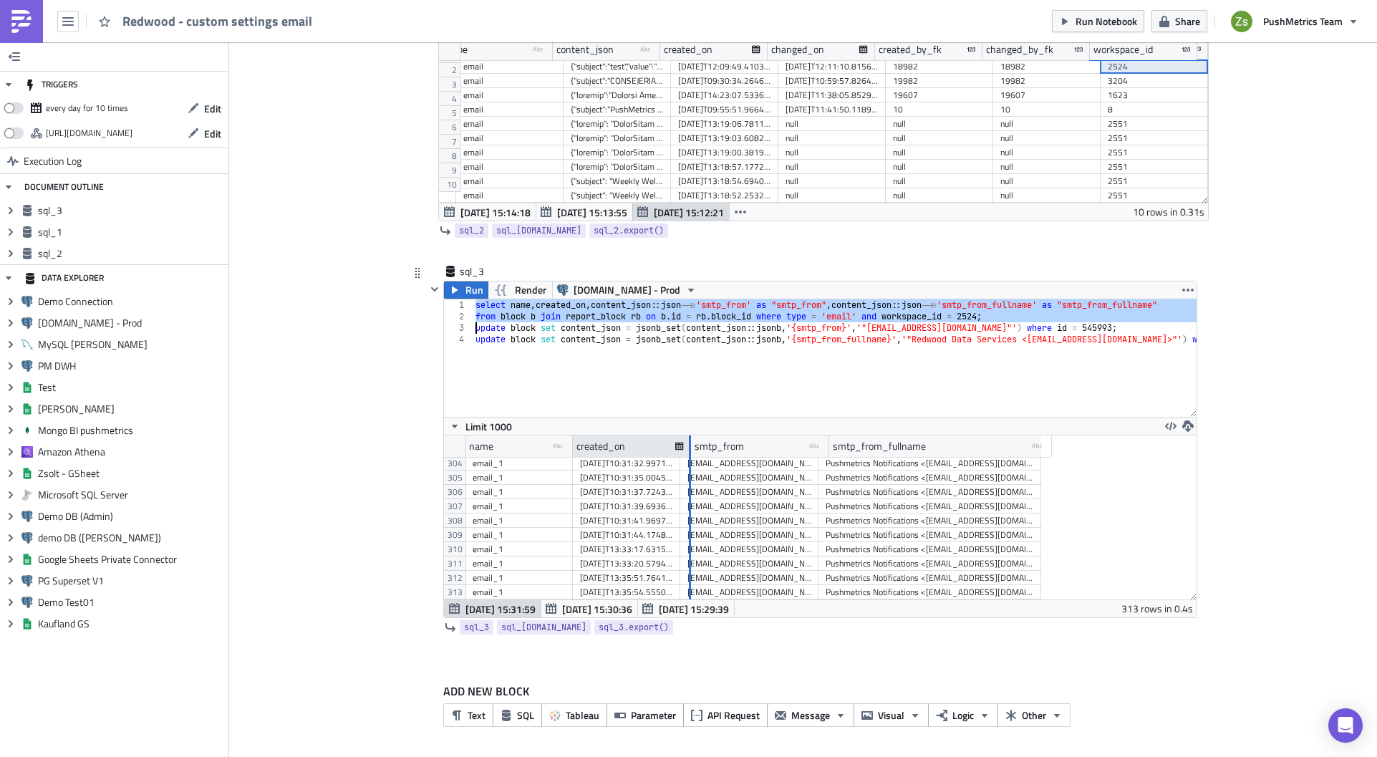
drag, startPoint x: 673, startPoint y: 450, endPoint x: 704, endPoint y: 447, distance: 30.9
click at [691, 447] on div at bounding box center [690, 446] width 2 height 22
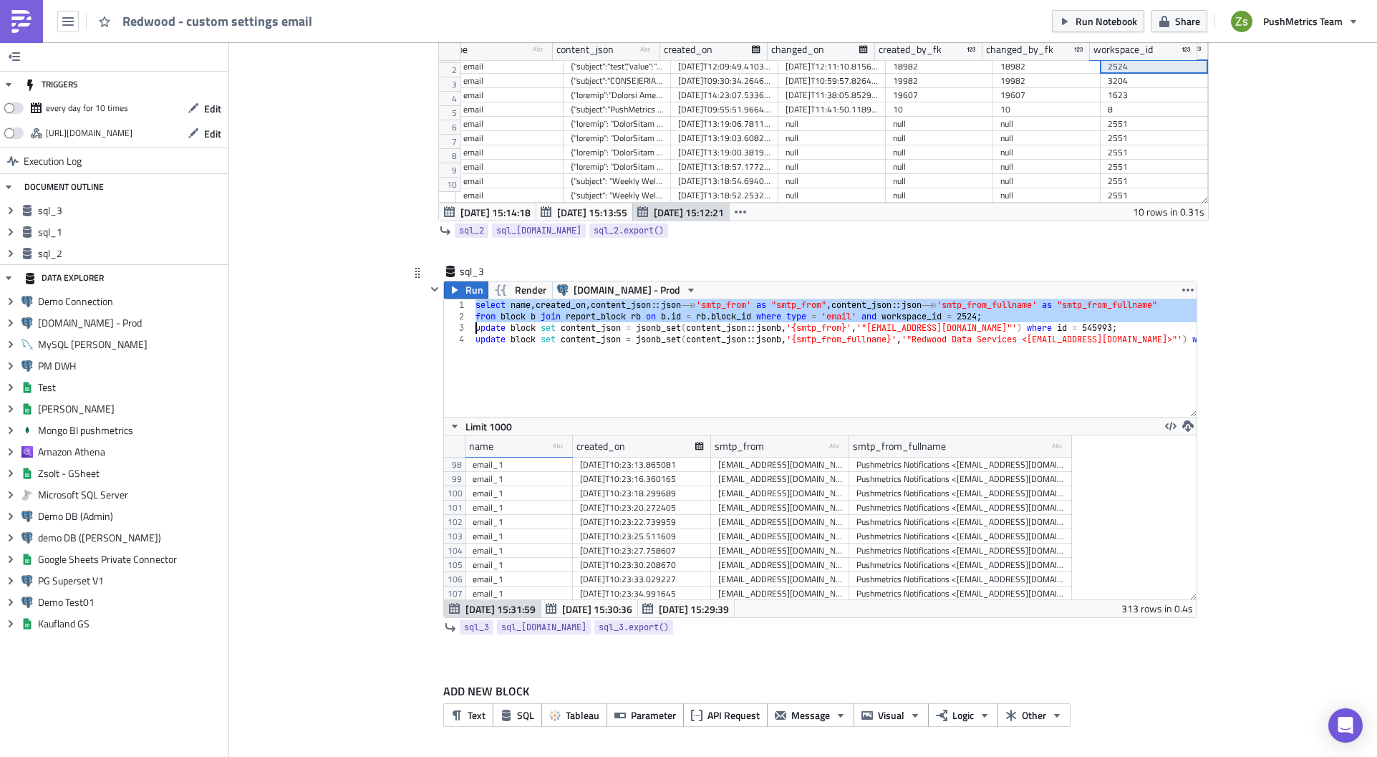
scroll to position [1179, 0]
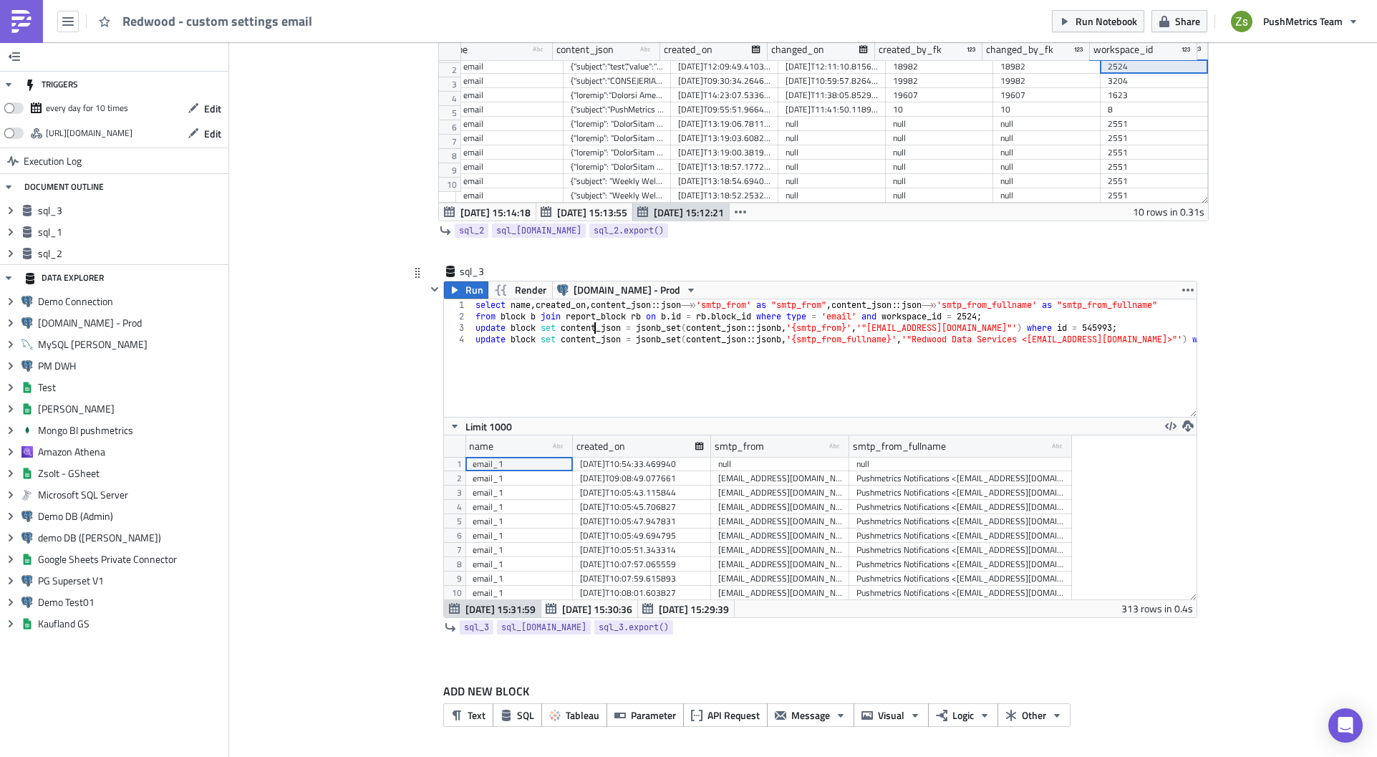
click at [589, 333] on div "select name , created_on , content_json :: json ->> 'smtp_from' as "smtp_from" …" at bounding box center [889, 364] width 835 height 130
click at [511, 303] on div "select name , created_on , content_json :: json ->> 'smtp_from' as "smtp_from" …" at bounding box center [889, 364] width 835 height 130
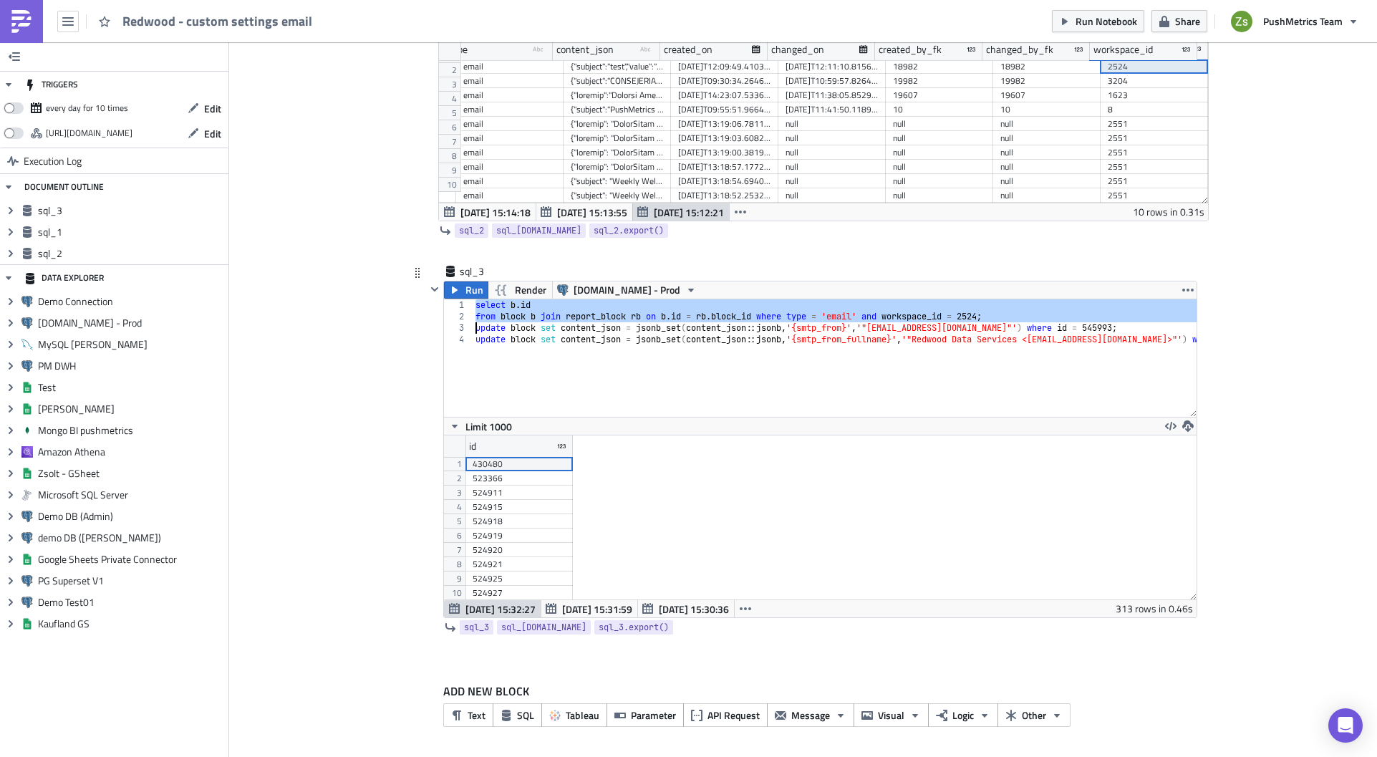
click at [587, 318] on div "select b . id from block b join report_block rb on b . id = rb . block_id where…" at bounding box center [833, 357] width 723 height 117
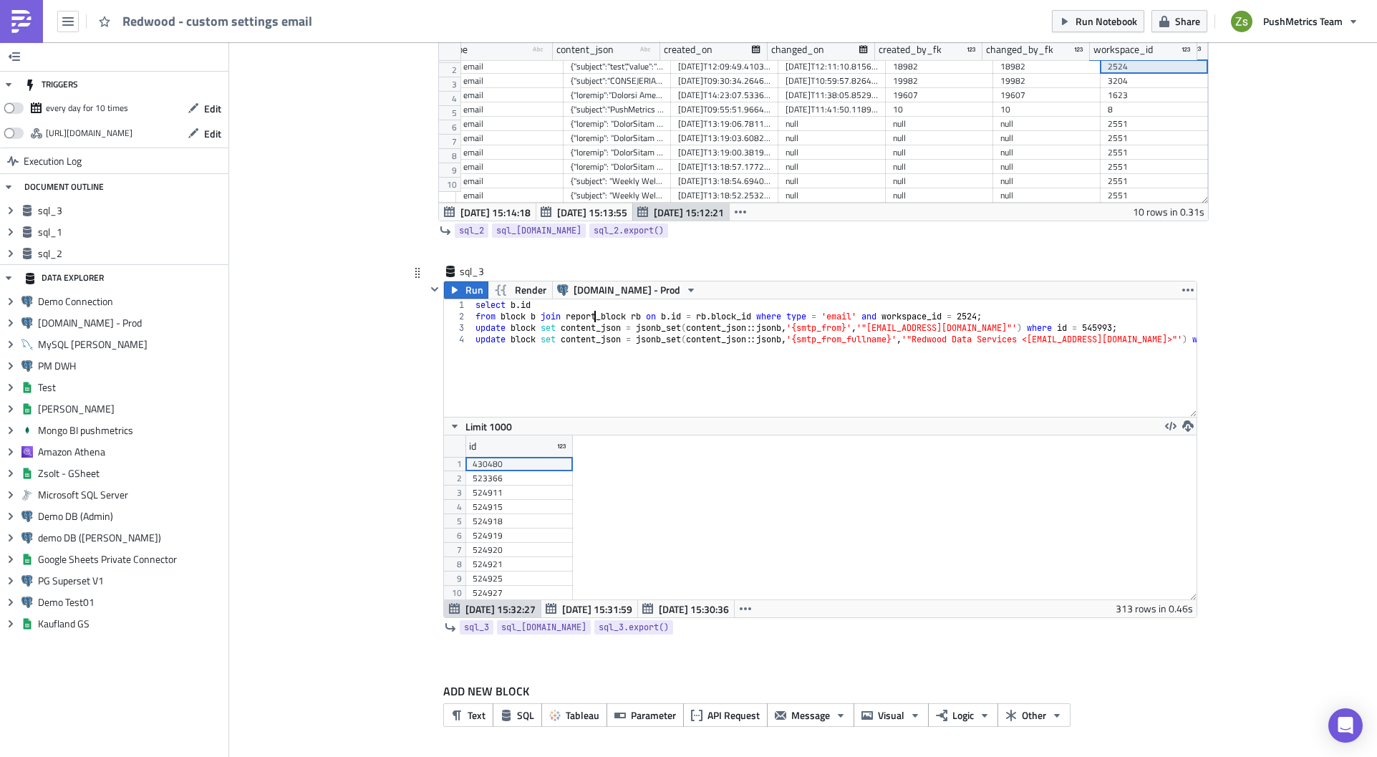
click at [1019, 317] on div "select b . id from block b join report_block rb on b . id = rb . block_id where…" at bounding box center [889, 364] width 835 height 130
click at [1037, 328] on div "select b . id from block b join report_block rb on b . id = rb . block_id where…" at bounding box center [889, 364] width 835 height 130
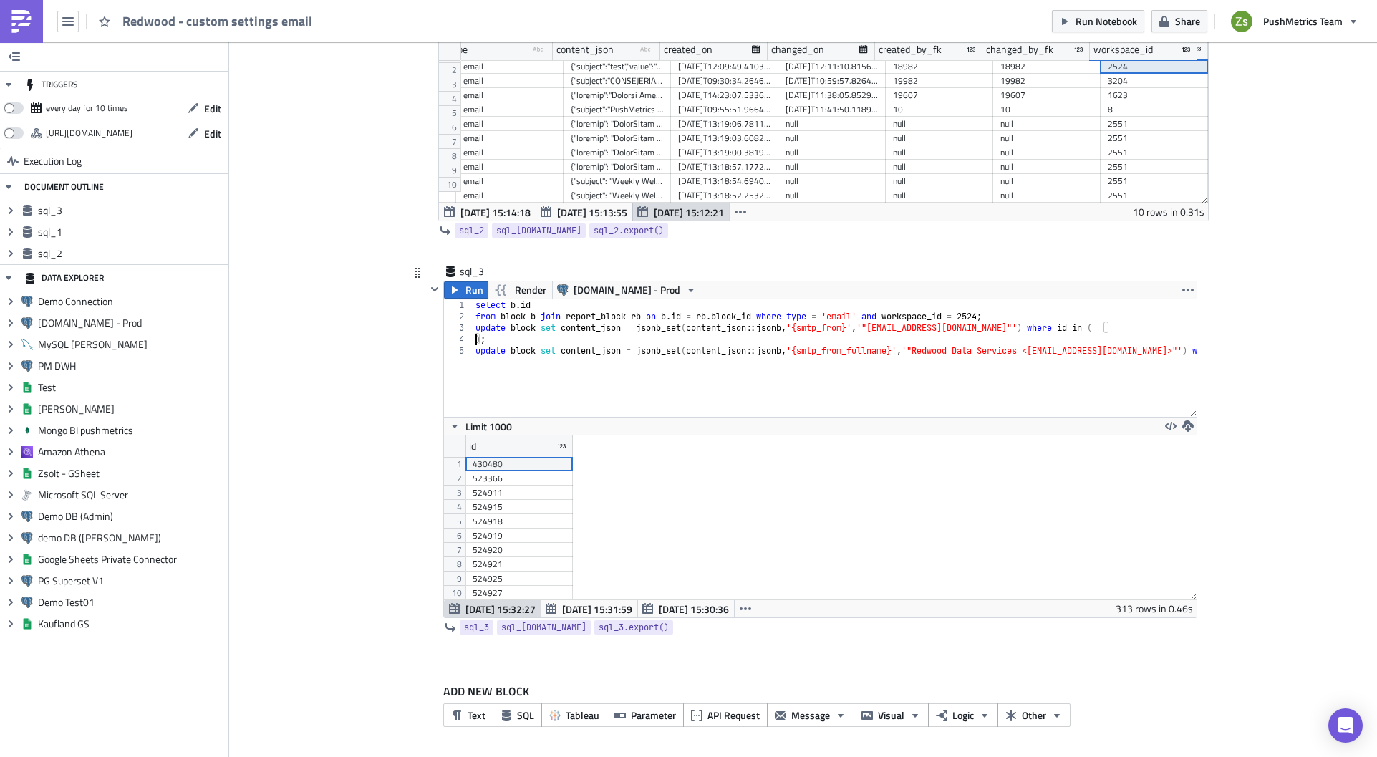
type textarea ");"
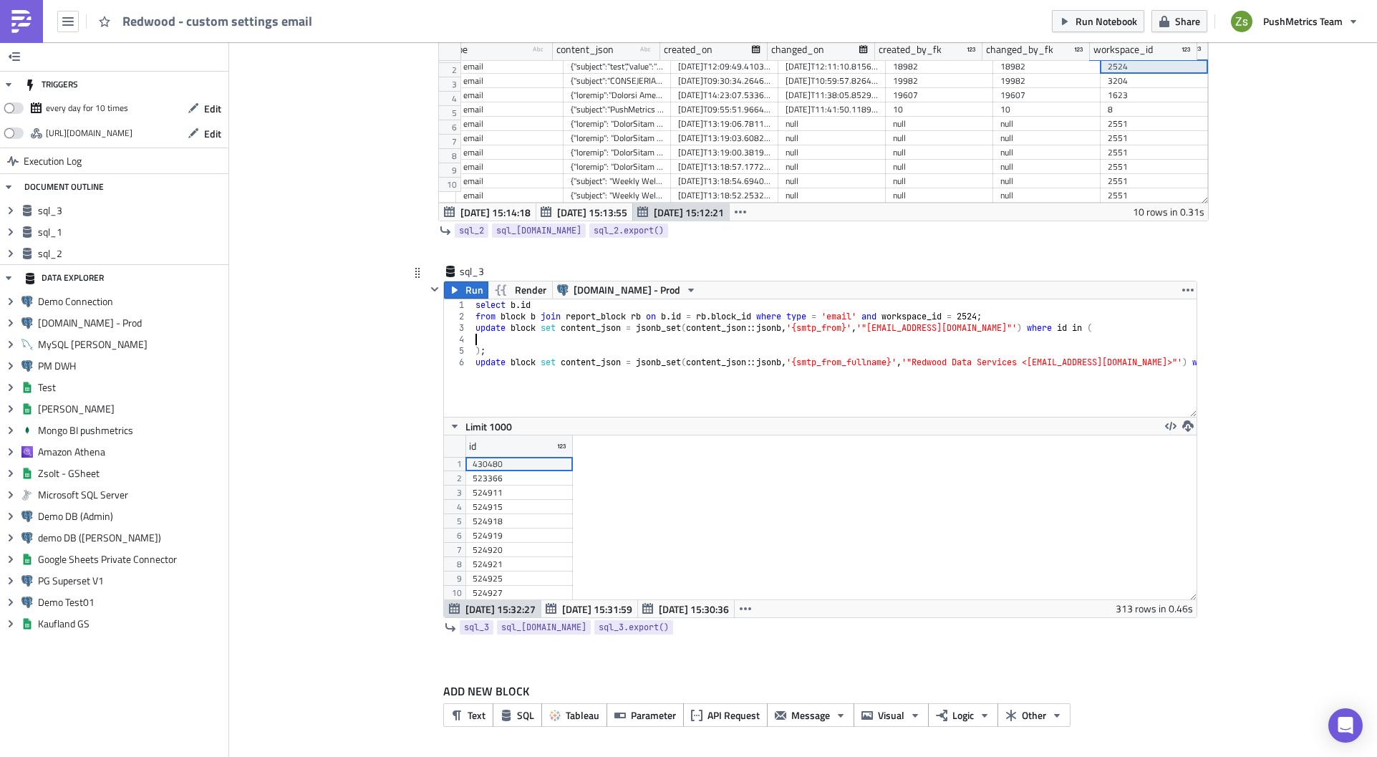
paste textarea "from block b join report_block rb on [DOMAIN_NAME] = [DOMAIN_NAME]_id where typ…"
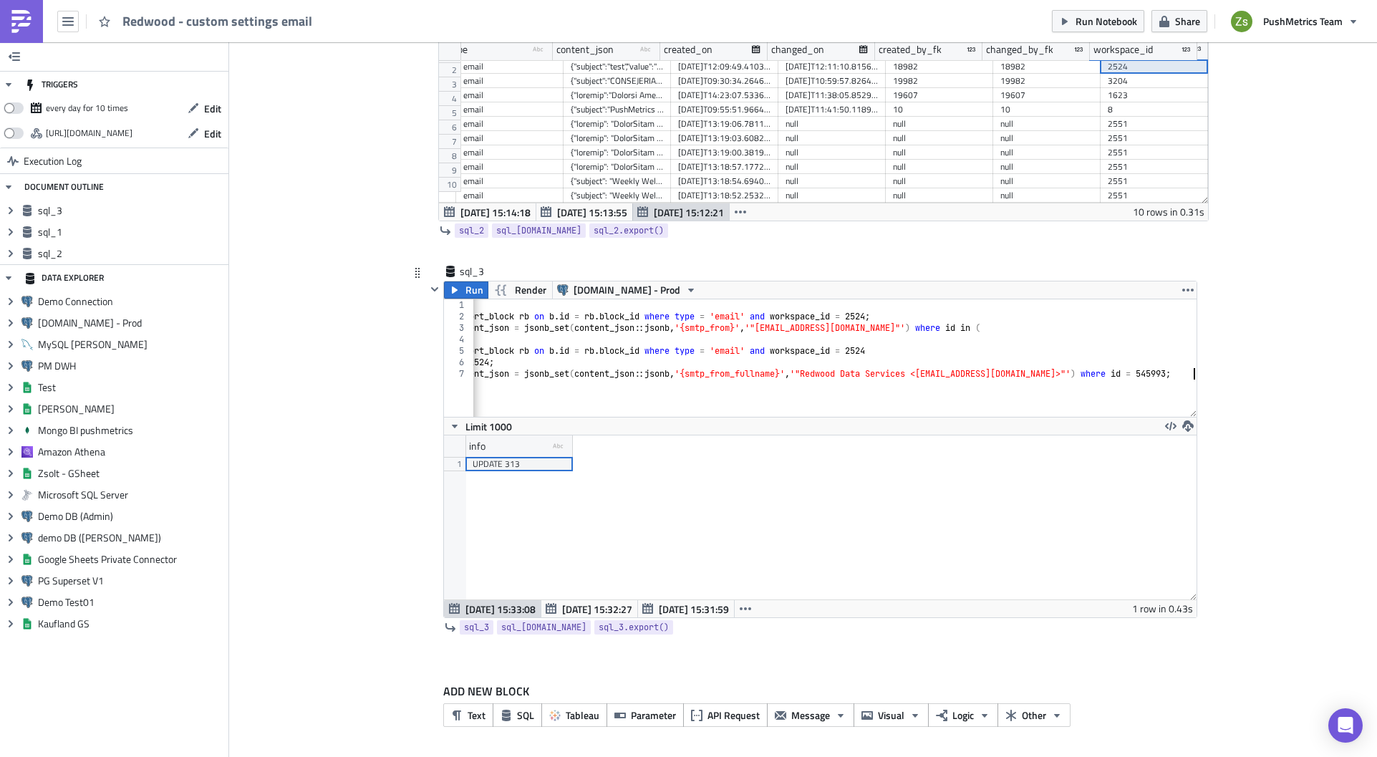
scroll to position [0, 112]
type textarea ") and workspace_id = 2524;"
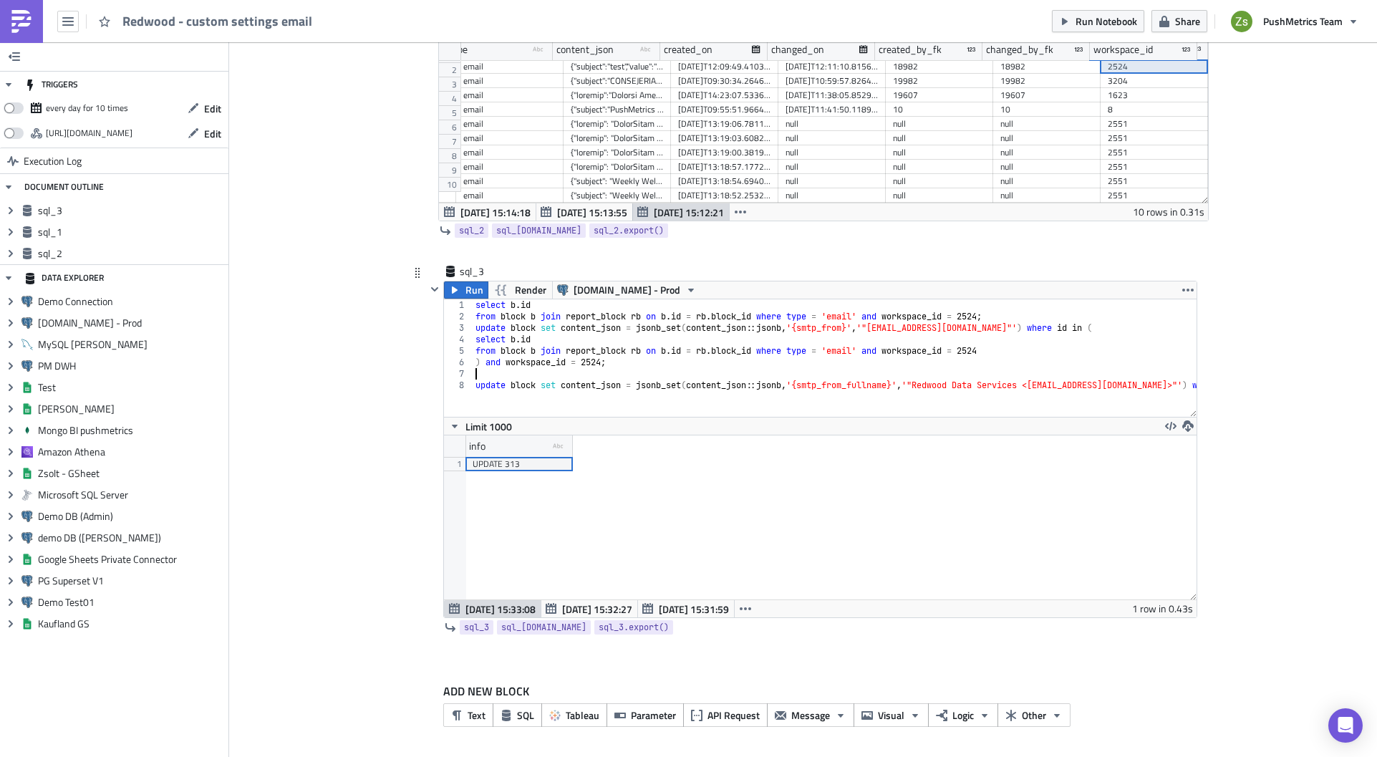
scroll to position [0, 0]
paste textarea "update block set content_json = jsonb_set(content_json::jsonb, '{smtp_from_full…"
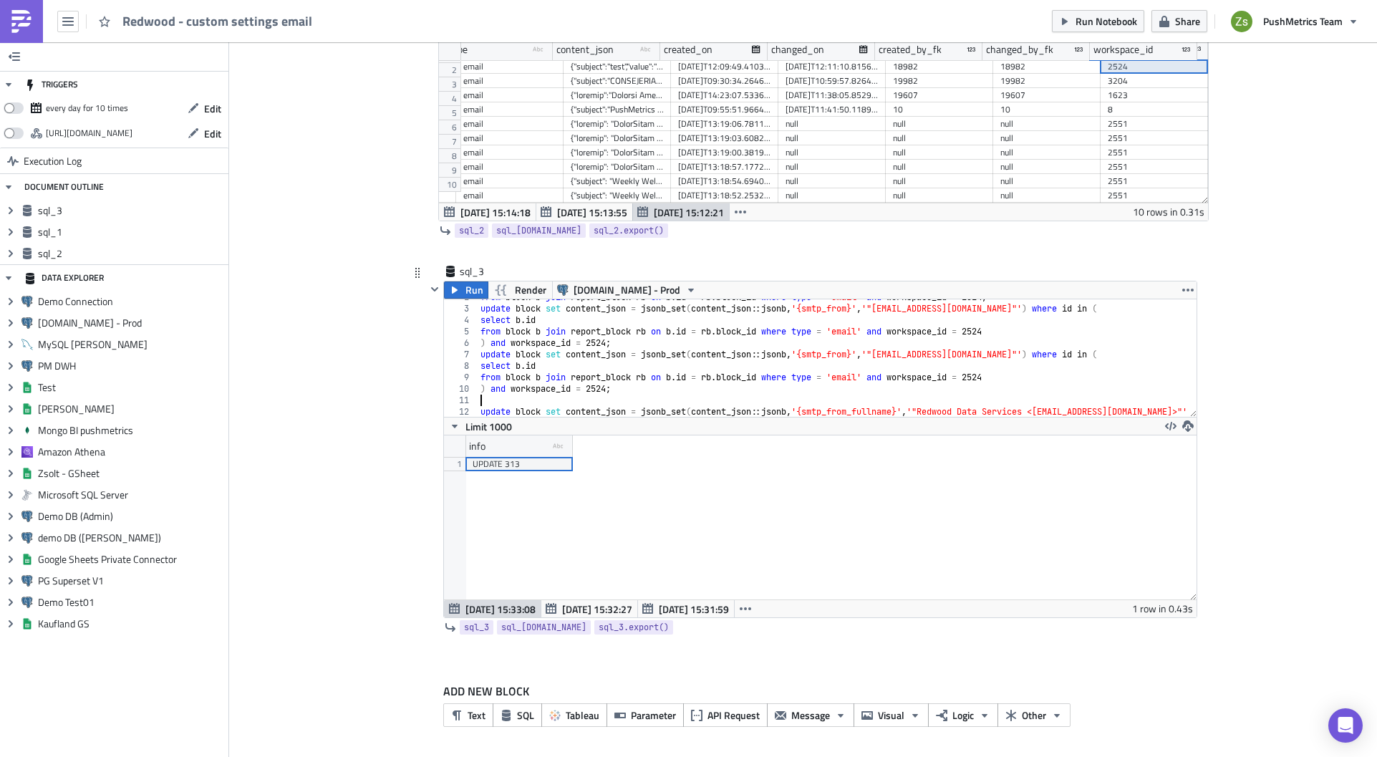
type textarea "update block set content_json = jsonb_set(content_json::jsonb, '{smtp_from_full…"
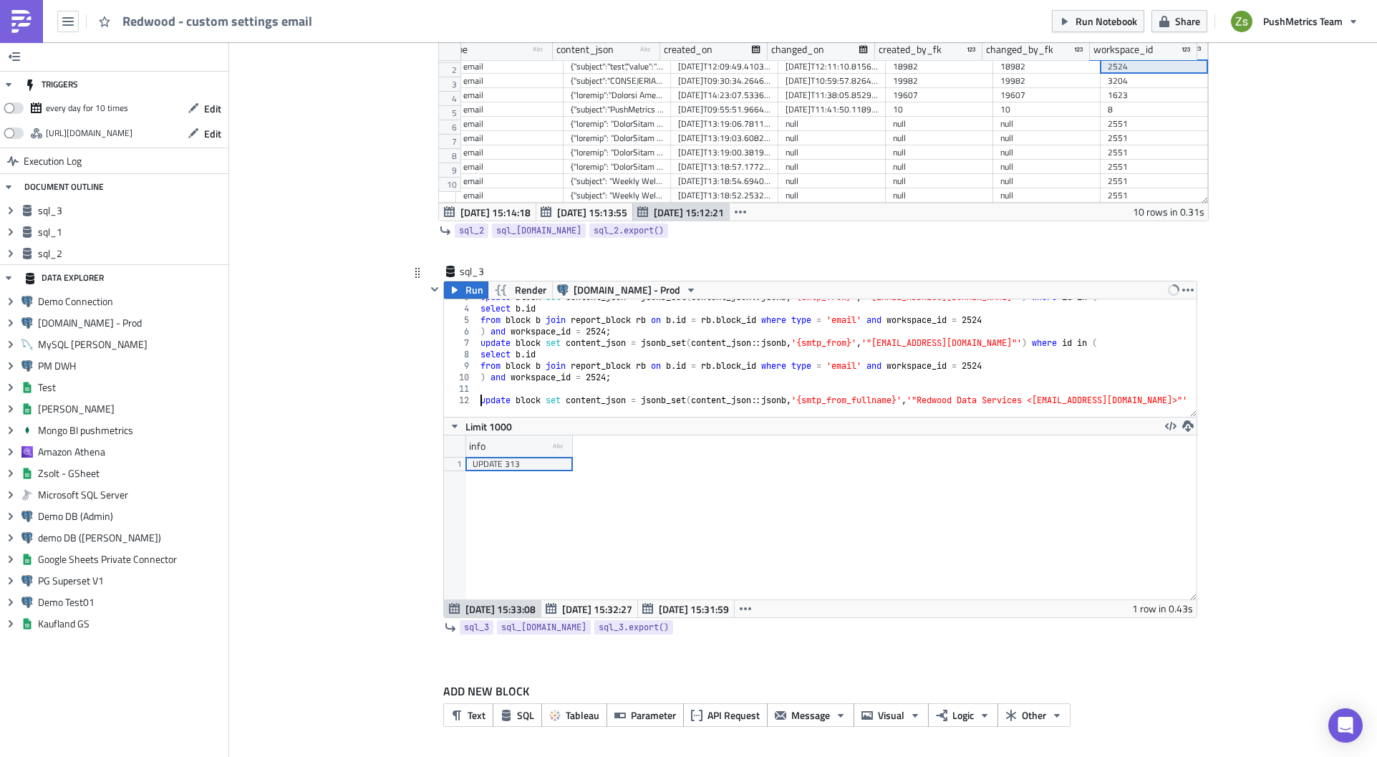
scroll to position [31, 0]
click at [864, 393] on div "update block set content_json = jsonb_set ( content_json :: jsonb , '{smtp_from…" at bounding box center [894, 356] width 835 height 130
click at [867, 398] on div "update block set content_json = jsonb_set ( content_json :: jsonb , '{smtp_from…" at bounding box center [894, 356] width 835 height 130
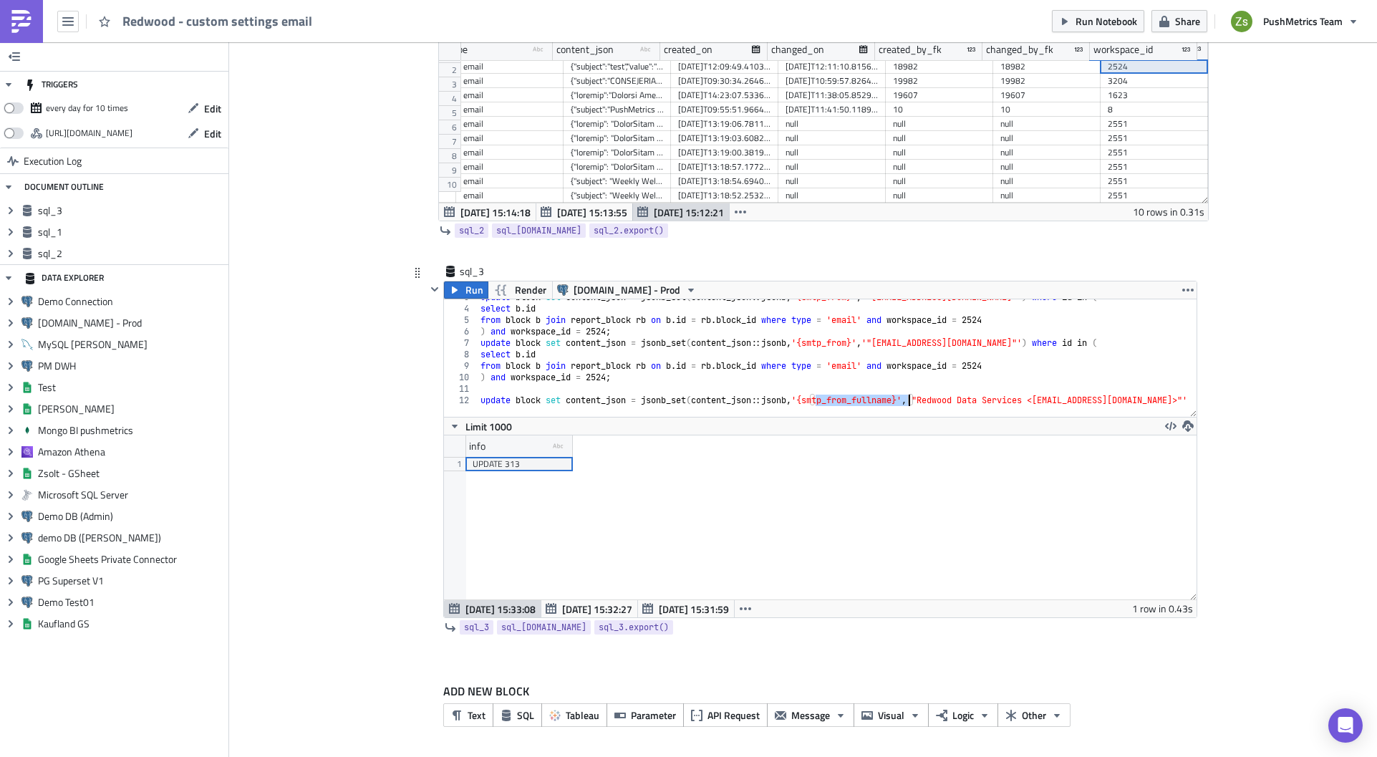
click at [840, 336] on div "update block set content_json = jsonb_set ( content_json :: jsonb , '{smtp_from…" at bounding box center [894, 356] width 835 height 130
click at [839, 340] on div "update block set content_json = jsonb_set ( content_json :: jsonb , '{smtp_from…" at bounding box center [894, 356] width 835 height 130
paste textarea "_fullname"
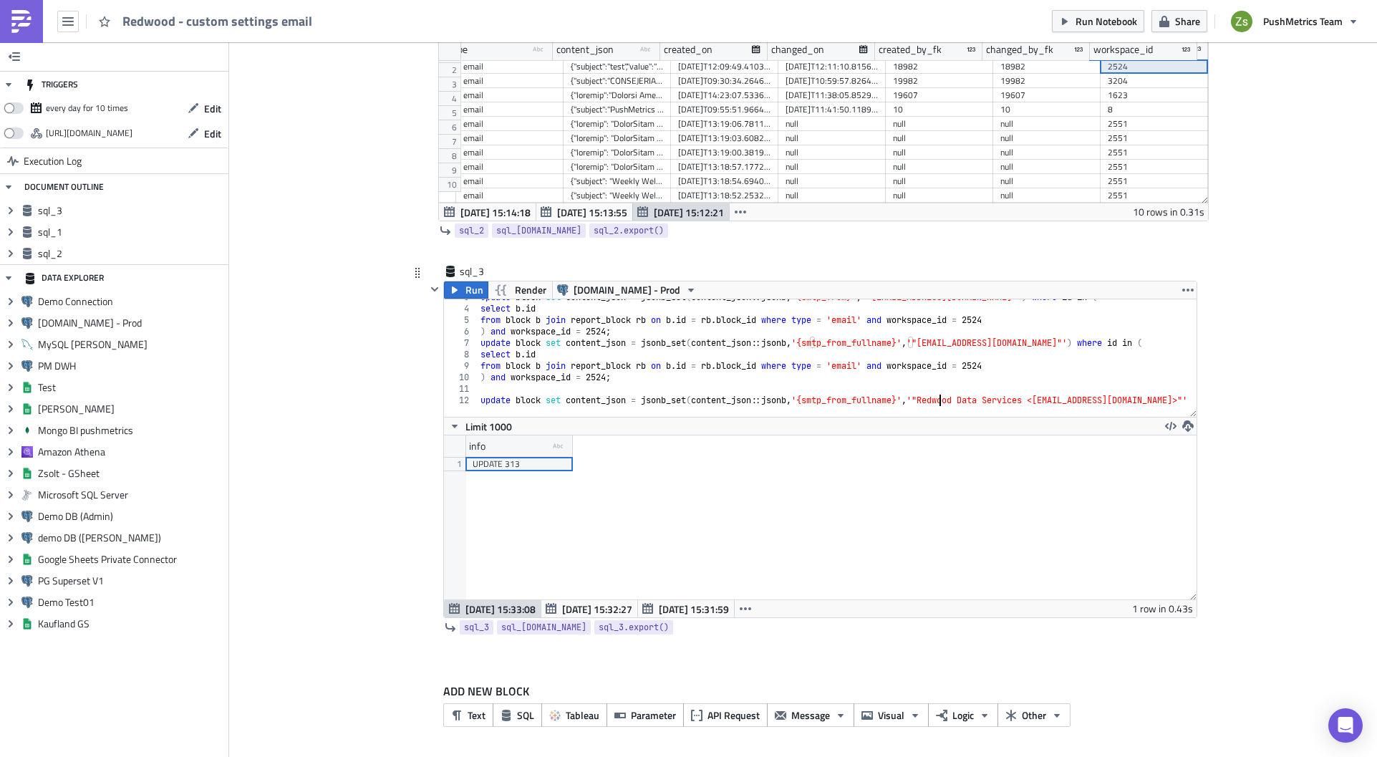
click at [933, 401] on div "update block set content_json = jsonb_set ( content_json :: jsonb , '{smtp_from…" at bounding box center [894, 356] width 835 height 130
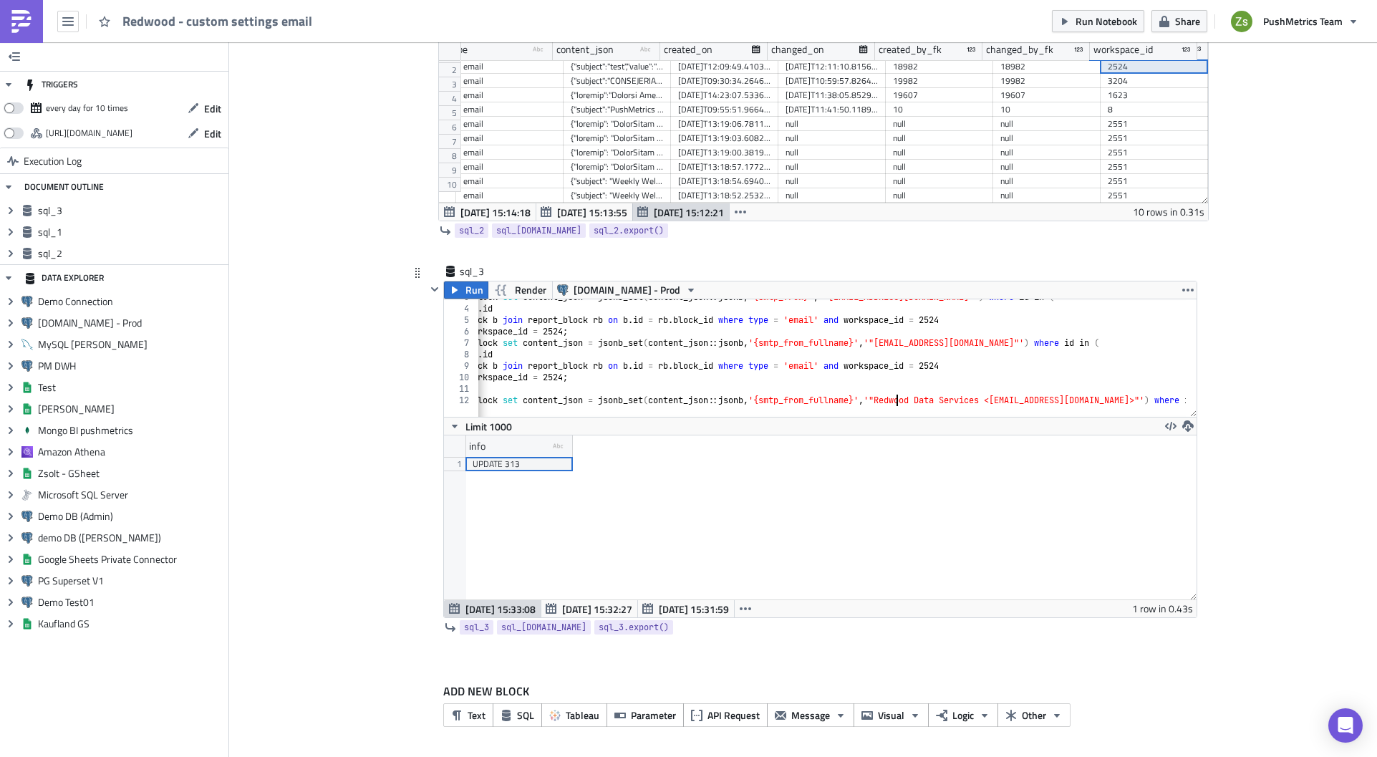
scroll to position [0, 127]
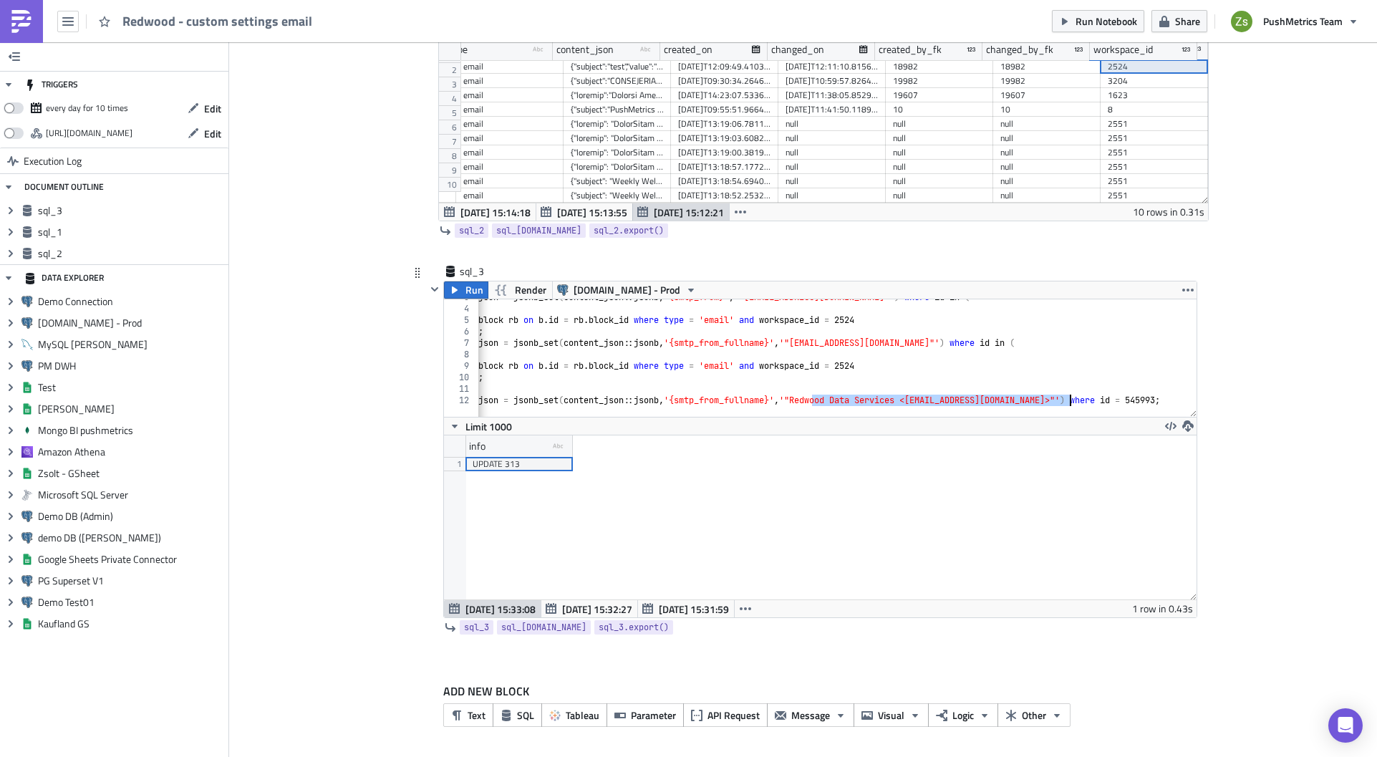
click at [1065, 398] on div "update block set content_json = jsonb_set ( content_json :: jsonb , '{smtp_from…" at bounding box center [767, 356] width 835 height 130
drag, startPoint x: 807, startPoint y: 344, endPoint x: 940, endPoint y: 346, distance: 133.2
click at [940, 346] on div "update block set content_json = jsonb_set ( content_json :: jsonb , '{smtp_from…" at bounding box center [767, 356] width 835 height 130
paste textarea "Redwood Data Services <[EMAIL_ADDRESS][DOMAIN_NAME]>"
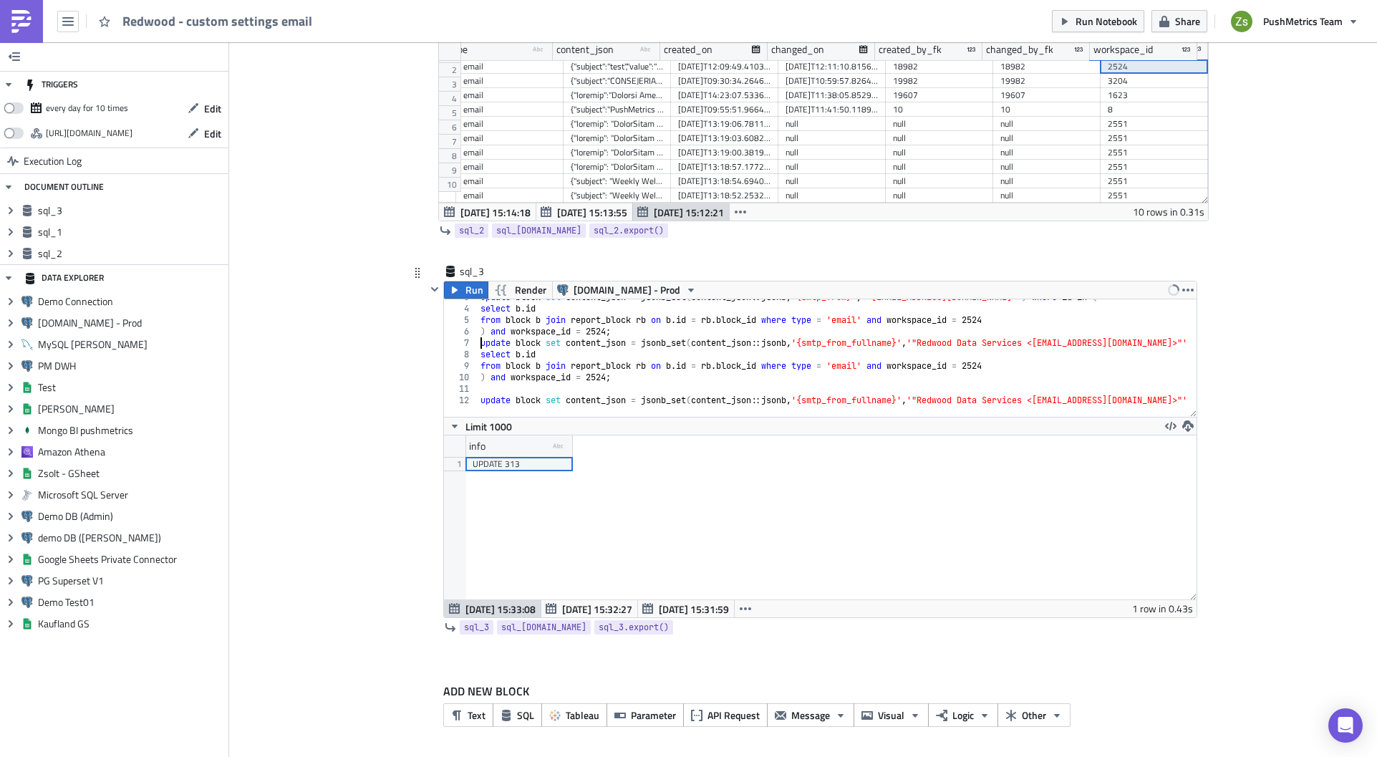
scroll to position [0, 0]
type textarea ") and workspace_id = 2524;"
type textarea "-- update block set content_json = jsonb_set(content_json::jsonb, '{smtp_from_f…"
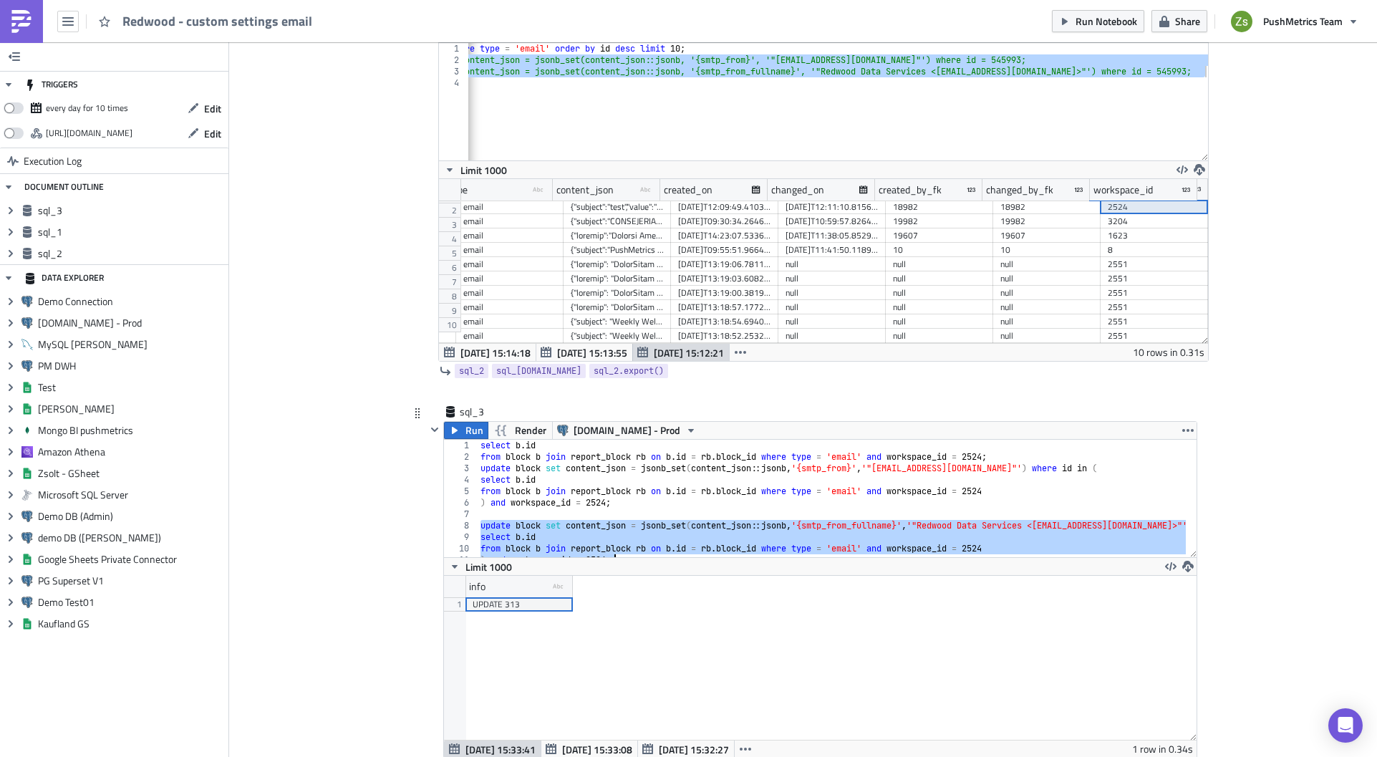
scroll to position [231, 0]
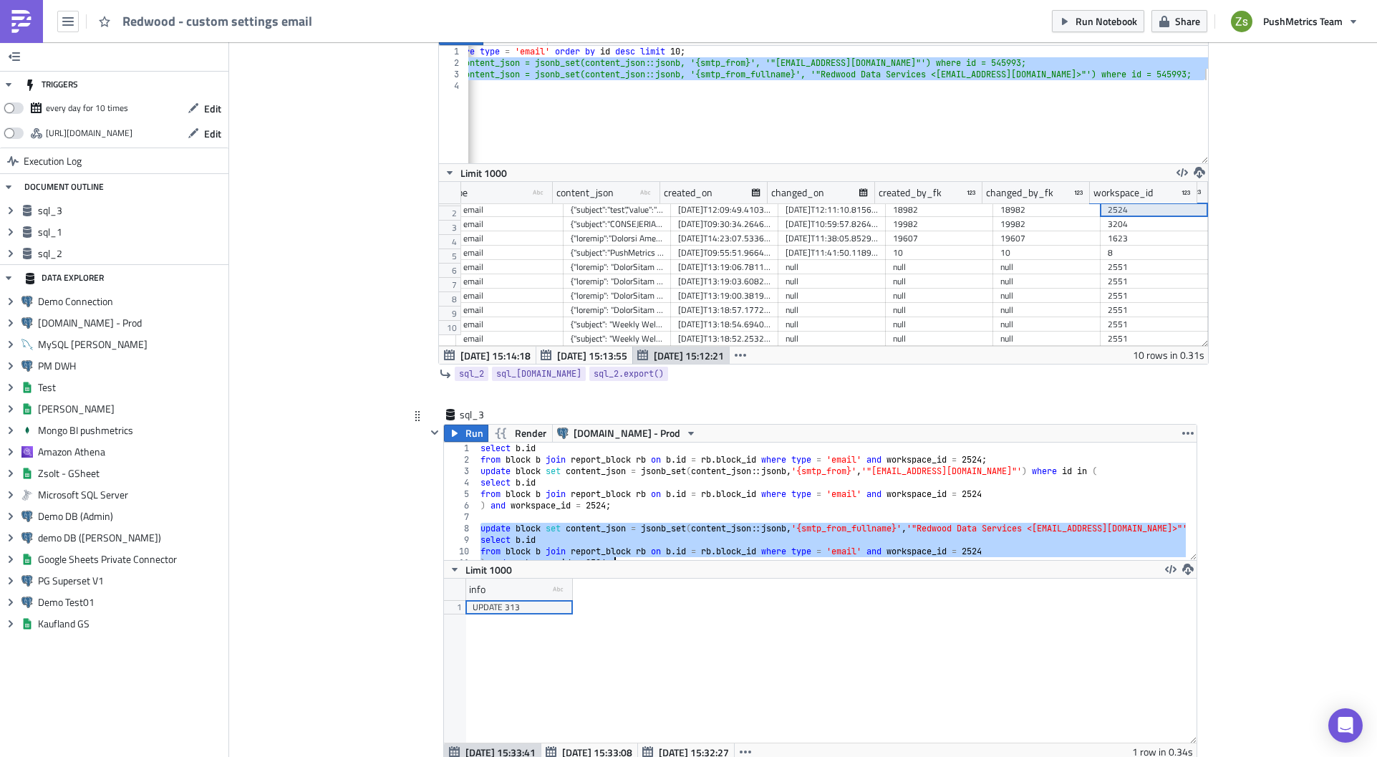
click at [821, 477] on div "select b . id from block b join report_block rb on b . id = rb . block_id where…" at bounding box center [902, 507] width 851 height 130
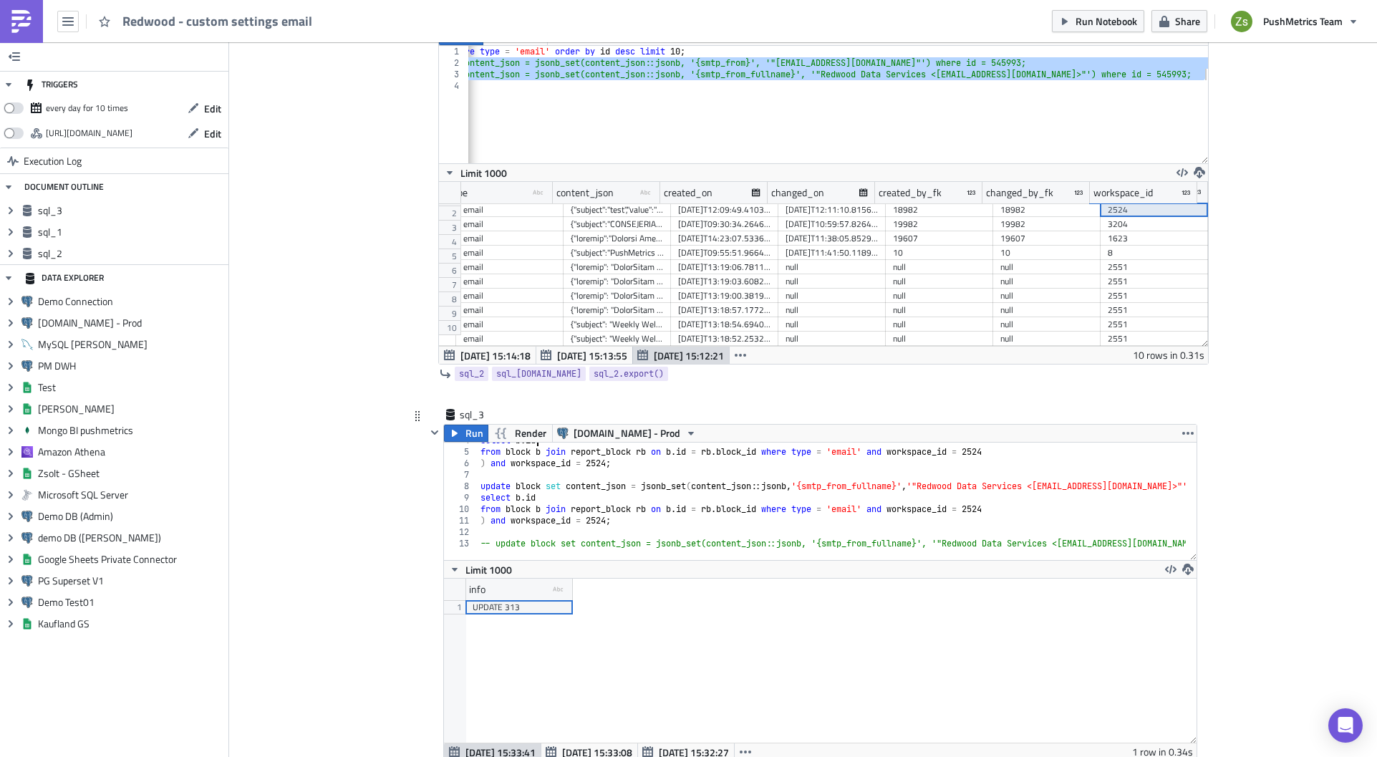
scroll to position [374, 0]
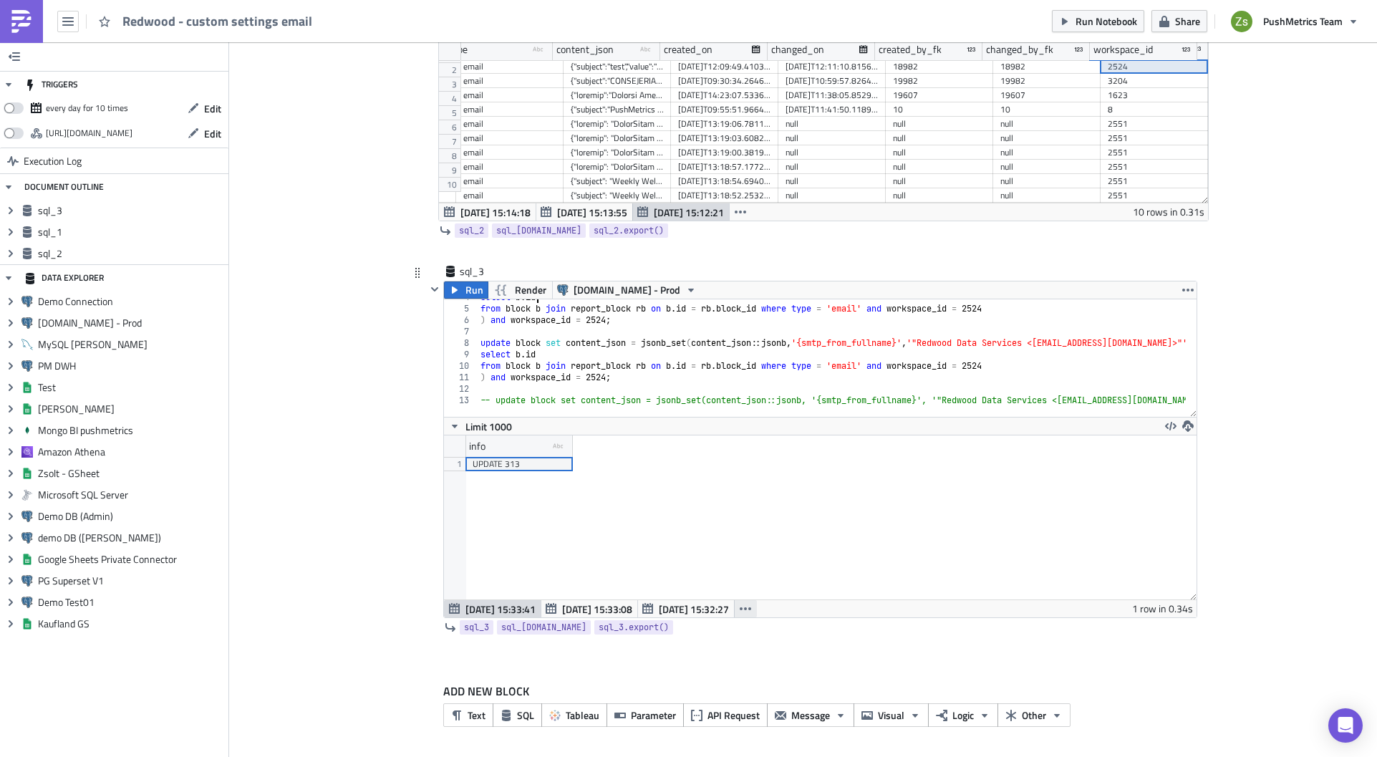
type textarea "select [DOMAIN_NAME]"
click at [740, 506] on icon "button" at bounding box center [745, 608] width 11 height 11
click at [713, 506] on div "[DATE] 15:30:36" at bounding box center [688, 663] width 90 height 14
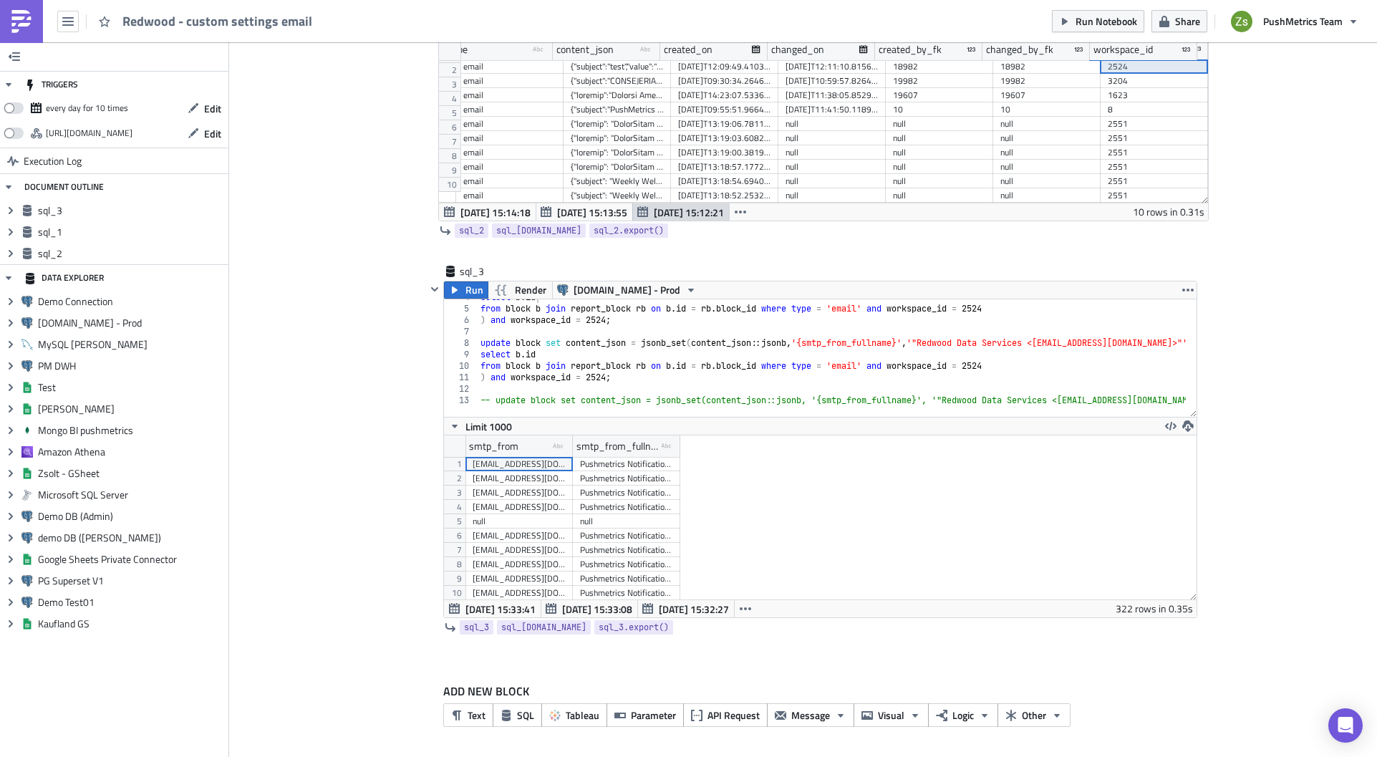
scroll to position [164, 752]
click at [1093, 423] on icon "button" at bounding box center [1170, 425] width 11 height 11
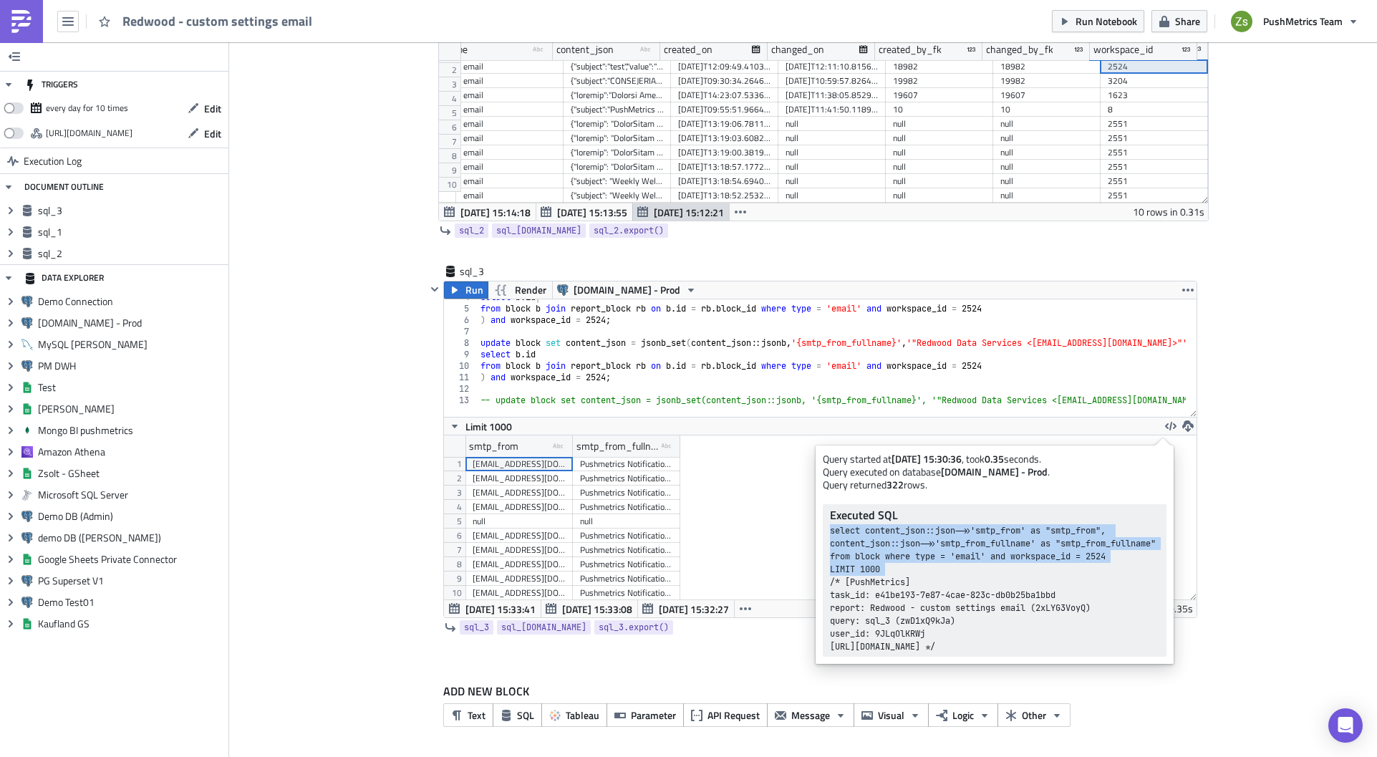
drag, startPoint x: 829, startPoint y: 531, endPoint x: 984, endPoint y: 578, distance: 161.7
click at [984, 506] on div "Executed SQL select content_json::json->>'smtp_from' as "smtp_from", content_js…" at bounding box center [995, 580] width 344 height 152
copy div "select content_json::json->>'smtp_from' as "smtp_from", content_json::json->>'s…"
click at [517, 506] on span "SQL" at bounding box center [525, 714] width 17 height 15
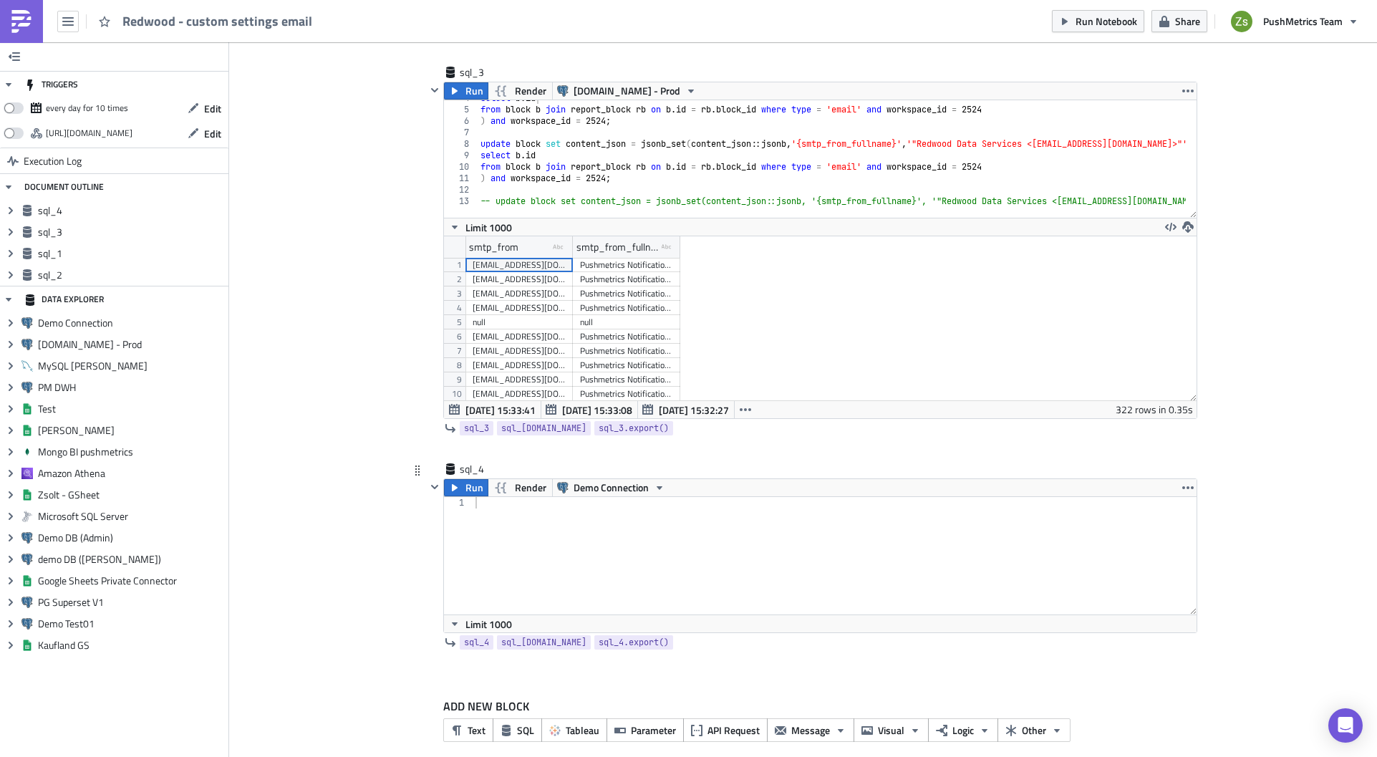
scroll to position [588, 0]
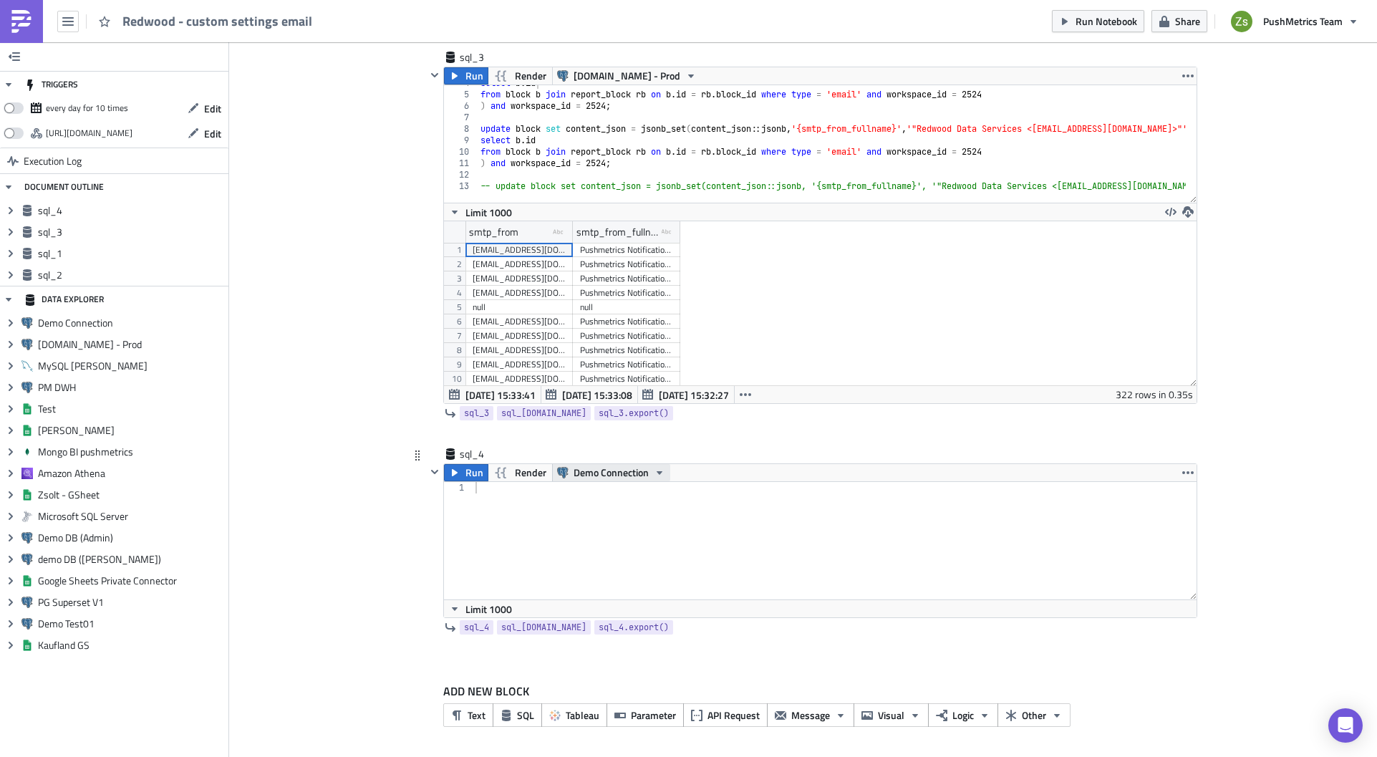
click at [607, 480] on span "Demo Connection" at bounding box center [610, 472] width 75 height 17
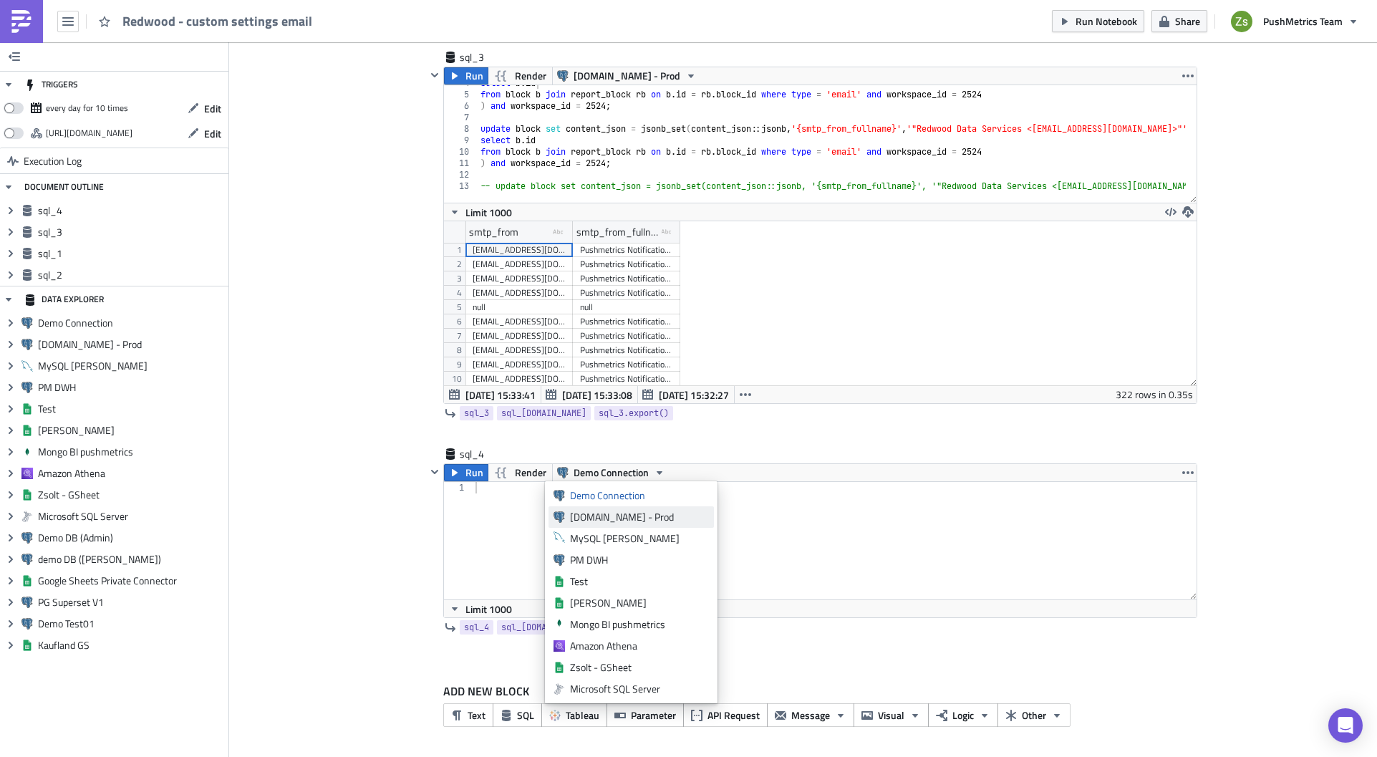
click at [606, 506] on div "[DOMAIN_NAME] - Prod" at bounding box center [639, 517] width 139 height 14
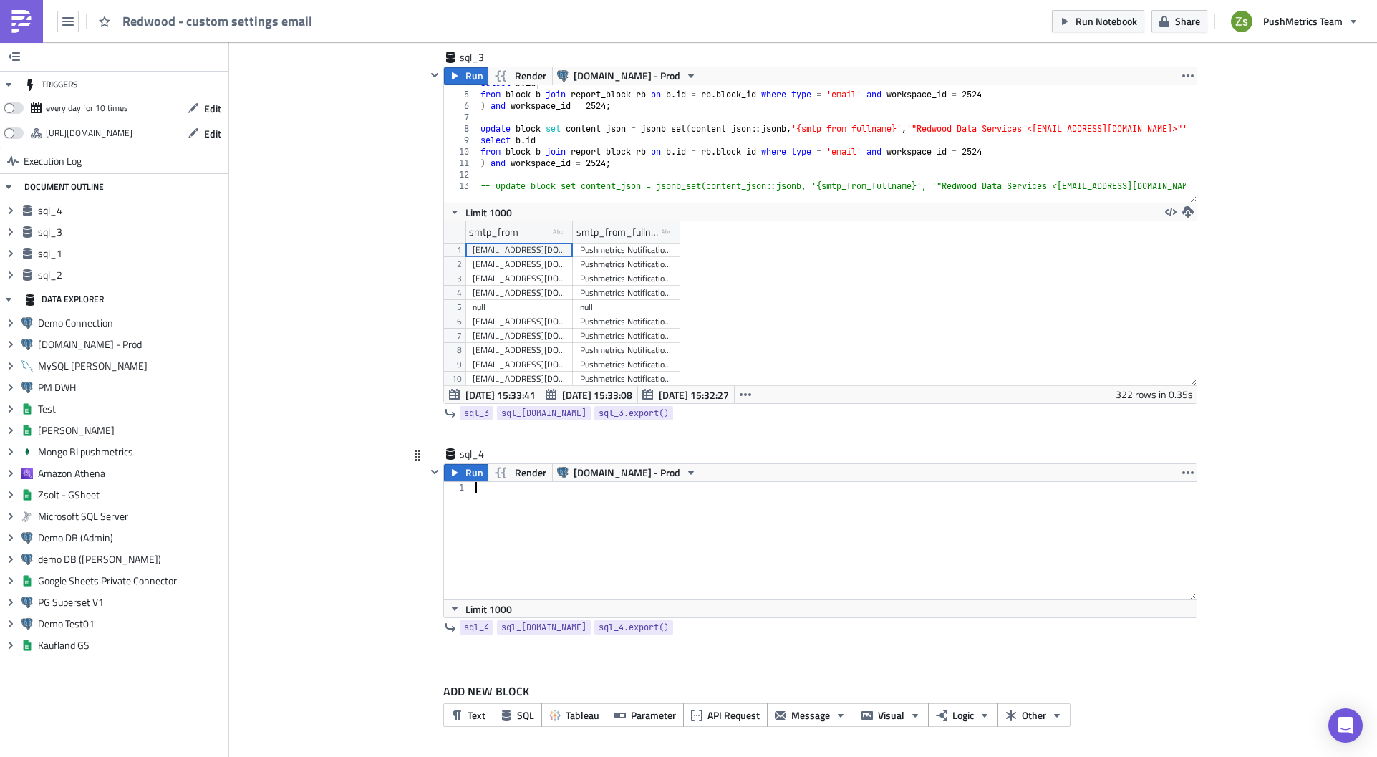
click at [565, 505] on div at bounding box center [834, 552] width 724 height 140
paste textarea "LIMIT 1000"
type textarea "LIMIT 1000"
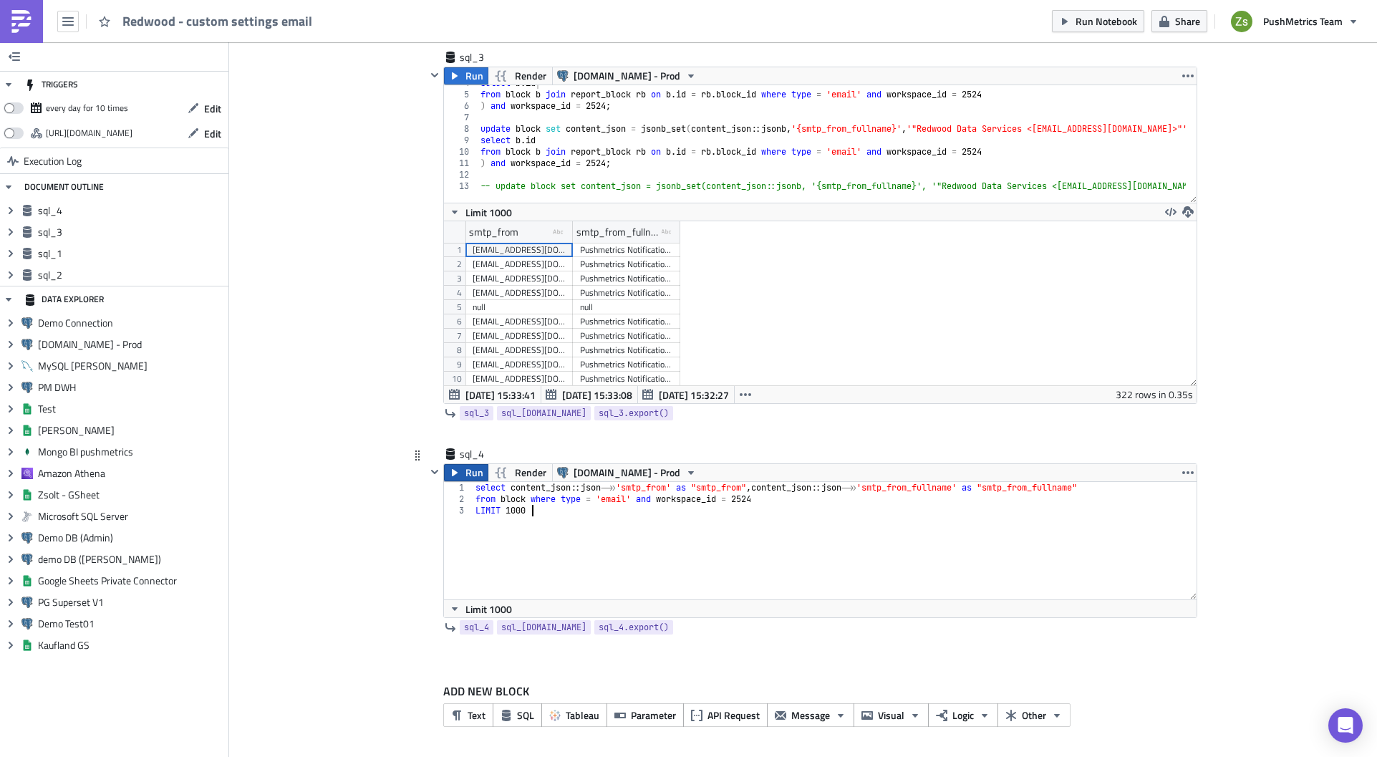
click at [467, 472] on span "Run" at bounding box center [474, 472] width 18 height 17
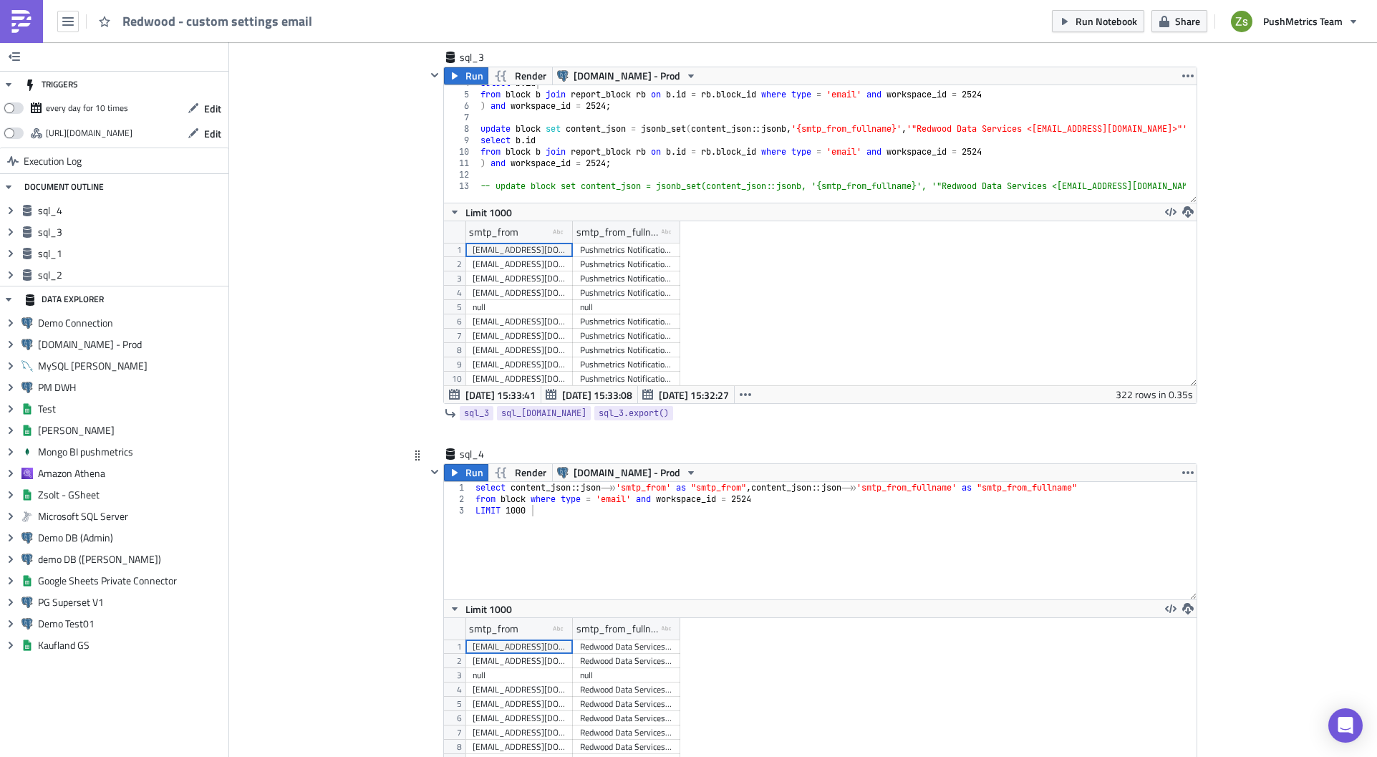
scroll to position [164, 752]
drag, startPoint x: 672, startPoint y: 632, endPoint x: 829, endPoint y: 641, distance: 157.0
click at [850, 506] on div "smtp_from type-text Created with Sketch. smtp_from_fullname type-text Created w…" at bounding box center [820, 700] width 752 height 164
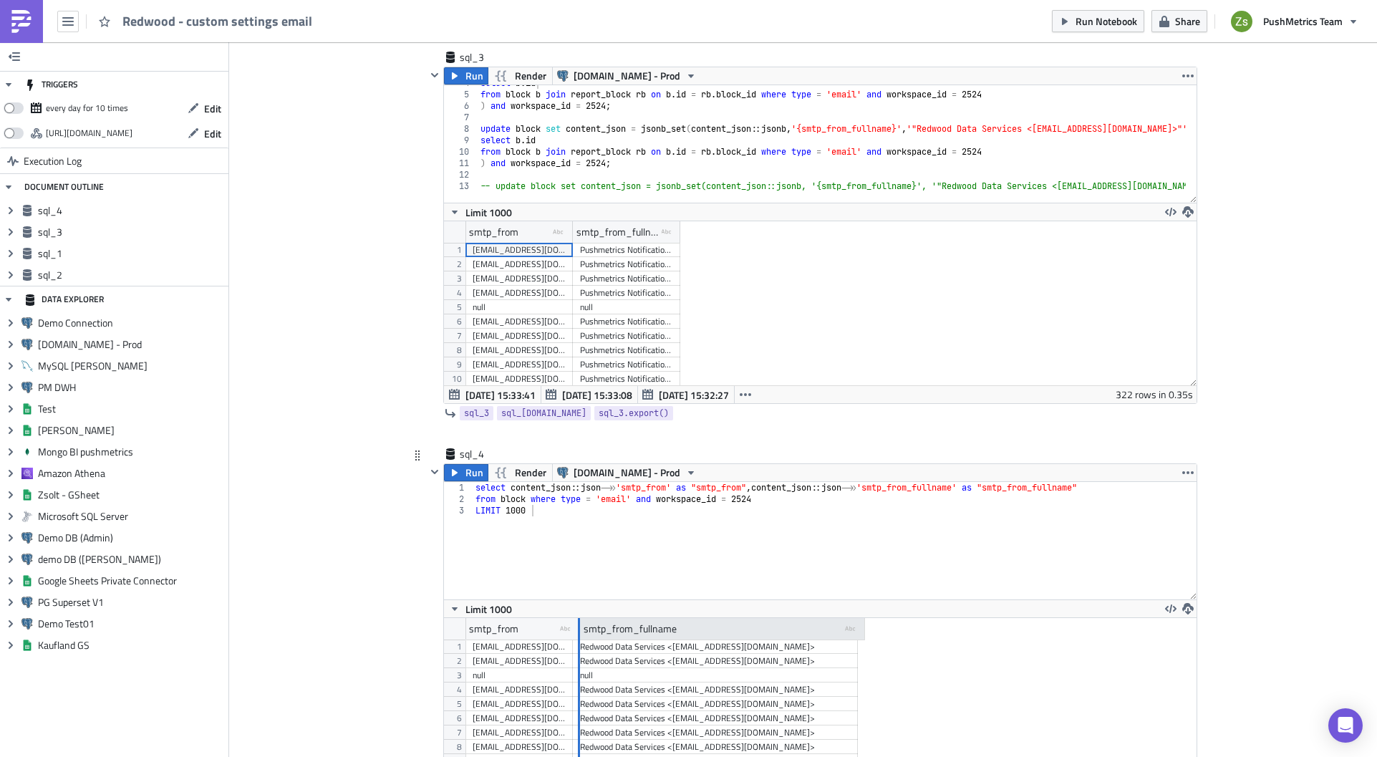
drag, startPoint x: 564, startPoint y: 629, endPoint x: 652, endPoint y: 629, distance: 88.1
click at [580, 506] on div at bounding box center [578, 629] width 4 height 22
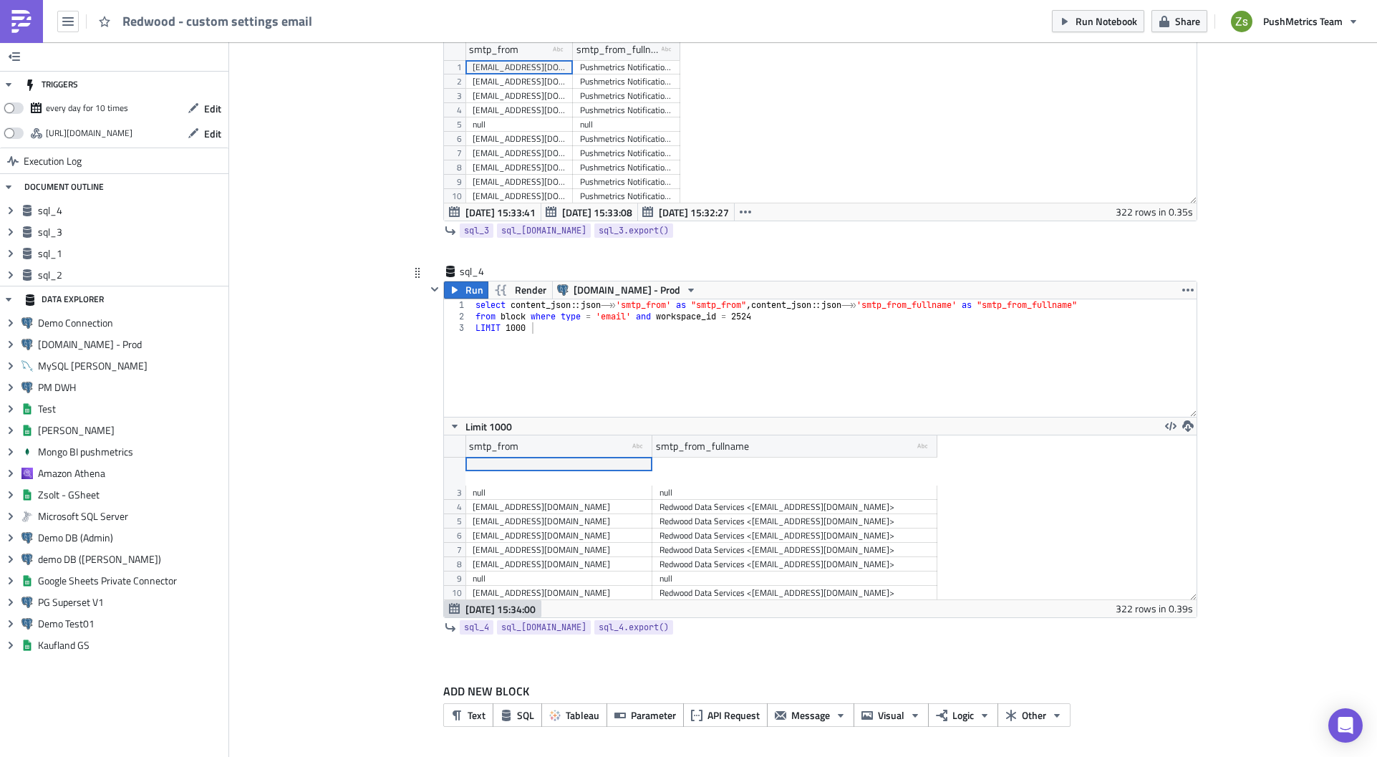
scroll to position [142, 0]
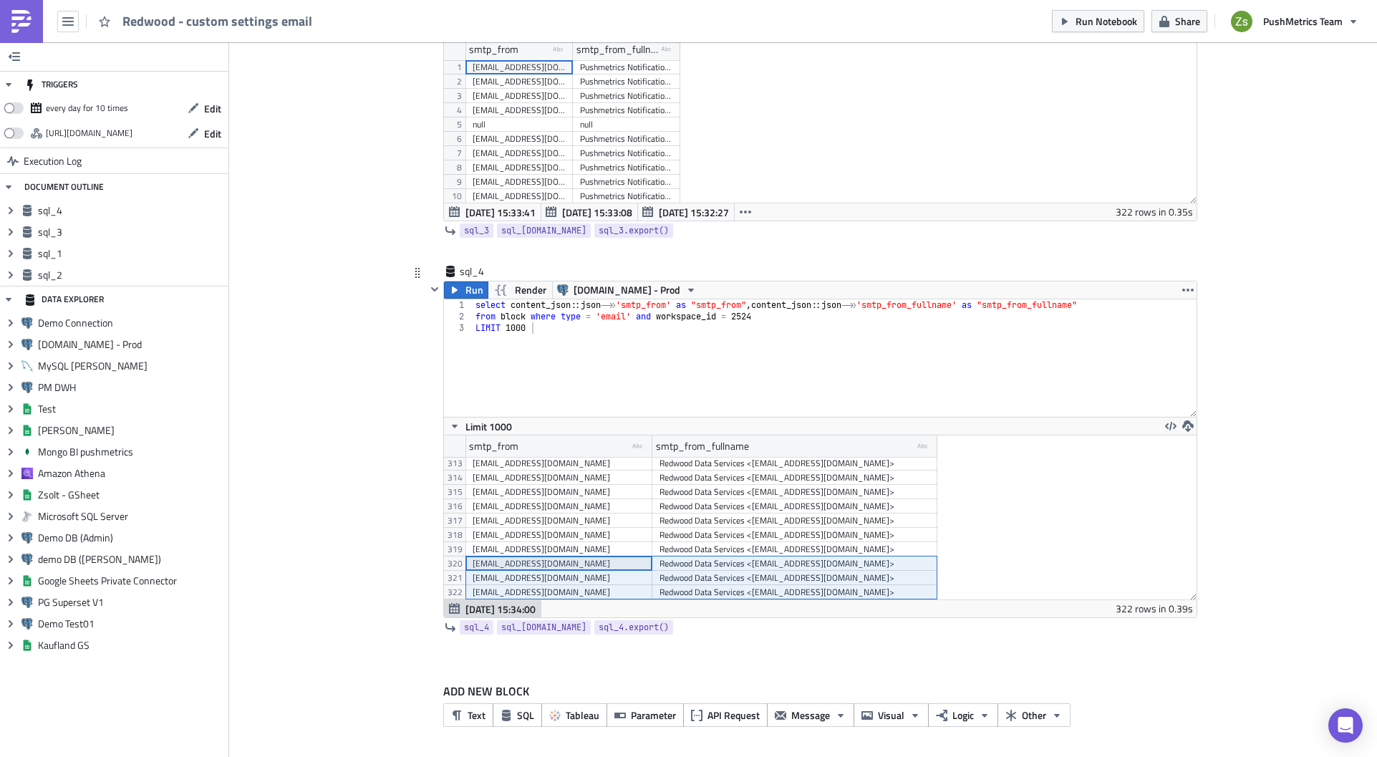
drag, startPoint x: 498, startPoint y: 561, endPoint x: 829, endPoint y: 587, distance: 332.5
